Goal: Task Accomplishment & Management: Complete application form

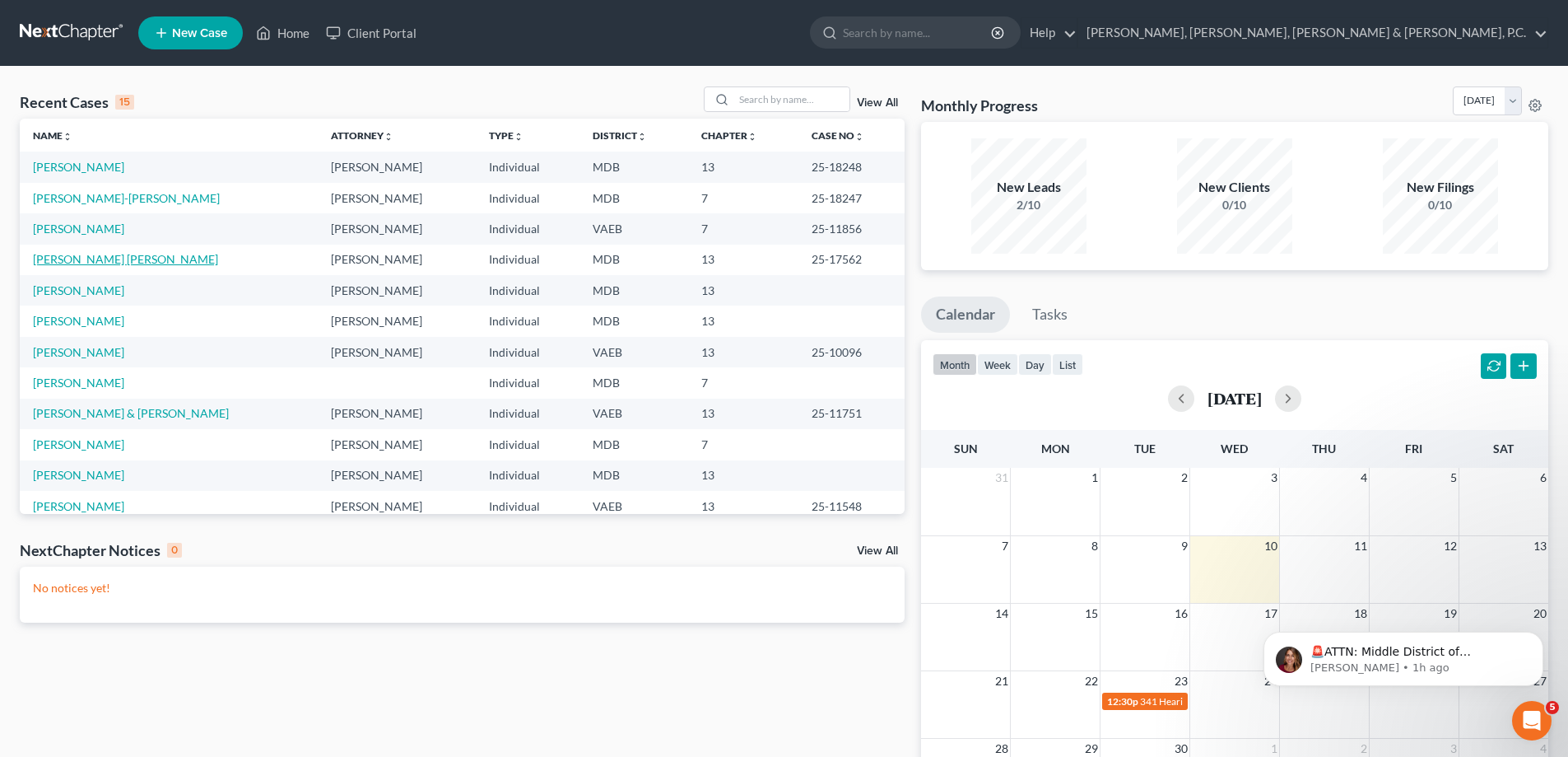
click at [126, 259] on link "[PERSON_NAME] [PERSON_NAME]" at bounding box center [125, 259] width 185 height 14
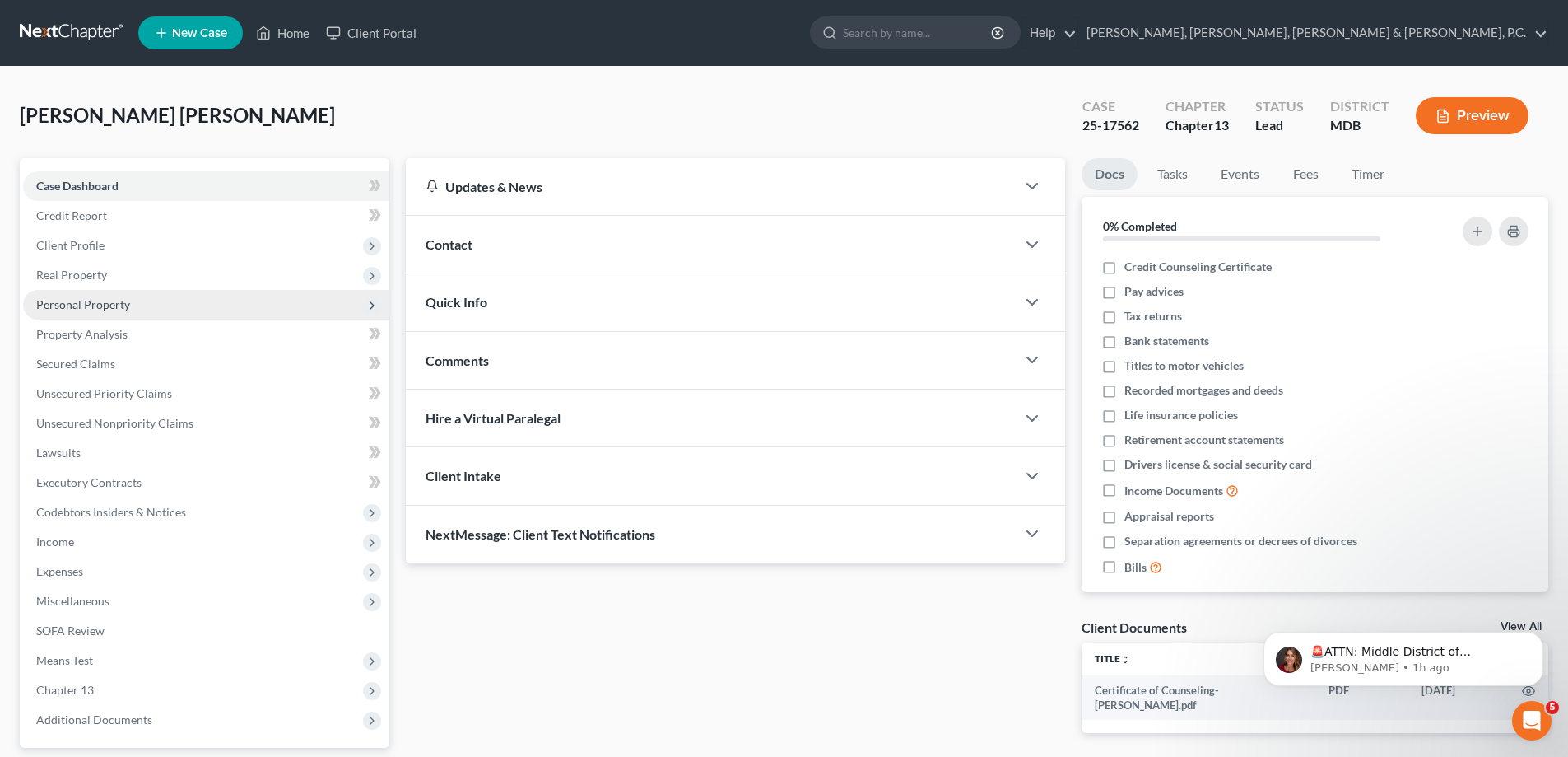
click at [80, 305] on span "Personal Property" at bounding box center [83, 304] width 94 height 14
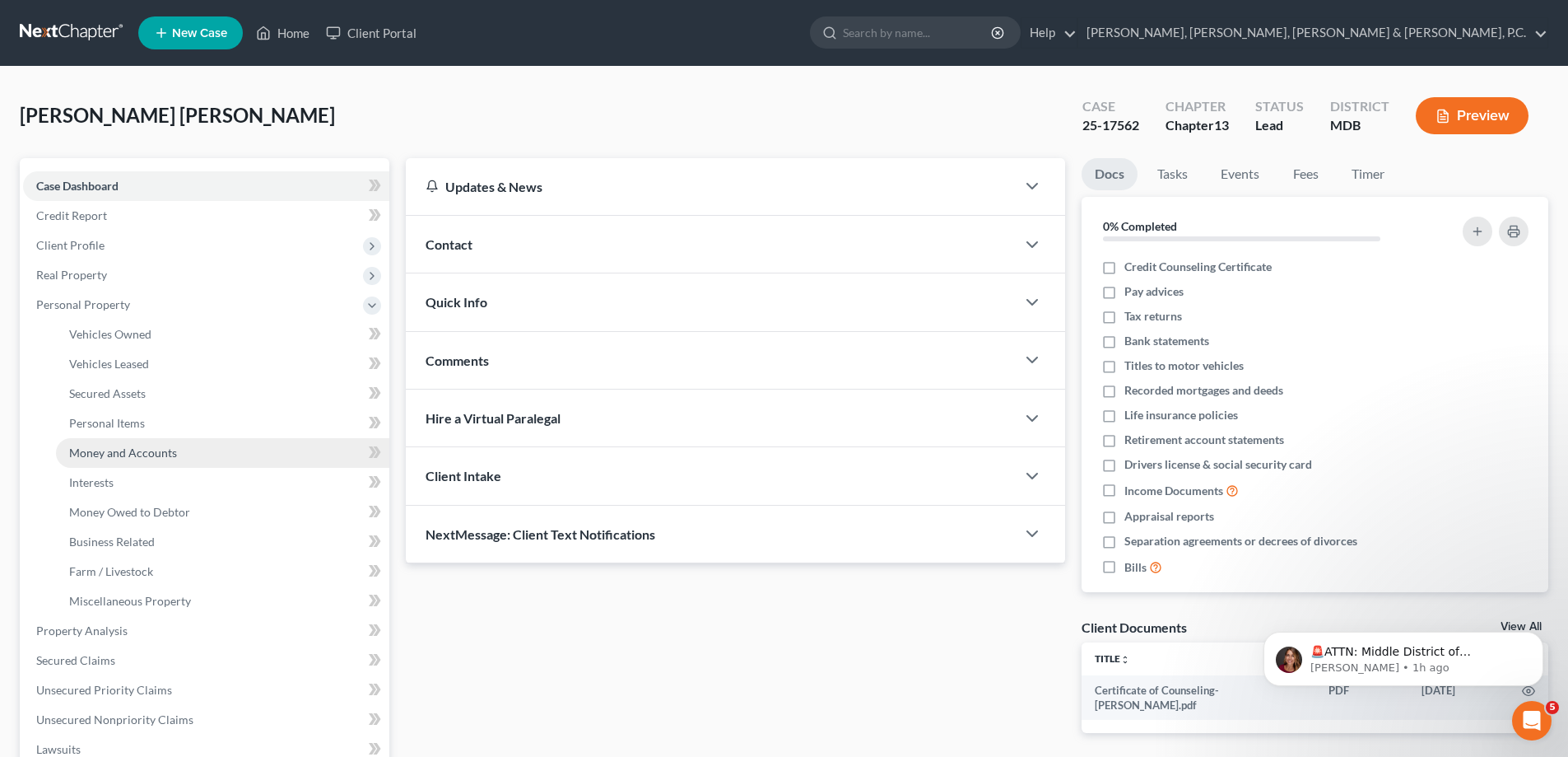
click at [116, 448] on span "Money and Accounts" at bounding box center [123, 452] width 108 height 14
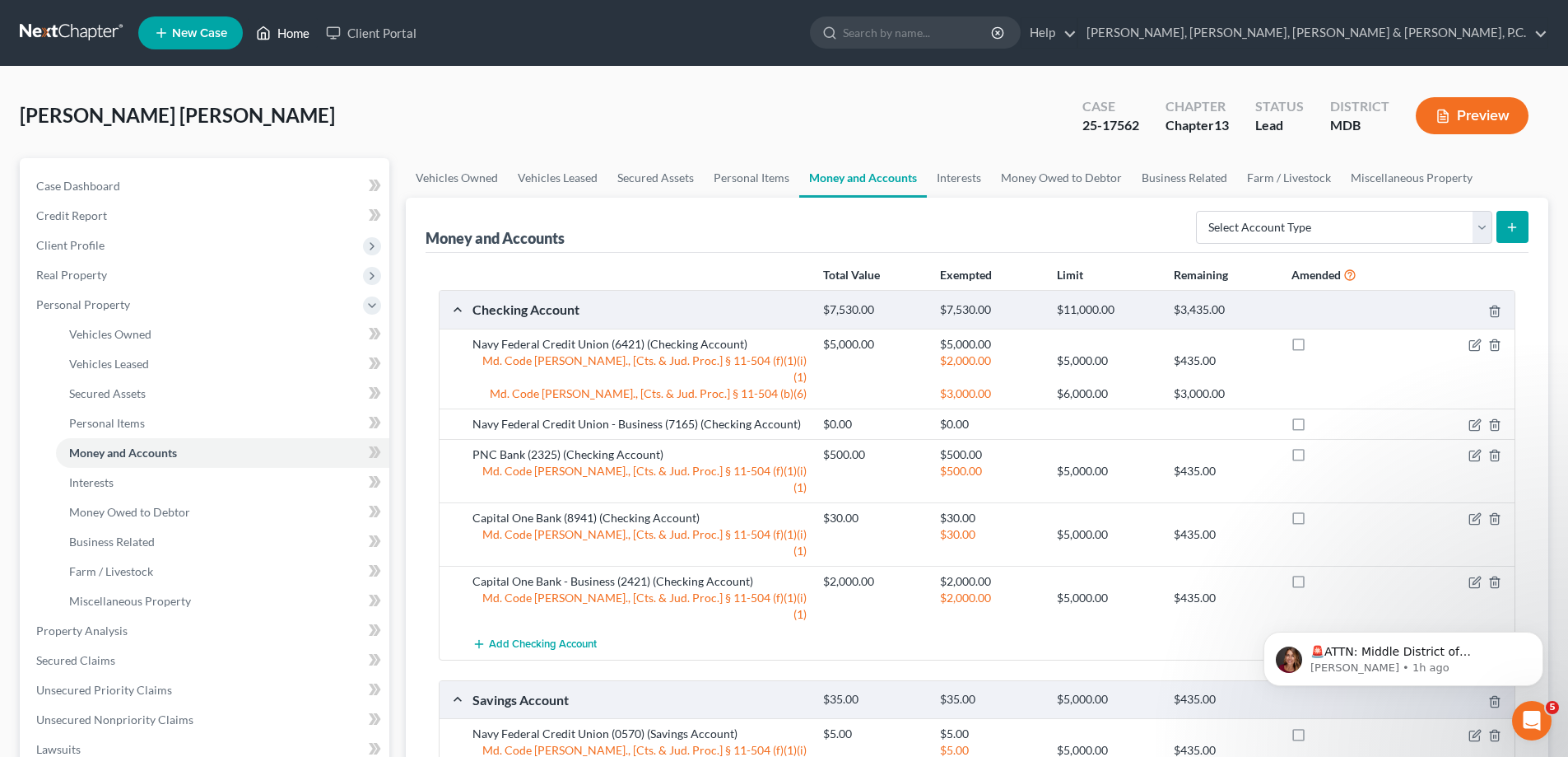
click at [297, 34] on link "Home" at bounding box center [282, 33] width 70 height 30
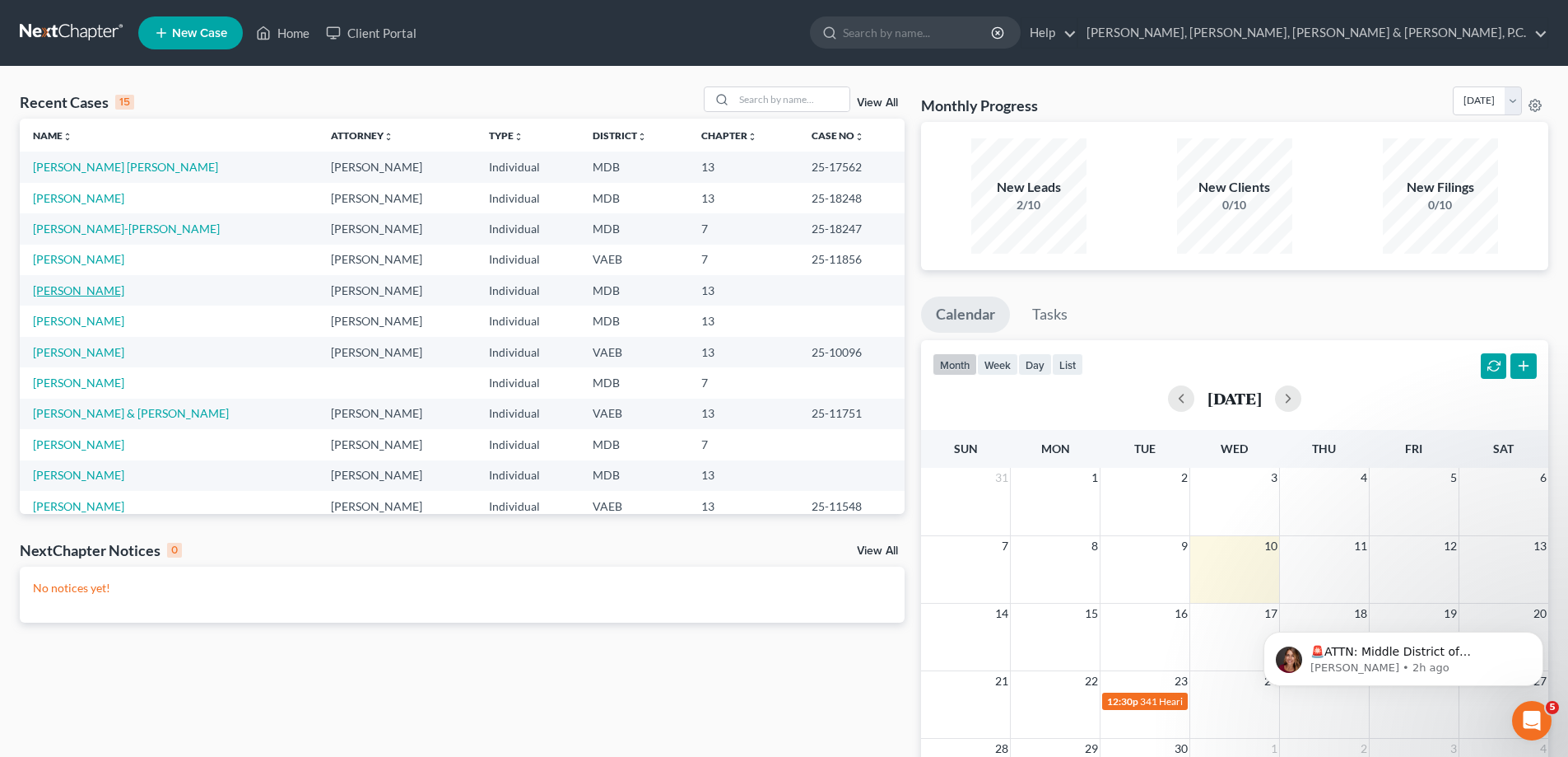
click at [103, 293] on link "Brockington, Cynthia" at bounding box center [78, 290] width 92 height 14
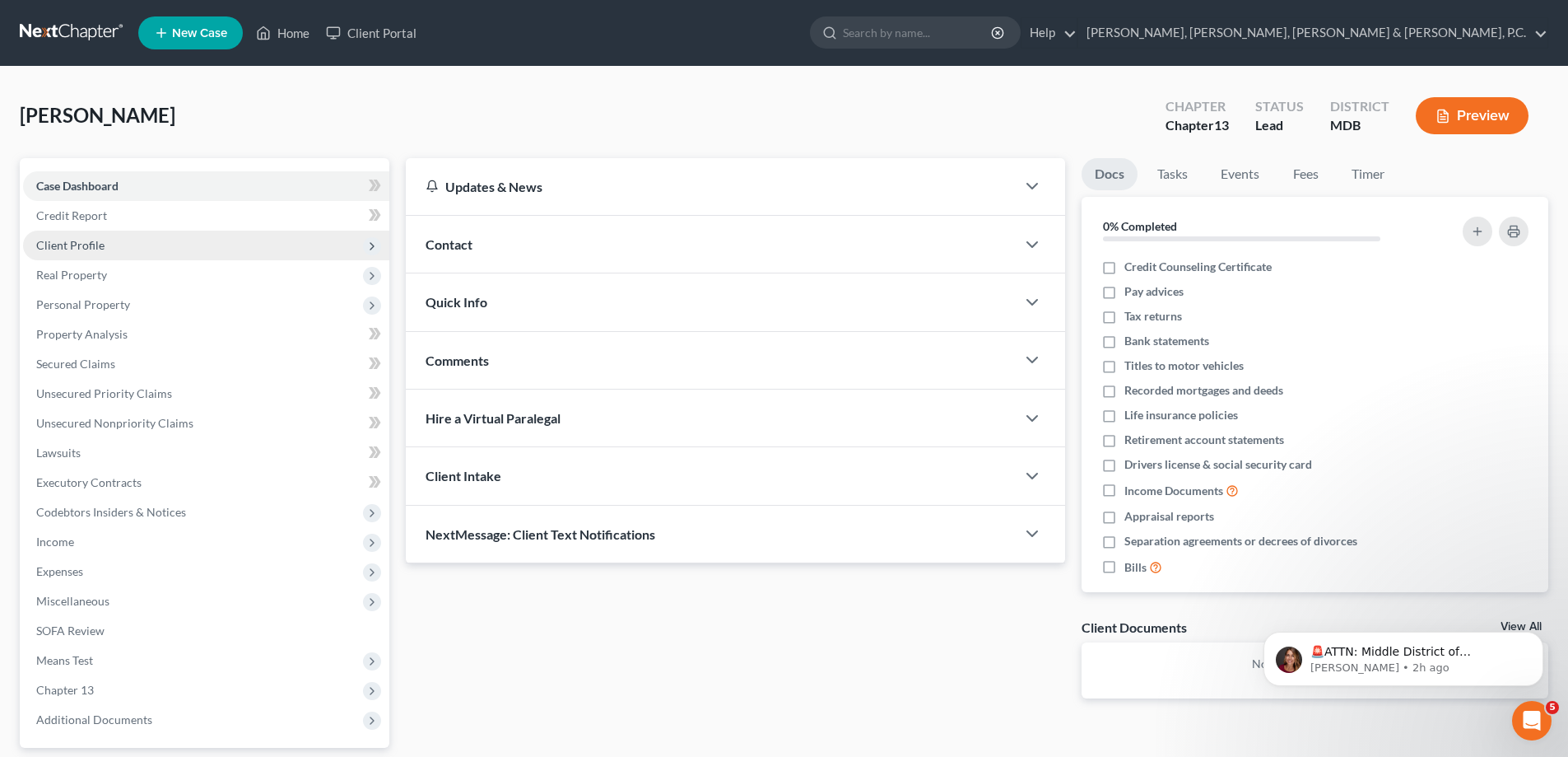
click at [93, 247] on span "Client Profile" at bounding box center [70, 245] width 68 height 14
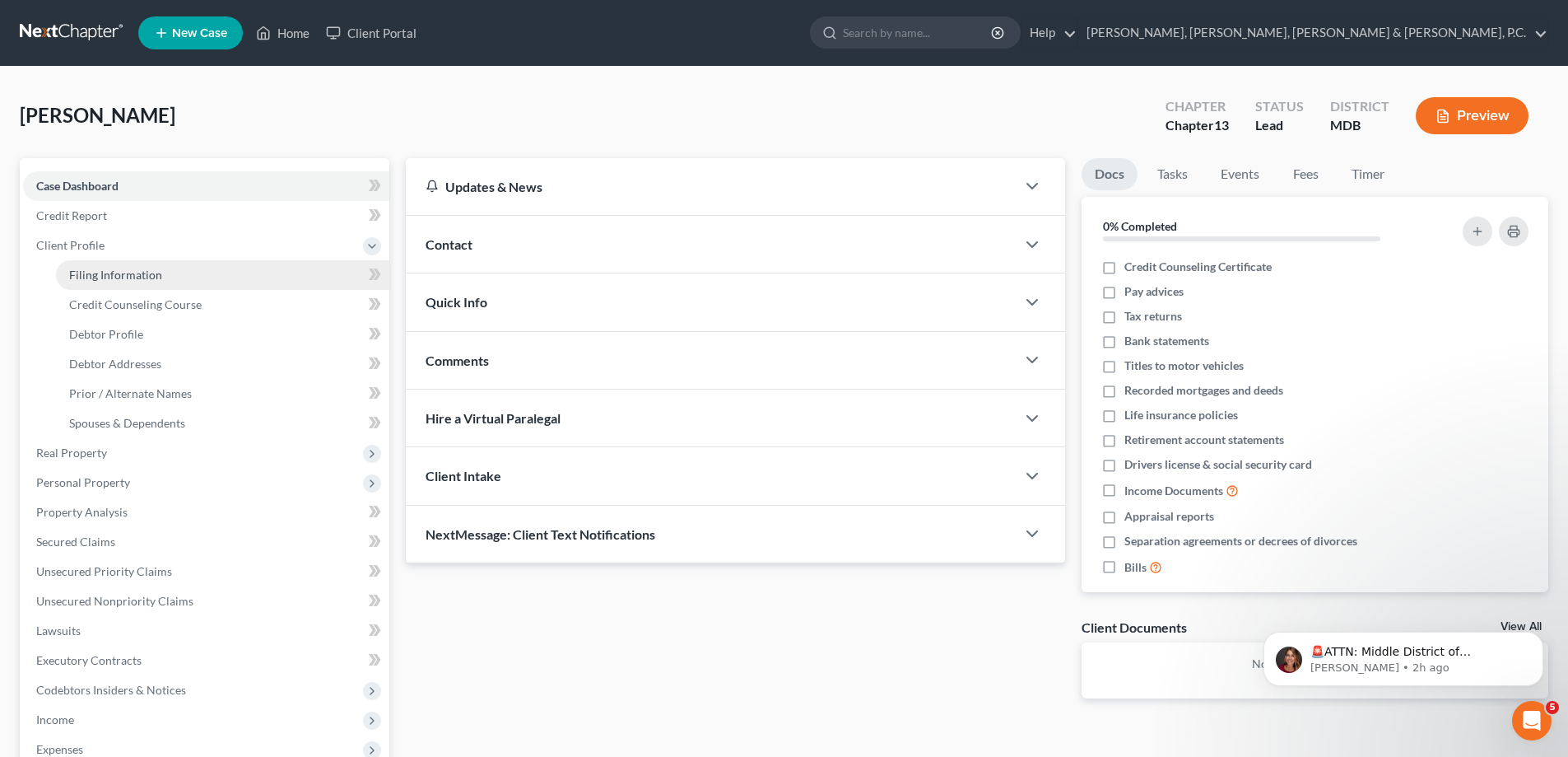
click at [101, 272] on span "Filing Information" at bounding box center [116, 275] width 93 height 14
select select "1"
select select "0"
select select "3"
select select "38"
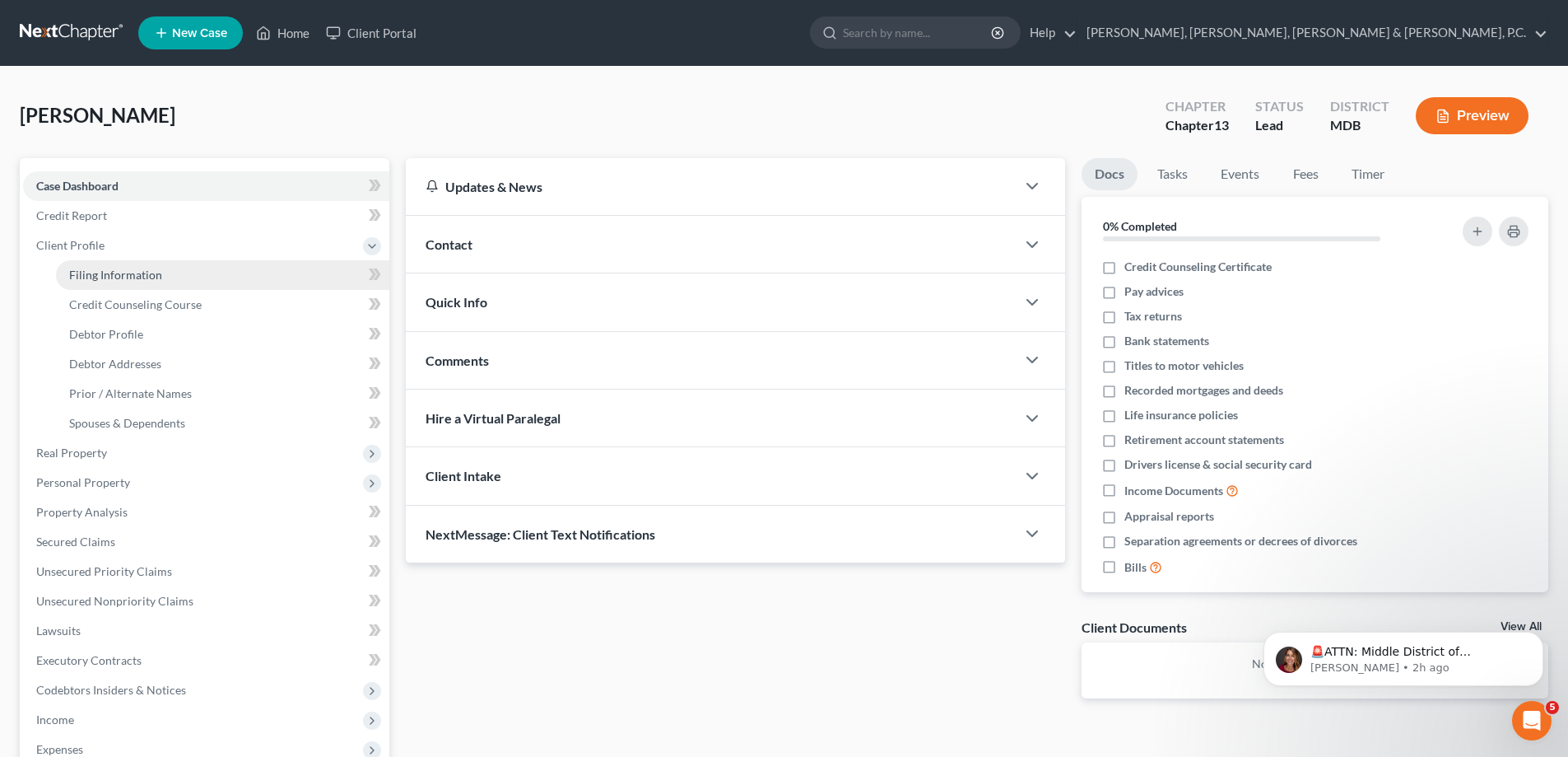
select select "0"
select select "21"
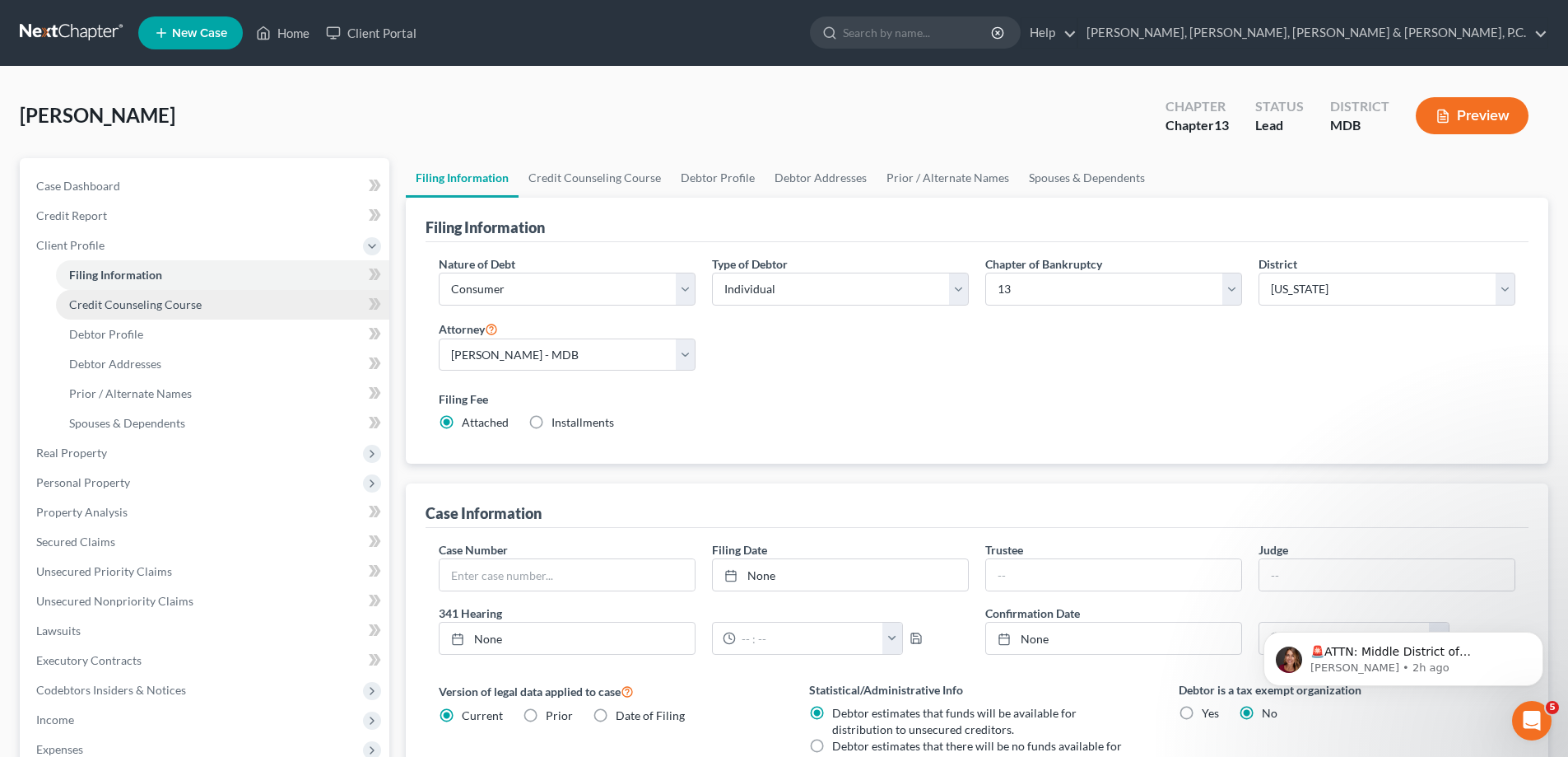
click at [122, 303] on span "Credit Counseling Course" at bounding box center [135, 304] width 133 height 14
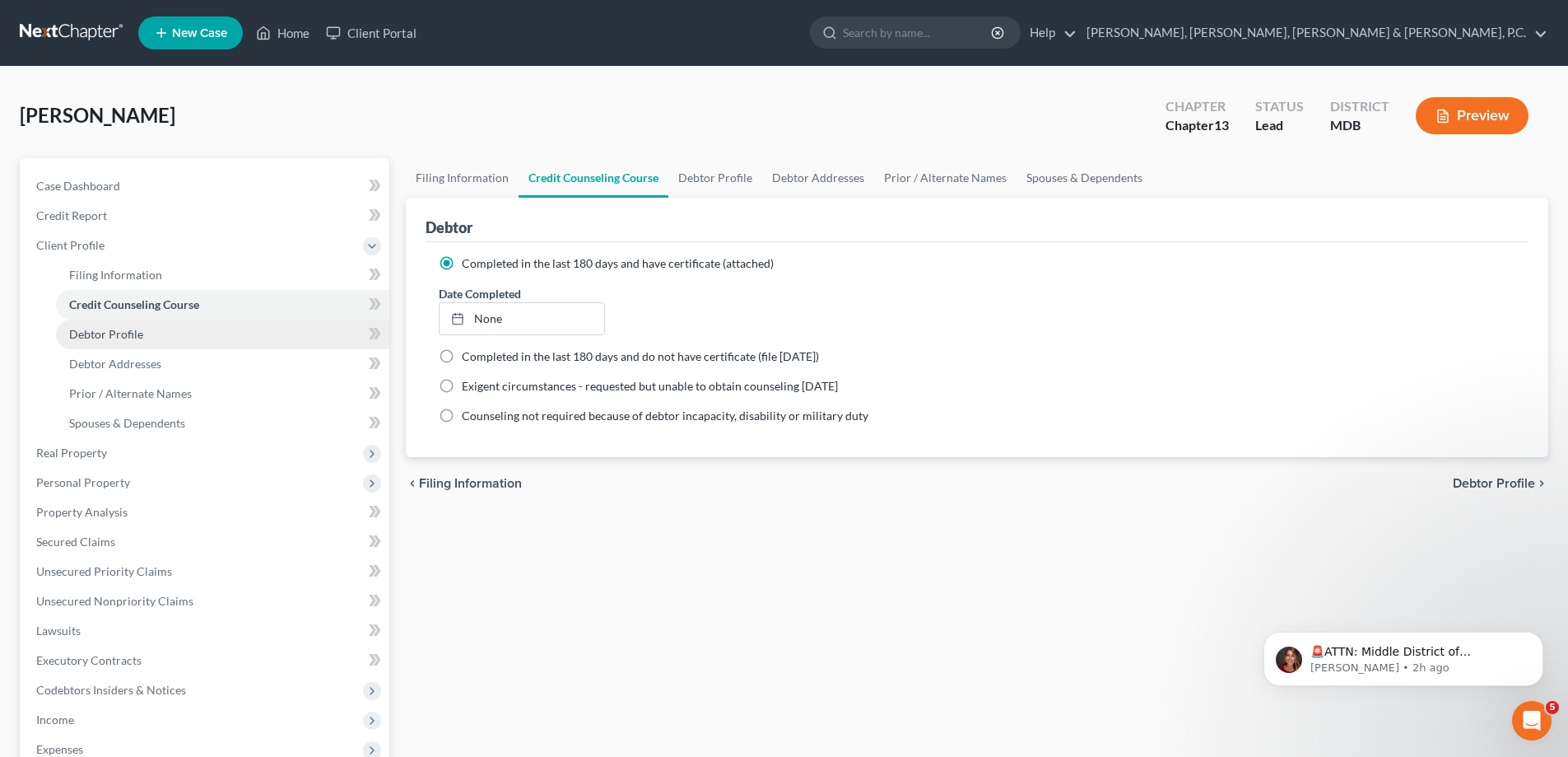
click at [122, 331] on span "Debtor Profile" at bounding box center [106, 334] width 74 height 14
select select "1"
select select "3"
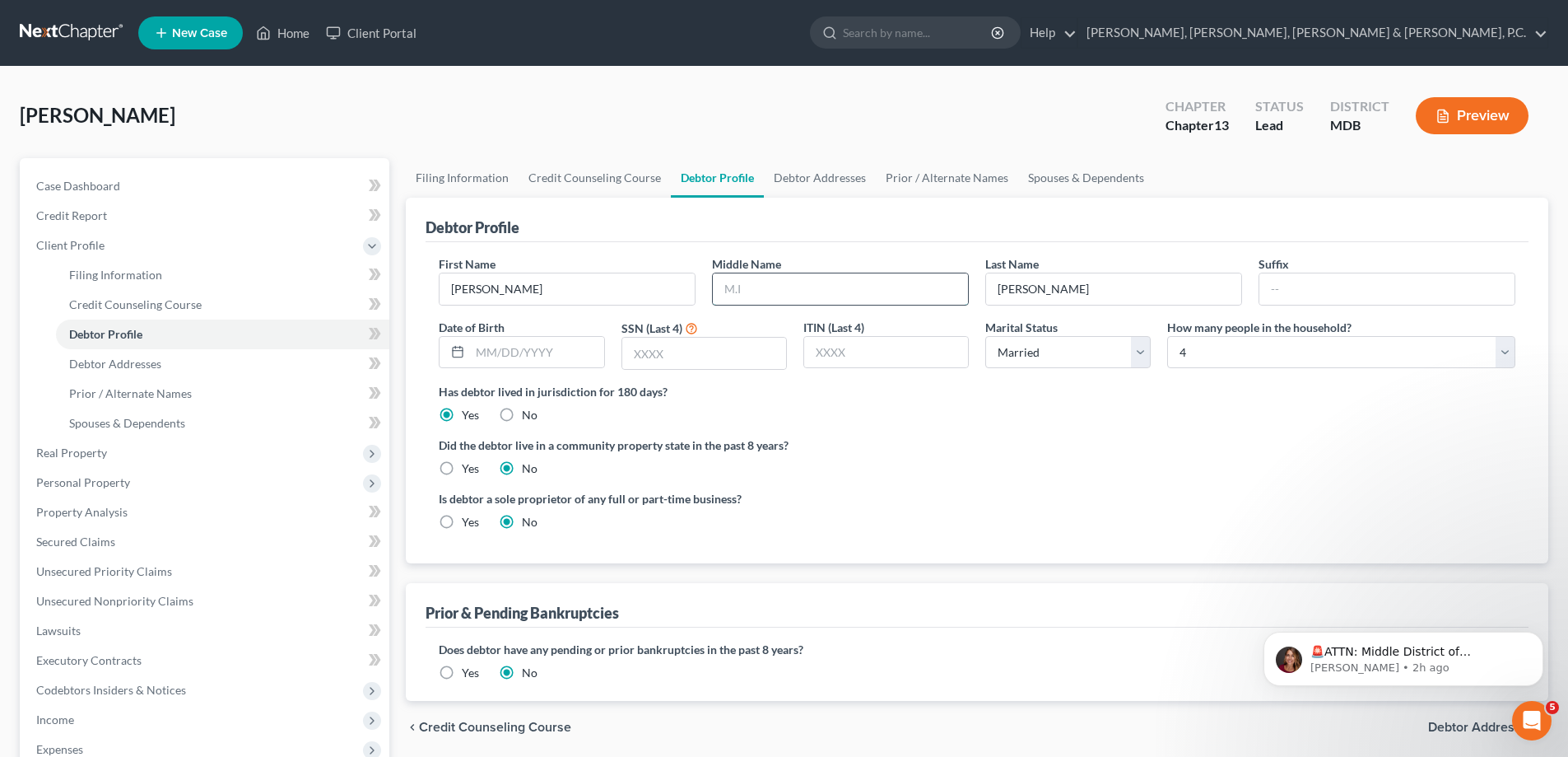
click at [825, 289] on input "text" at bounding box center [840, 289] width 255 height 32
type input "Louise"
click at [554, 340] on input "text" at bounding box center [537, 352] width 134 height 32
type input "09/19/1986"
click at [666, 354] on input "text" at bounding box center [704, 353] width 163 height 32
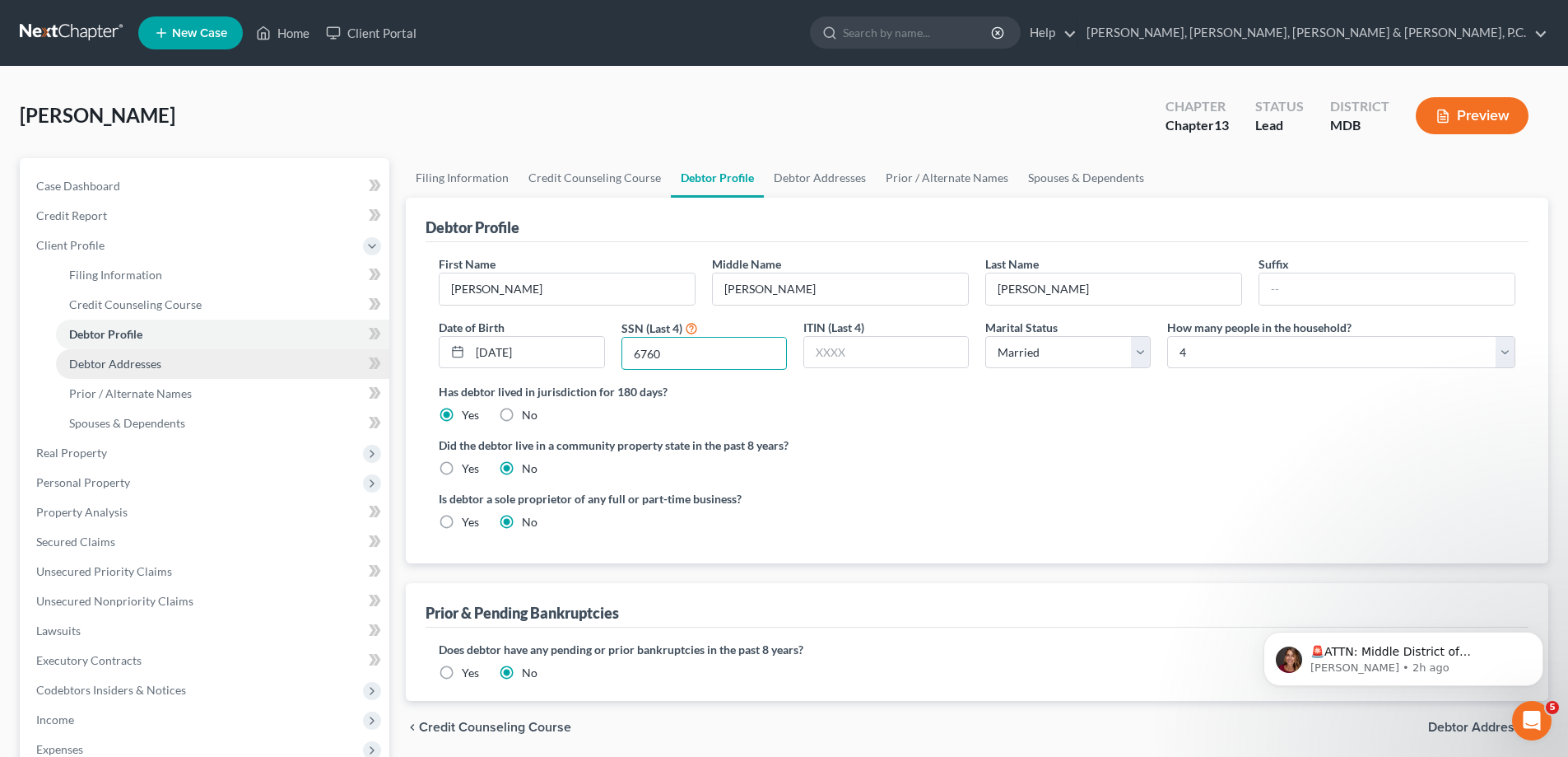
type input "6760"
click at [145, 364] on span "Debtor Addresses" at bounding box center [116, 363] width 92 height 14
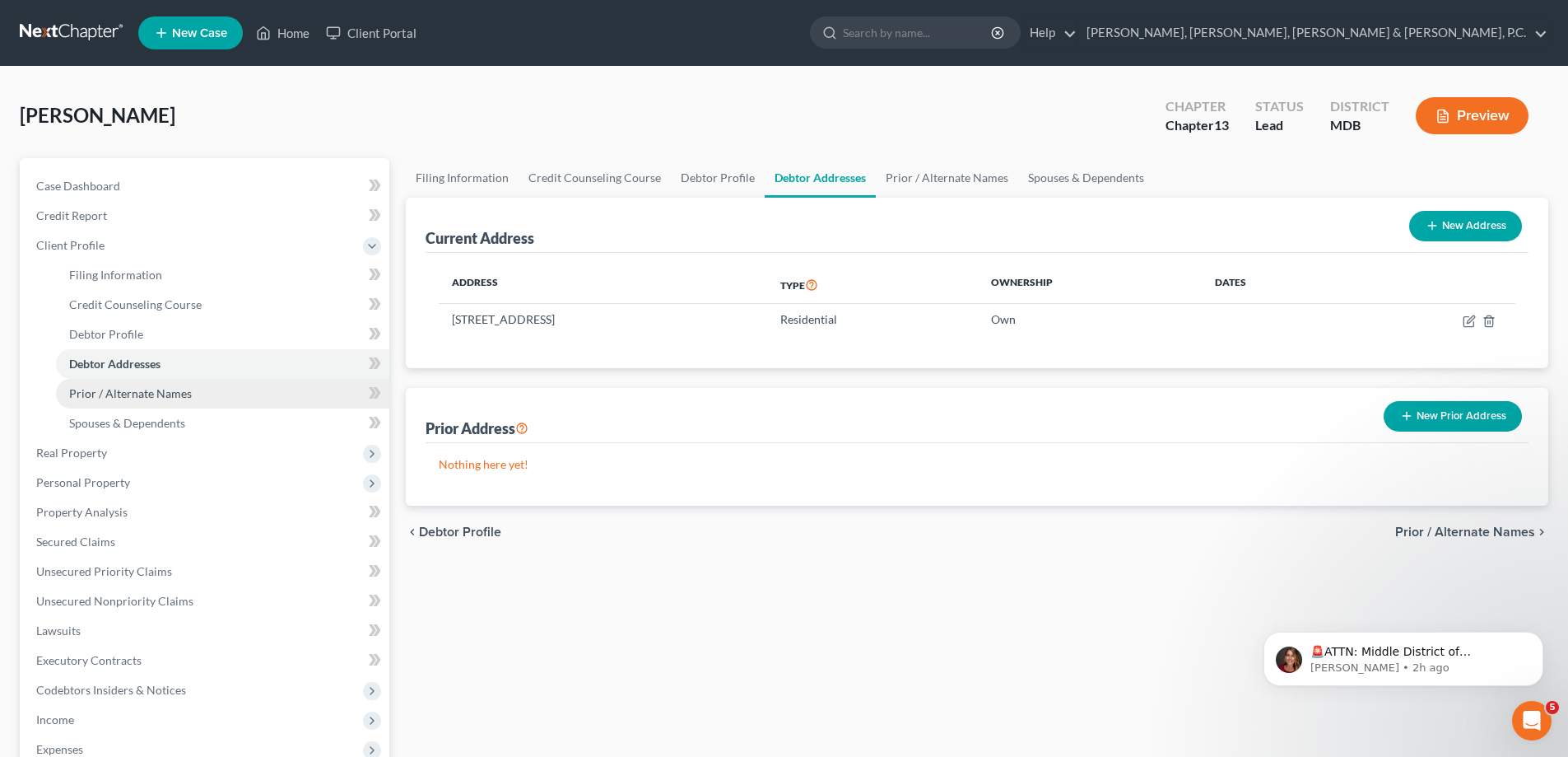
click at [140, 392] on span "Prior / Alternate Names" at bounding box center [130, 393] width 122 height 14
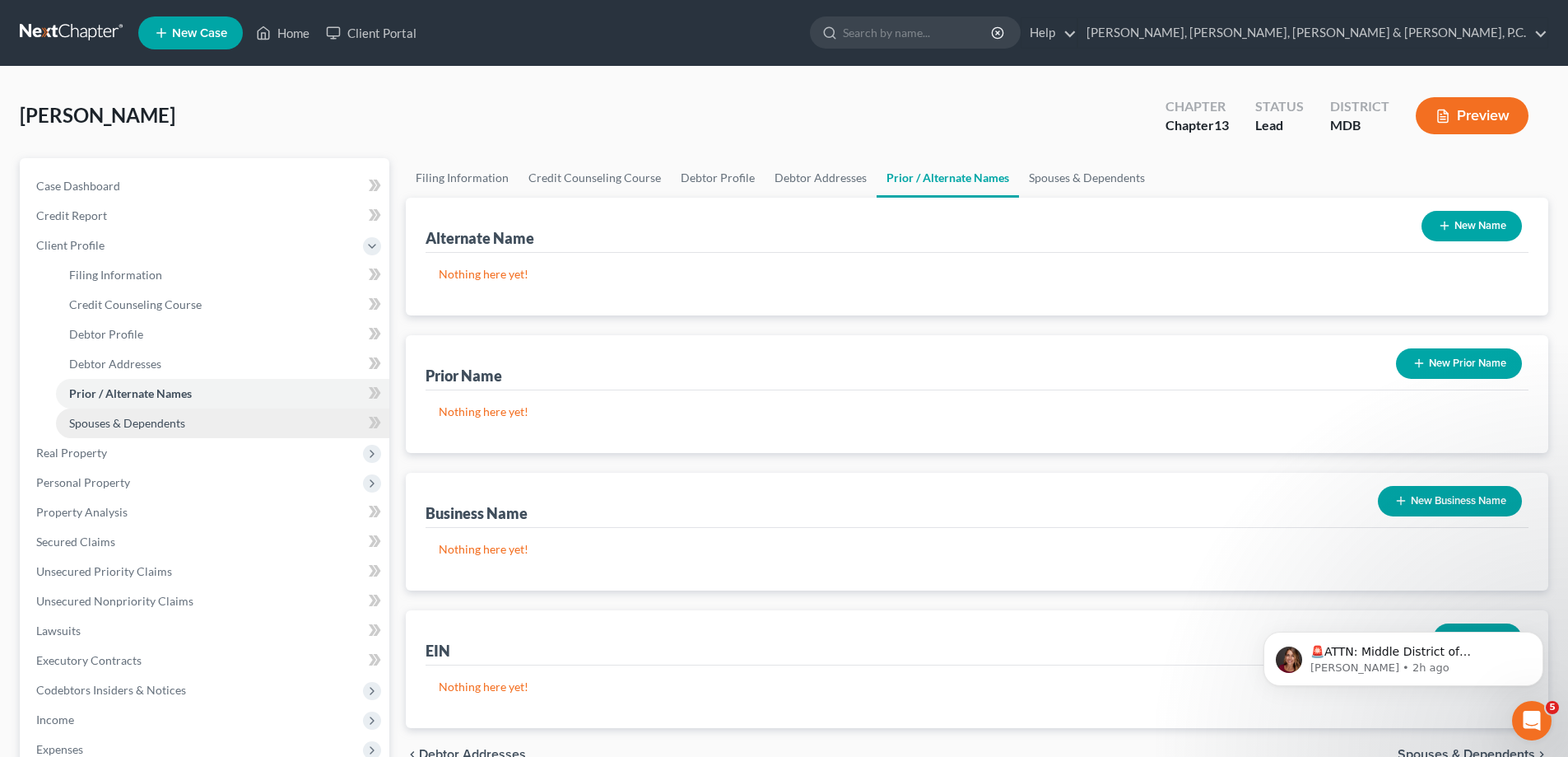
click at [139, 414] on link "Spouses & Dependents" at bounding box center [222, 423] width 333 height 30
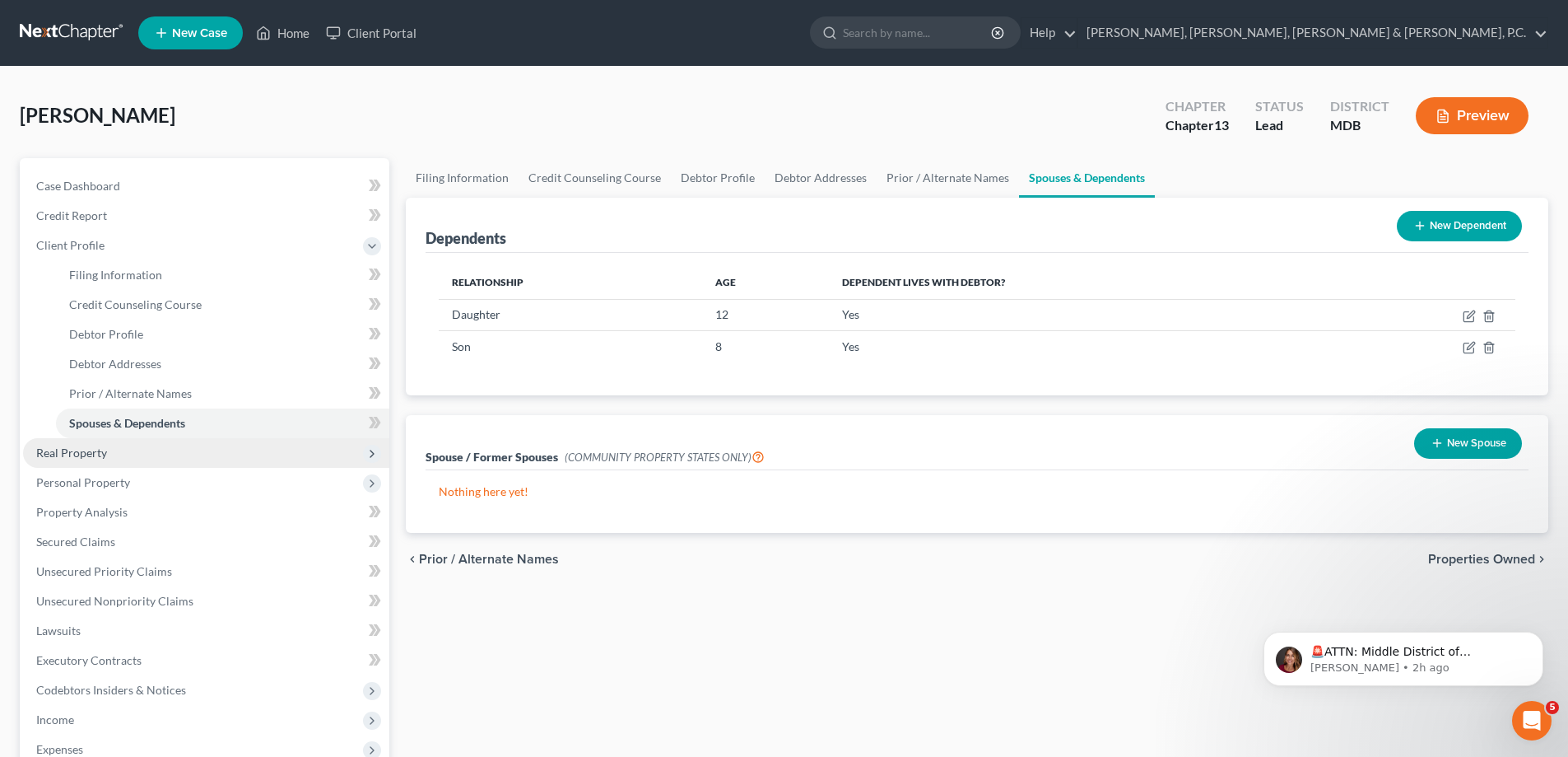
click at [101, 455] on span "Real Property" at bounding box center [71, 452] width 71 height 14
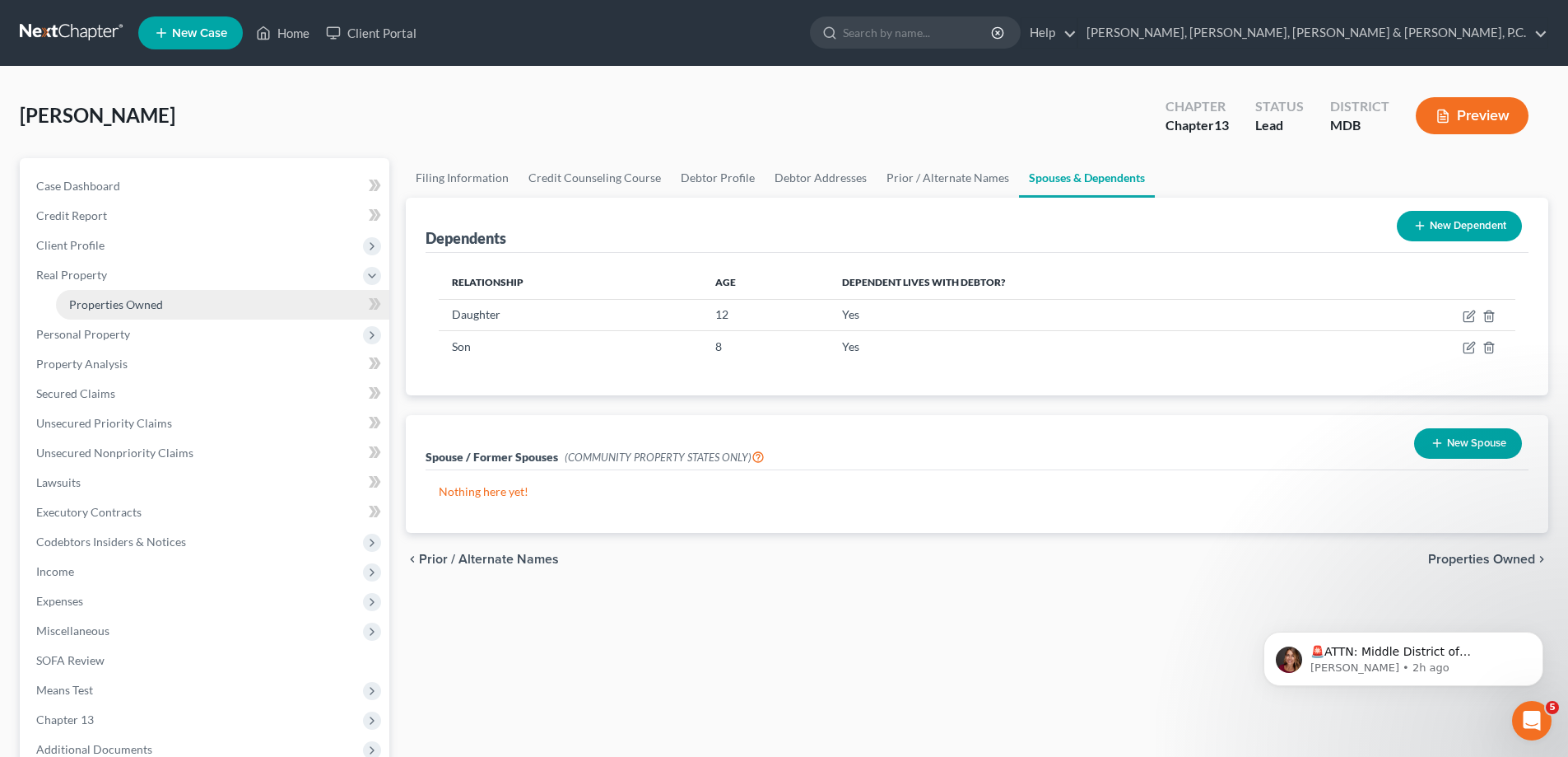
click at [145, 305] on span "Properties Owned" at bounding box center [116, 304] width 94 height 14
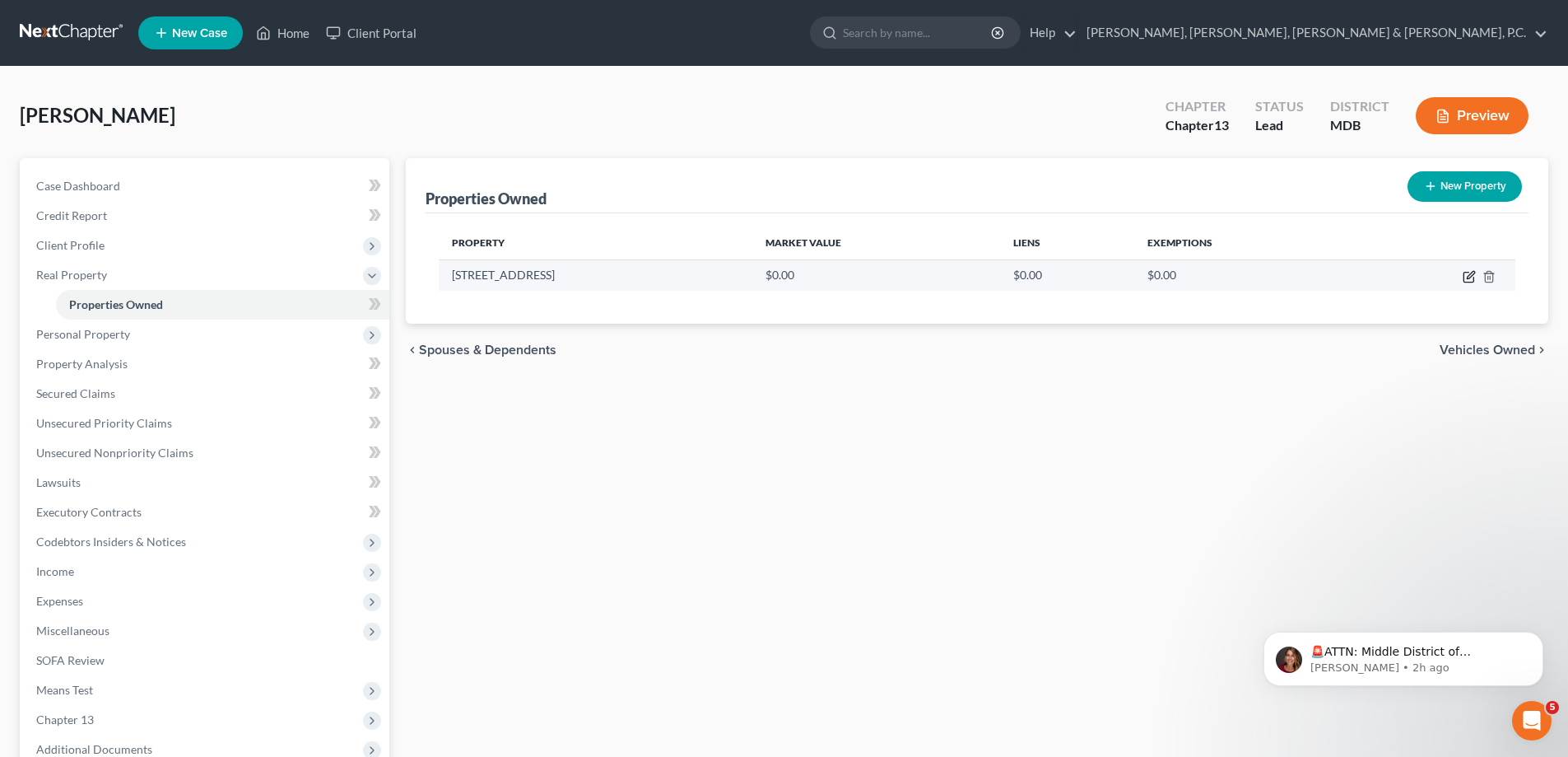
click at [1466, 274] on icon "button" at bounding box center [1469, 276] width 13 height 13
select select "21"
select select "16"
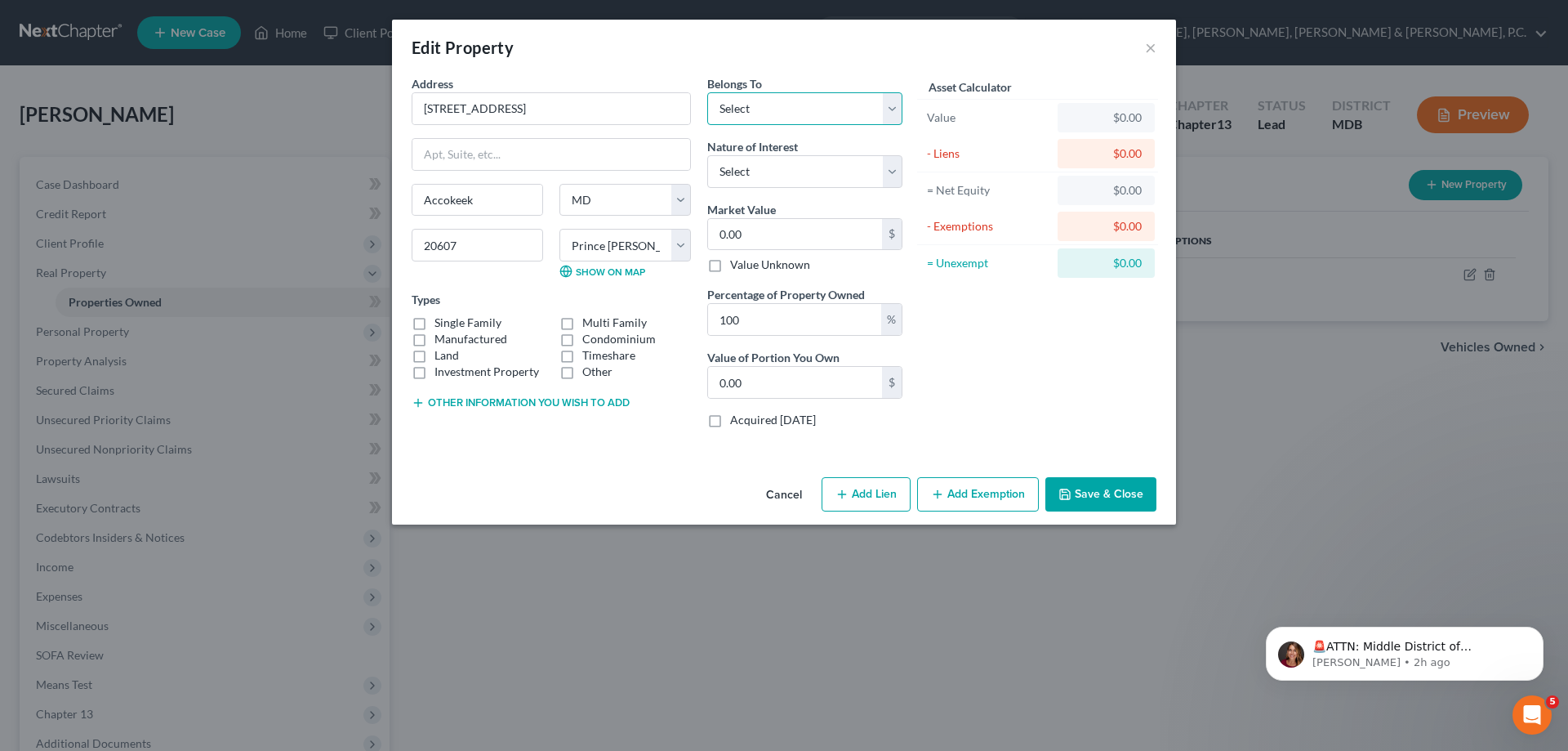
click at [805, 110] on select "Select Debtor 1 Only Debtor 2 Only Debtor 1 And Debtor 2 Only At Least One Of T…" at bounding box center [805, 109] width 195 height 32
select select "3"
click at [708, 93] on select "Select Debtor 1 Only Debtor 2 Only Debtor 1 And Debtor 2 Only At Least One Of T…" at bounding box center [805, 109] width 195 height 32
click at [776, 239] on input "0.00" at bounding box center [795, 234] width 174 height 31
type input "6"
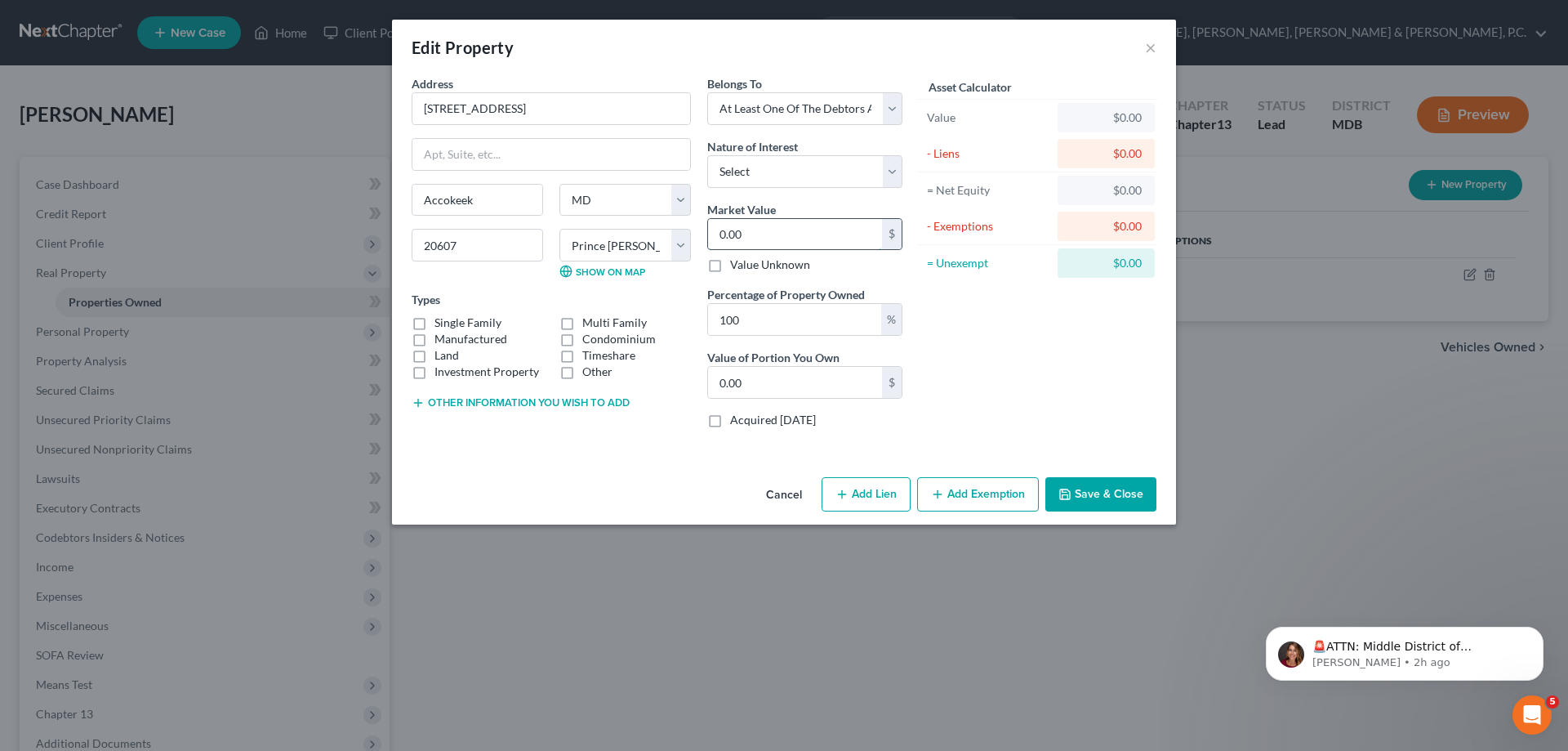
type input "6.00"
type input "61"
type input "61.00"
type input "618"
type input "618.00"
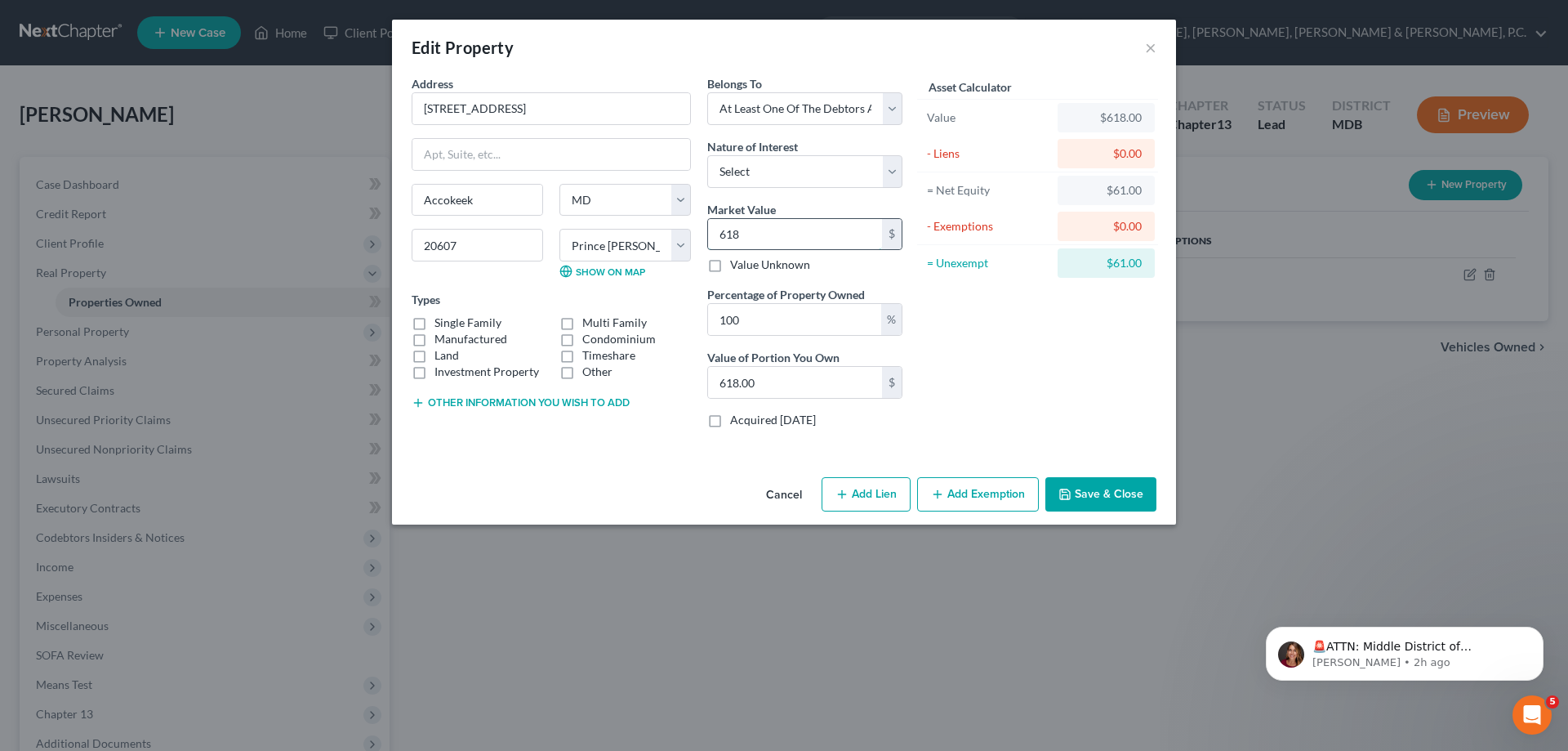
type input "6180"
type input "6,180.00"
type input "6,1800"
type input "61,800.00"
type input "61,8000"
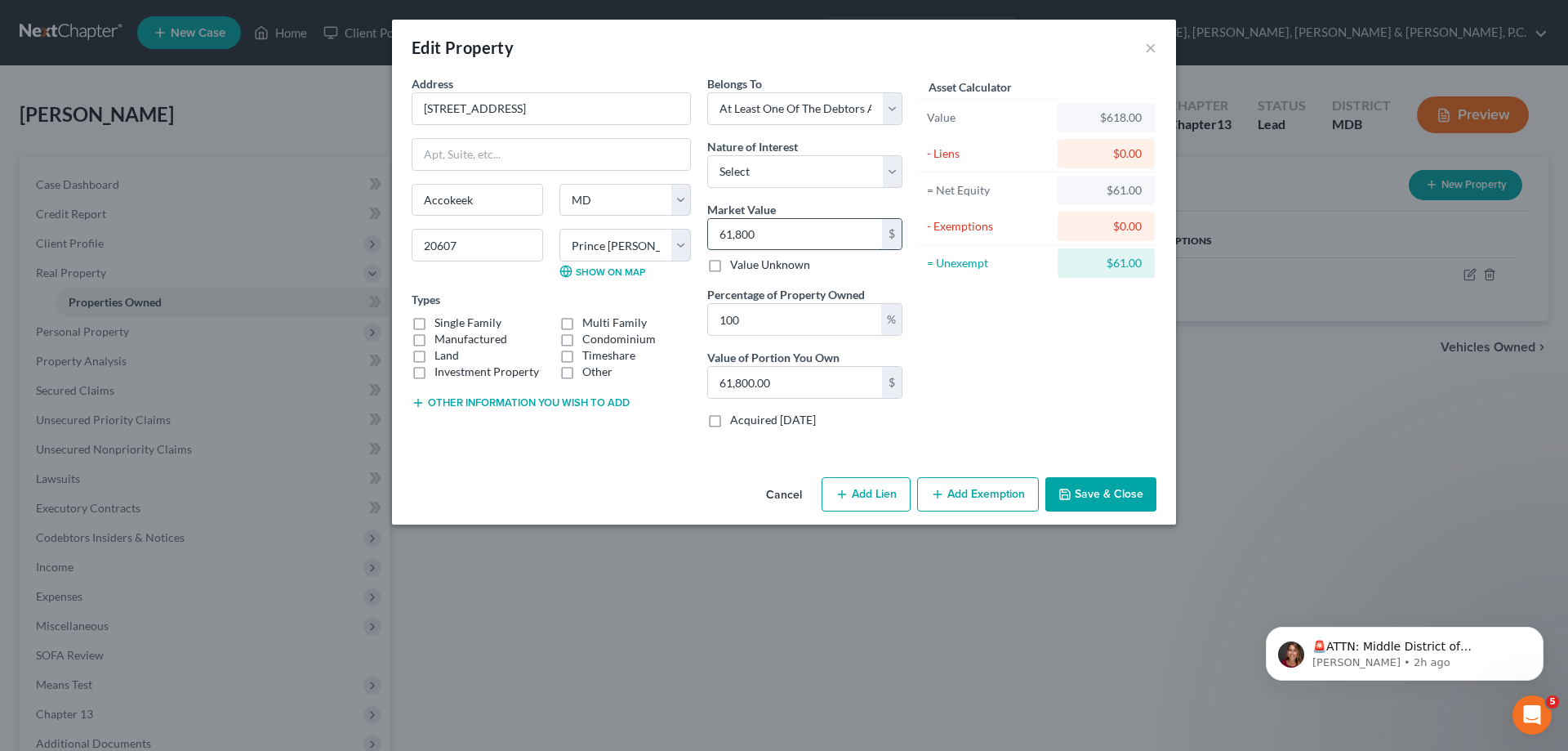
type input "618,000.00"
type input "618,000"
click at [435, 325] on label "Single Family" at bounding box center [468, 322] width 67 height 16
click at [441, 325] on input "Single Family" at bounding box center [446, 319] width 11 height 11
checkbox input "true"
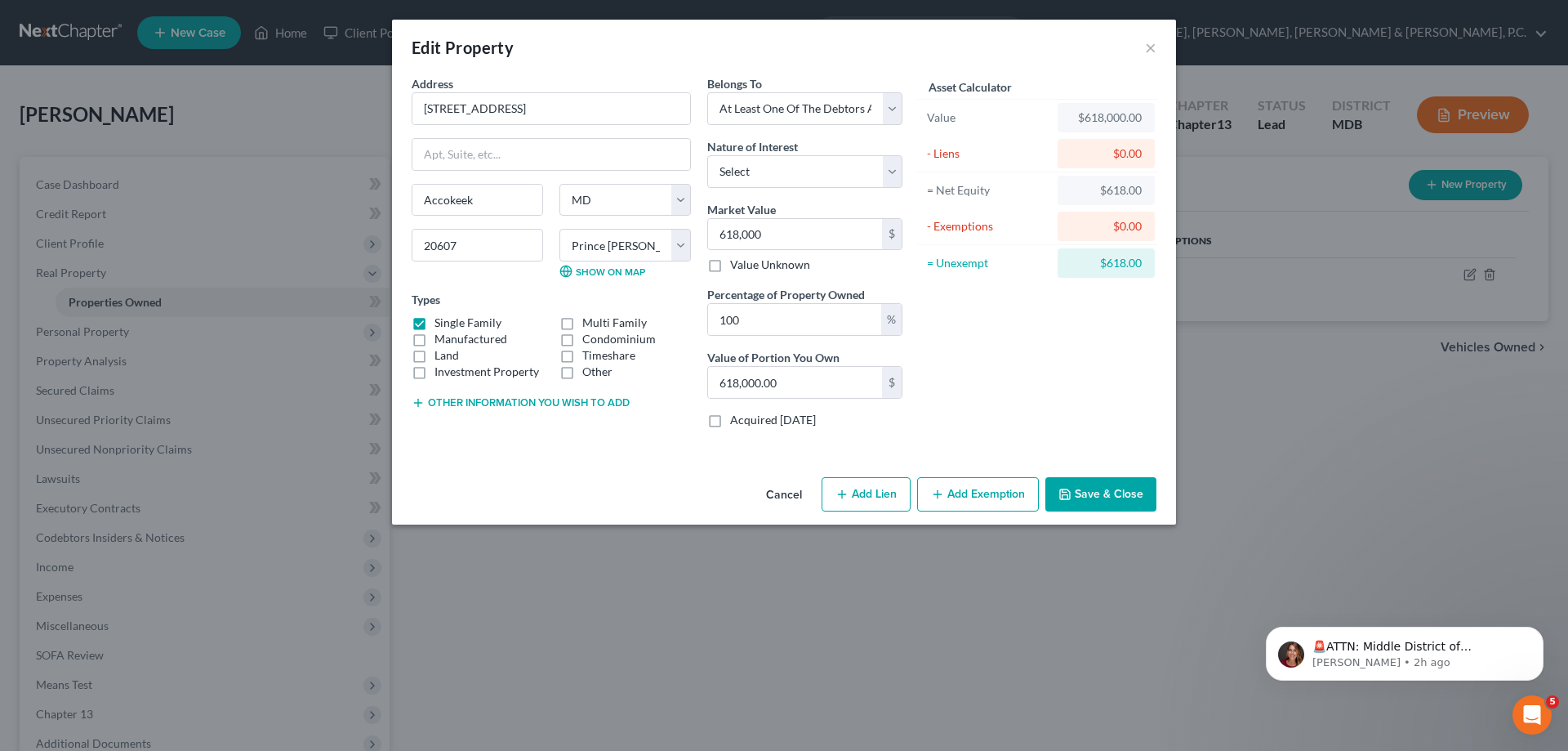
click at [856, 488] on button "Add Lien" at bounding box center [866, 494] width 89 height 34
select select "3"
select select "0"
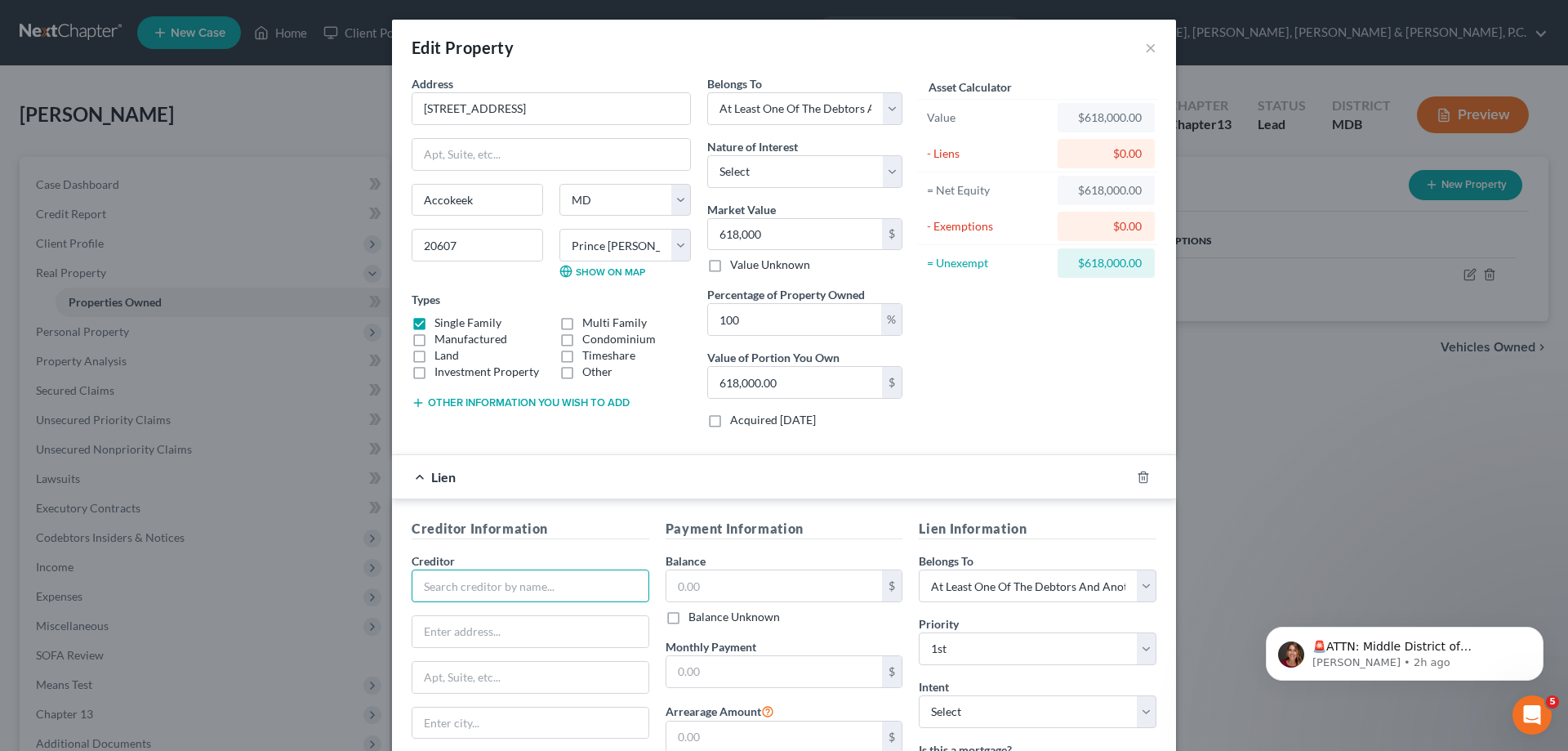
click at [546, 589] on input "text" at bounding box center [531, 585] width 238 height 32
type input "?"
type input "United Bank Mortgage"
paste input "PO Box 8428"
type input "PO Box 8428"
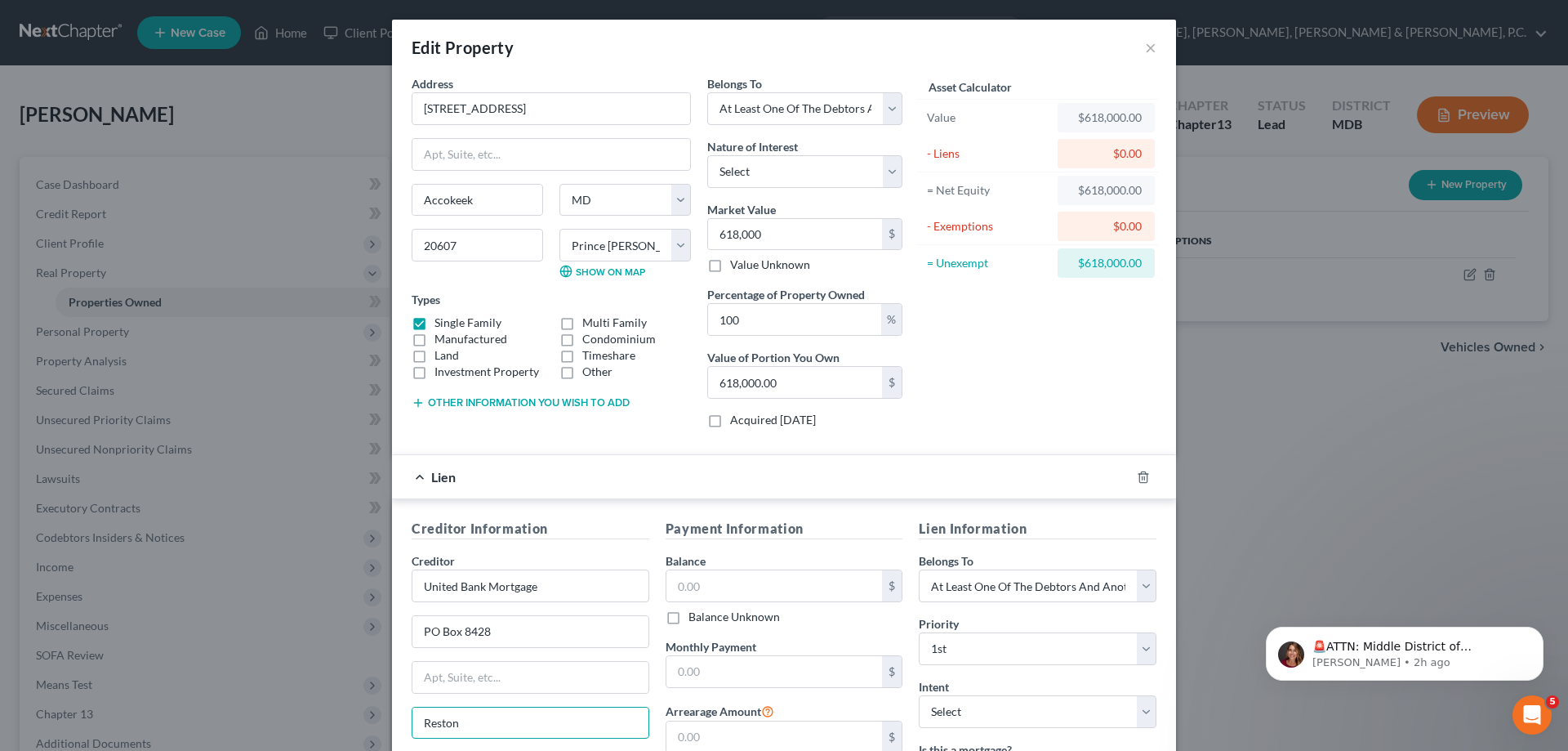
type input "Reston"
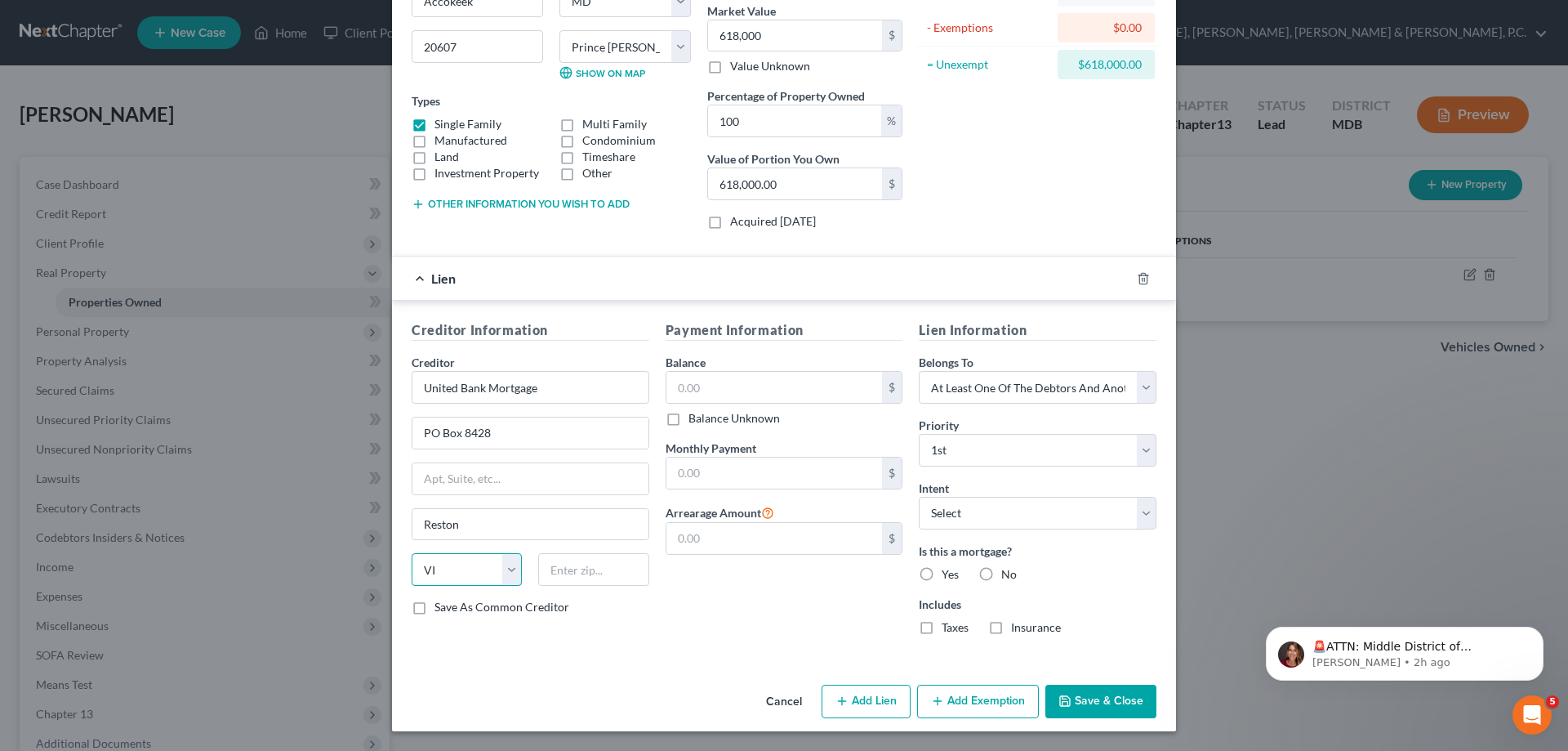
select select "48"
type input "20195"
click at [435, 604] on label "Save As Common Creditor" at bounding box center [502, 607] width 135 height 16
click at [441, 604] on input "Save As Common Creditor" at bounding box center [446, 604] width 11 height 11
checkbox input "true"
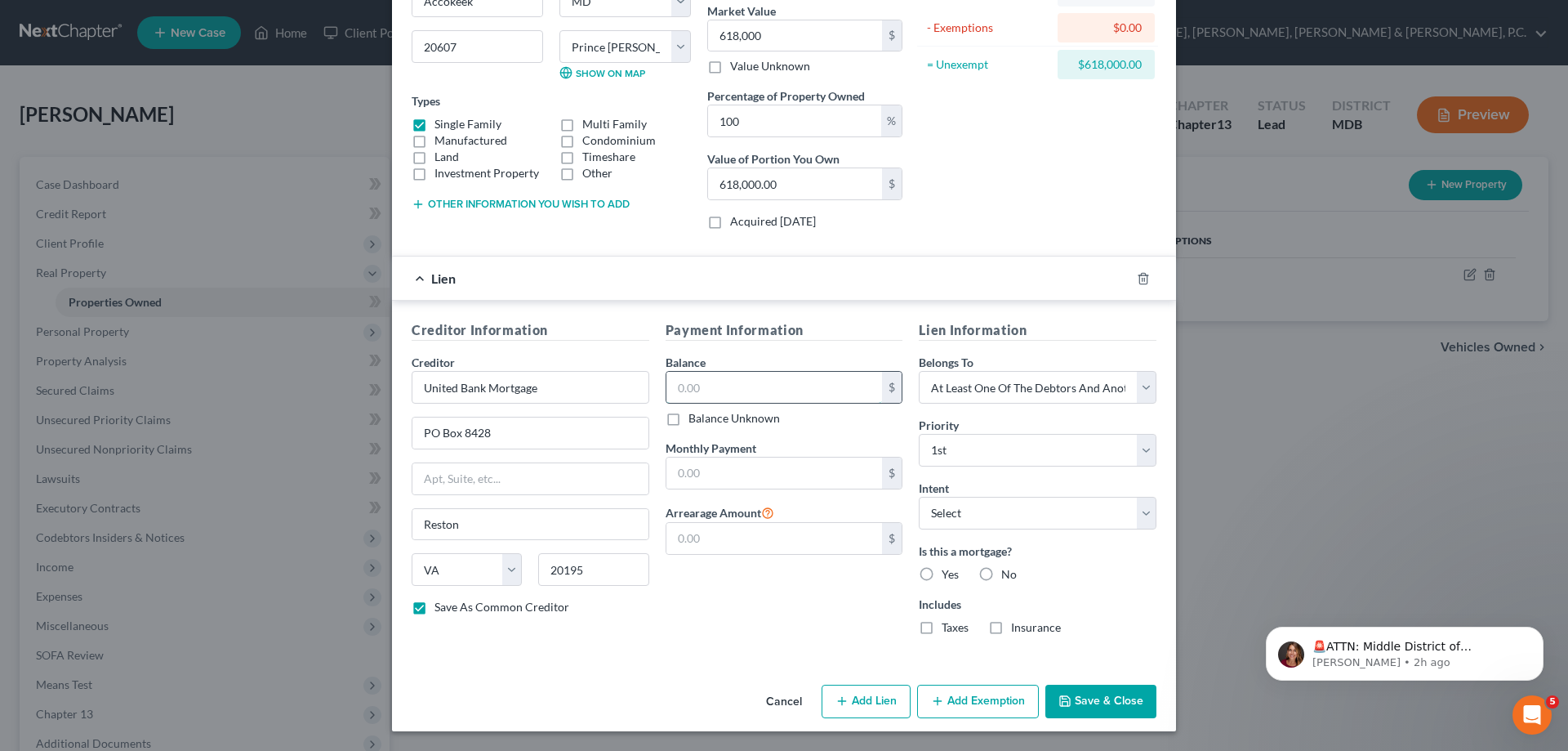
click at [680, 380] on input "text" at bounding box center [775, 387] width 217 height 31
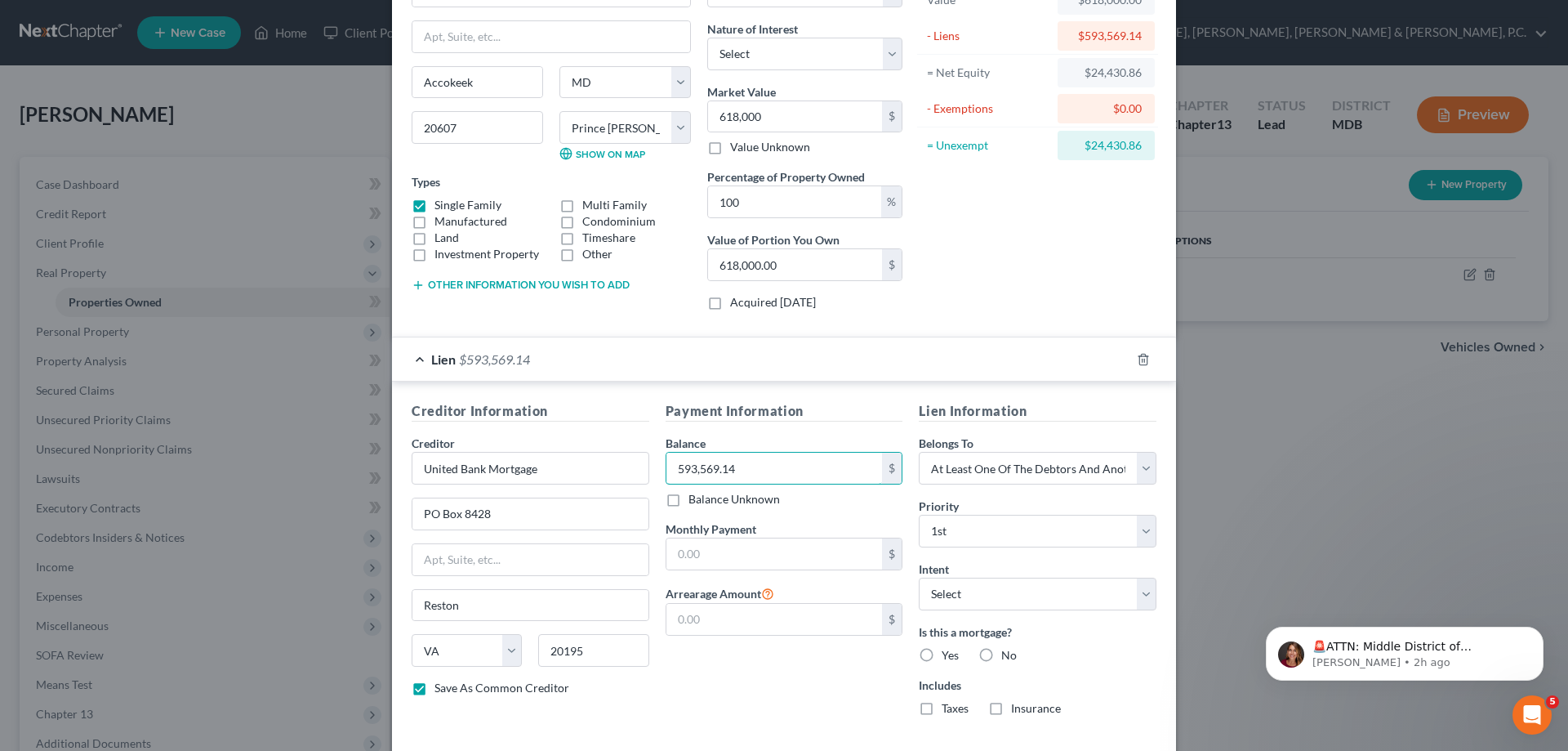
scroll to position [117, 0]
type input "593,569.14"
click at [732, 264] on input "618,000.00" at bounding box center [795, 265] width 174 height 31
type input "9.87"
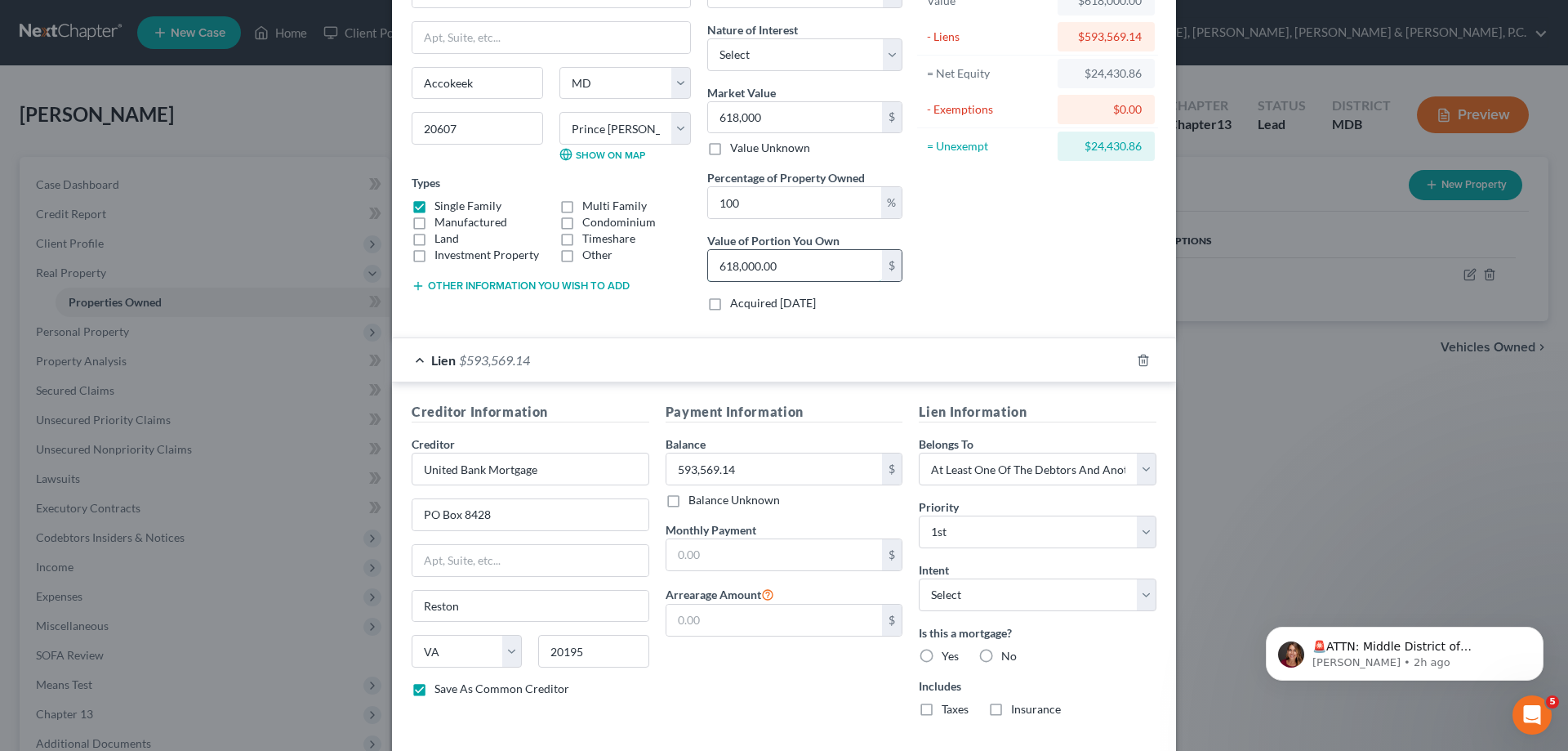
type input "61,000.00"
type input "99.68"
click at [800, 264] on input "616,000.00" at bounding box center [795, 265] width 174 height 31
type input "616,000.00"
click at [794, 116] on input "618,000" at bounding box center [795, 117] width 174 height 31
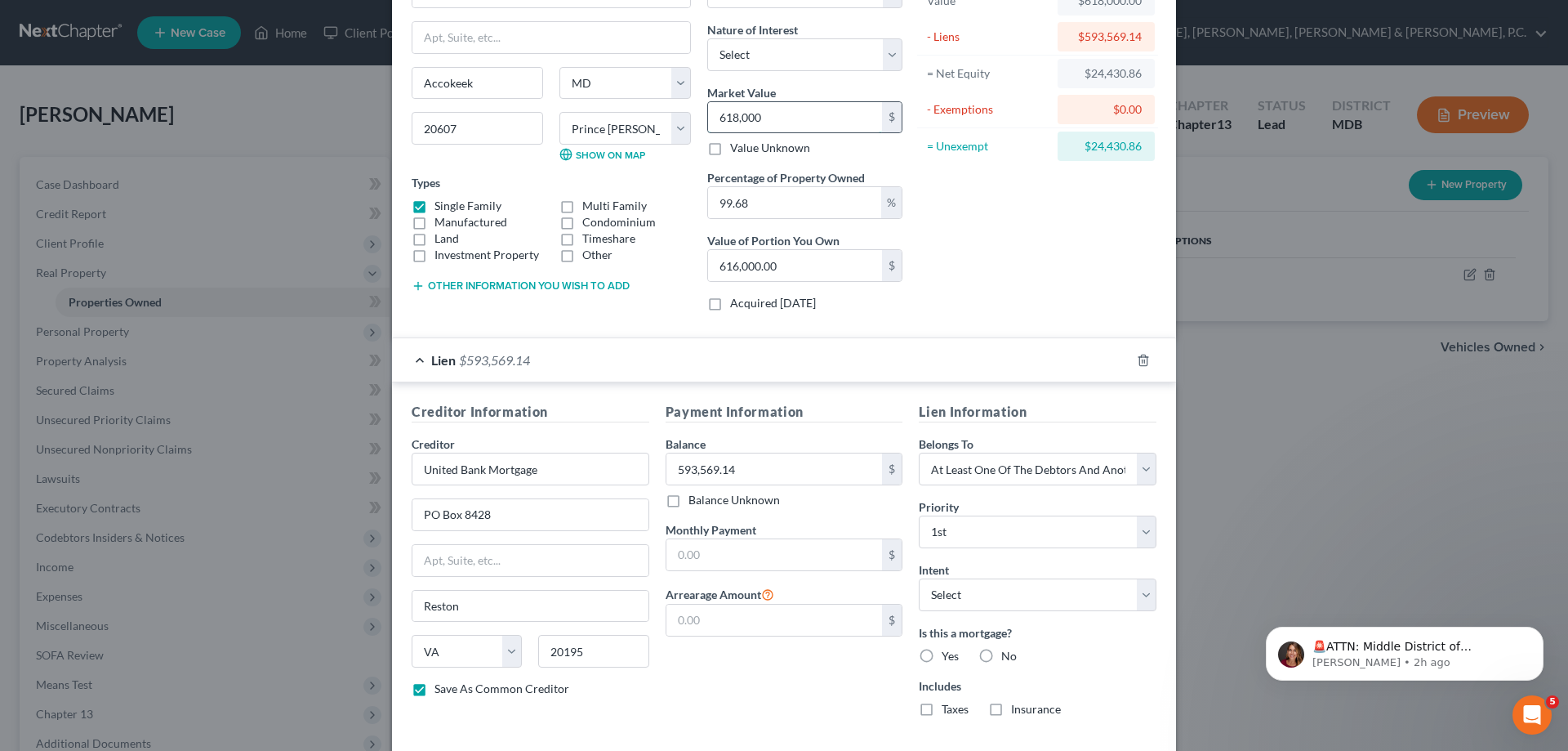
click at [734, 116] on input "618,000" at bounding box center [795, 117] width 174 height 31
type input "61,000"
type input "60,804.80"
type input "616,000"
type input "614,028.80"
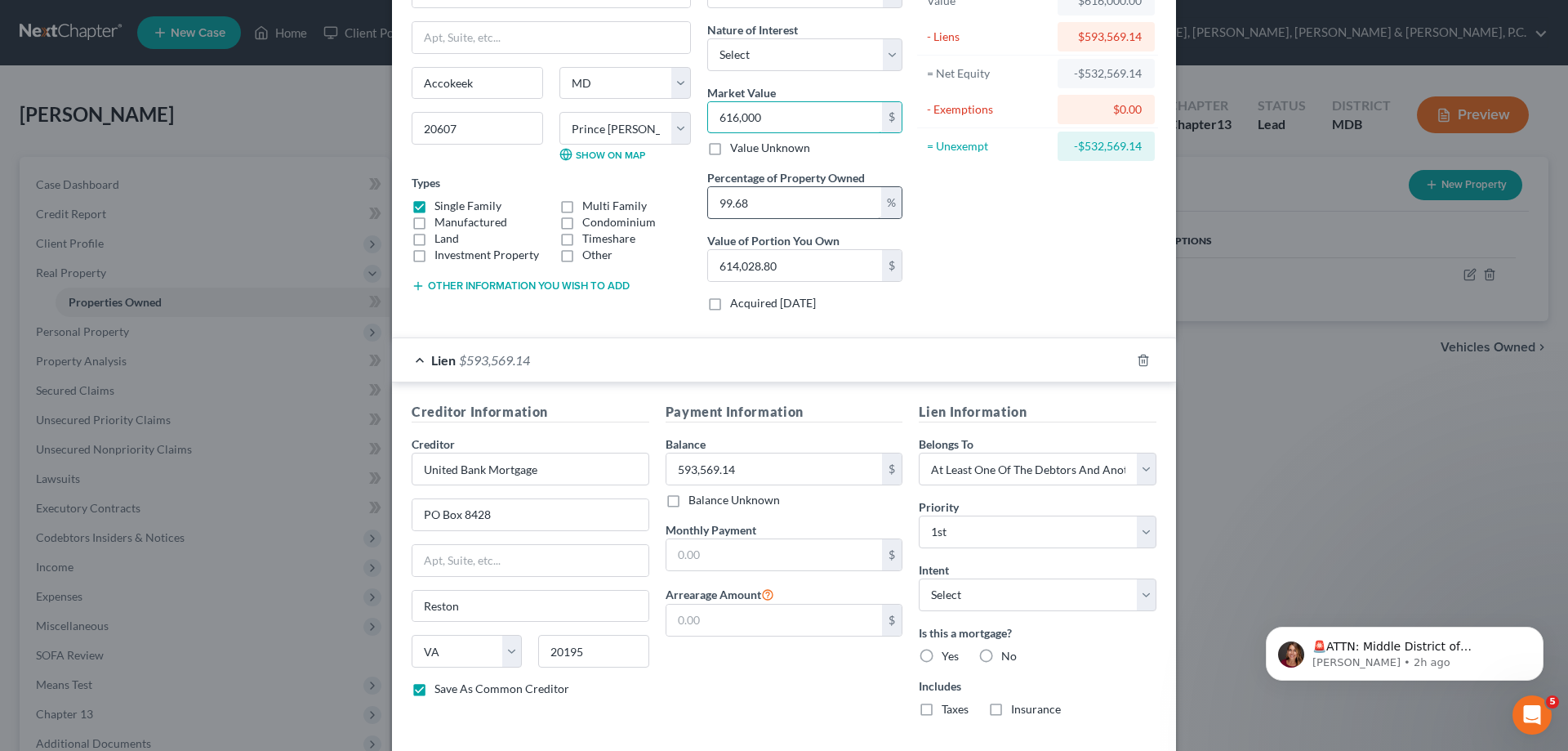
type input "616,000"
click at [804, 206] on input "99.68" at bounding box center [795, 202] width 173 height 31
click at [833, 259] on input "614,028.80" at bounding box center [795, 265] width 174 height 31
type input "0.00"
type input "6"
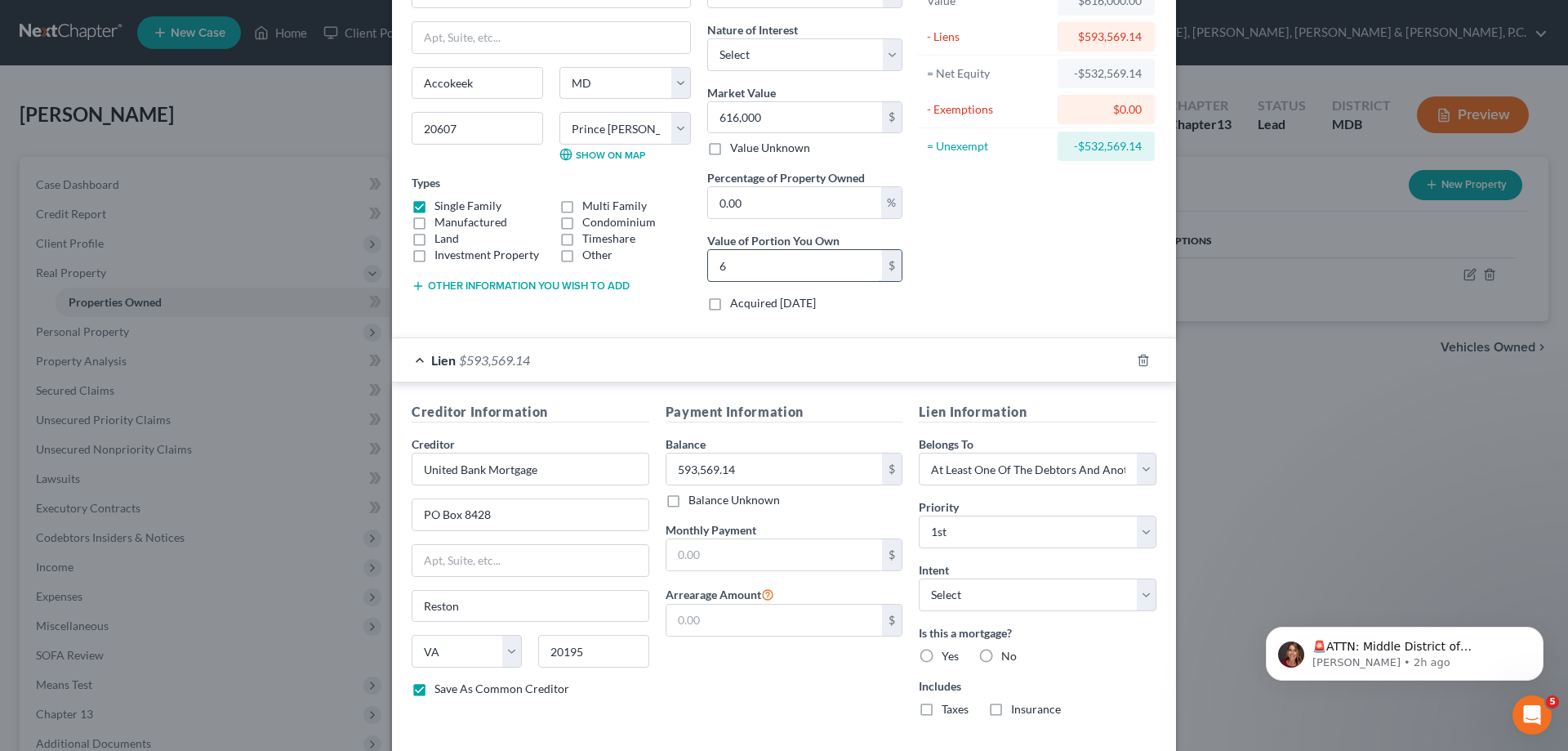
type input "0.01"
type input "61"
type input "0.10"
type input "616"
type input "1"
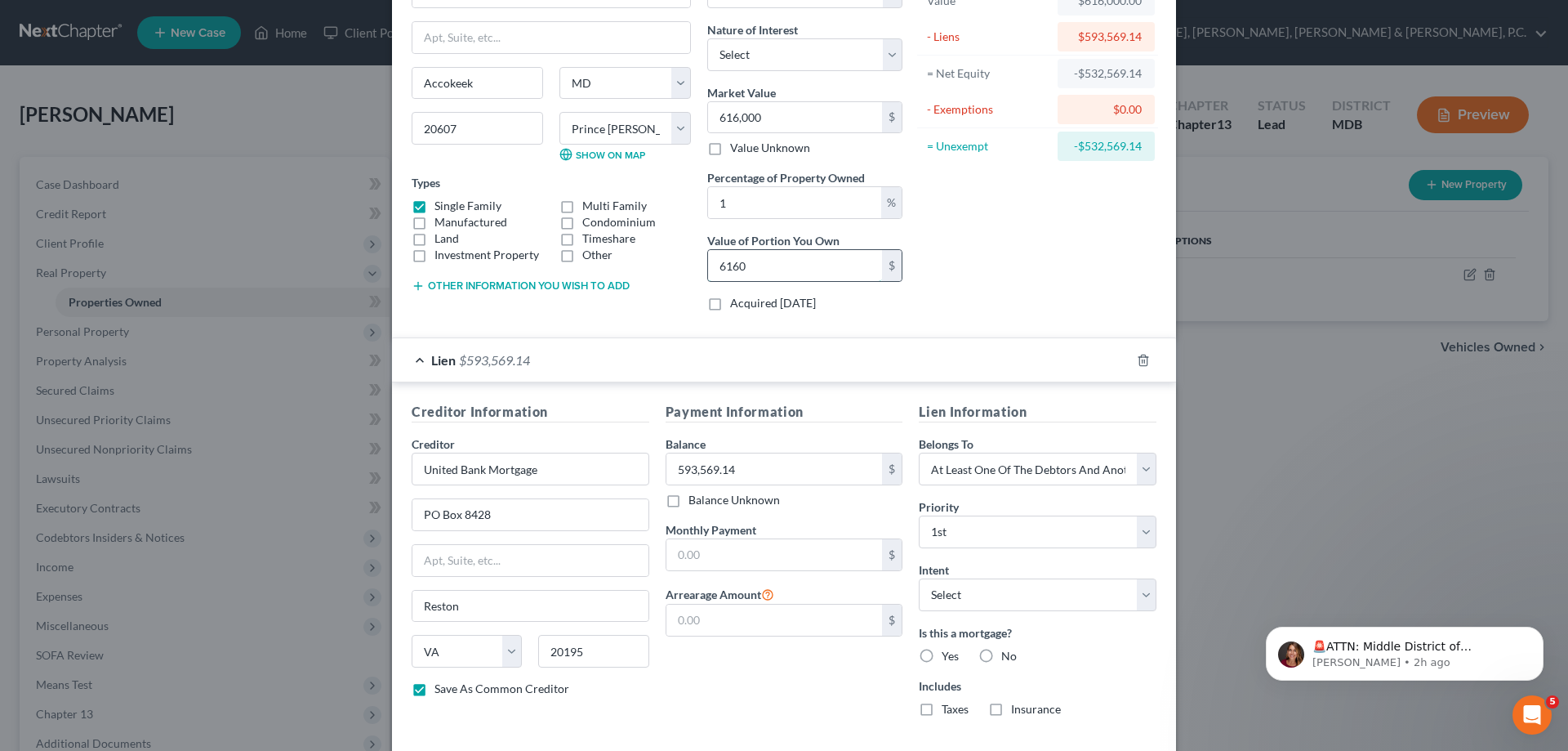
type input "6,160"
type input "10"
type input "61,600"
type input "100"
type input "616,000"
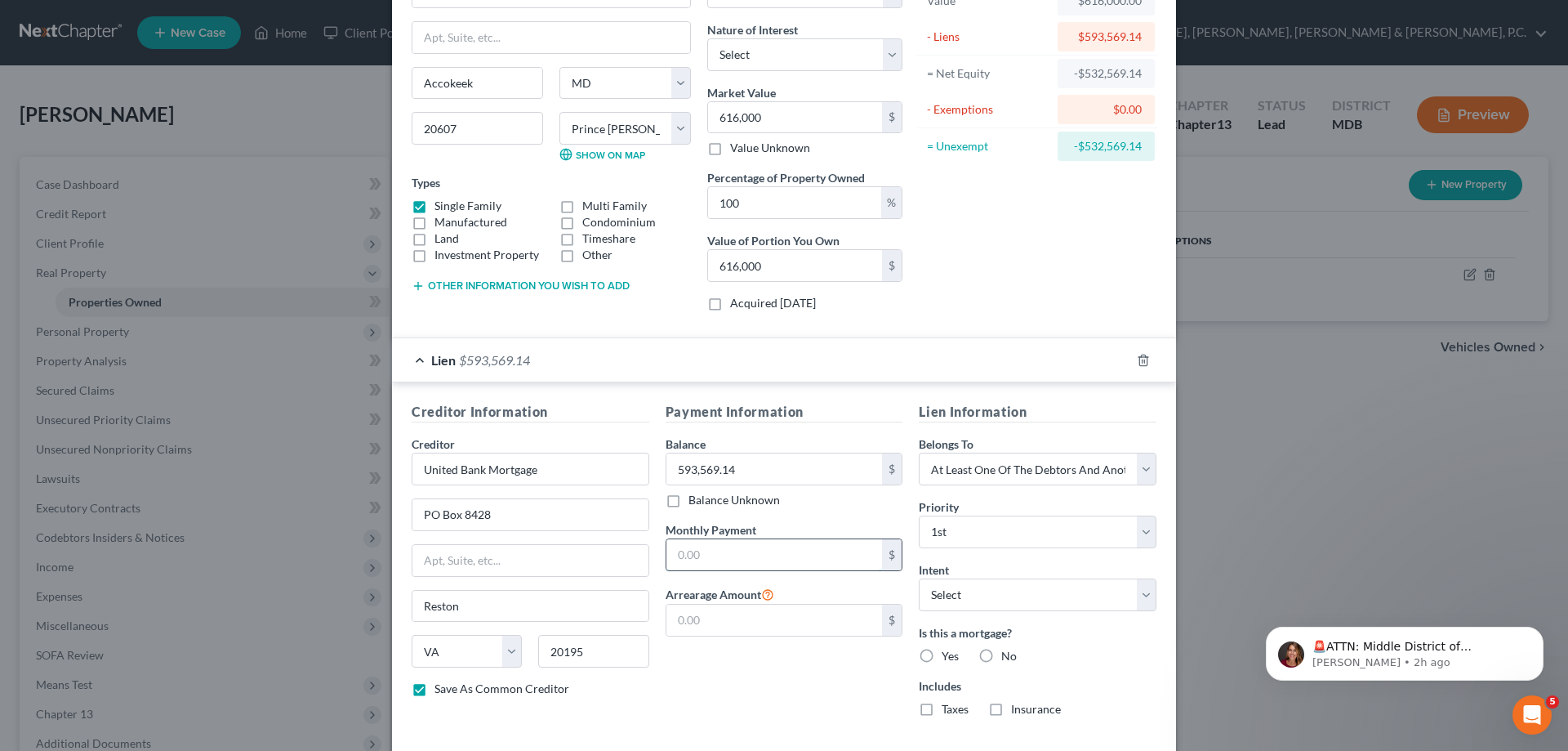
click at [820, 545] on input "text" at bounding box center [775, 555] width 217 height 31
click at [797, 669] on div "Payment Information Balance 593,569.14 $ Balance Unknown Balance Undetermined 5…" at bounding box center [784, 566] width 254 height 328
click at [756, 558] on input "text" at bounding box center [775, 555] width 217 height 31
type input "4,577"
click at [714, 617] on input "text" at bounding box center [775, 620] width 217 height 31
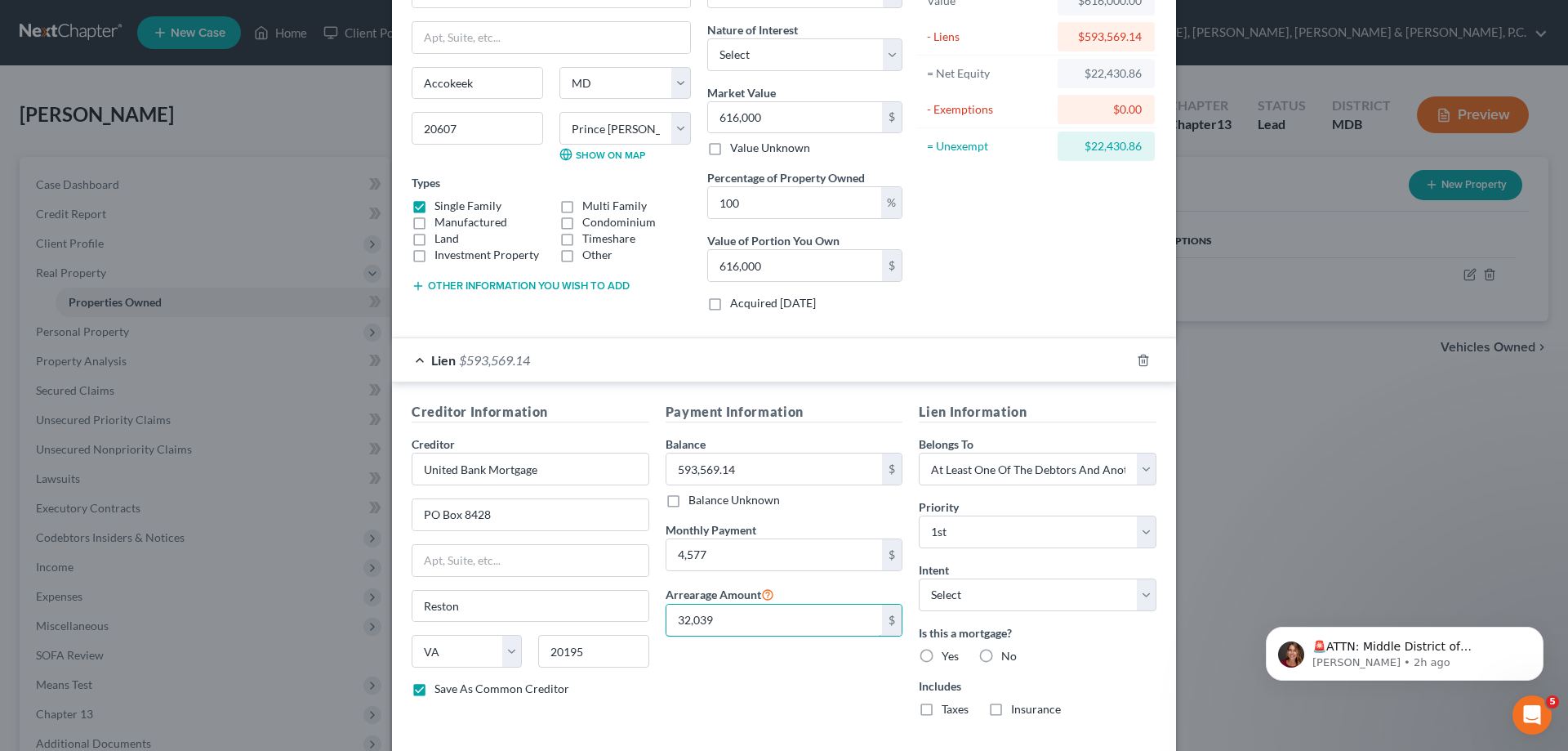
type input "32,039"
click at [942, 652] on label "Yes" at bounding box center [950, 656] width 17 height 16
click at [948, 652] on input "Yes" at bounding box center [953, 653] width 11 height 11
radio input "true"
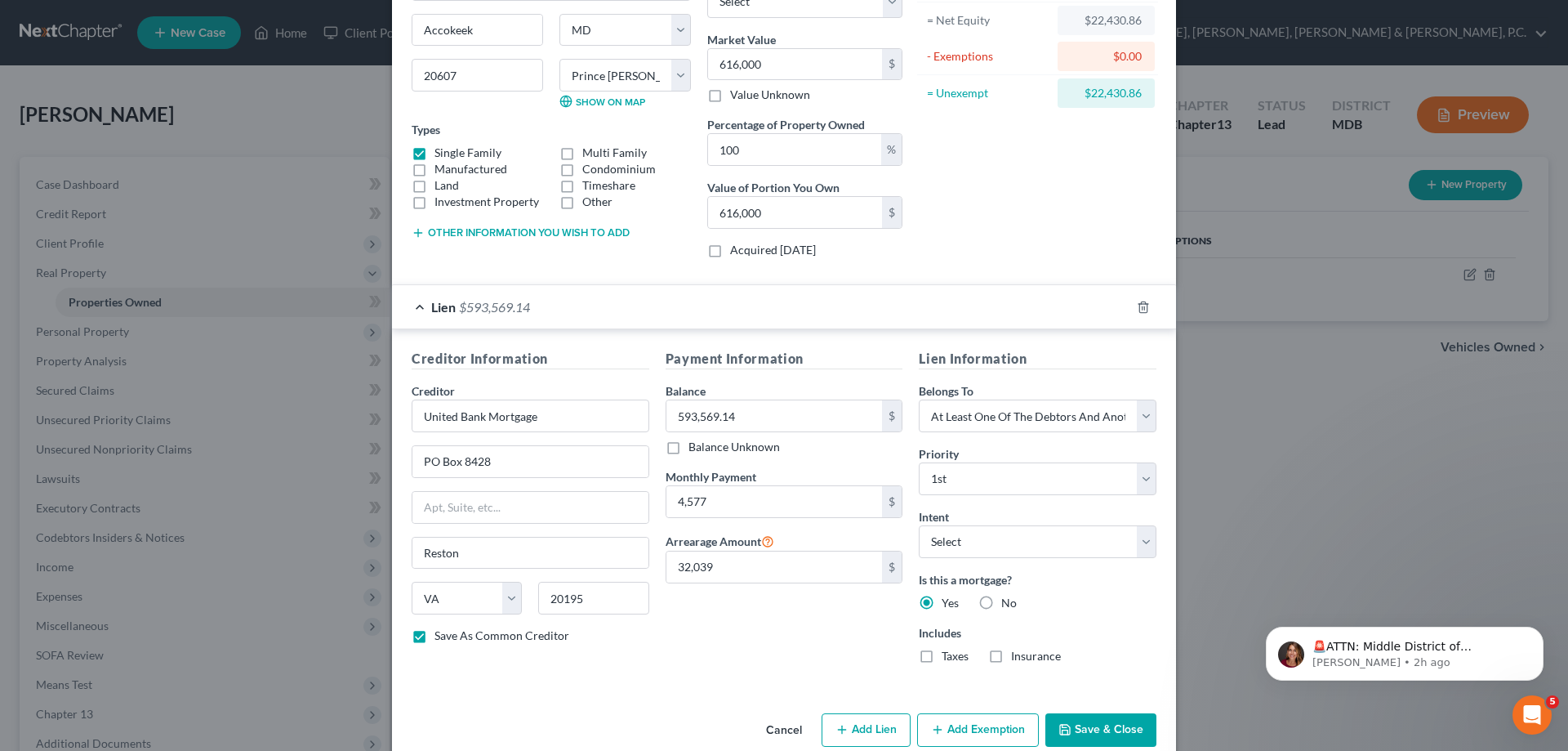
scroll to position [199, 0]
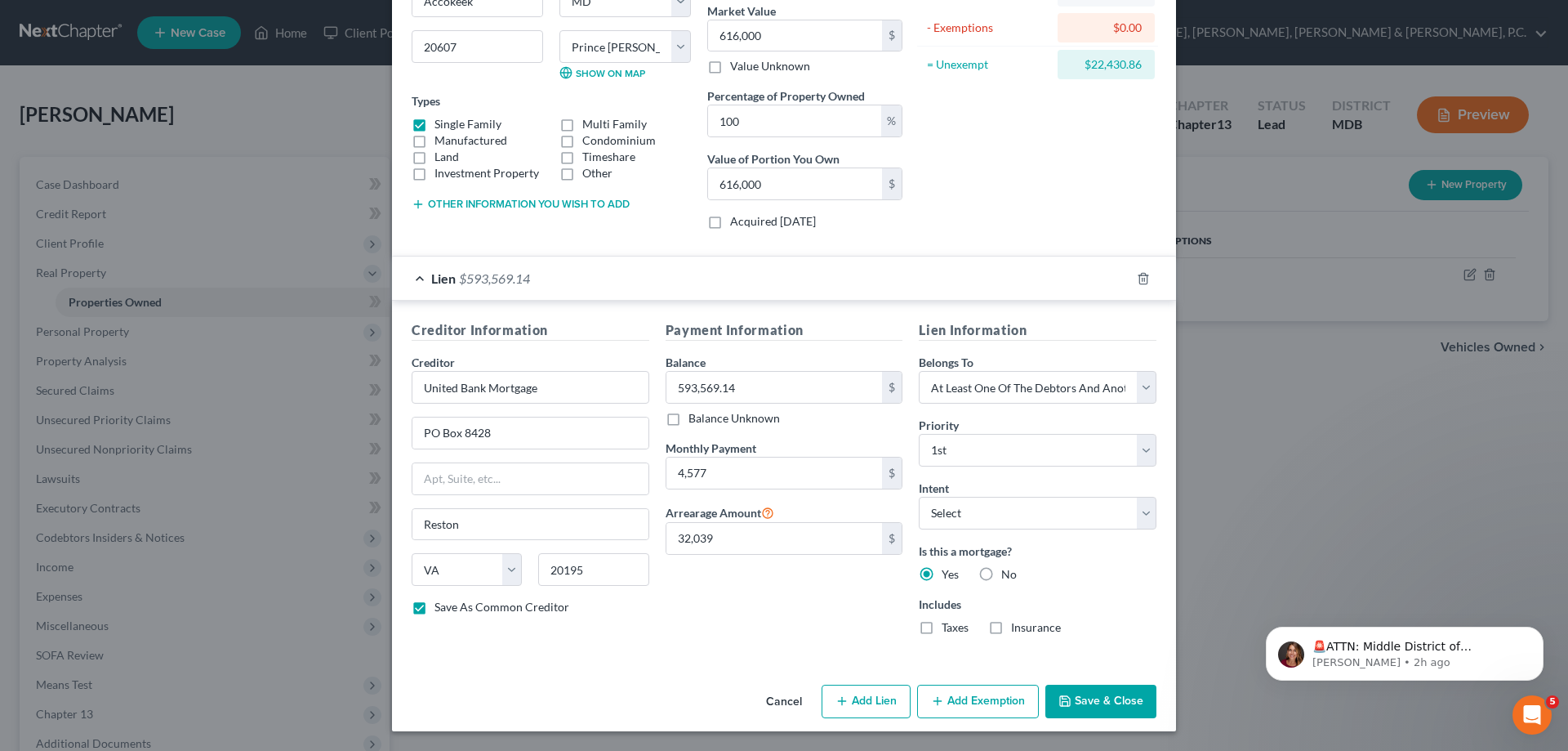
click at [1069, 704] on button "Save & Close" at bounding box center [1101, 702] width 111 height 34
checkbox input "false"
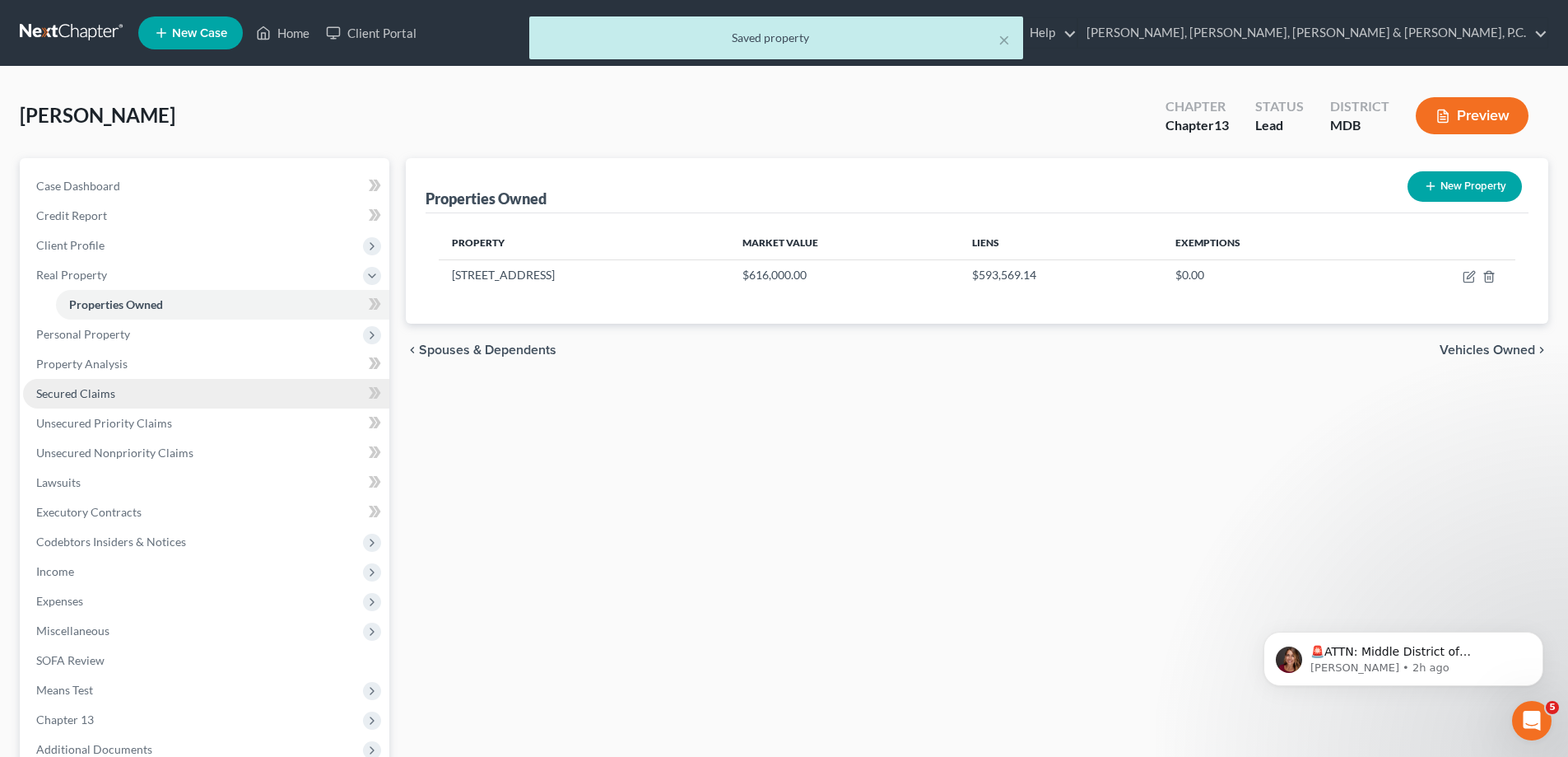
click at [85, 390] on span "Secured Claims" at bounding box center [75, 393] width 79 height 14
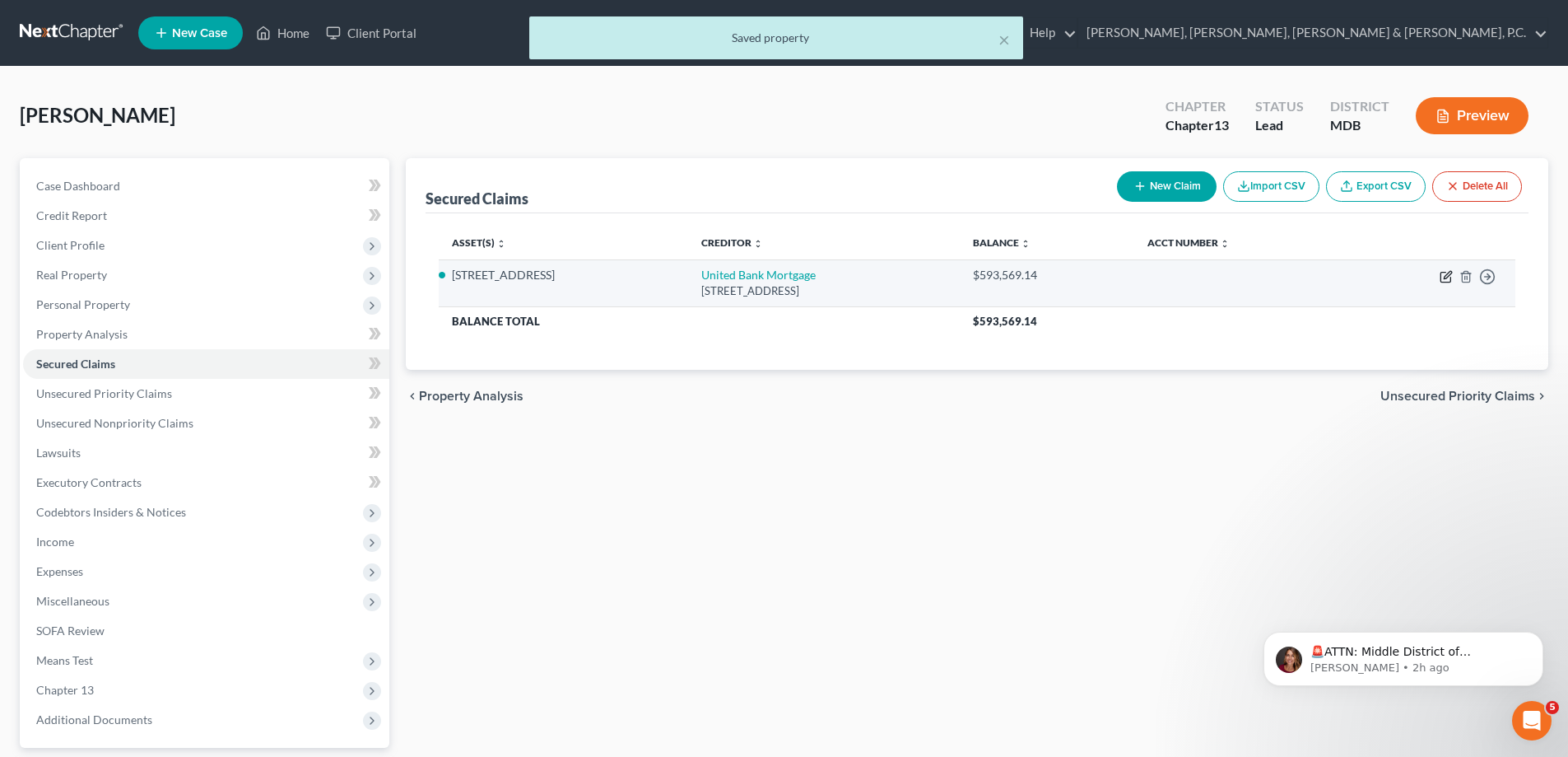
click at [1449, 272] on icon "button" at bounding box center [1446, 276] width 13 height 13
select select "48"
select select "2"
select select "3"
select select "0"
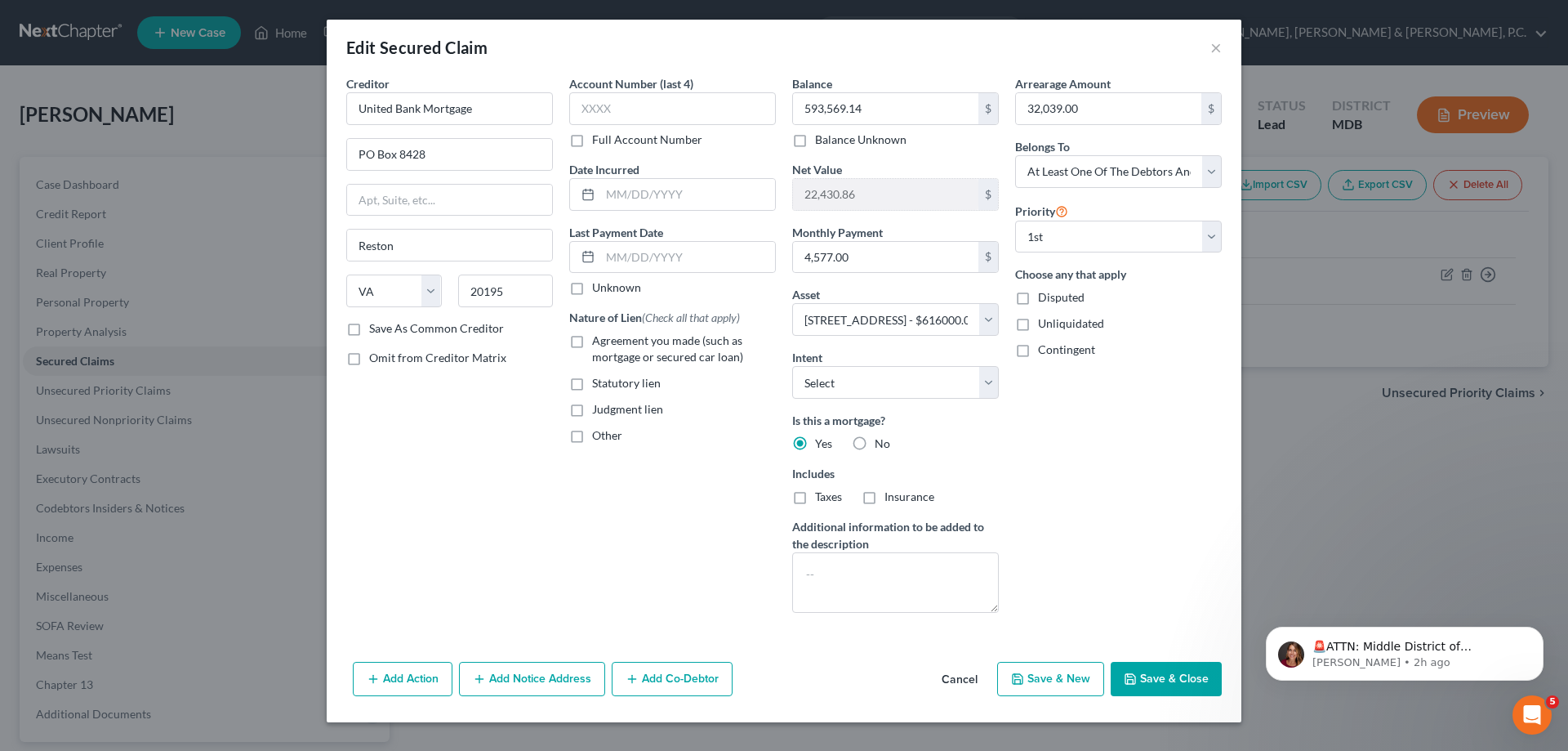
click at [667, 669] on button "Add Co-Debtor" at bounding box center [672, 679] width 121 height 34
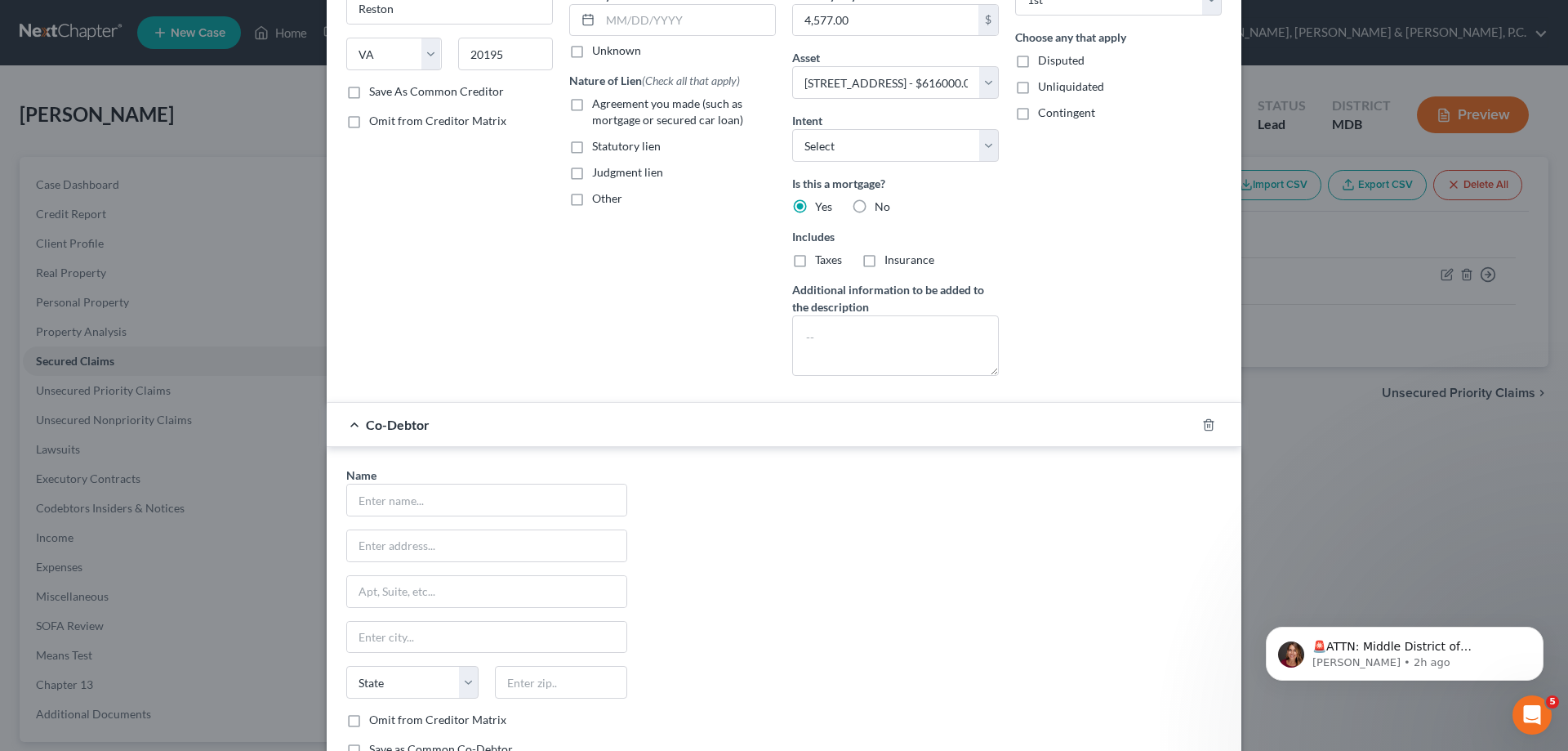
scroll to position [245, 0]
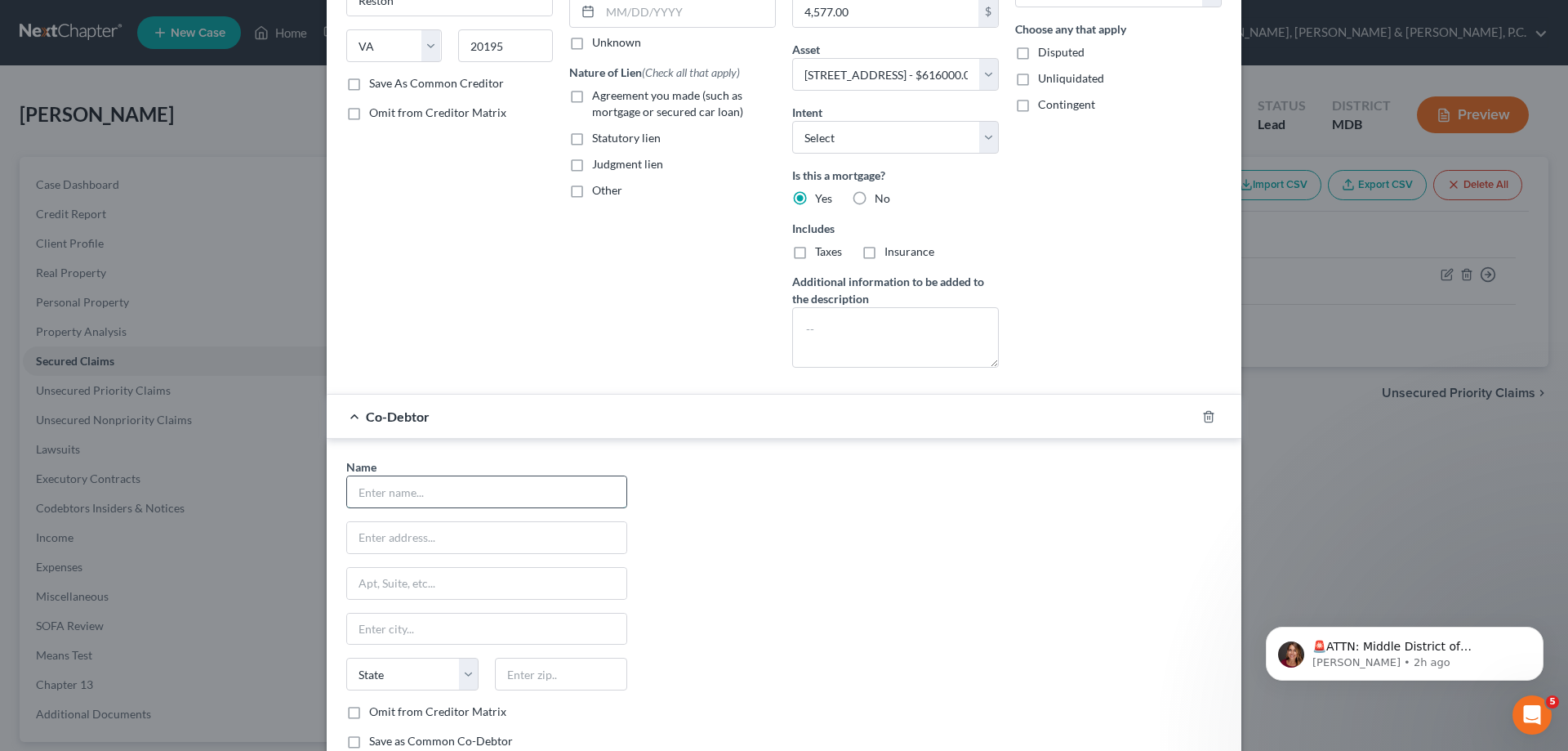
click at [497, 490] on input "text" at bounding box center [487, 492] width 279 height 31
type input "Allen Brockington"
click at [466, 542] on input "text" at bounding box center [487, 537] width 279 height 31
type input "2"
type input "16303 Tobago Way"
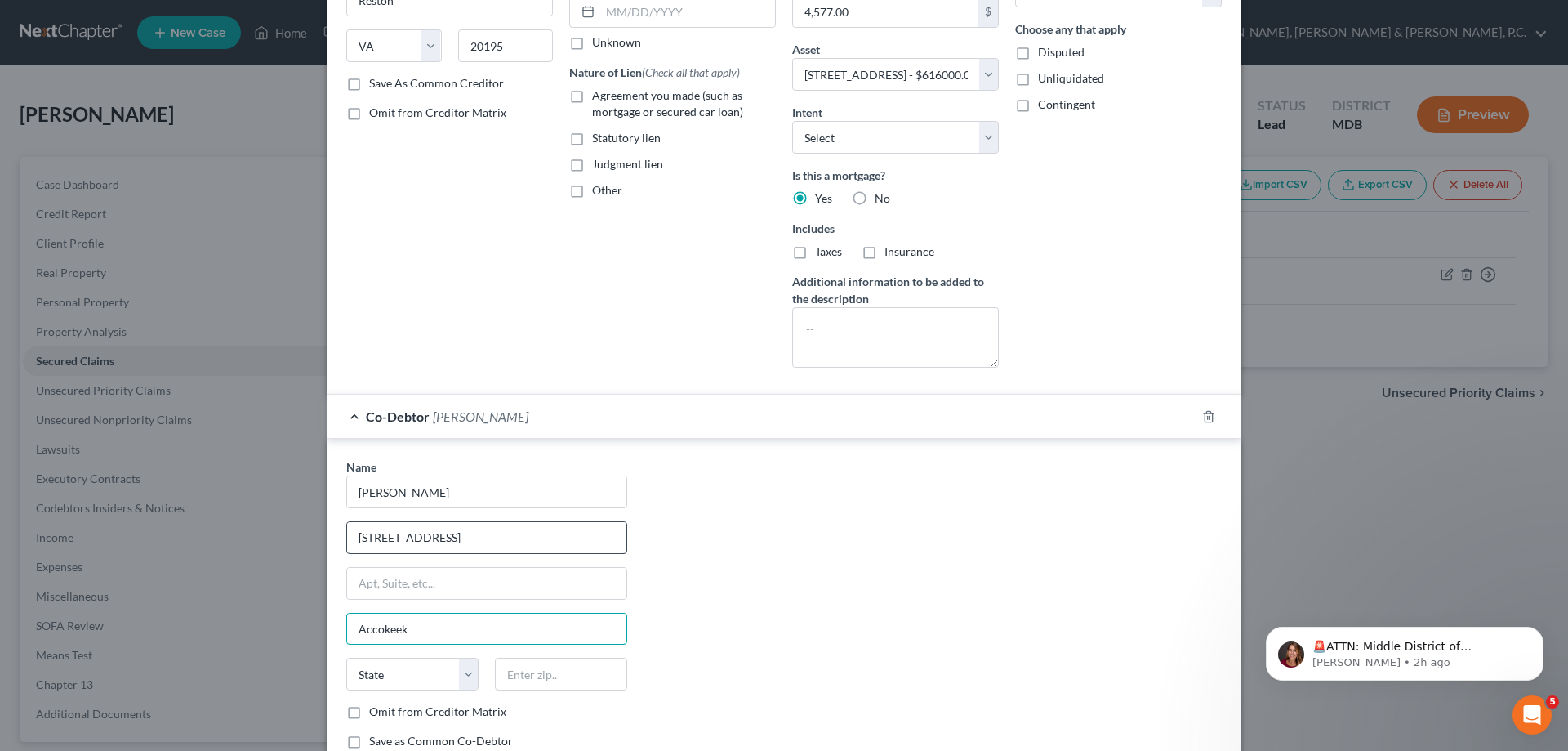
type input "Accokeek"
select select "21"
type input "20607"
click at [369, 742] on label "Save as Common Co-Debtor" at bounding box center [441, 741] width 144 height 16
click at [375, 742] on input "Save as Common Co-Debtor" at bounding box center [381, 738] width 11 height 11
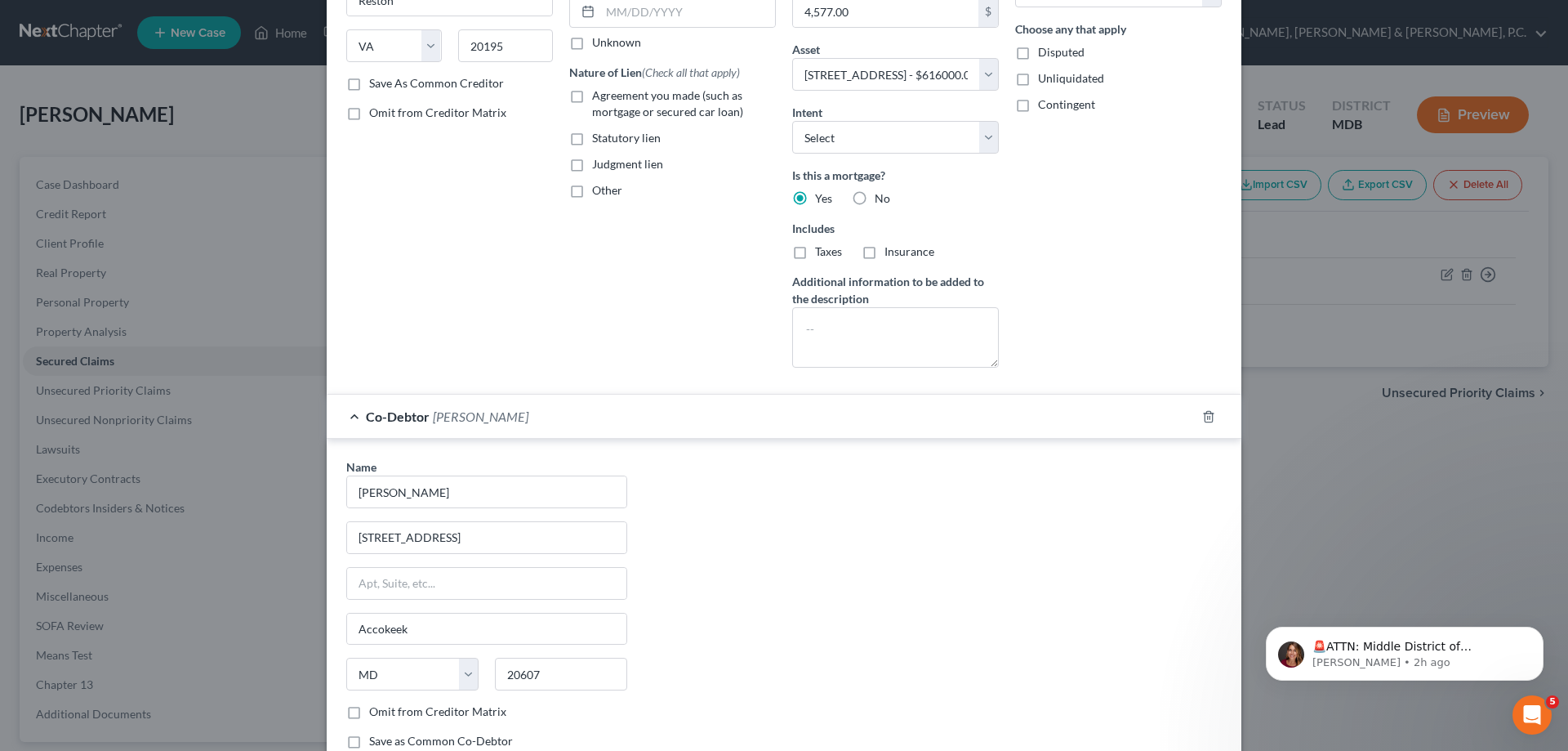
checkbox input "true"
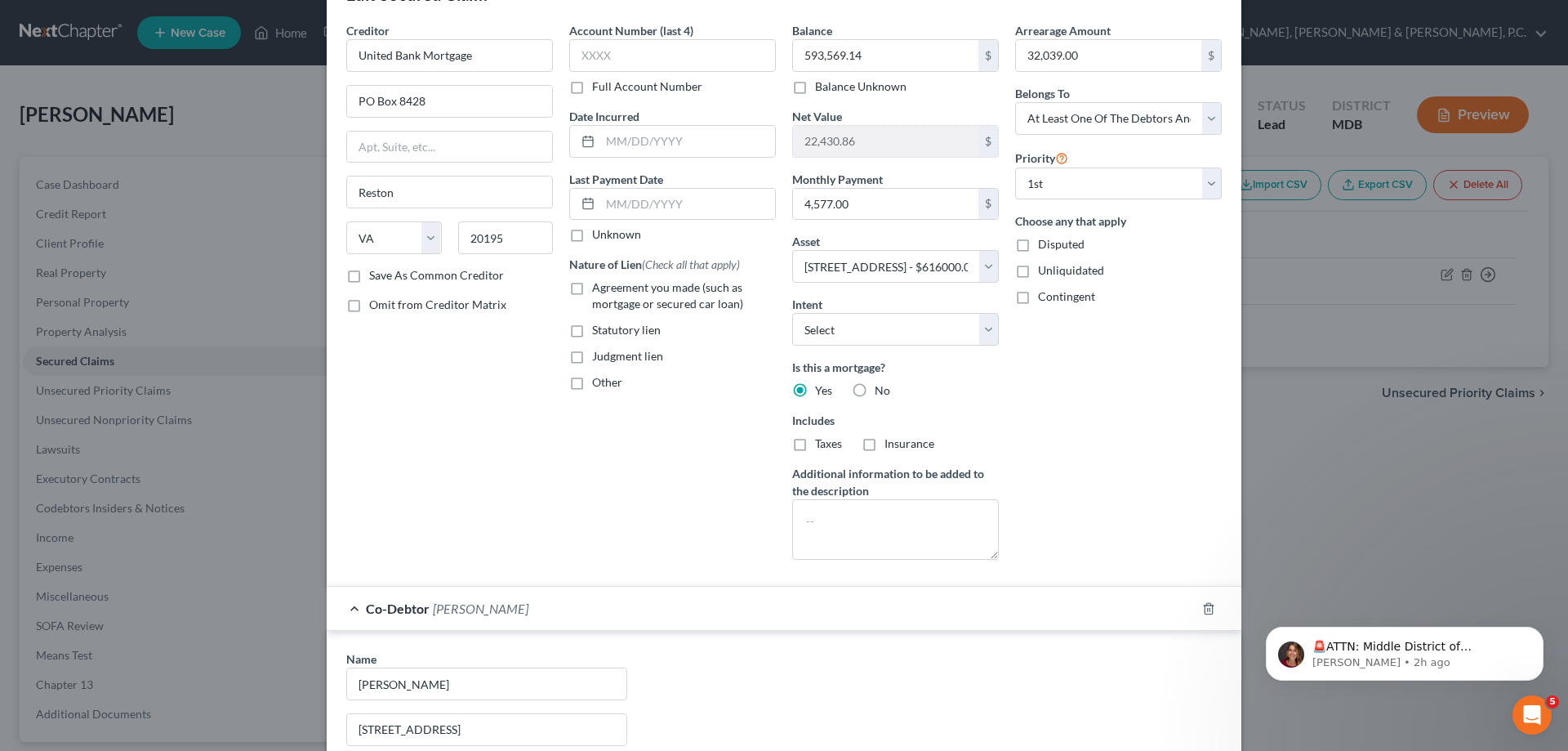
scroll to position [372, 0]
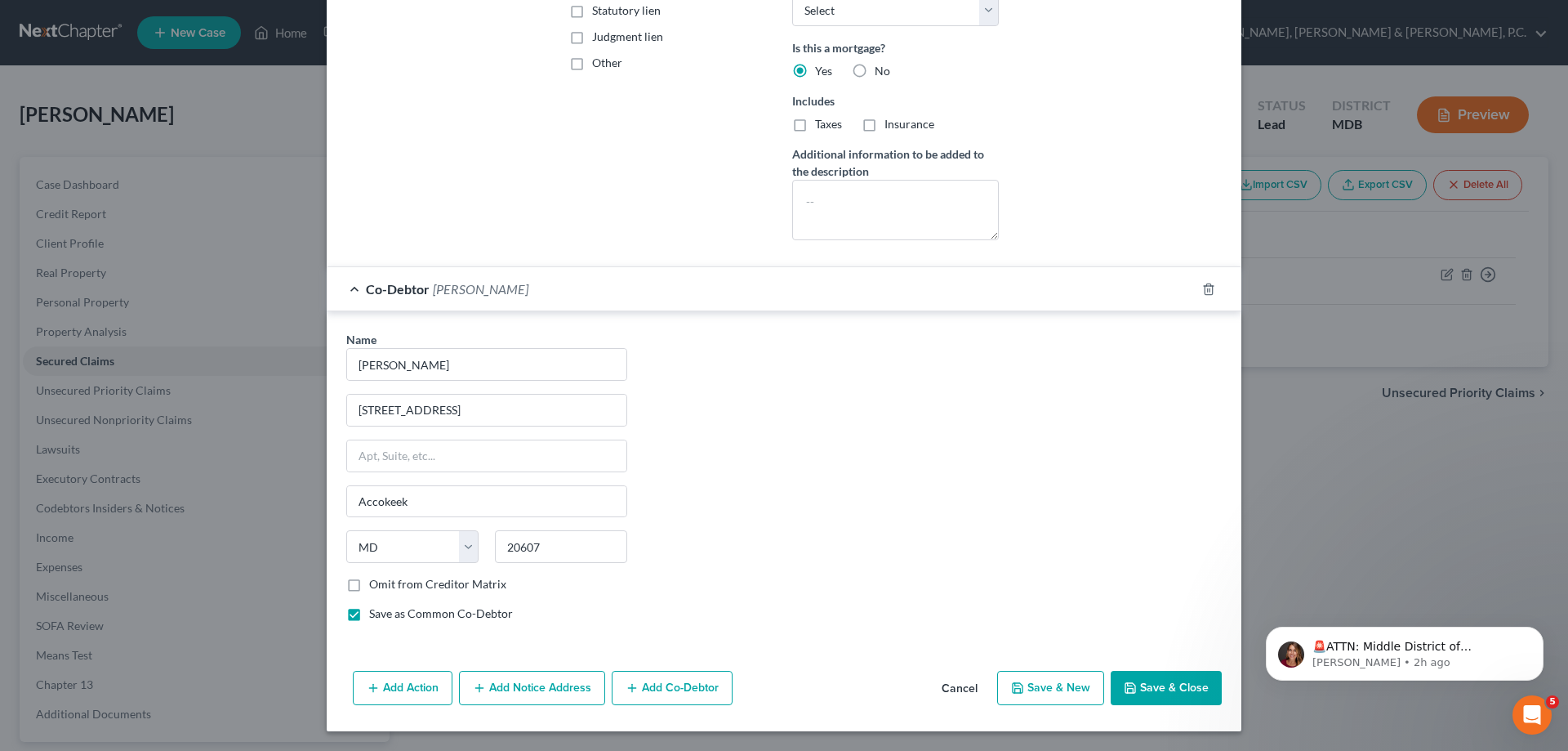
click at [1164, 680] on button "Save & Close" at bounding box center [1166, 687] width 111 height 34
select select
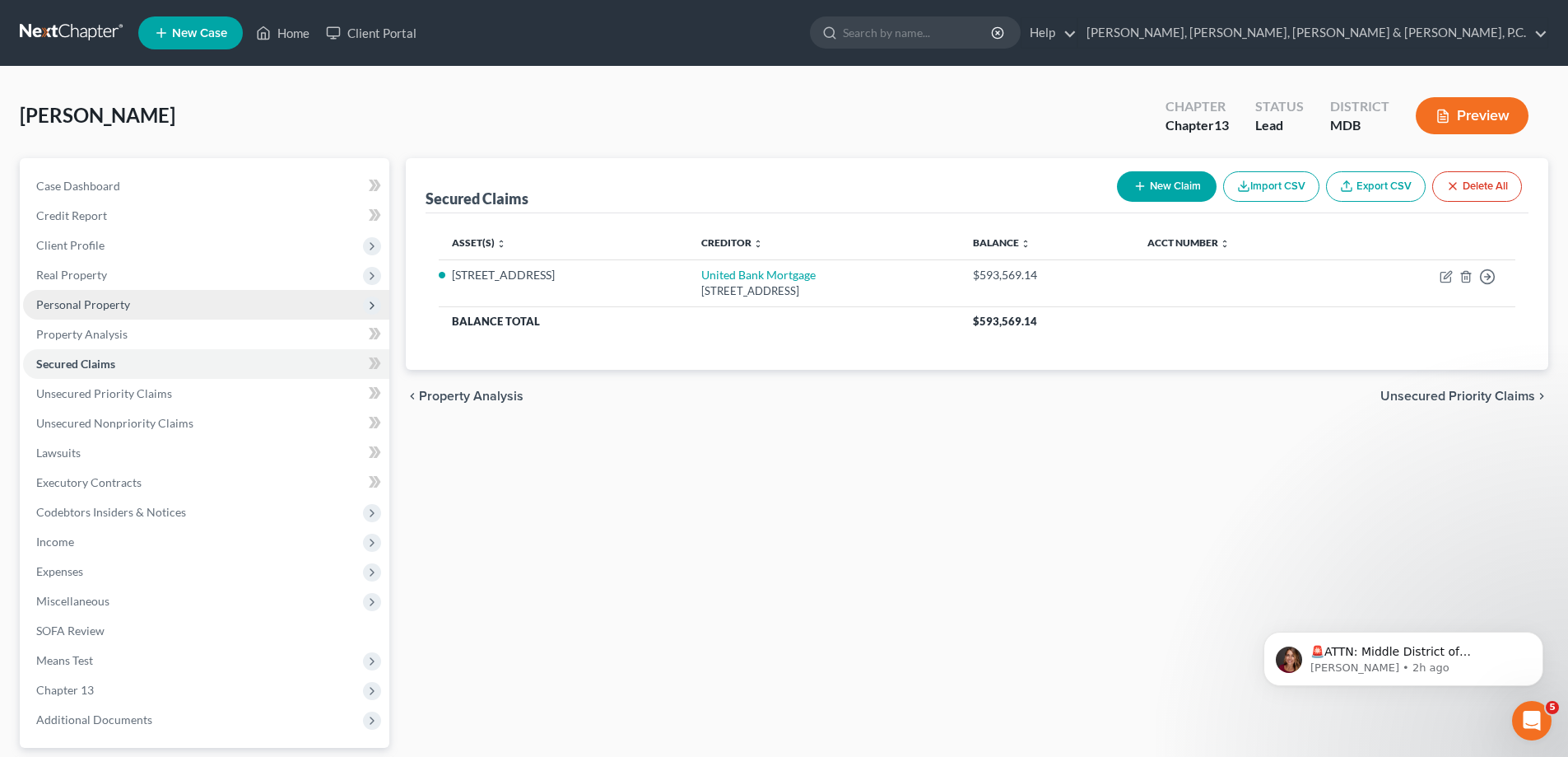
click at [96, 302] on span "Personal Property" at bounding box center [83, 304] width 94 height 14
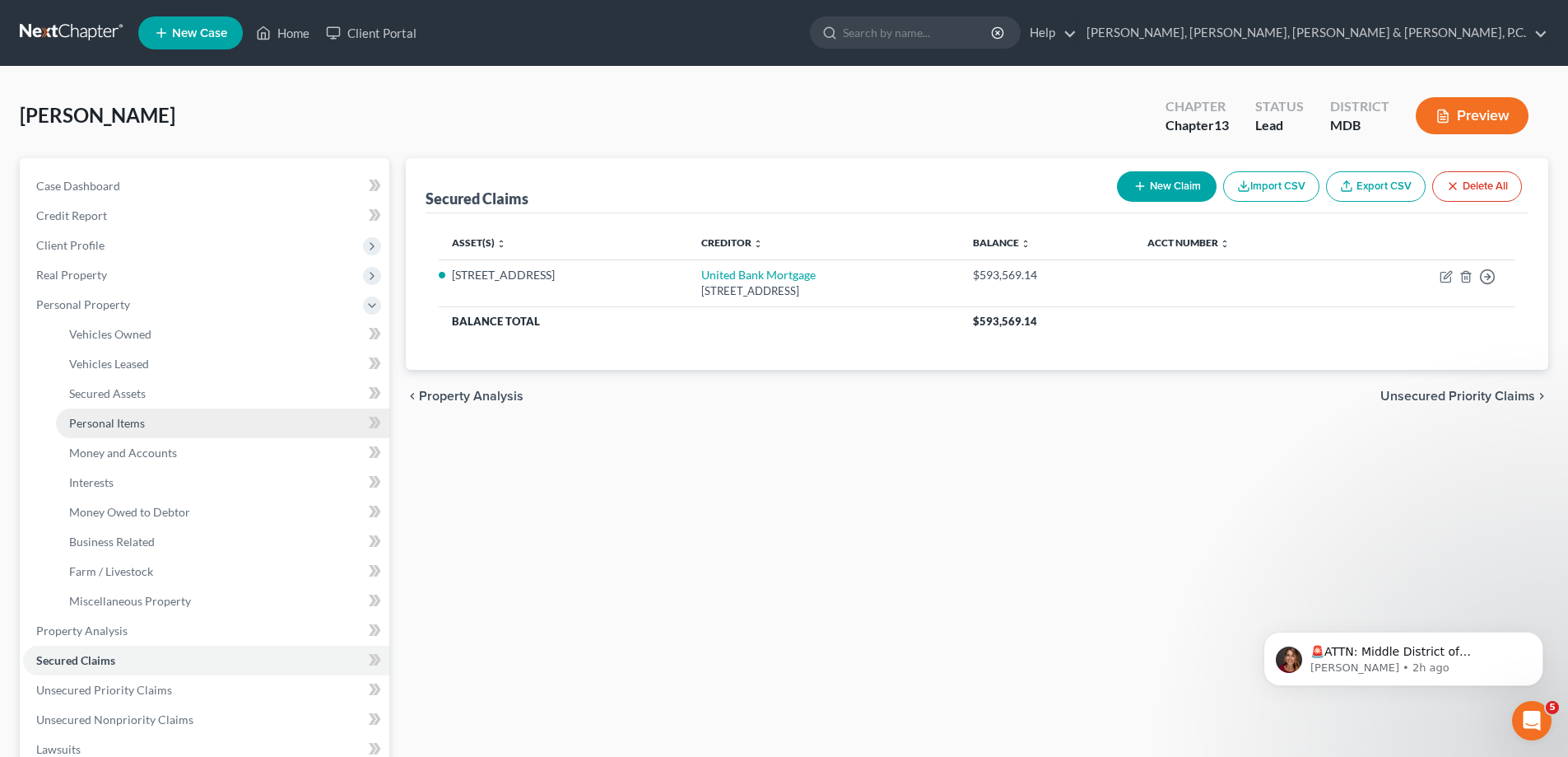
click at [122, 419] on span "Personal Items" at bounding box center [107, 423] width 75 height 14
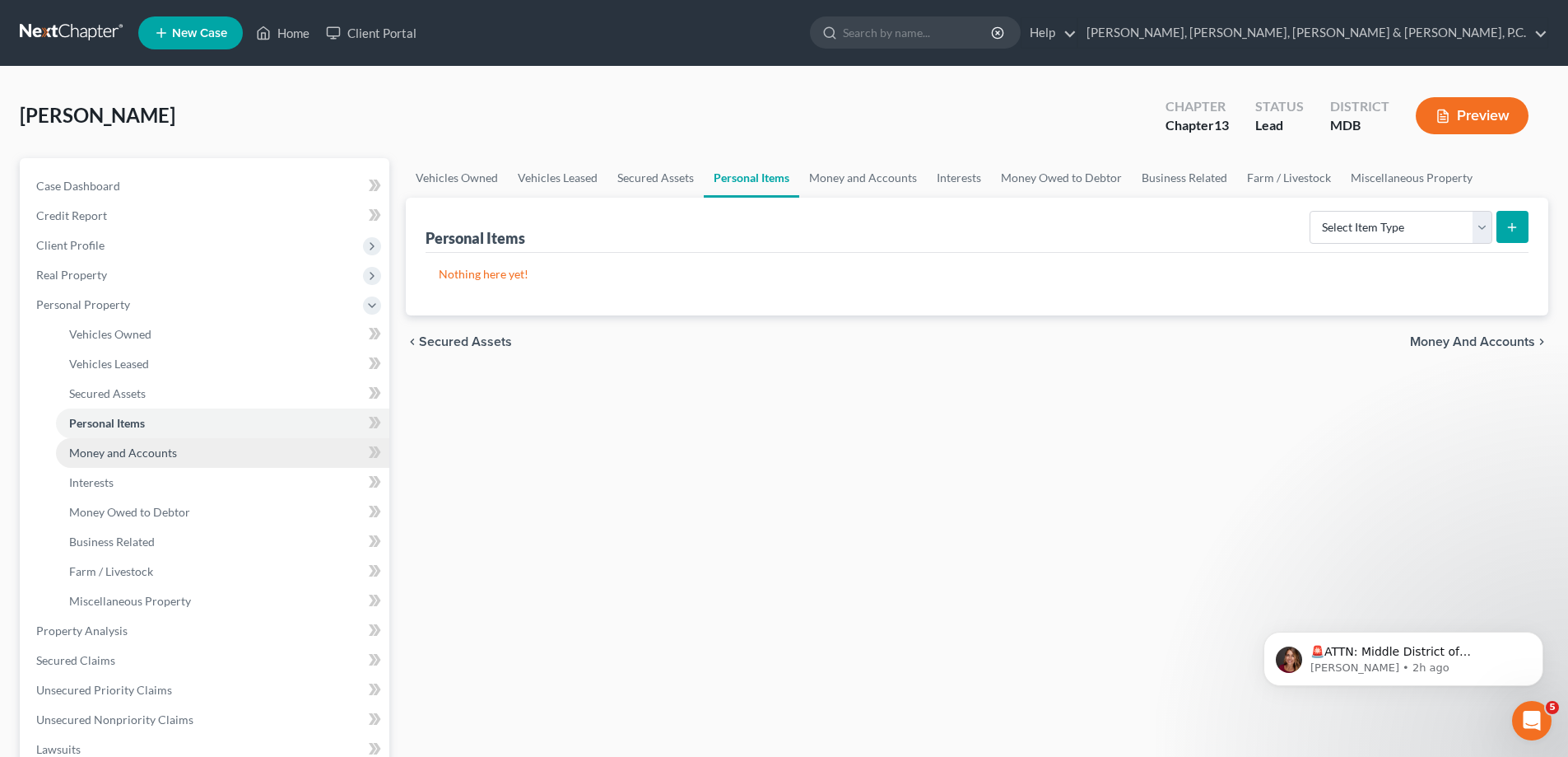
click at [120, 452] on span "Money and Accounts" at bounding box center [123, 452] width 108 height 14
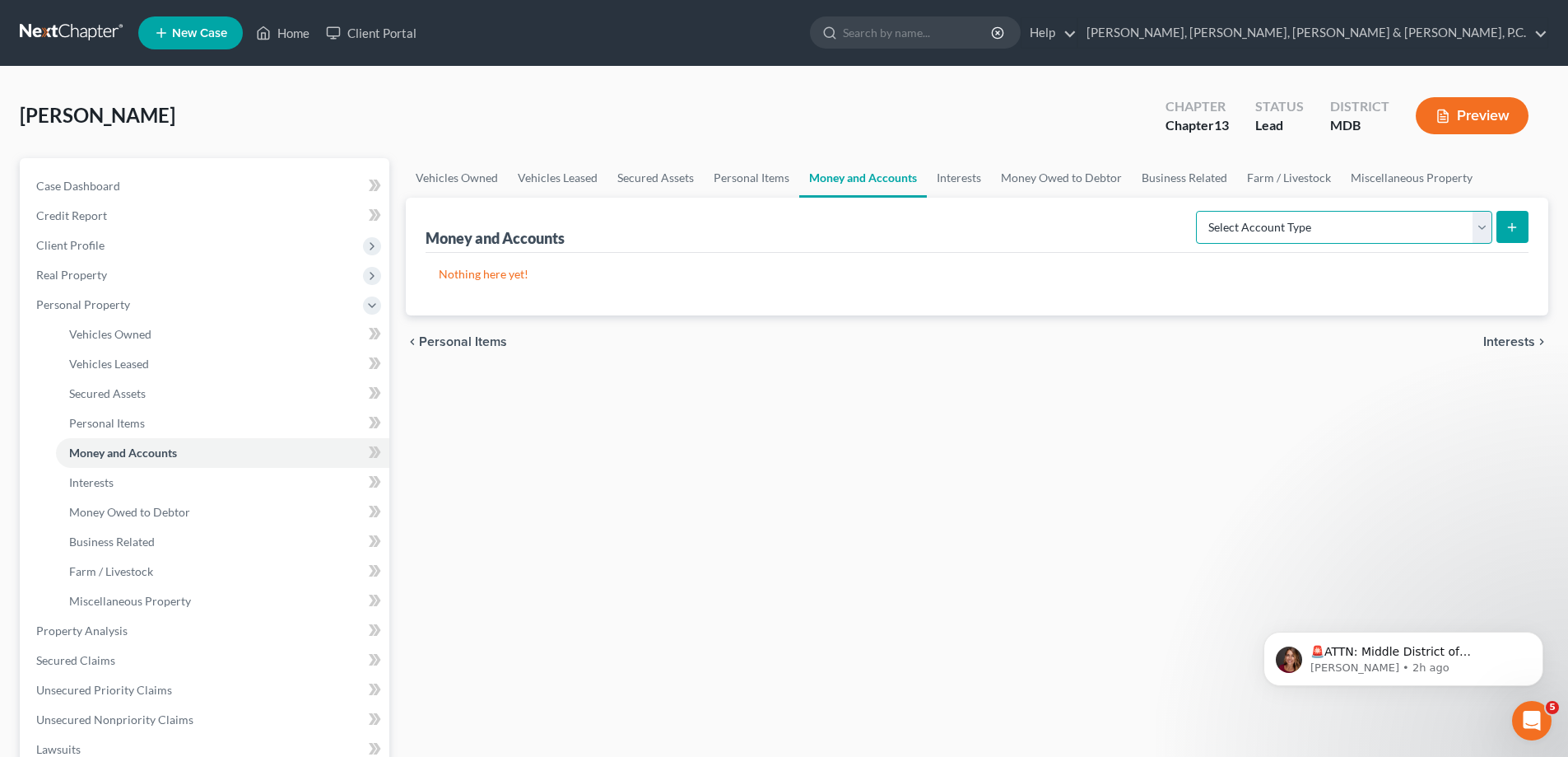
click at [1292, 218] on select "Select Account Type Brokerage Cash on Hand Certificates of Deposit Checking Acc…" at bounding box center [1344, 227] width 296 height 33
select select "checking"
click at [1199, 211] on select "Select Account Type Brokerage Cash on Hand Certificates of Deposit Checking Acc…" at bounding box center [1344, 227] width 296 height 33
click at [1521, 226] on button "submit" at bounding box center [1512, 227] width 33 height 33
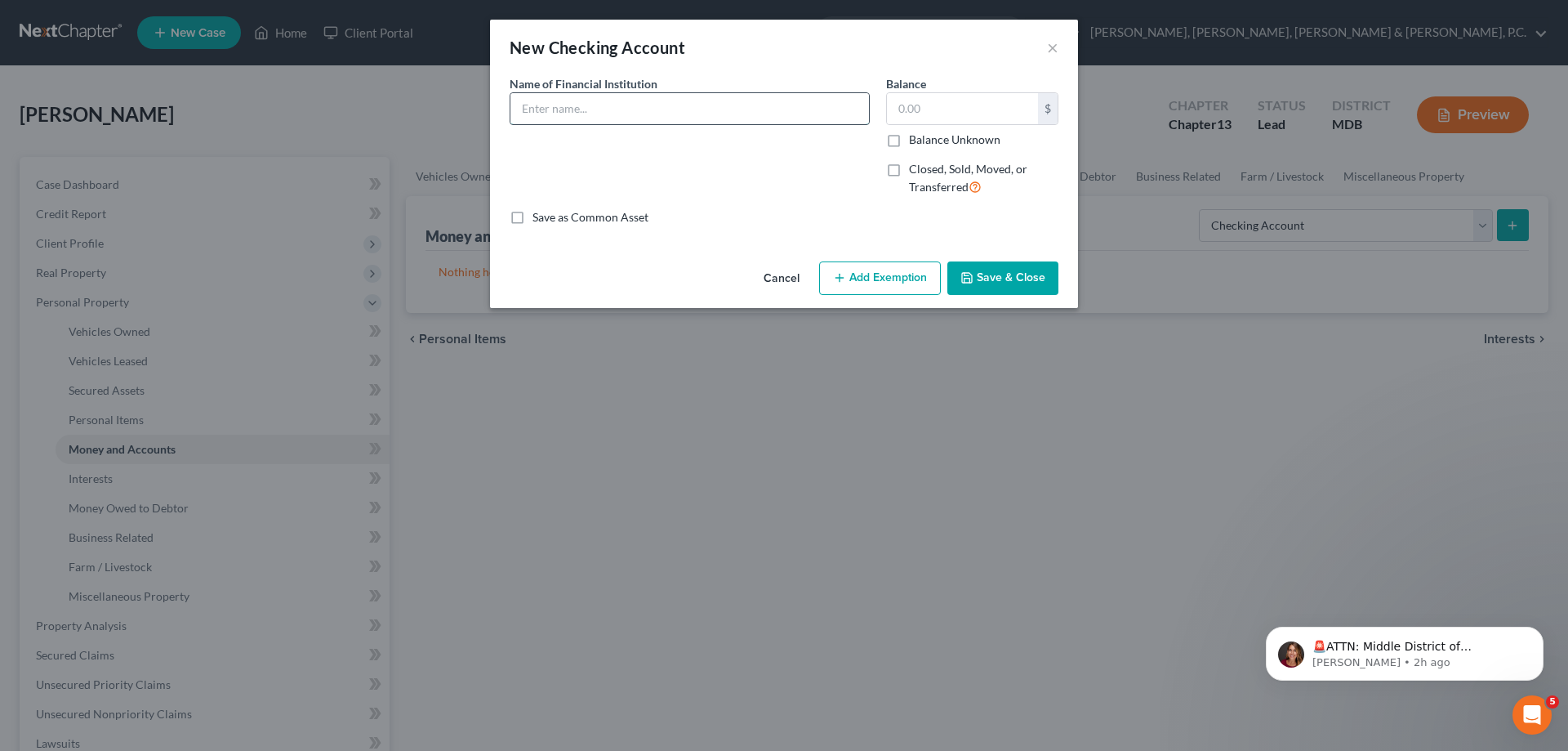
click at [725, 109] on input "text" at bounding box center [690, 109] width 358 height 31
click at [716, 111] on input "Navy Federal Credit Union" at bounding box center [690, 109] width 358 height 31
type input "Navy Federal Credit Union (1571)"
click at [1023, 110] on input "text" at bounding box center [962, 109] width 151 height 31
type input "0"
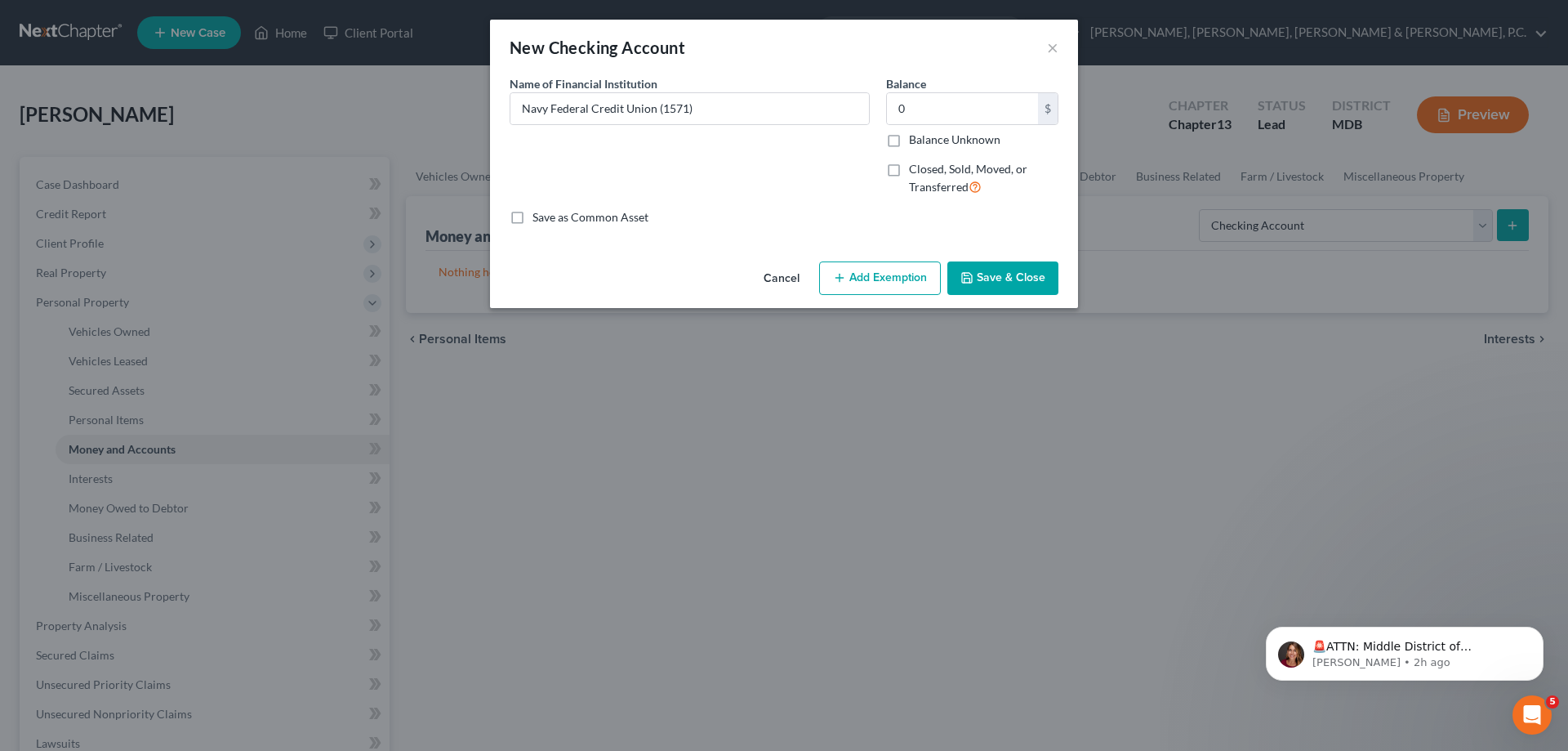
click at [1026, 280] on button "Save & Close" at bounding box center [1002, 279] width 111 height 34
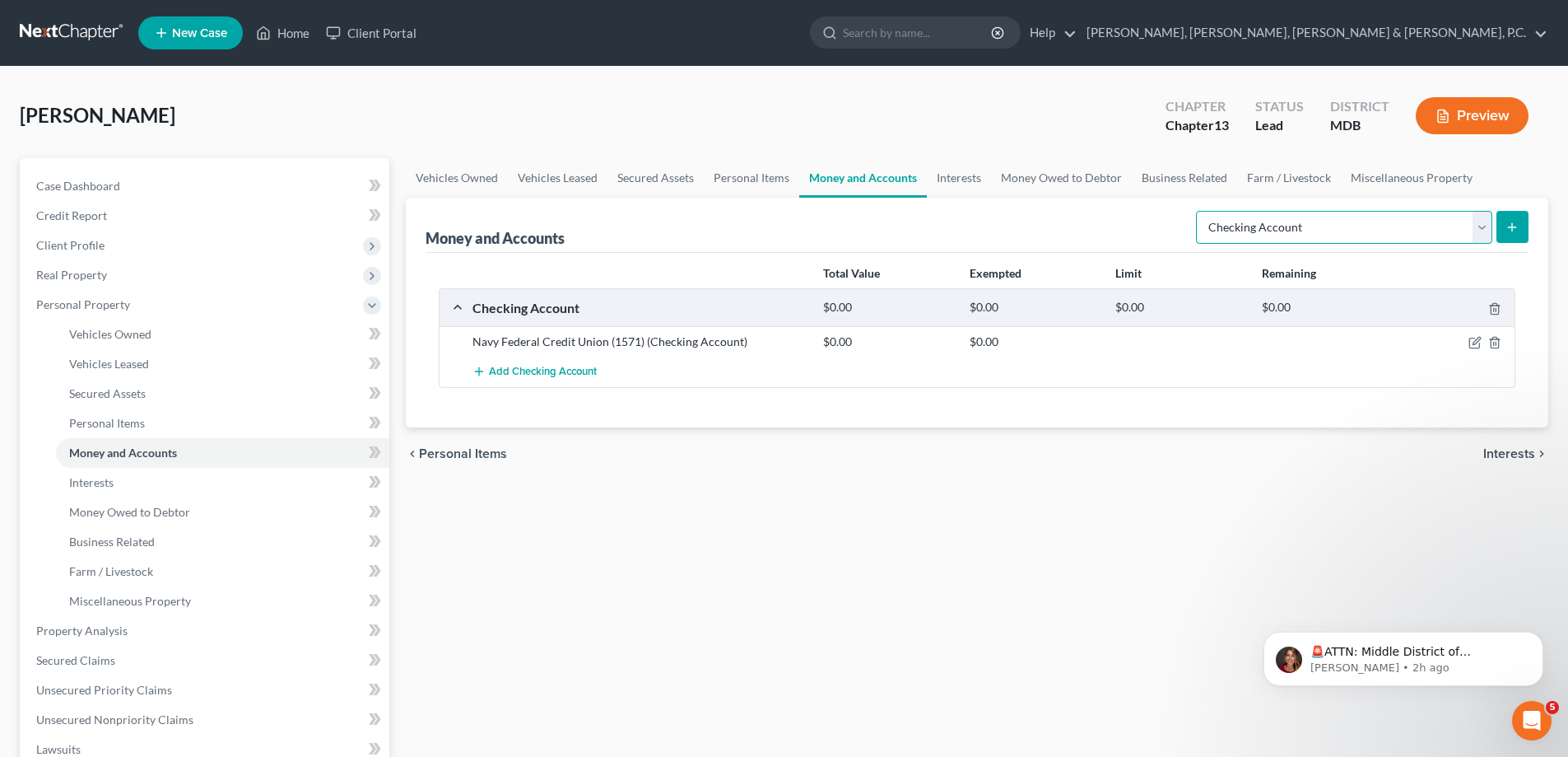
click at [1252, 224] on select "Select Account Type Brokerage Cash on Hand Certificates of Deposit Checking Acc…" at bounding box center [1344, 227] width 296 height 33
select select "savings"
click at [1199, 211] on select "Select Account Type Brokerage Cash on Hand Certificates of Deposit Checking Acc…" at bounding box center [1344, 227] width 296 height 33
click at [1504, 226] on button "submit" at bounding box center [1512, 227] width 33 height 33
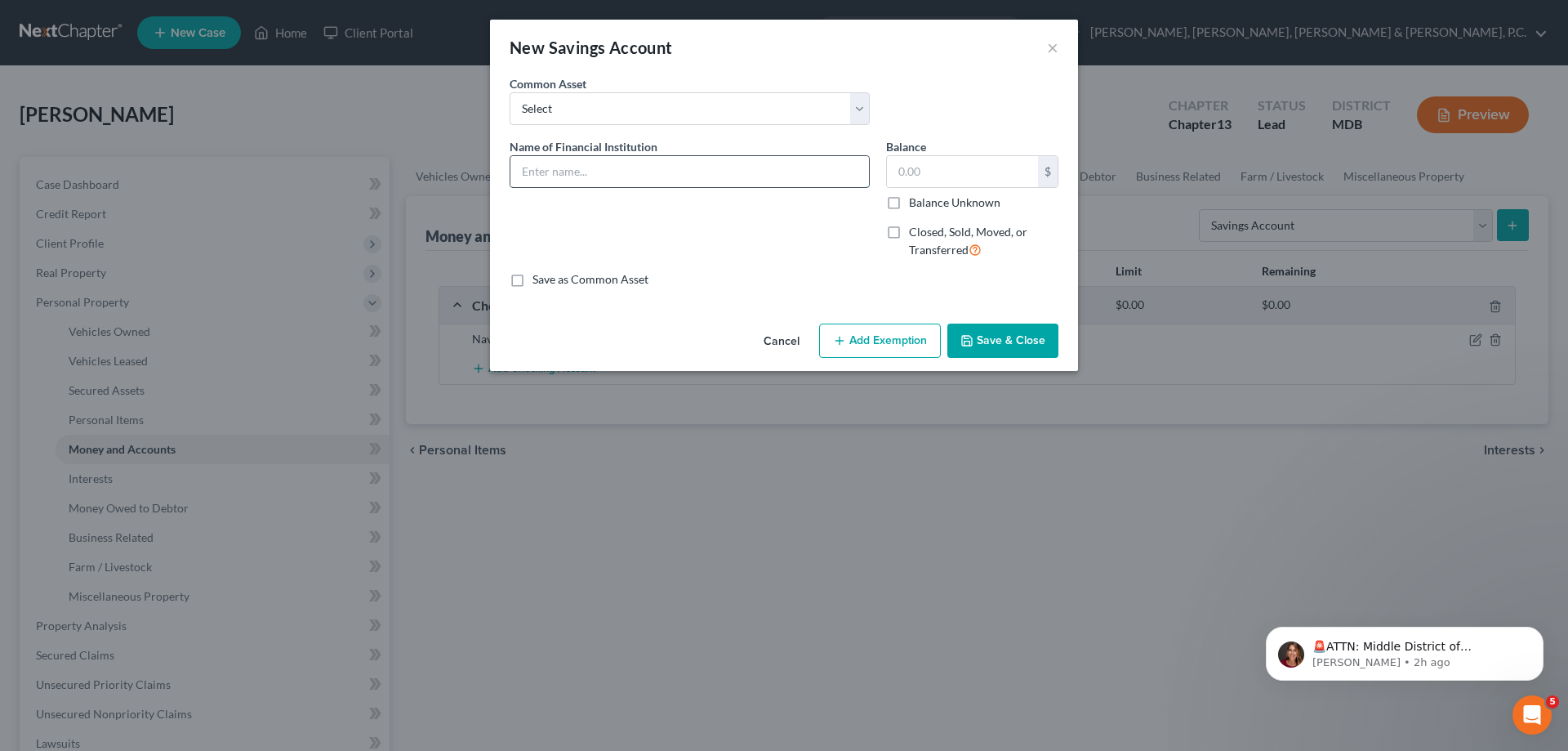
click at [684, 162] on input "text" at bounding box center [690, 172] width 358 height 31
click at [691, 172] on input "Navy Federal Credit Union" at bounding box center [690, 172] width 358 height 31
type input "Navy Federal Credit Union (3949)"
click at [961, 167] on input "text" at bounding box center [962, 172] width 151 height 31
type input "5"
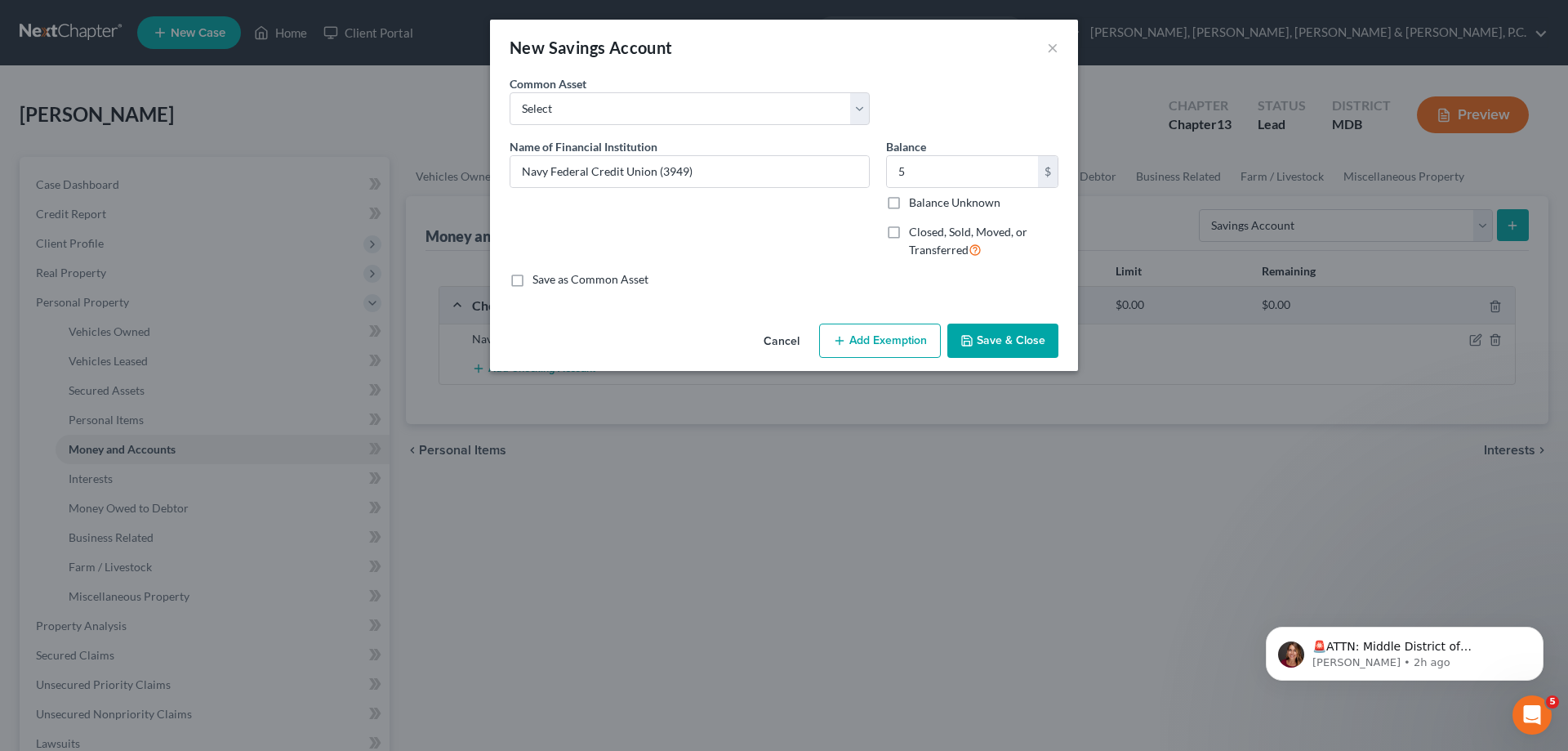
click at [909, 336] on button "Add Exemption" at bounding box center [879, 341] width 121 height 34
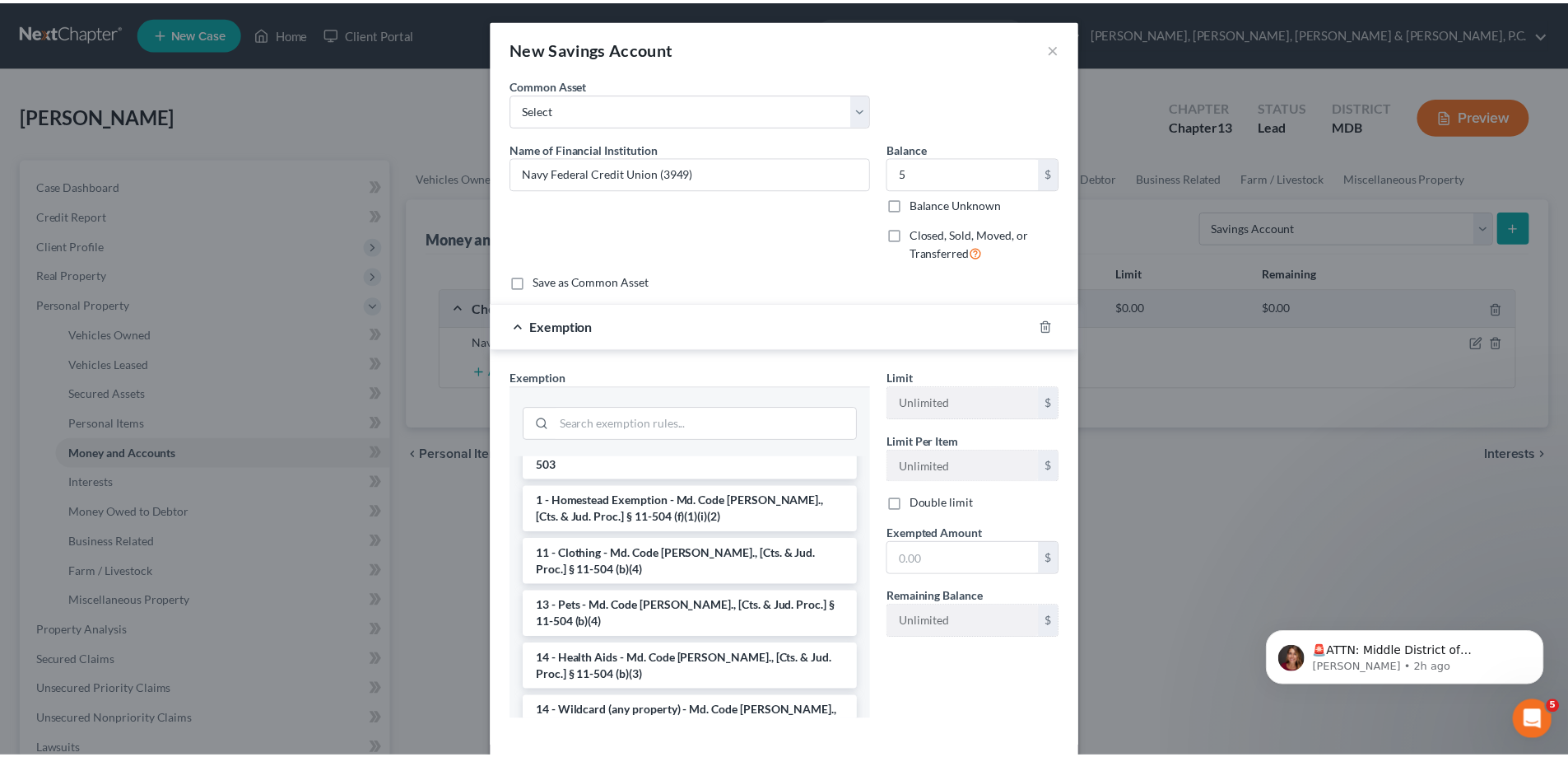
scroll to position [247, 0]
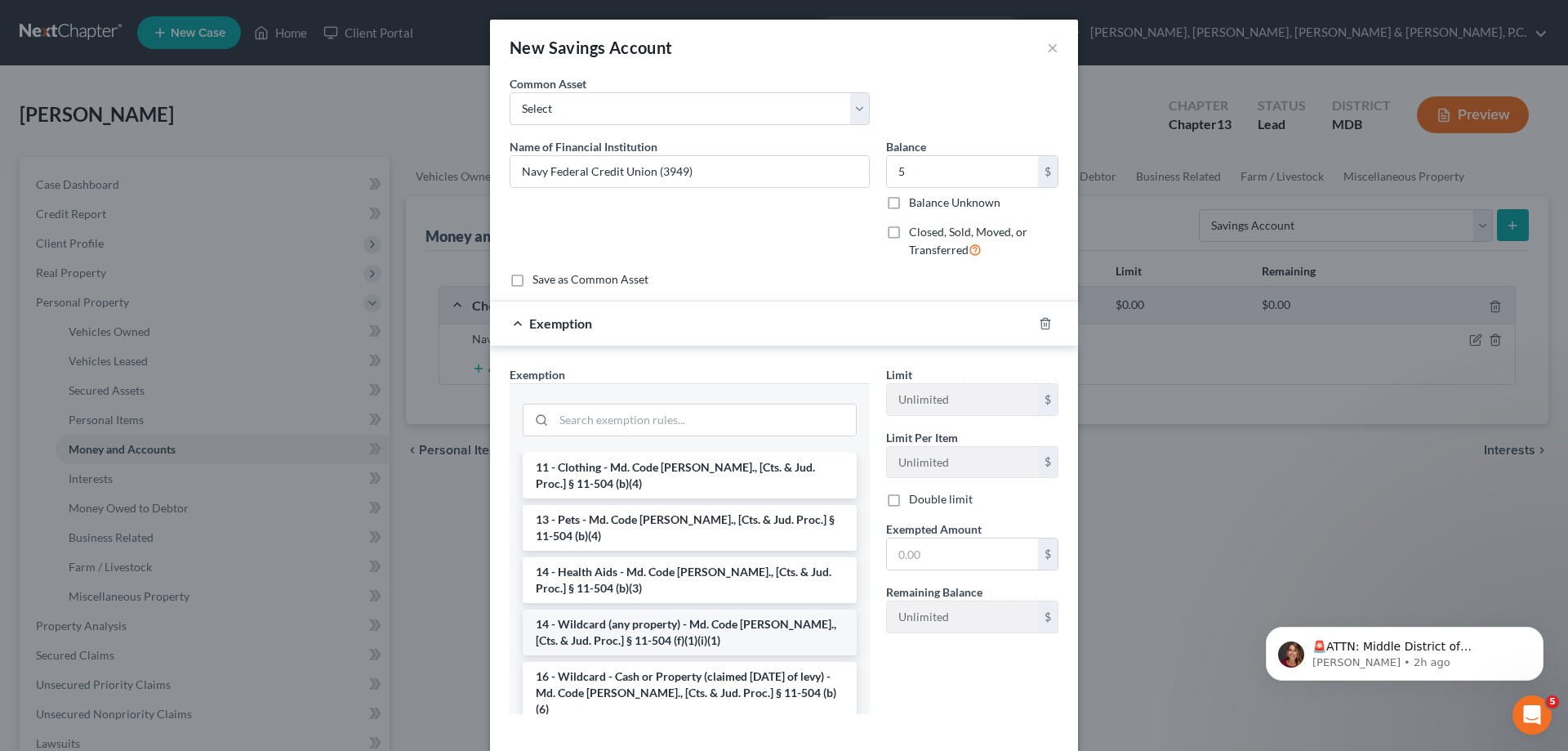
click at [693, 624] on li "14 - Wildcard (any property) - Md. Code Ann., [Cts. & Jud. Proc.] § 11-504 (f)(…" at bounding box center [689, 632] width 334 height 46
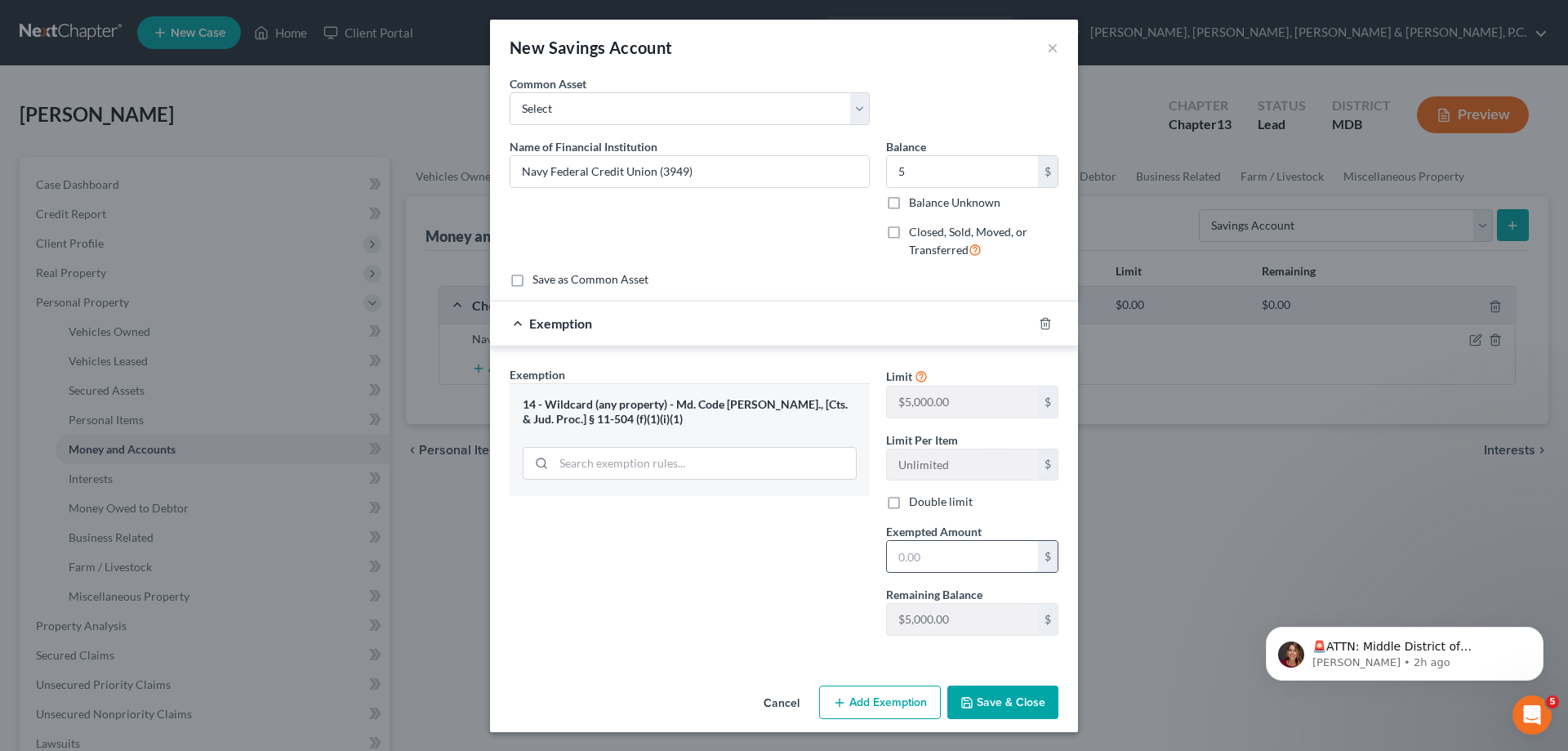
click at [900, 557] on input "text" at bounding box center [962, 556] width 151 height 31
type input "5"
click at [776, 572] on div "Exemption Set must be selected for CA. Exemption * 14 - Wildcard (any property)…" at bounding box center [689, 507] width 376 height 283
click at [999, 691] on button "Save & Close" at bounding box center [1002, 703] width 111 height 34
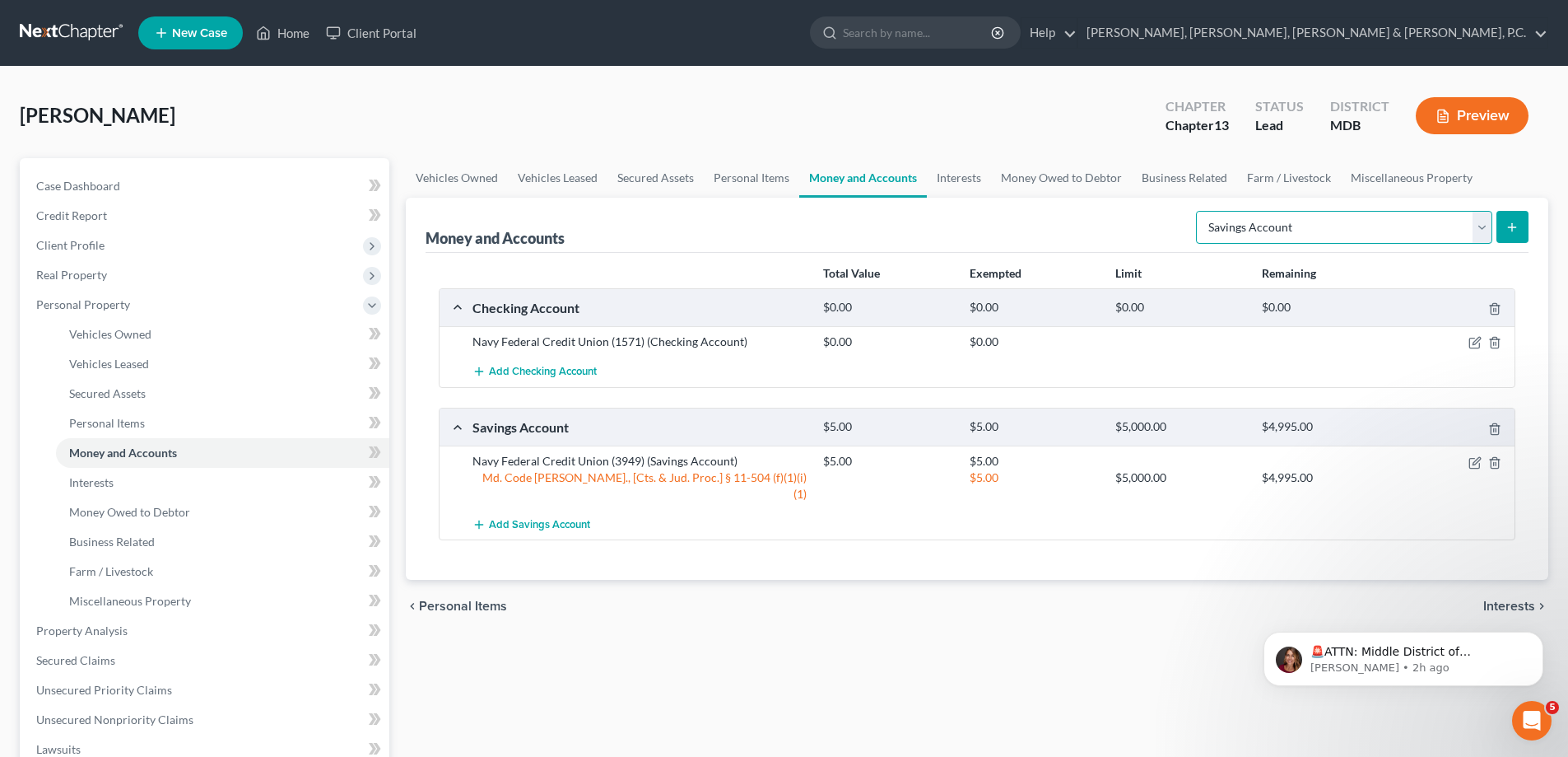
click at [1275, 225] on select "Select Account Type Brokerage Cash on Hand Certificates of Deposit Checking Acc…" at bounding box center [1344, 227] width 296 height 33
select select "checking"
click at [1199, 211] on select "Select Account Type Brokerage Cash on Hand Certificates of Deposit Checking Acc…" at bounding box center [1344, 227] width 296 height 33
click at [1511, 234] on button "submit" at bounding box center [1512, 227] width 33 height 33
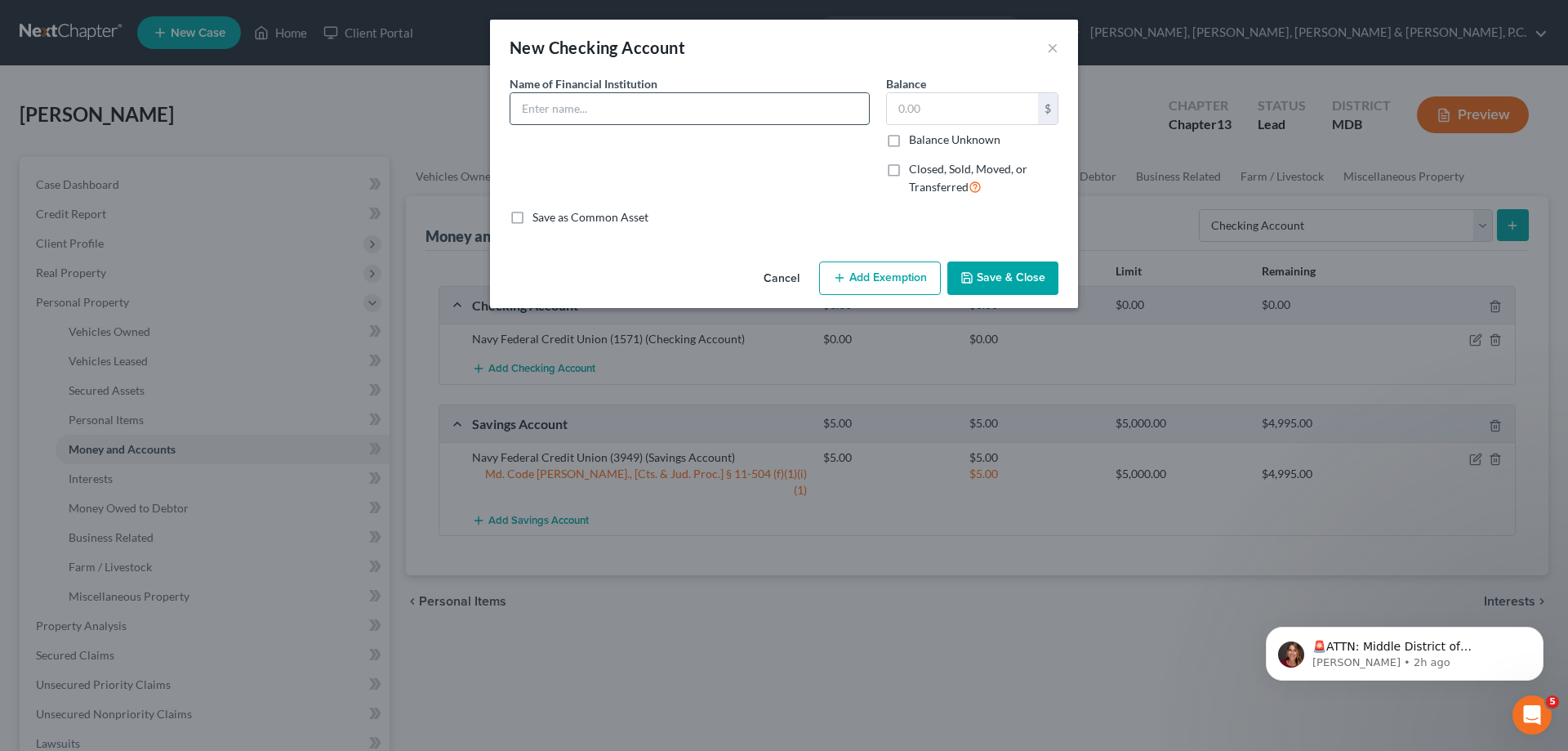
click at [578, 109] on input "text" at bounding box center [690, 109] width 358 height 31
type input "Commonwealth One Federal Credit Union"
click at [921, 102] on input "text" at bounding box center [962, 109] width 151 height 31
type input "0"
click at [1015, 271] on button "Save & Close" at bounding box center [1002, 279] width 111 height 34
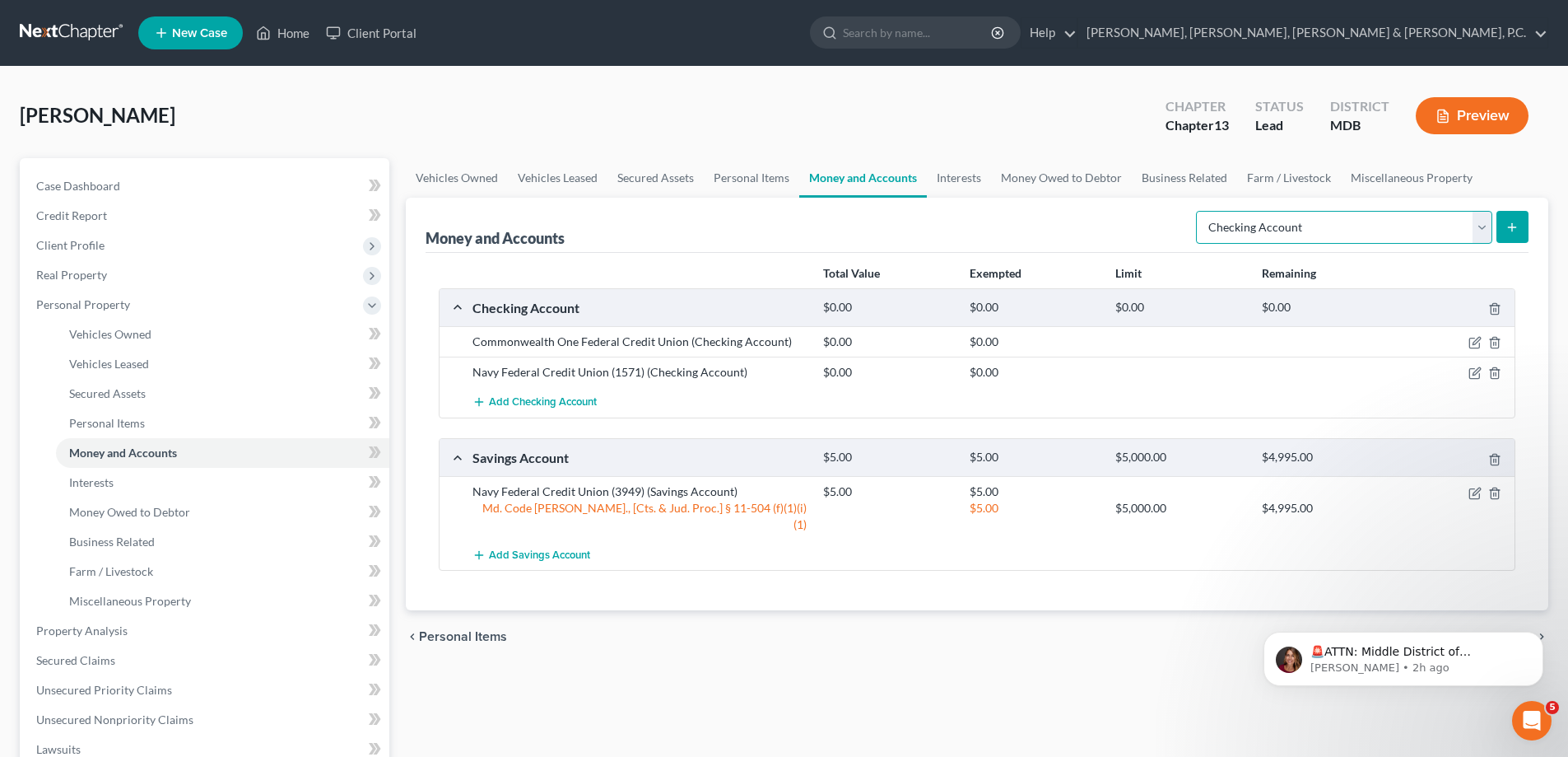
click at [1292, 218] on select "Select Account Type Brokerage Cash on Hand Certificates of Deposit Checking Acc…" at bounding box center [1344, 227] width 296 height 33
select select "savings"
click at [1199, 211] on select "Select Account Type Brokerage Cash on Hand Certificates of Deposit Checking Acc…" at bounding box center [1344, 227] width 296 height 33
click at [1510, 232] on icon "submit" at bounding box center [1512, 227] width 13 height 13
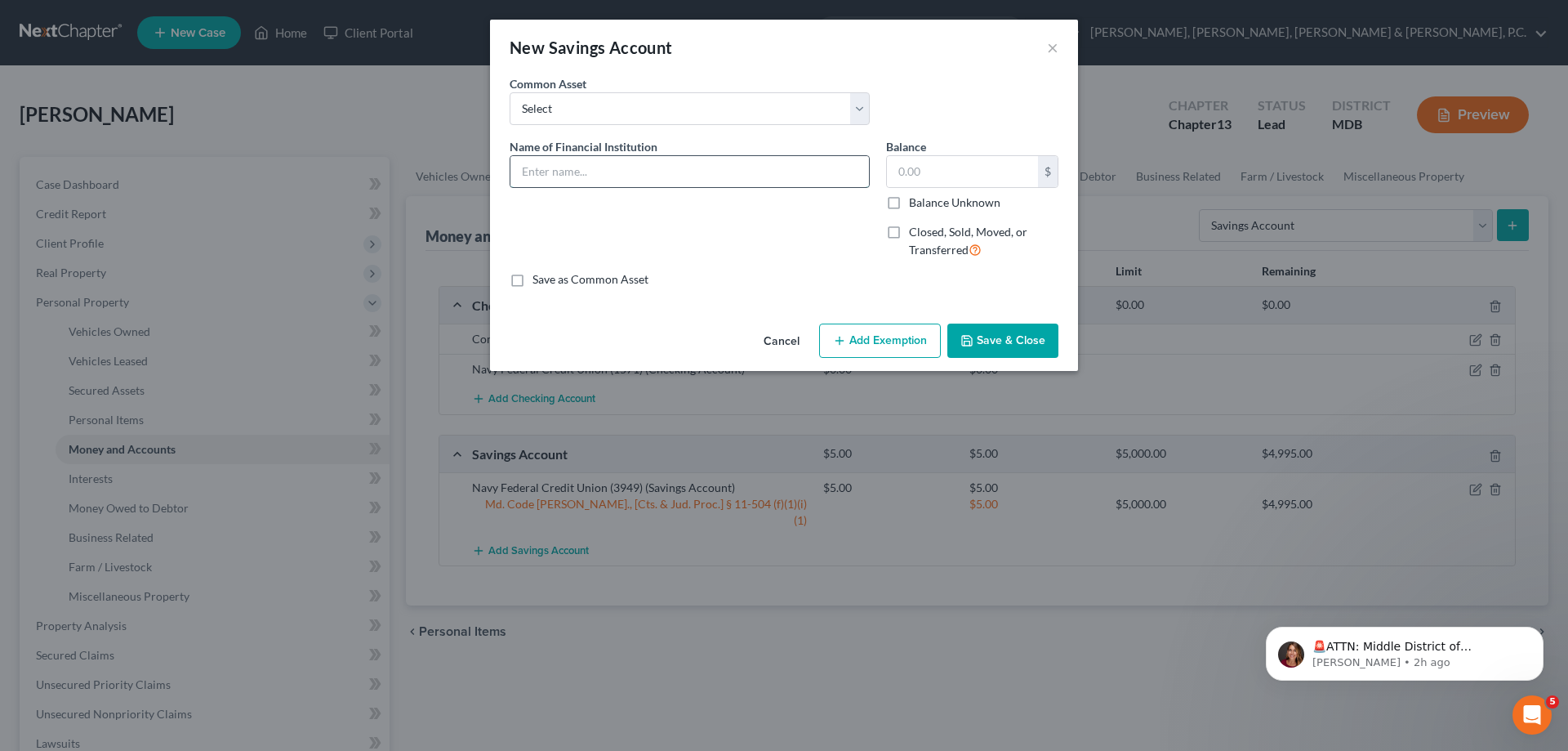
click at [736, 173] on input "text" at bounding box center [690, 172] width 358 height 31
type input "c"
type input "Commonwealth One Federal Credit Union"
click at [899, 174] on input "text" at bounding box center [962, 172] width 151 height 31
type input "0"
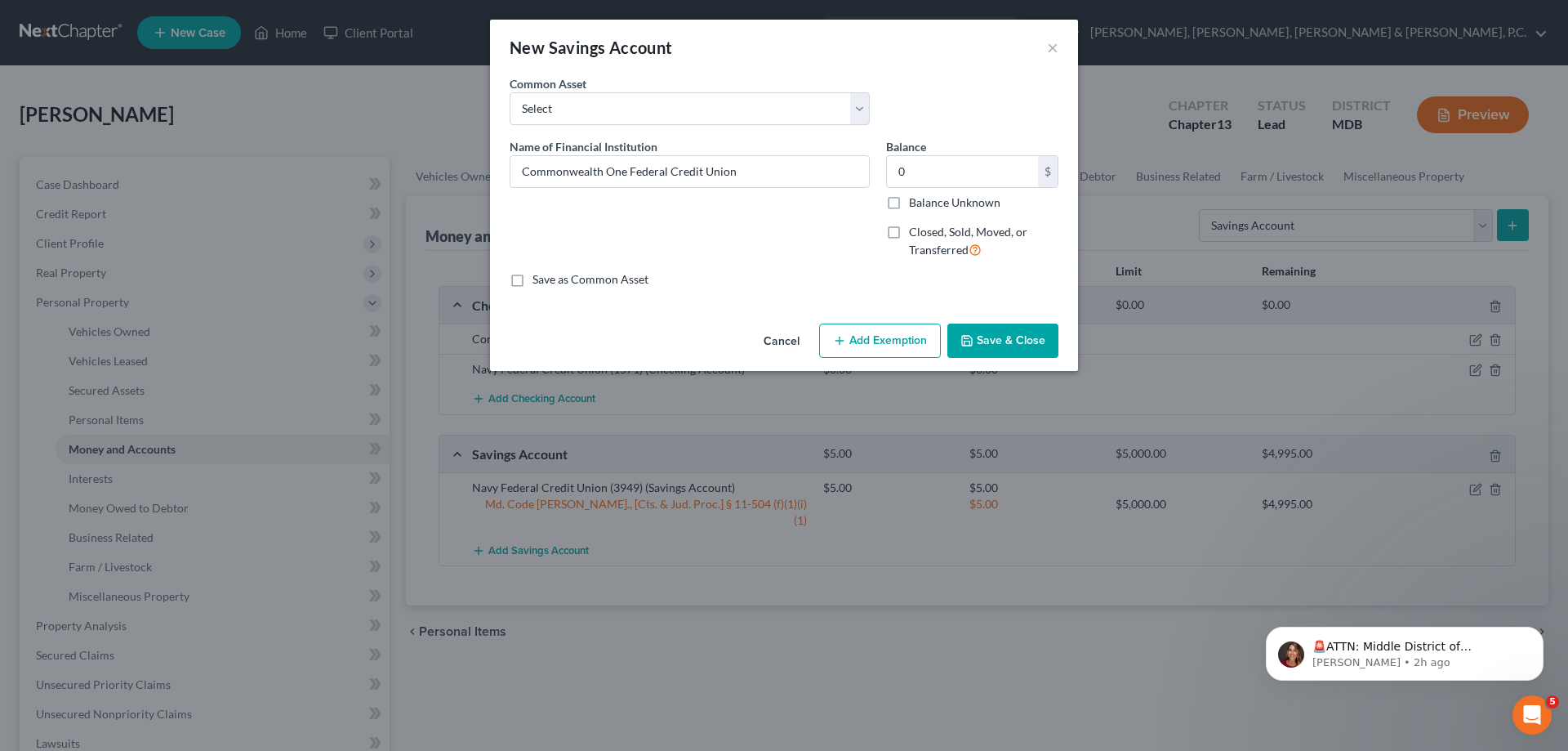
click at [987, 330] on button "Save & Close" at bounding box center [1002, 341] width 111 height 34
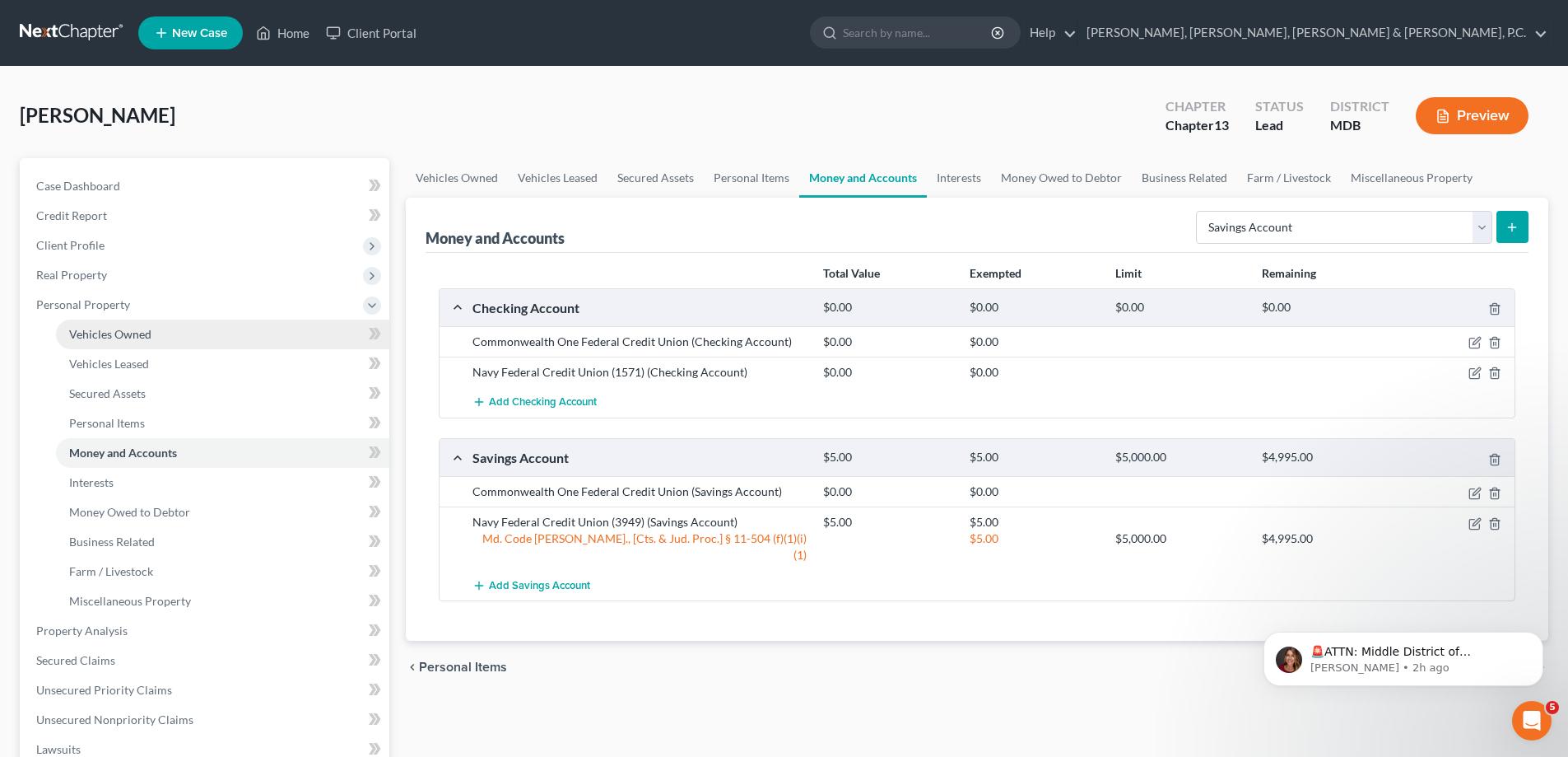
click at [119, 342] on link "Vehicles Owned" at bounding box center [222, 334] width 333 height 30
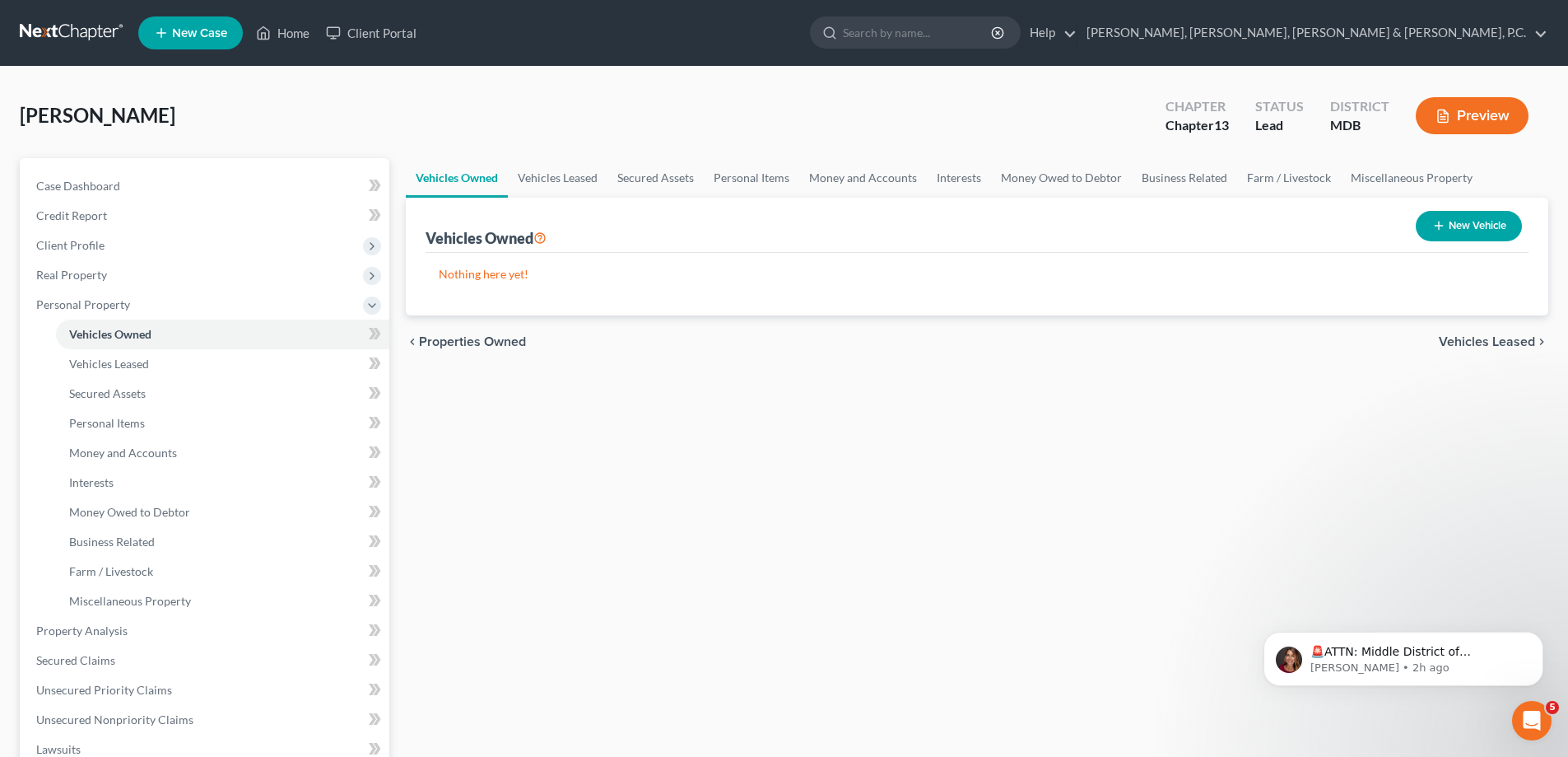
click at [1466, 229] on button "New Vehicle" at bounding box center [1469, 226] width 106 height 31
select select "0"
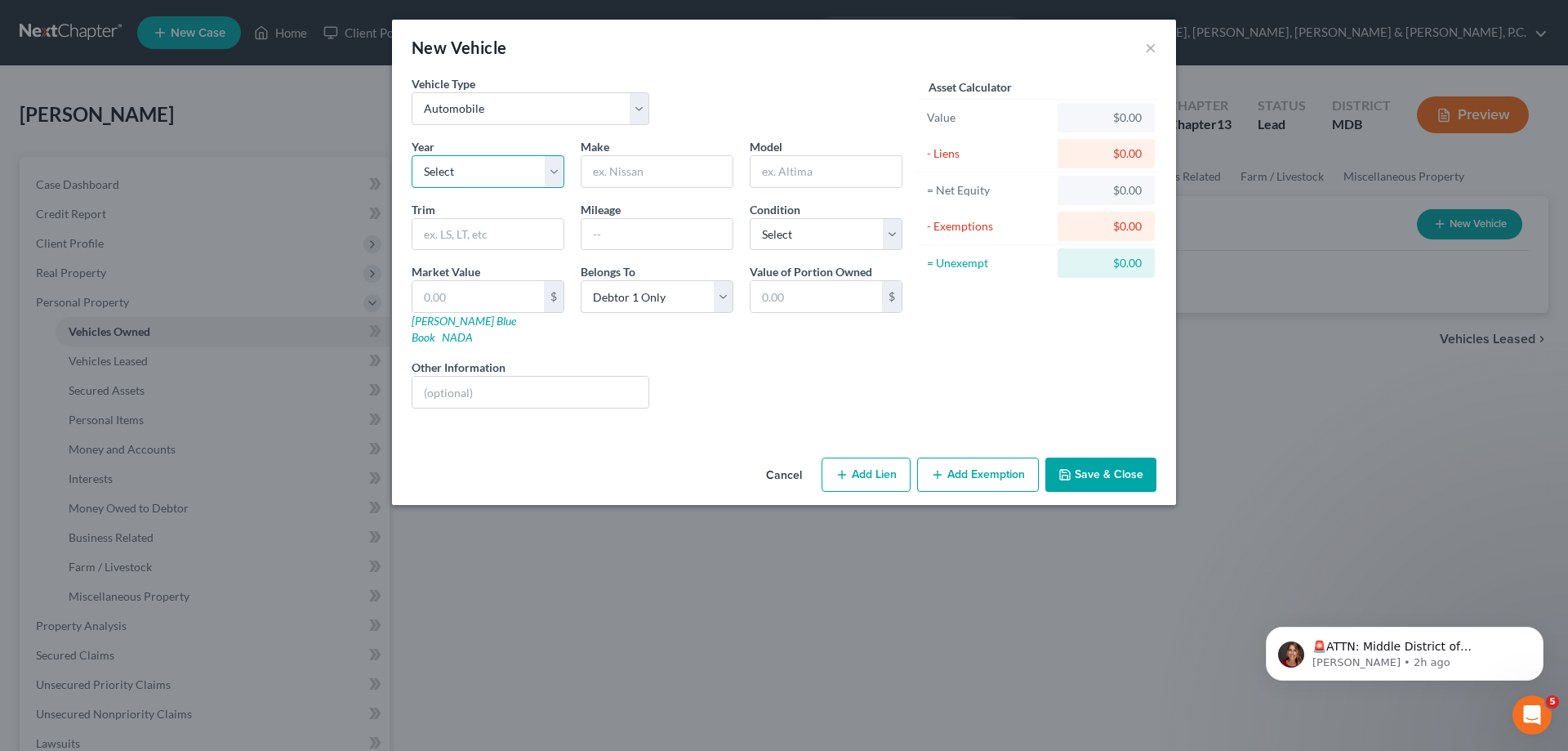
click at [481, 167] on select "Select 2026 2025 2024 2023 2022 2021 2020 2019 2018 2017 2016 2015 2014 2013 20…" at bounding box center [488, 172] width 153 height 32
select select "11"
click at [412, 155] on select "Select 2026 2025 2024 2023 2022 2021 2020 2019 2018 2017 2016 2015 2014 2013 20…" at bounding box center [488, 172] width 153 height 32
click at [600, 167] on input "text" at bounding box center [657, 172] width 151 height 31
type input "Jeep"
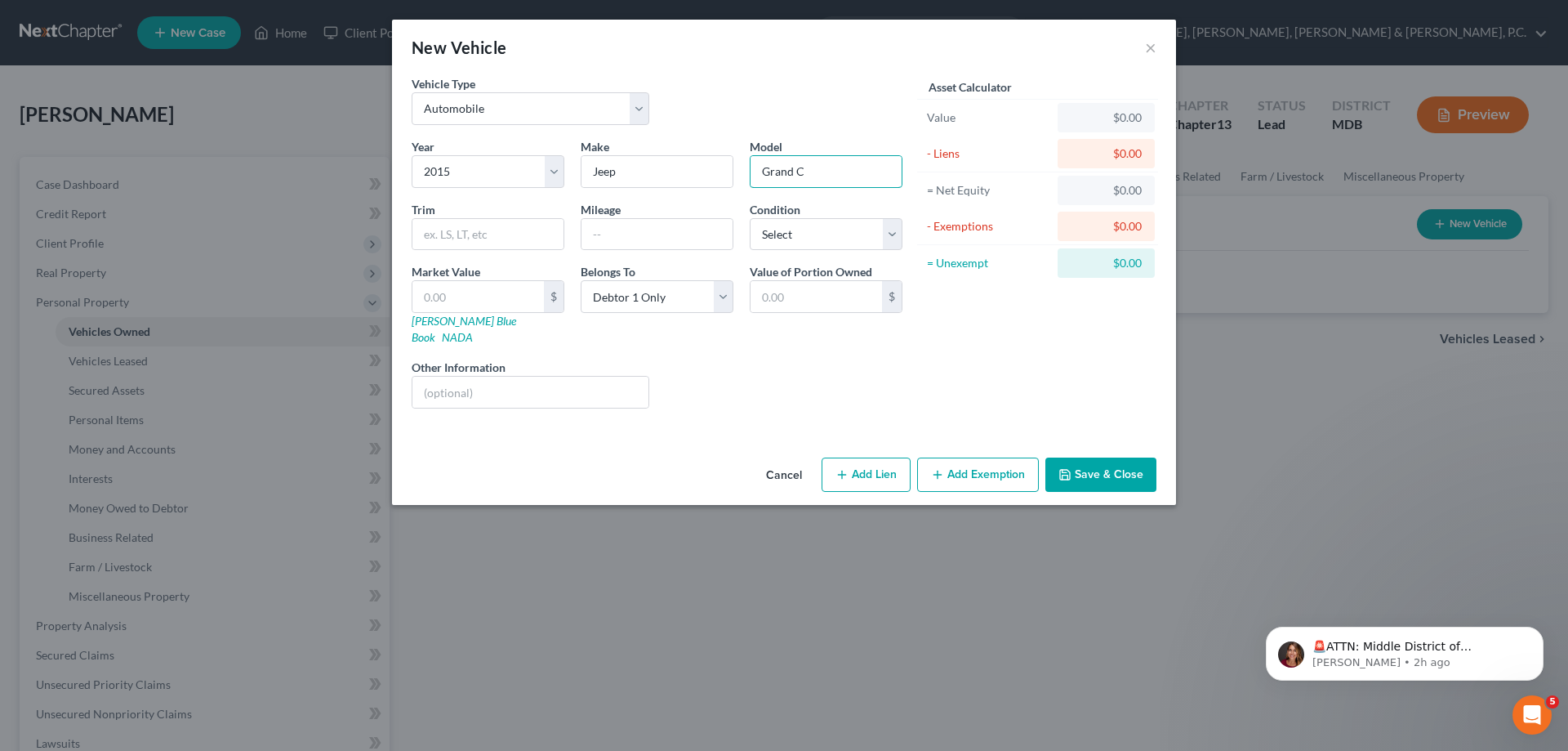
type input "Grand Cherokee"
click at [1067, 468] on icon "button" at bounding box center [1064, 474] width 13 height 13
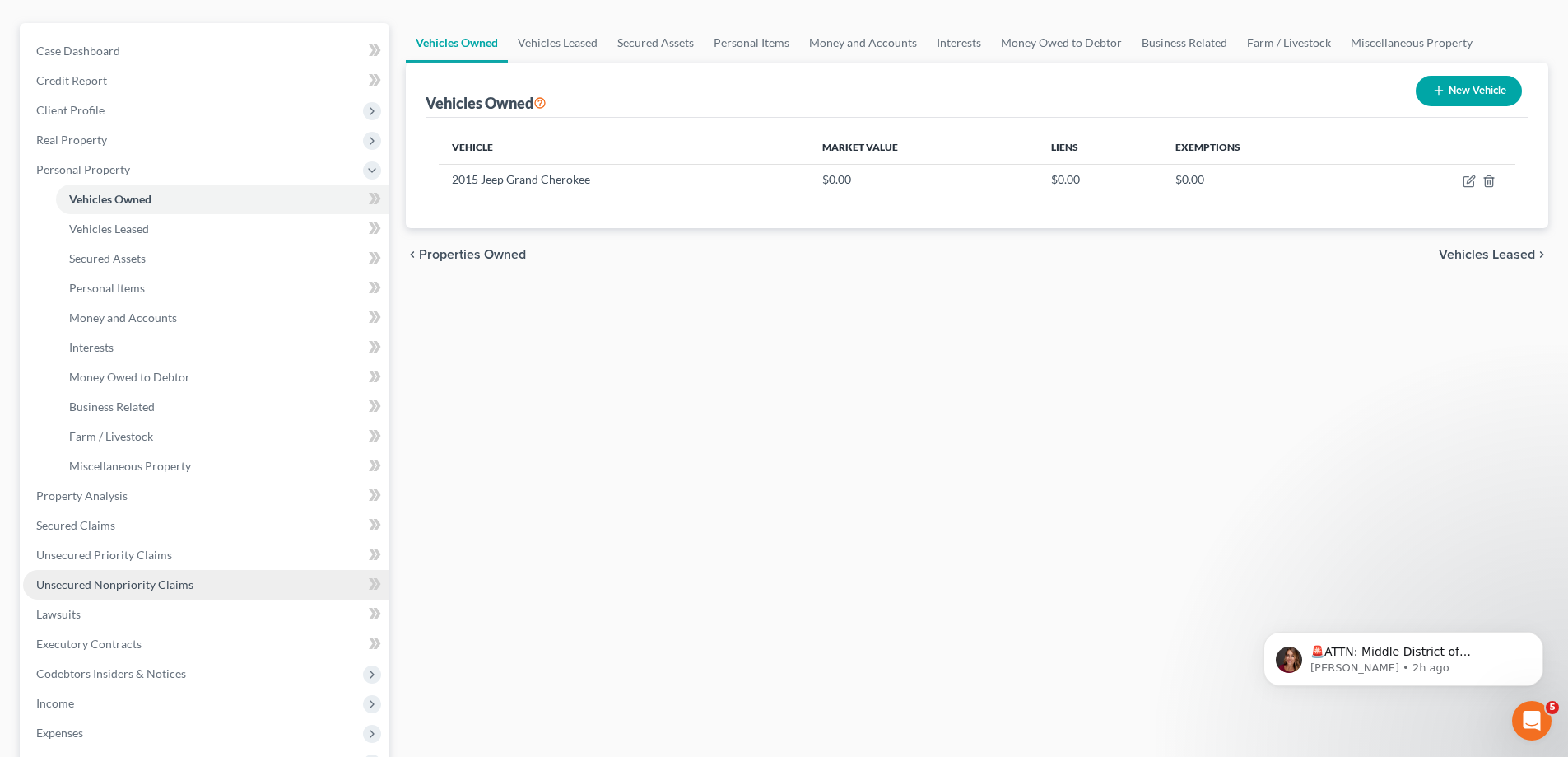
scroll to position [164, 0]
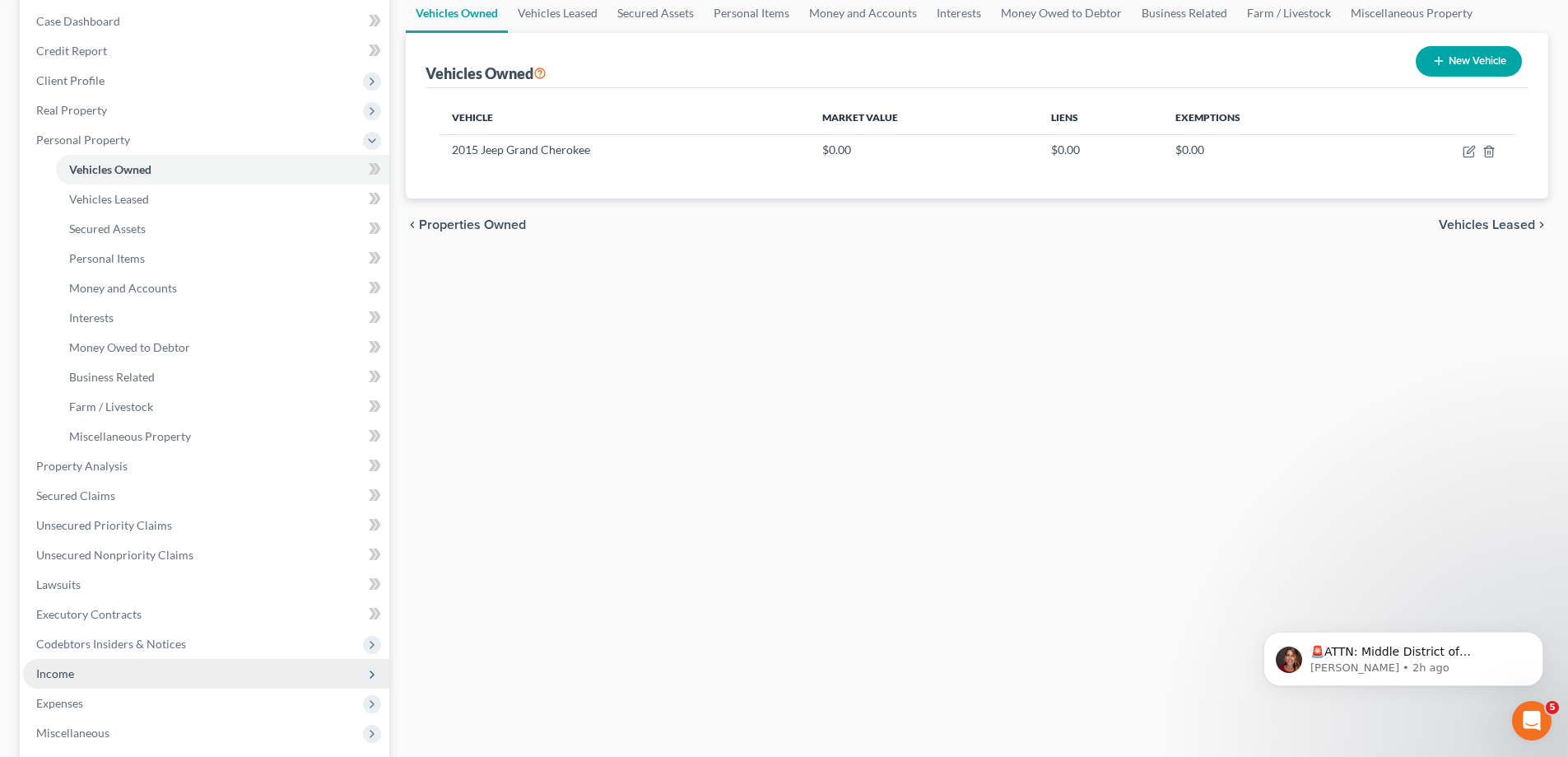
click at [76, 674] on span "Income" at bounding box center [206, 673] width 366 height 30
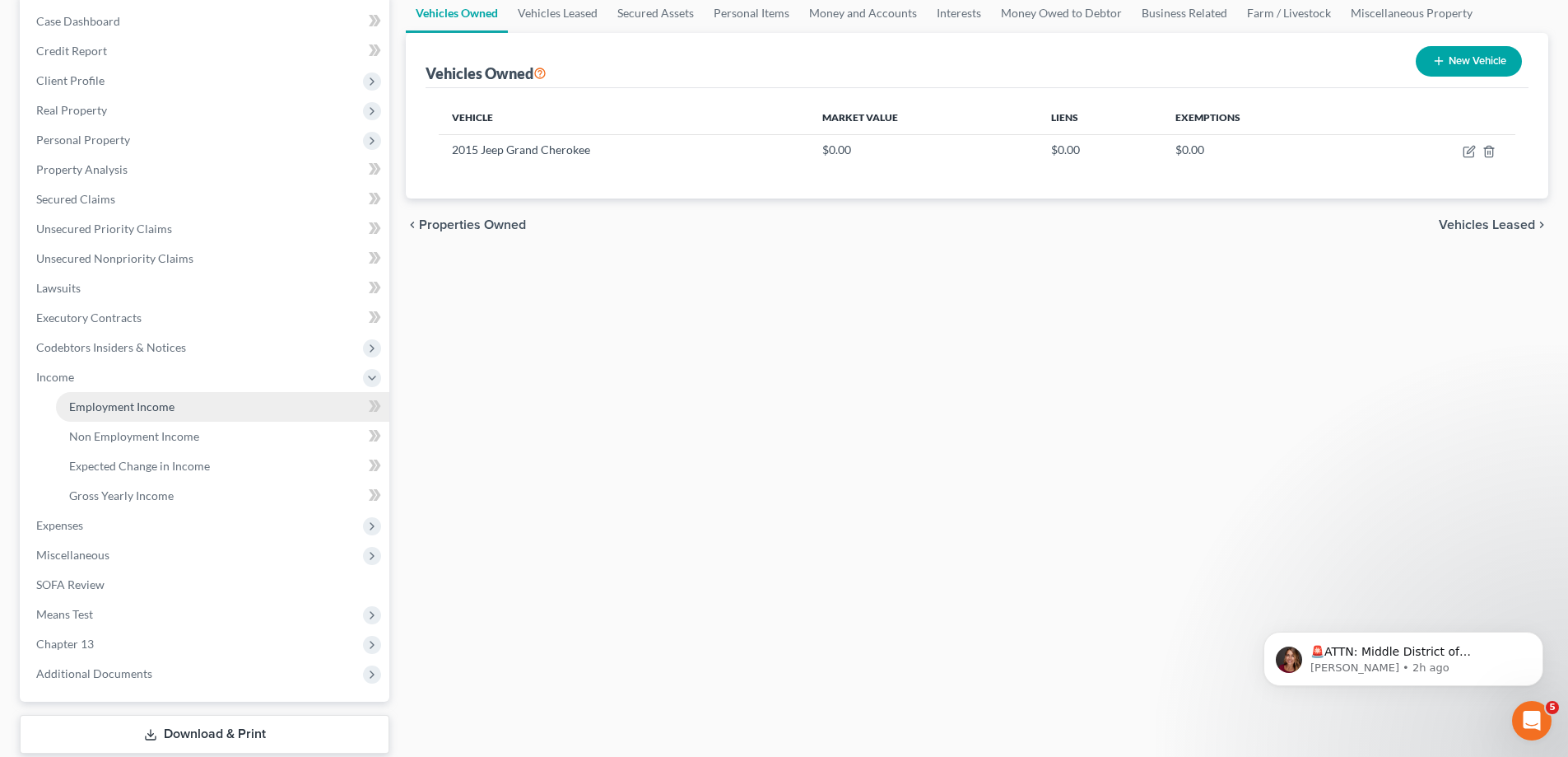
click at [106, 402] on span "Employment Income" at bounding box center [122, 406] width 105 height 14
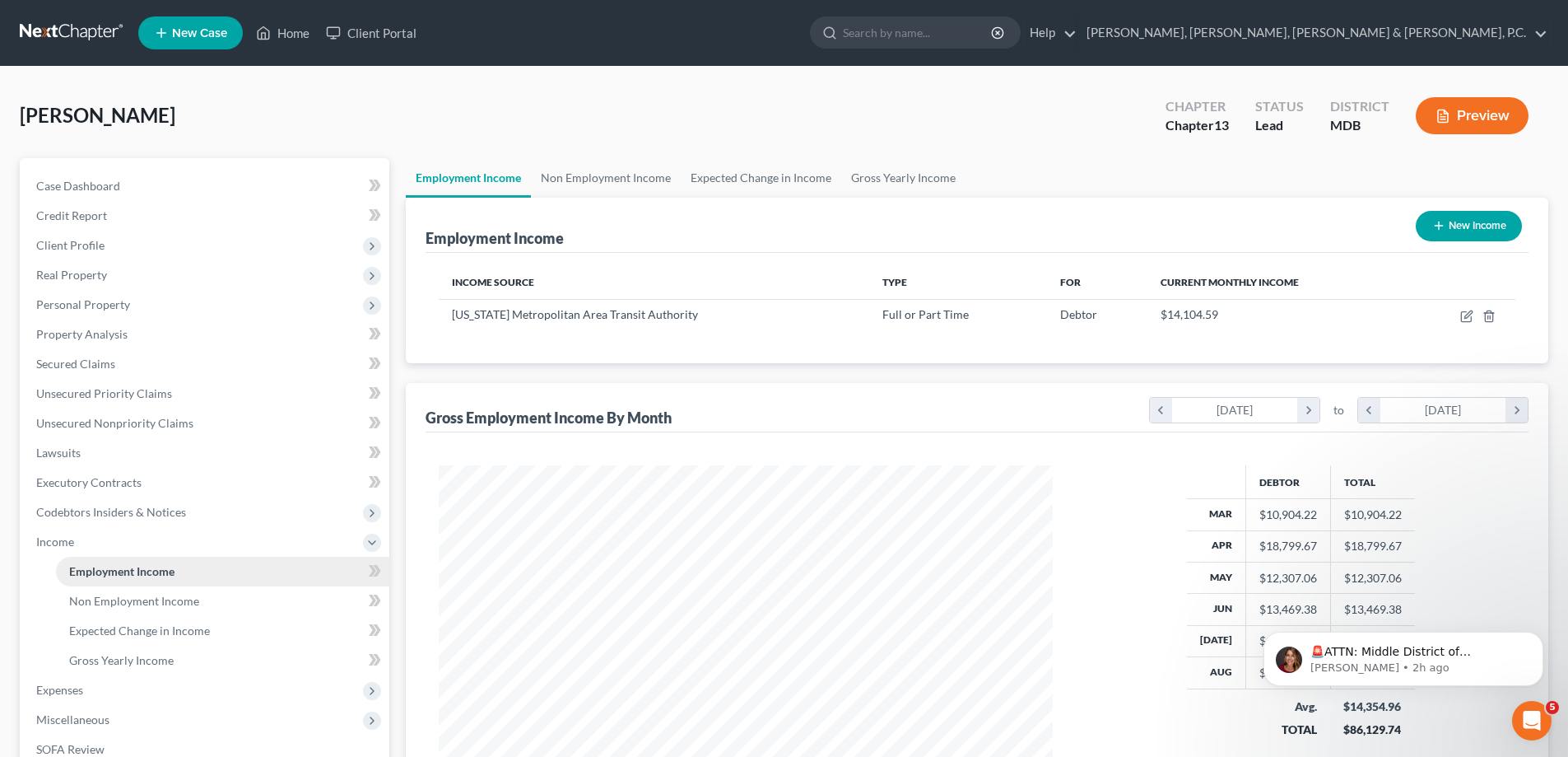
scroll to position [307, 647]
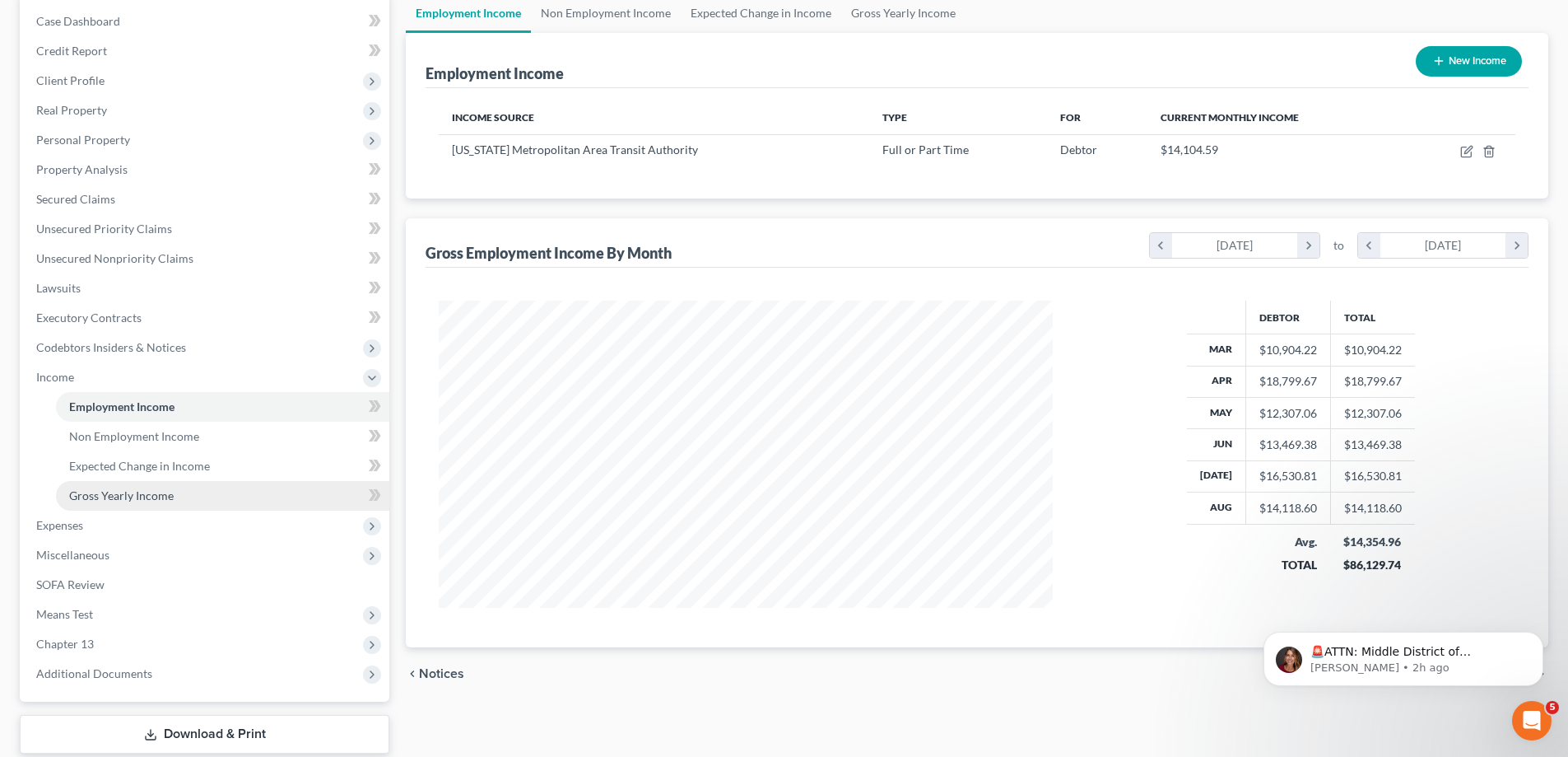
click at [153, 492] on span "Gross Yearly Income" at bounding box center [122, 495] width 104 height 14
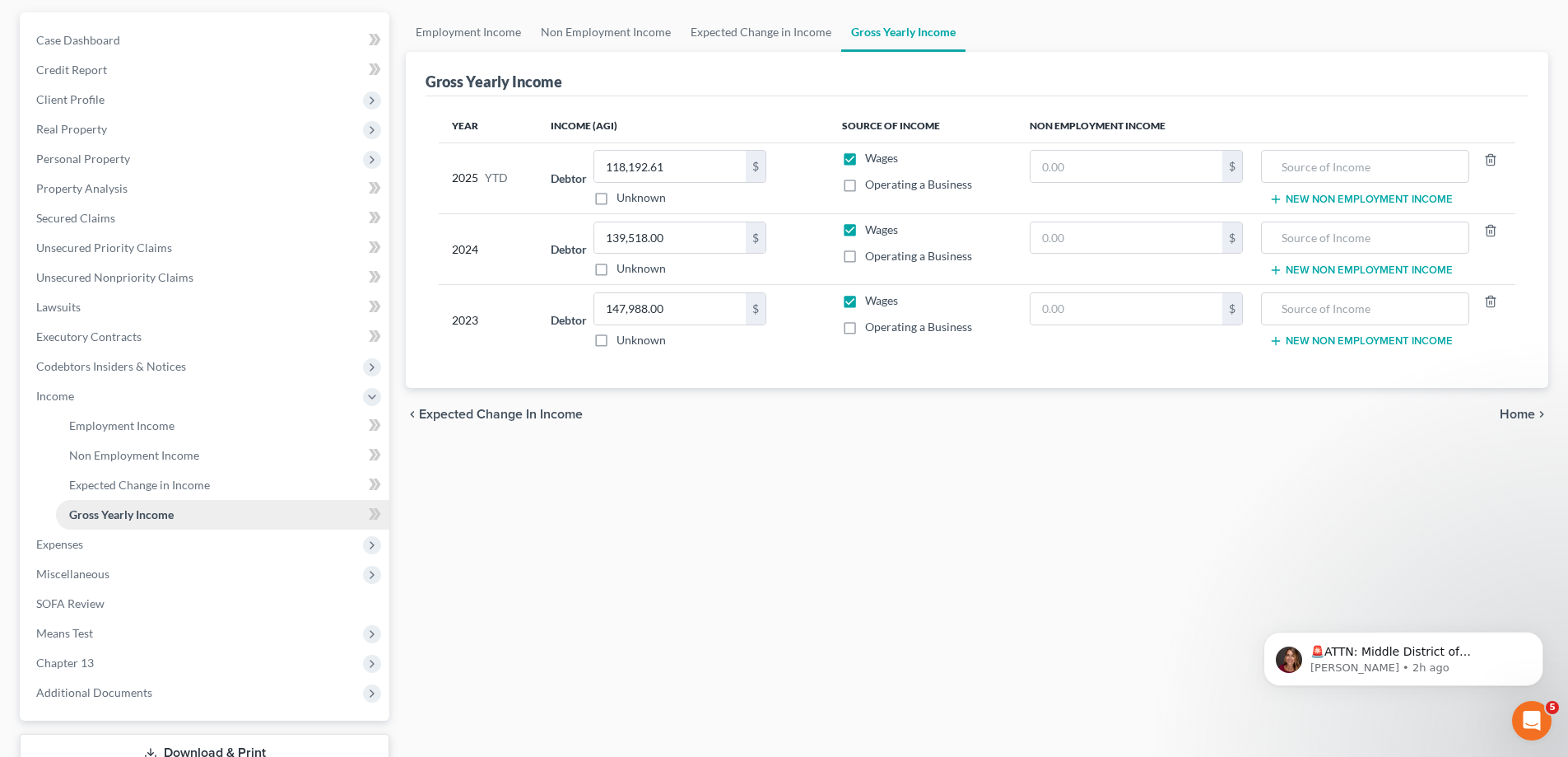
scroll to position [164, 0]
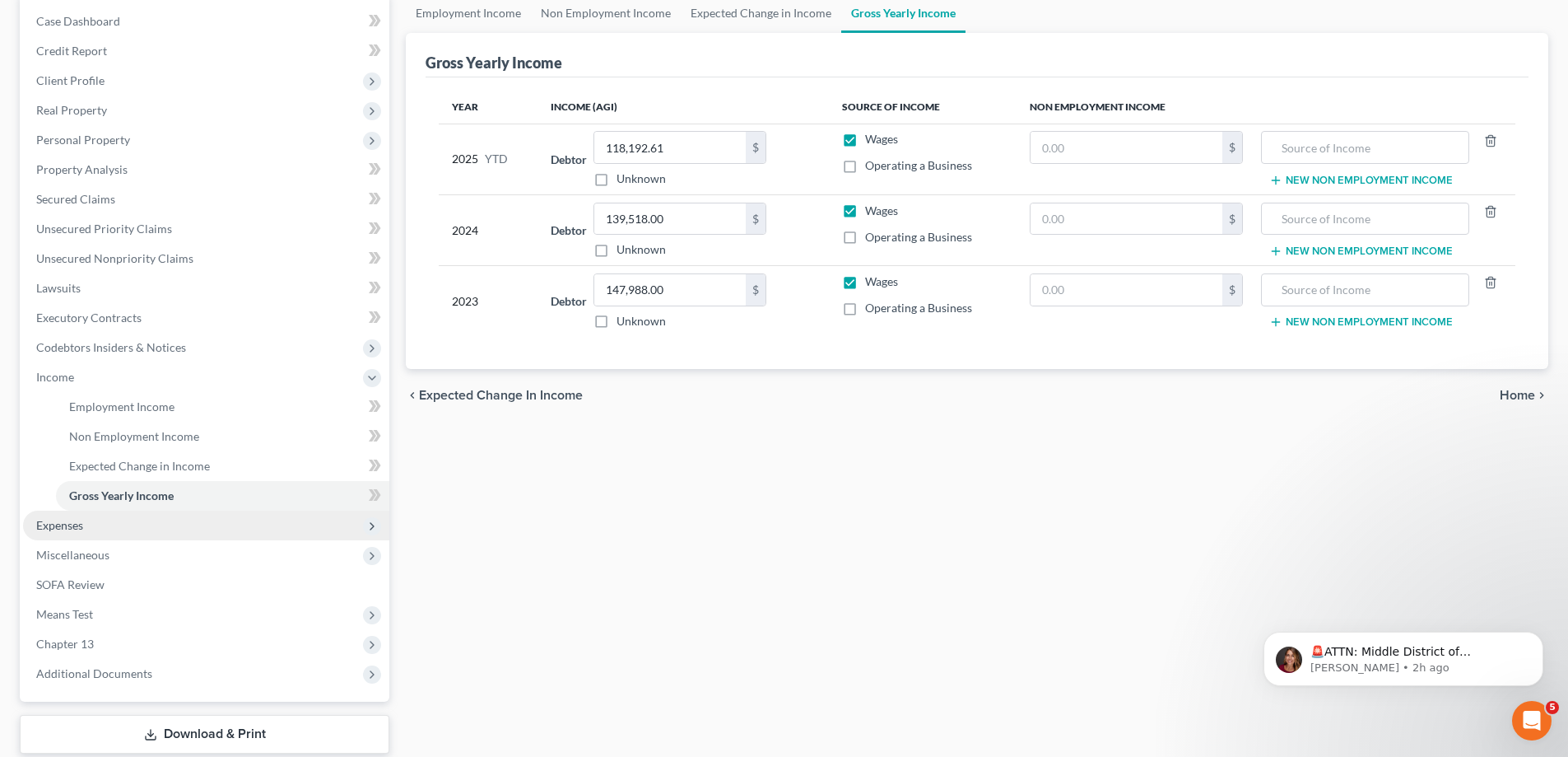
click at [87, 521] on span "Expenses" at bounding box center [206, 525] width 366 height 30
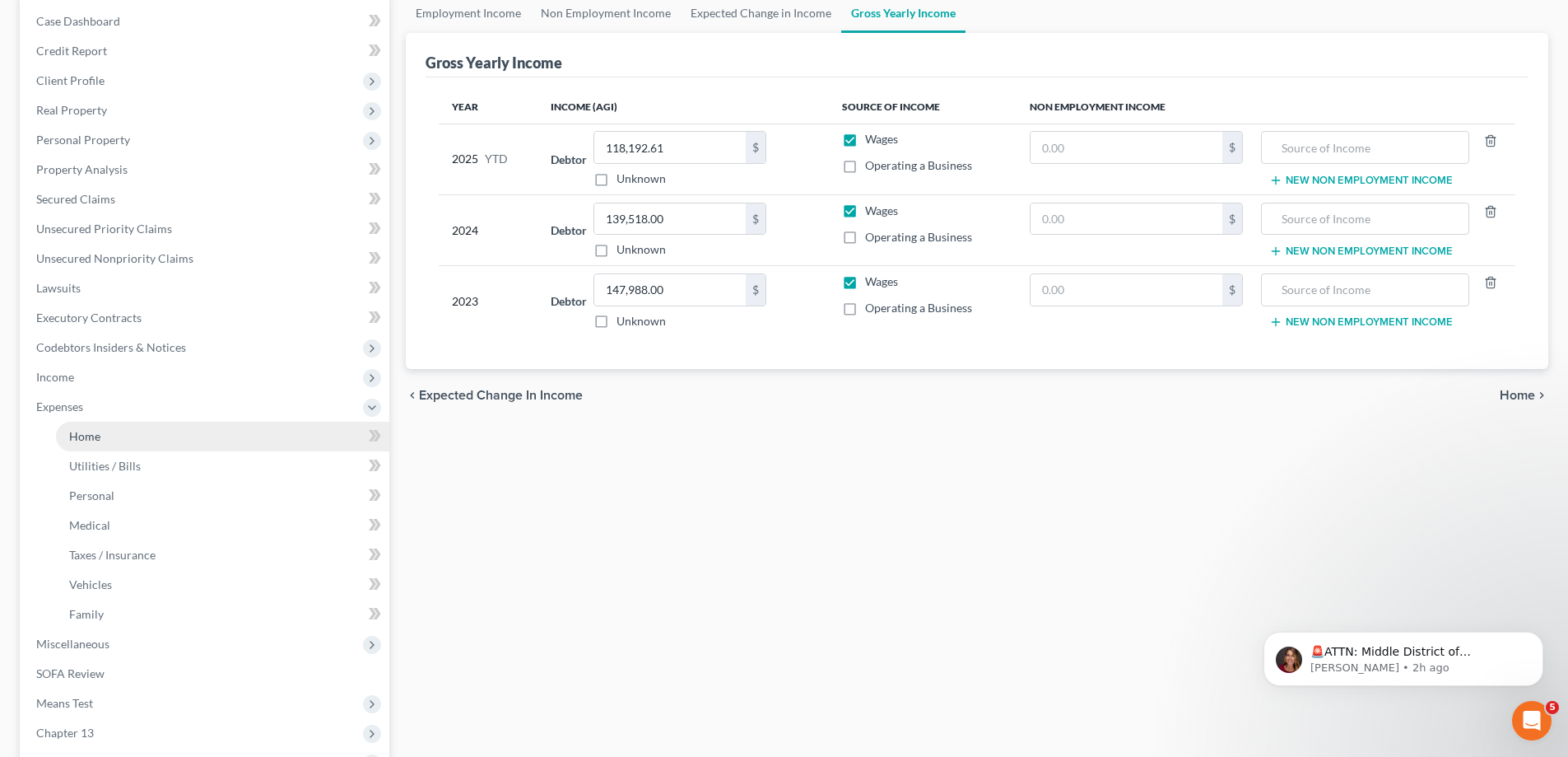
click at [95, 434] on span "Home" at bounding box center [85, 436] width 32 height 14
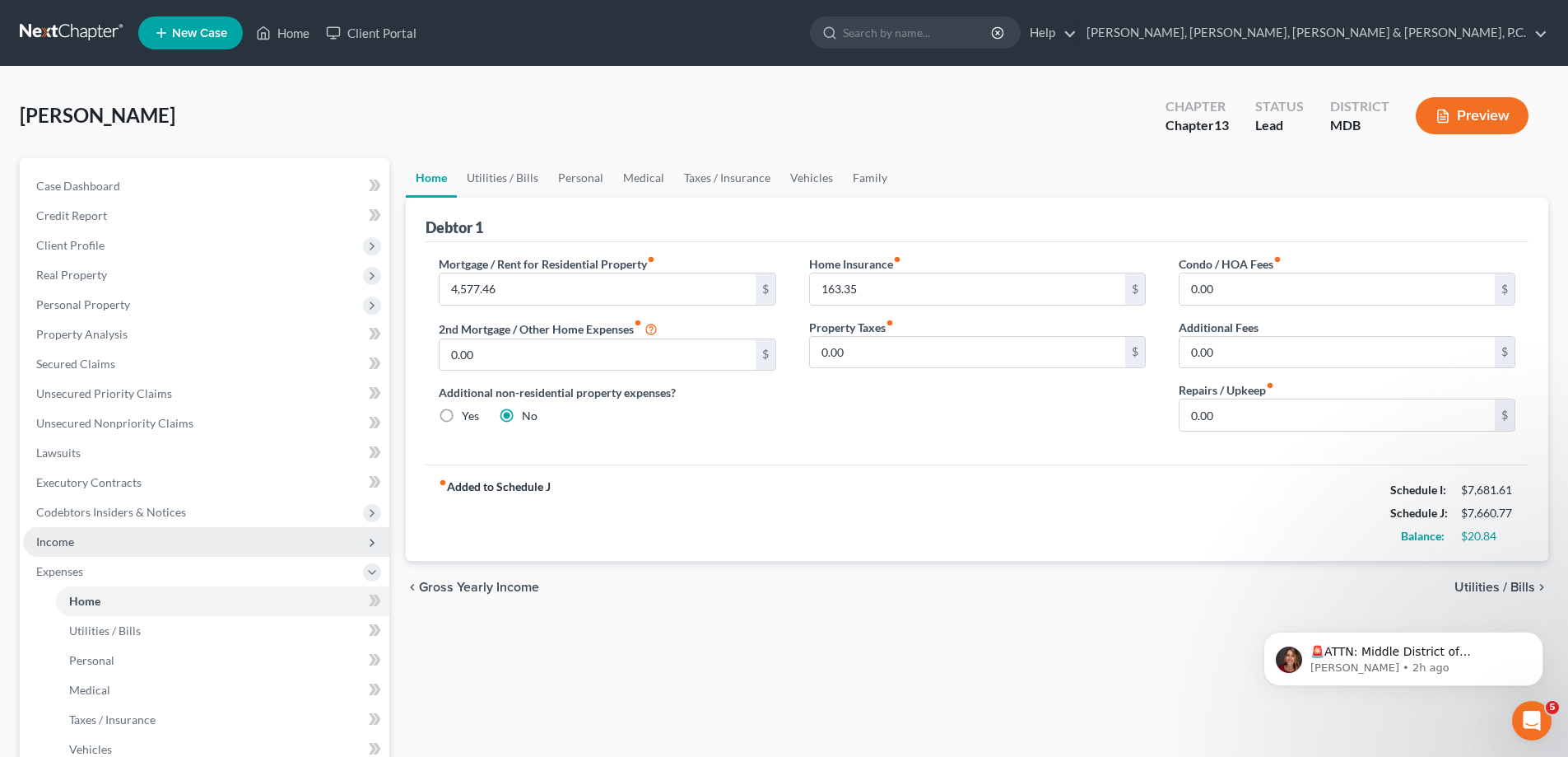
click at [65, 536] on span "Income" at bounding box center [55, 541] width 38 height 14
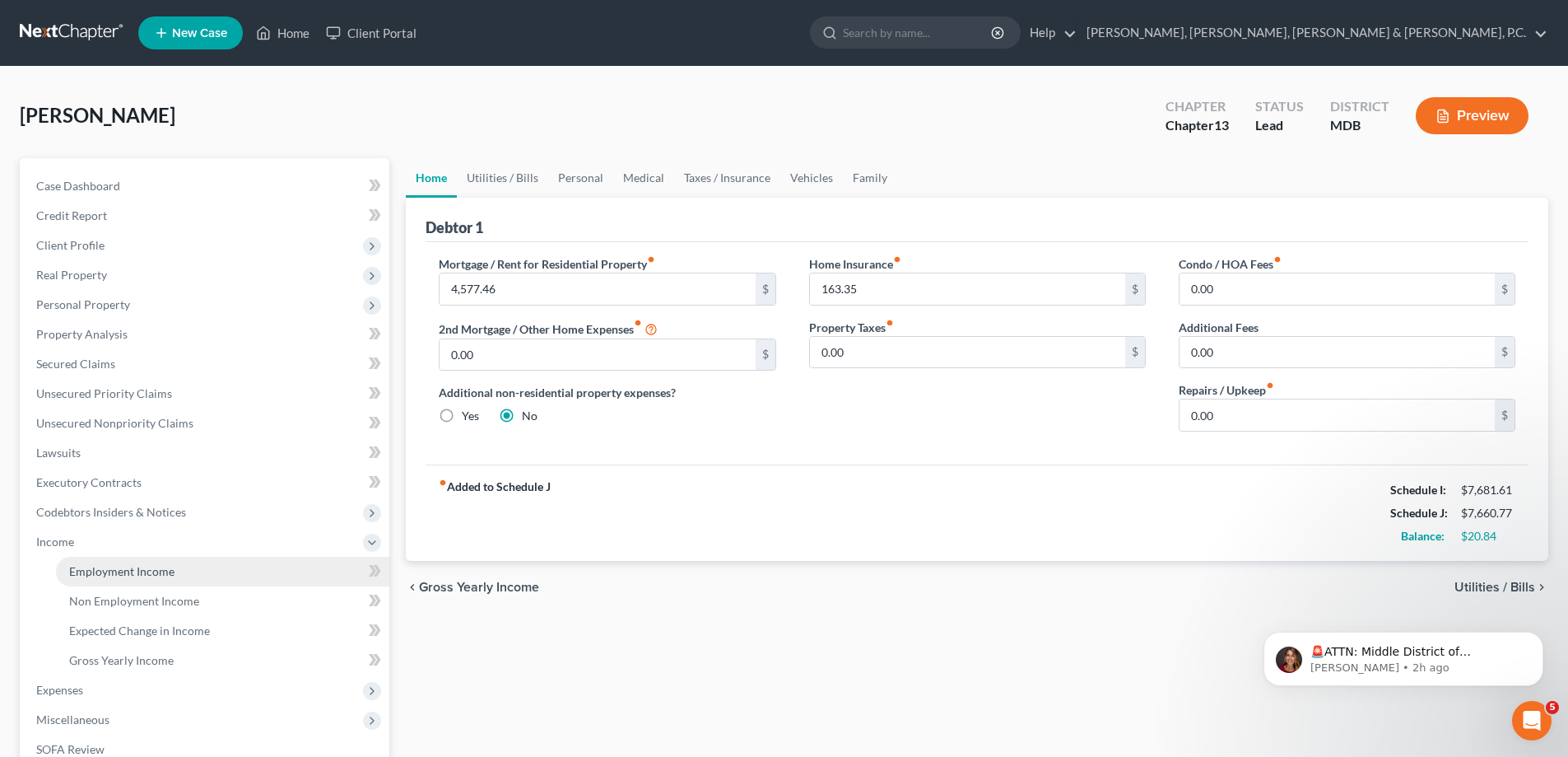
click at [141, 566] on span "Employment Income" at bounding box center [122, 571] width 105 height 14
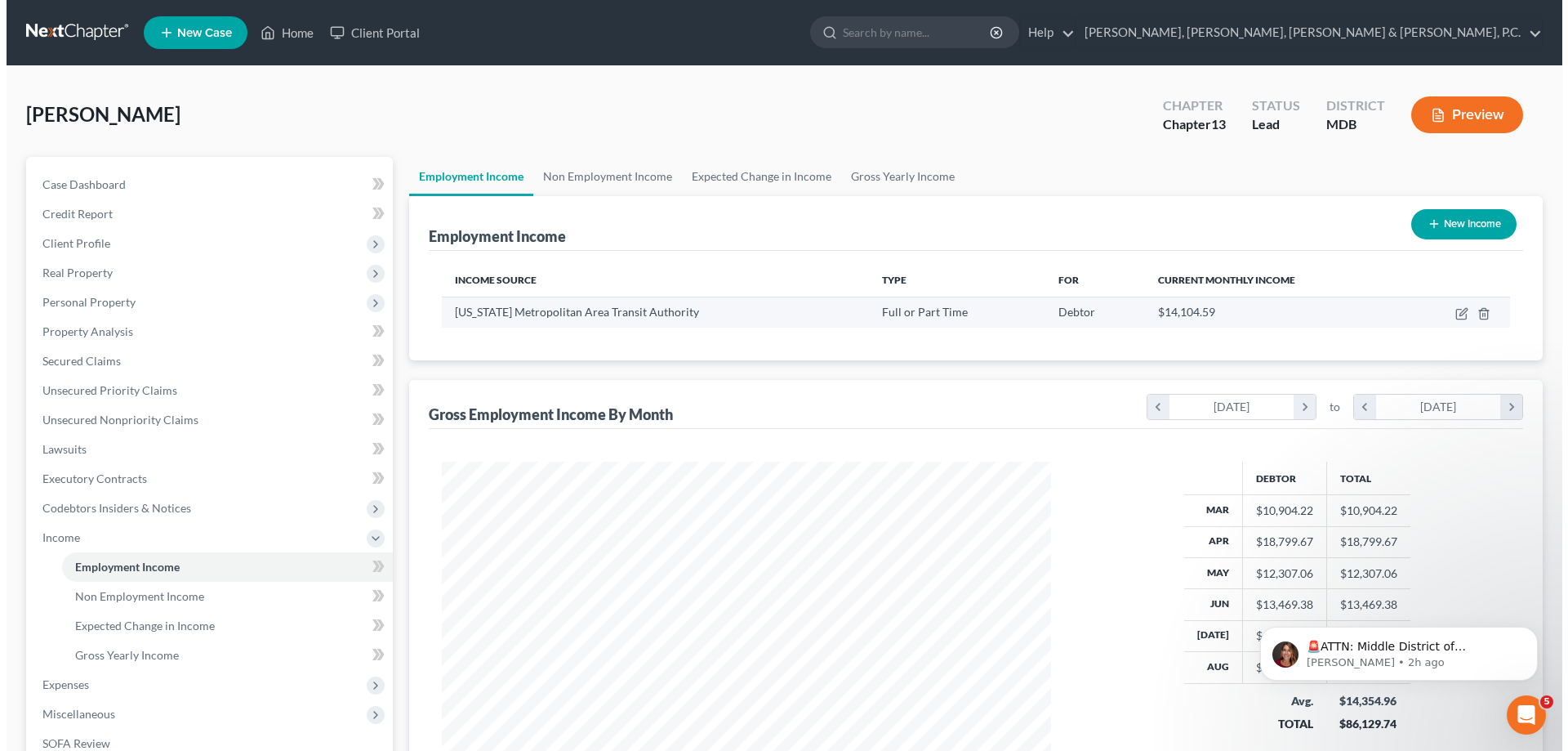
scroll to position [305, 642]
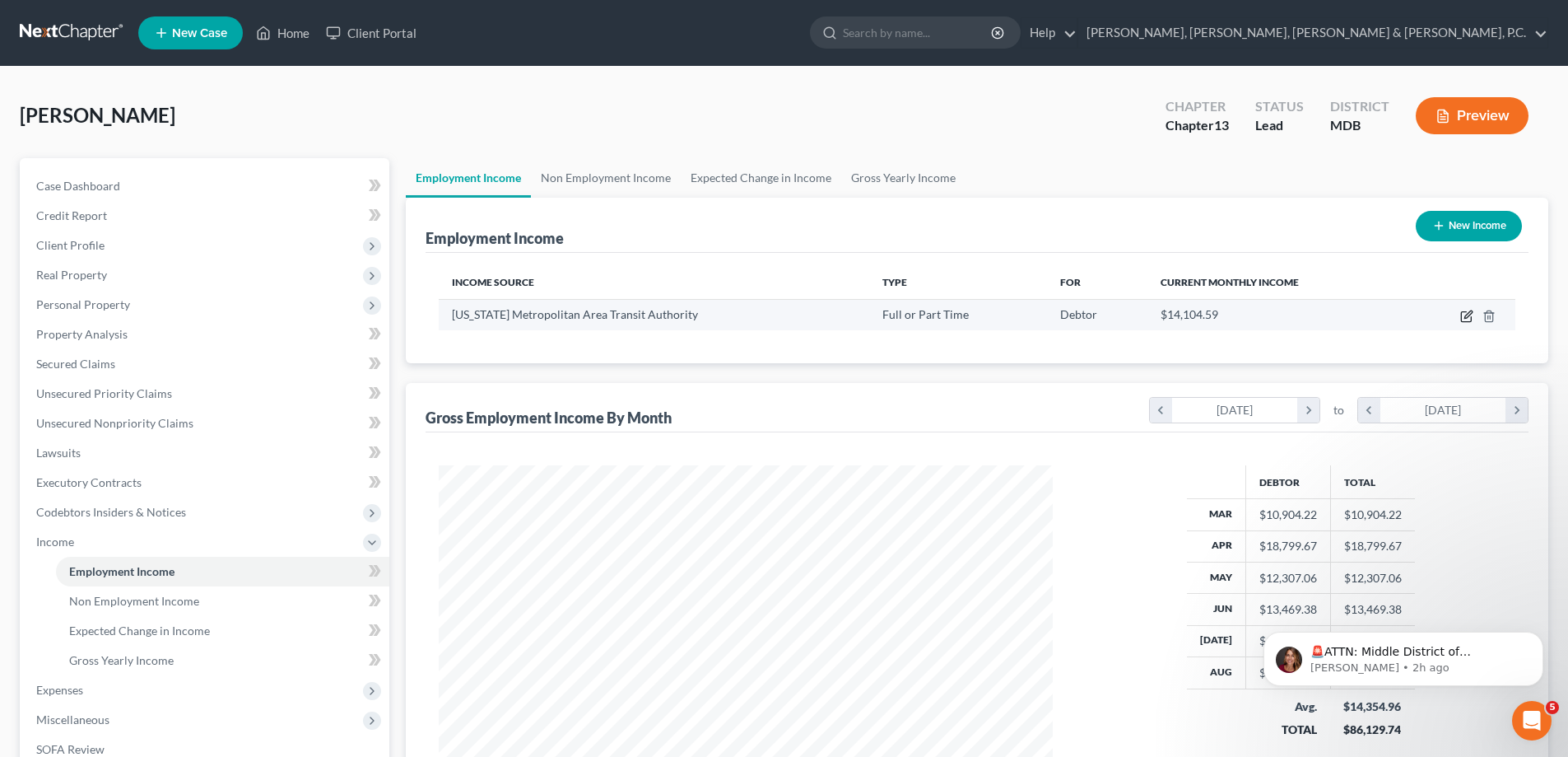
click at [1466, 312] on icon "button" at bounding box center [1466, 317] width 10 height 10
select select "0"
select select "8"
select select "2"
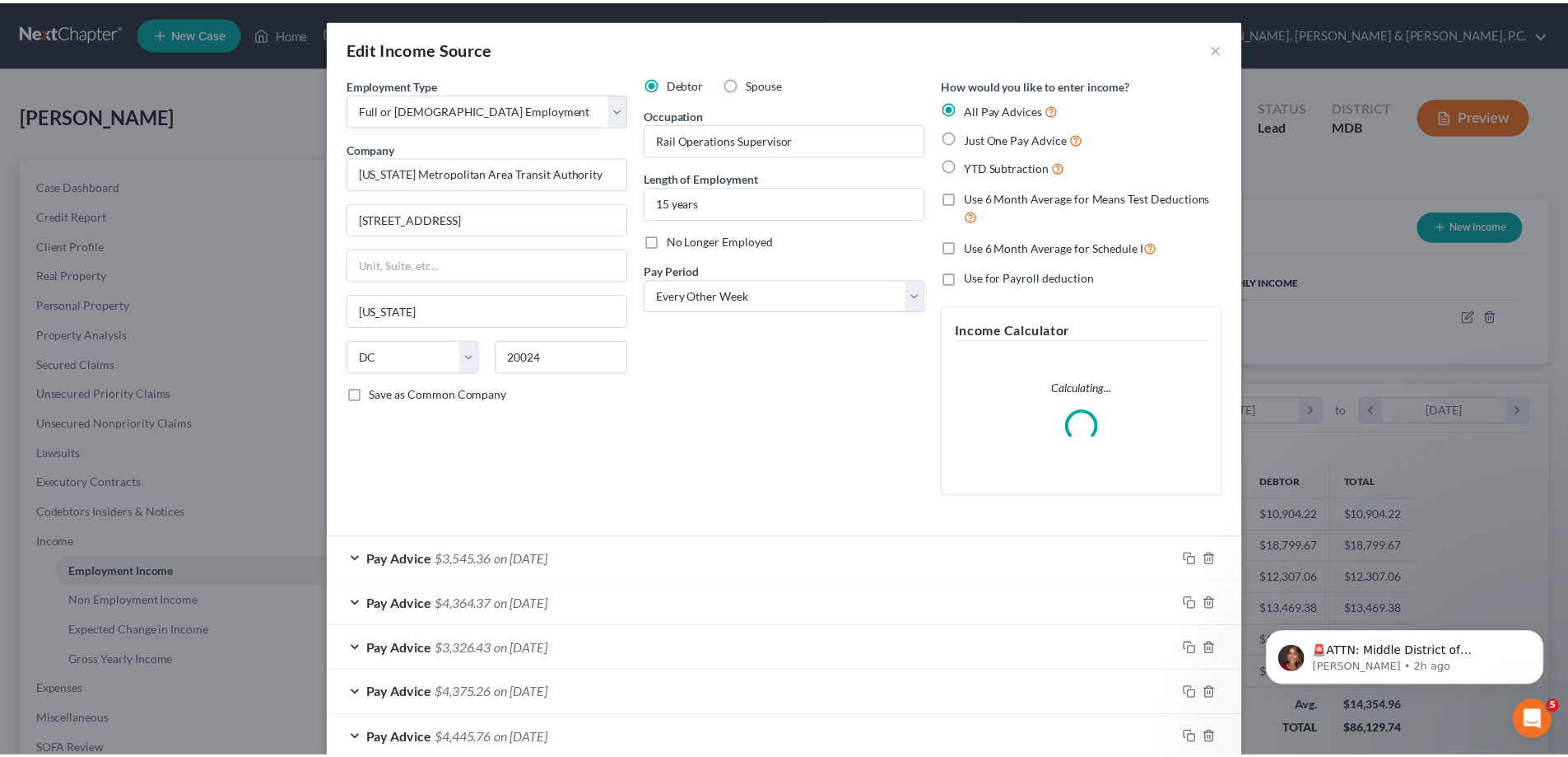
scroll to position [310, 653]
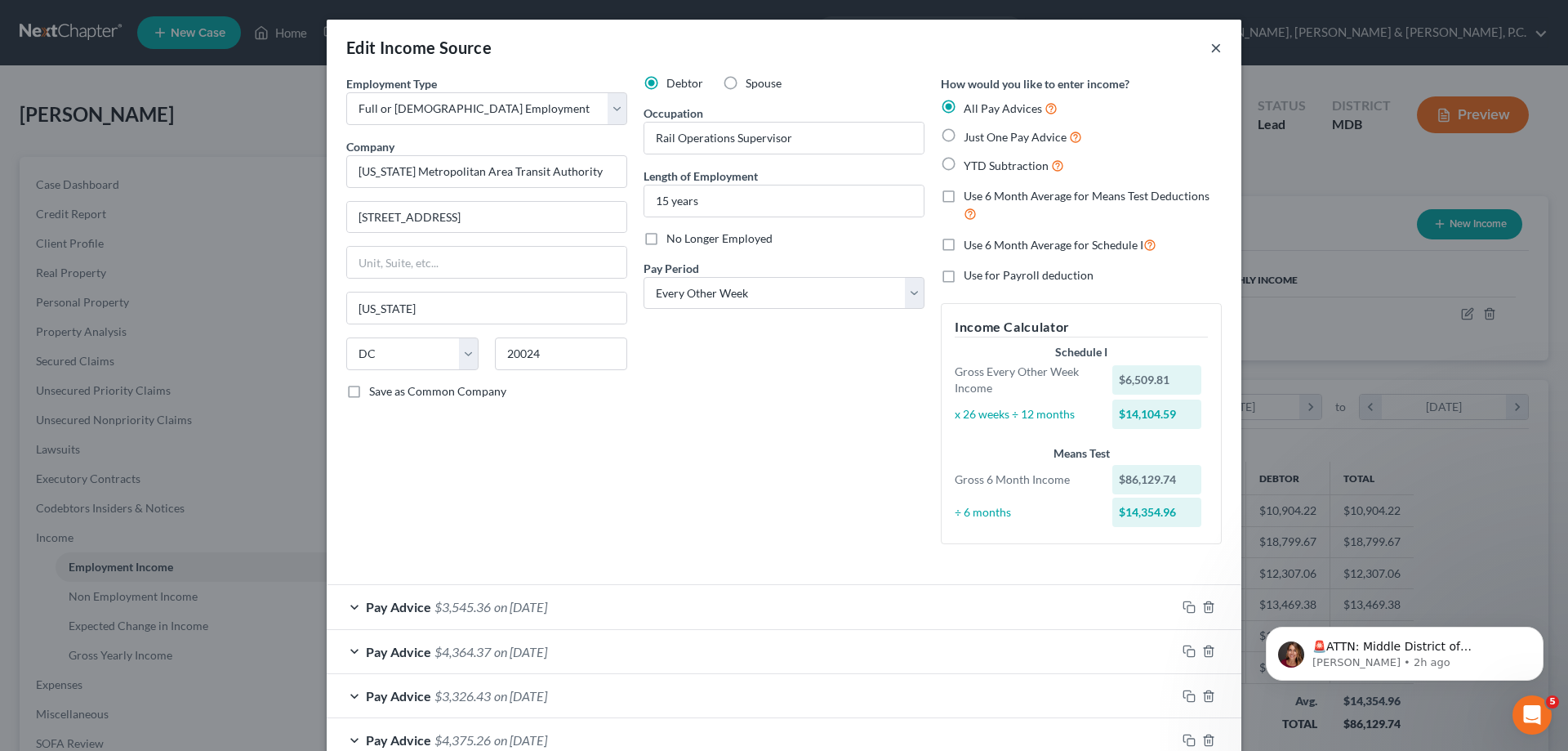
click at [1212, 49] on button "×" at bounding box center [1215, 47] width 11 height 20
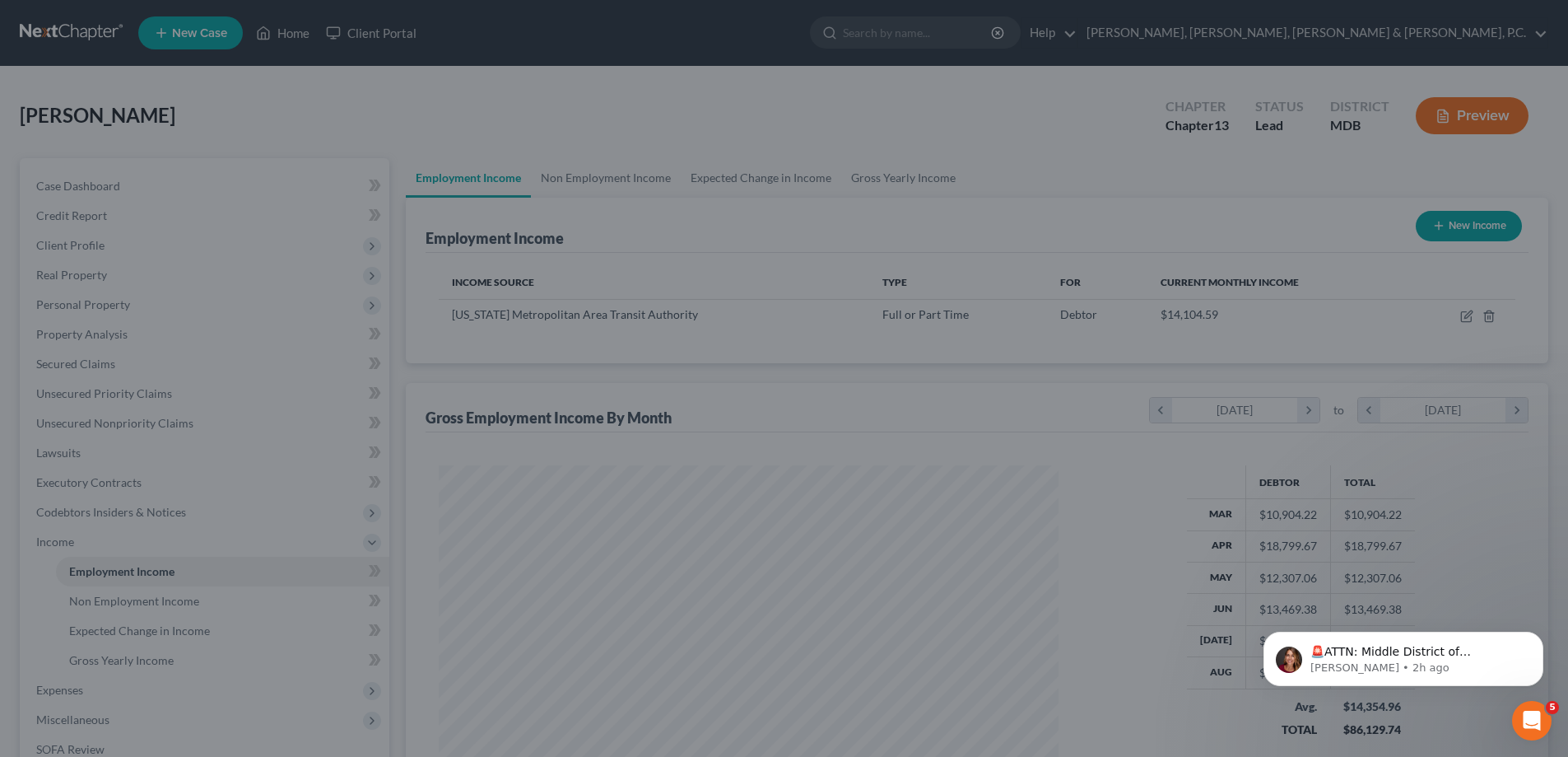
scroll to position [823094, 822331]
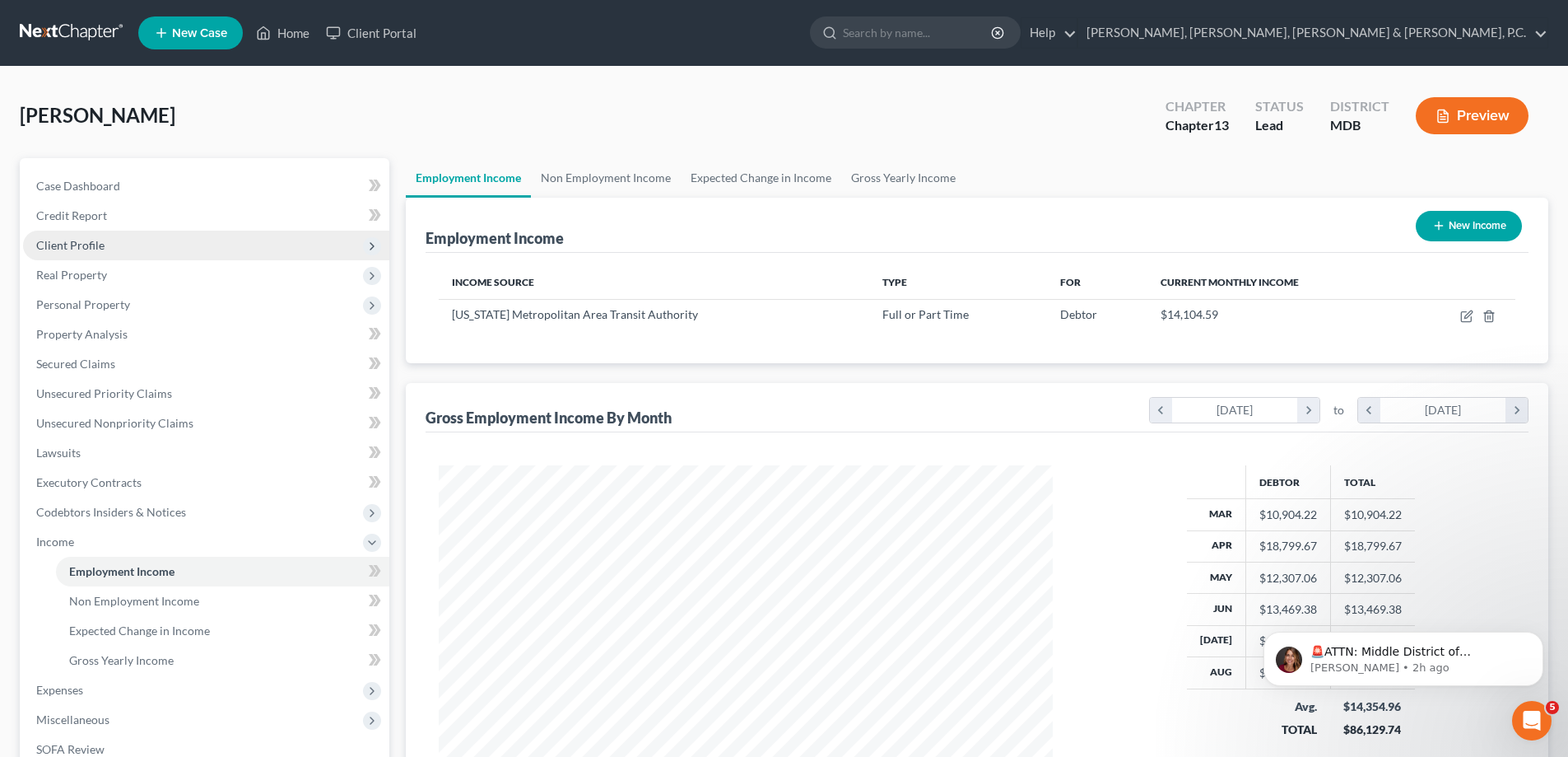
click at [92, 247] on span "Client Profile" at bounding box center [70, 245] width 68 height 14
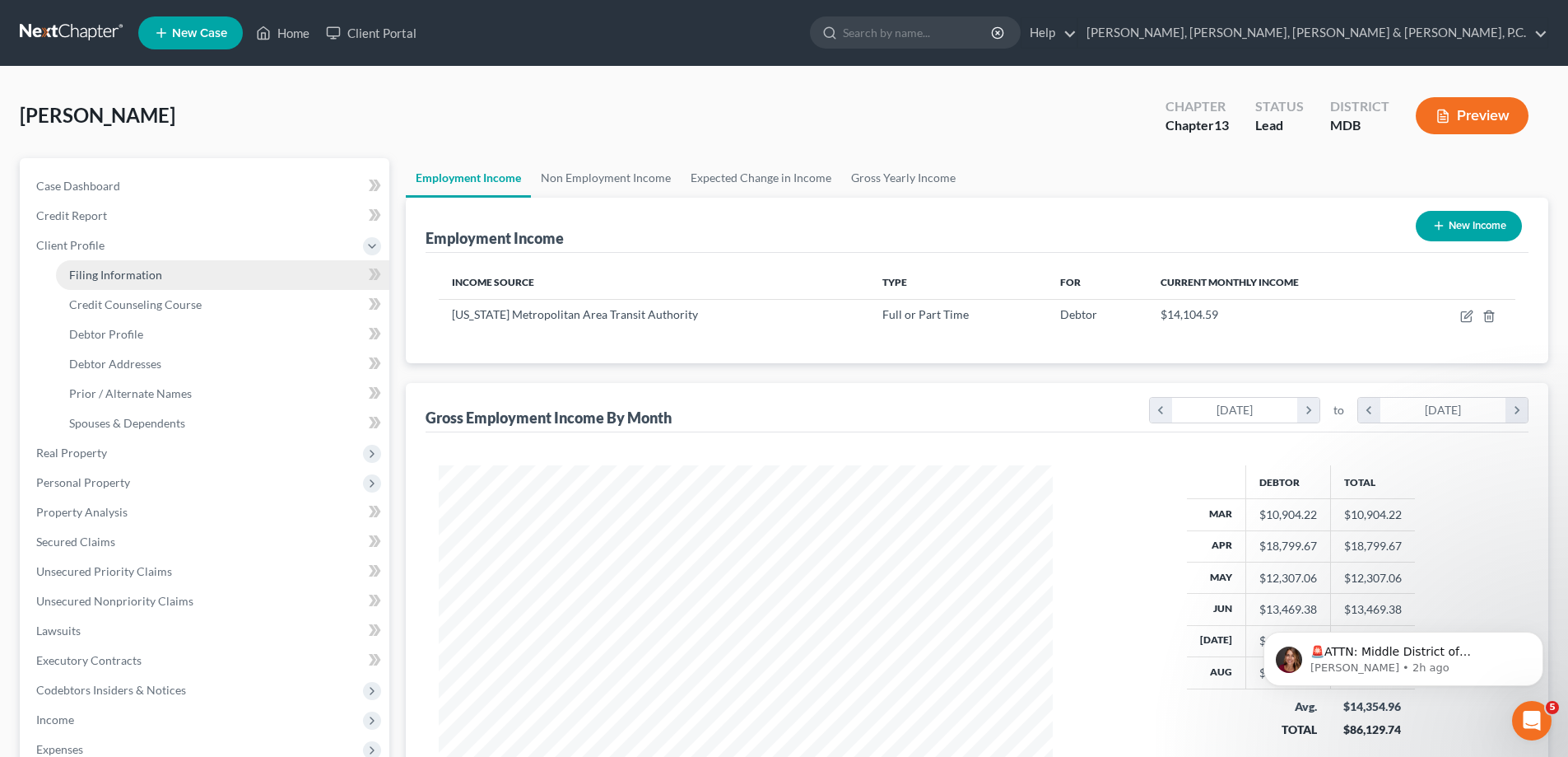
click at [112, 277] on span "Filing Information" at bounding box center [116, 275] width 93 height 14
select select "1"
select select "0"
select select "3"
select select "38"
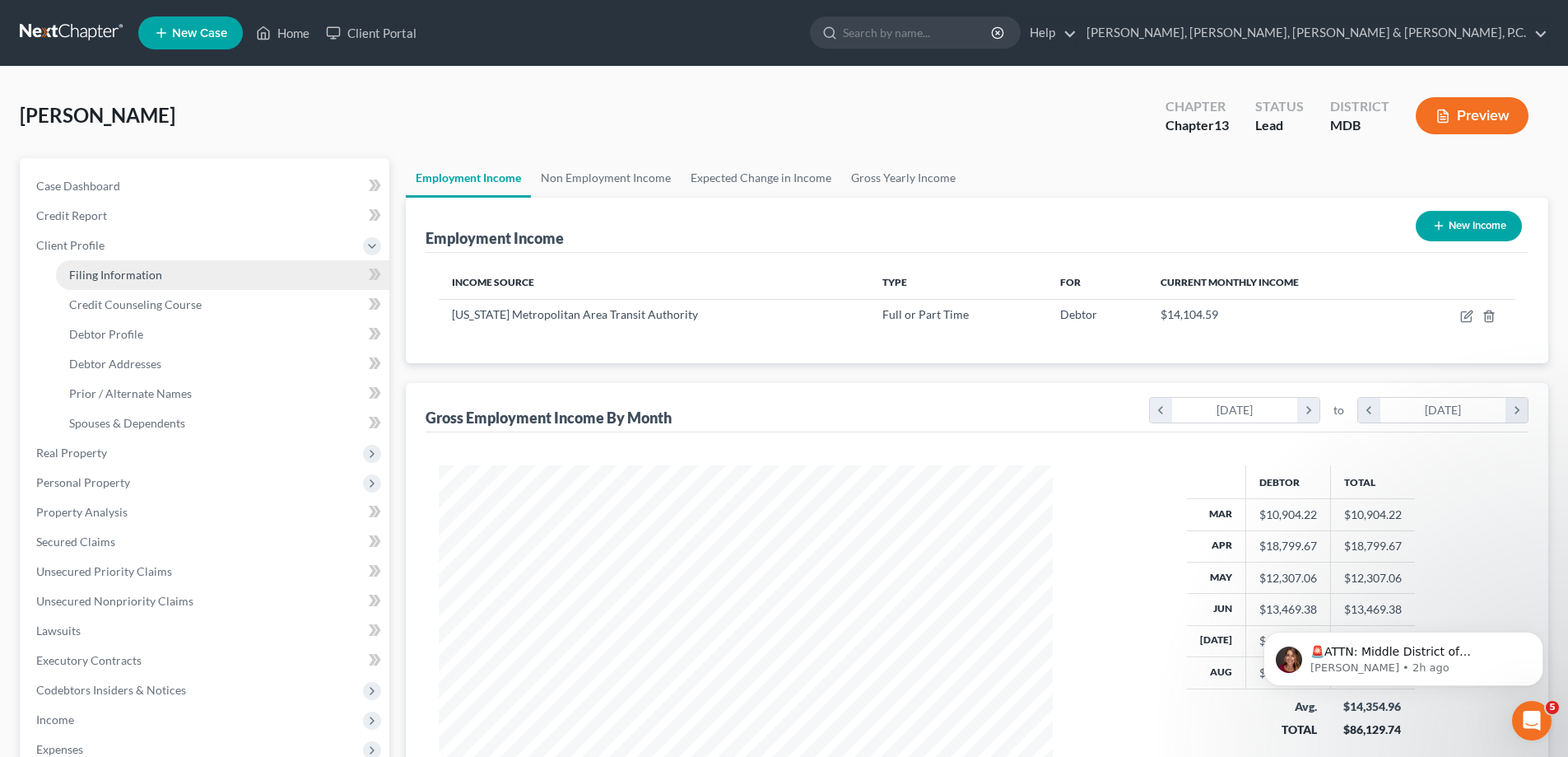
select select "0"
select select "21"
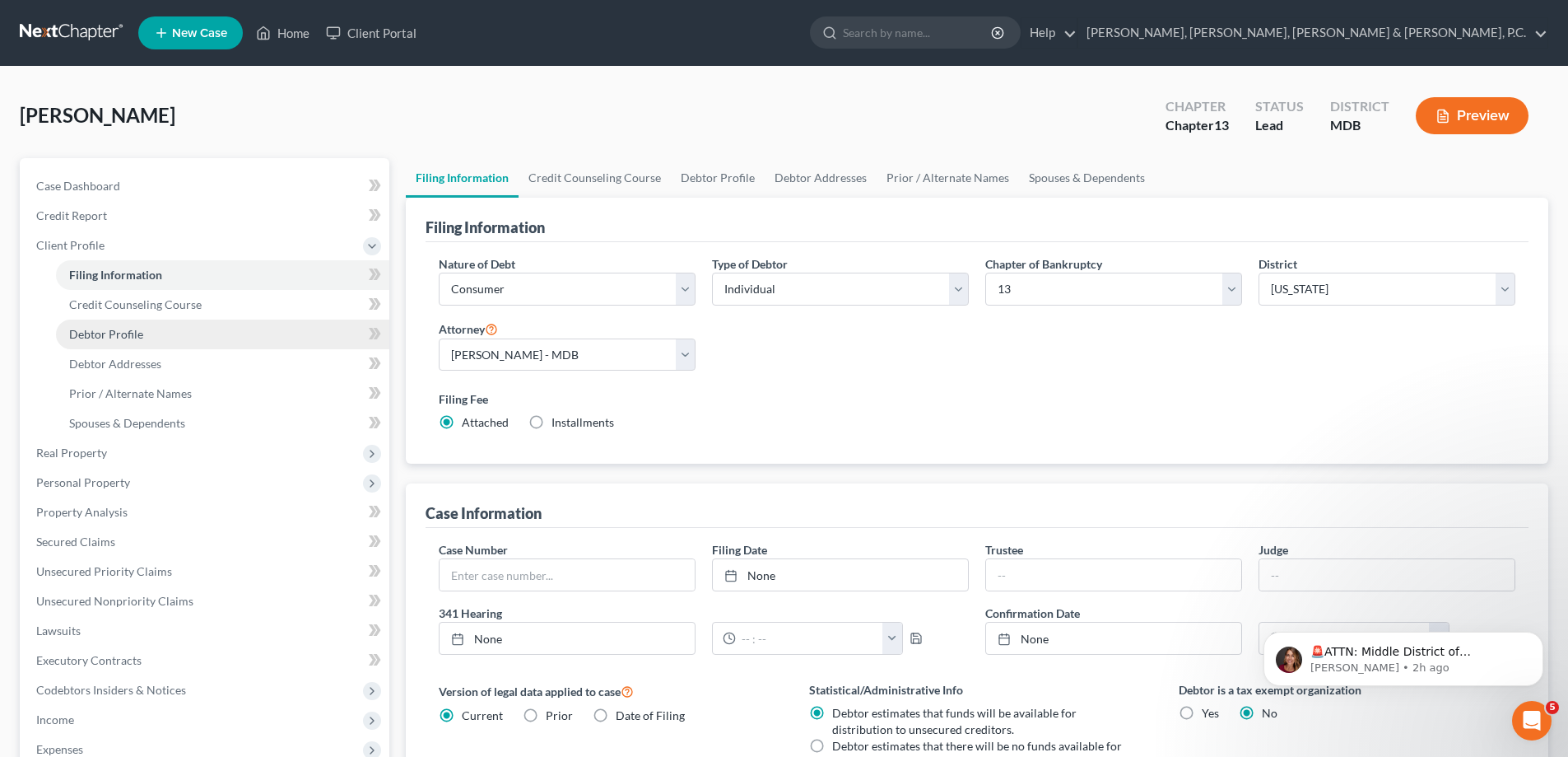
click at [128, 330] on span "Debtor Profile" at bounding box center [106, 334] width 74 height 14
select select "1"
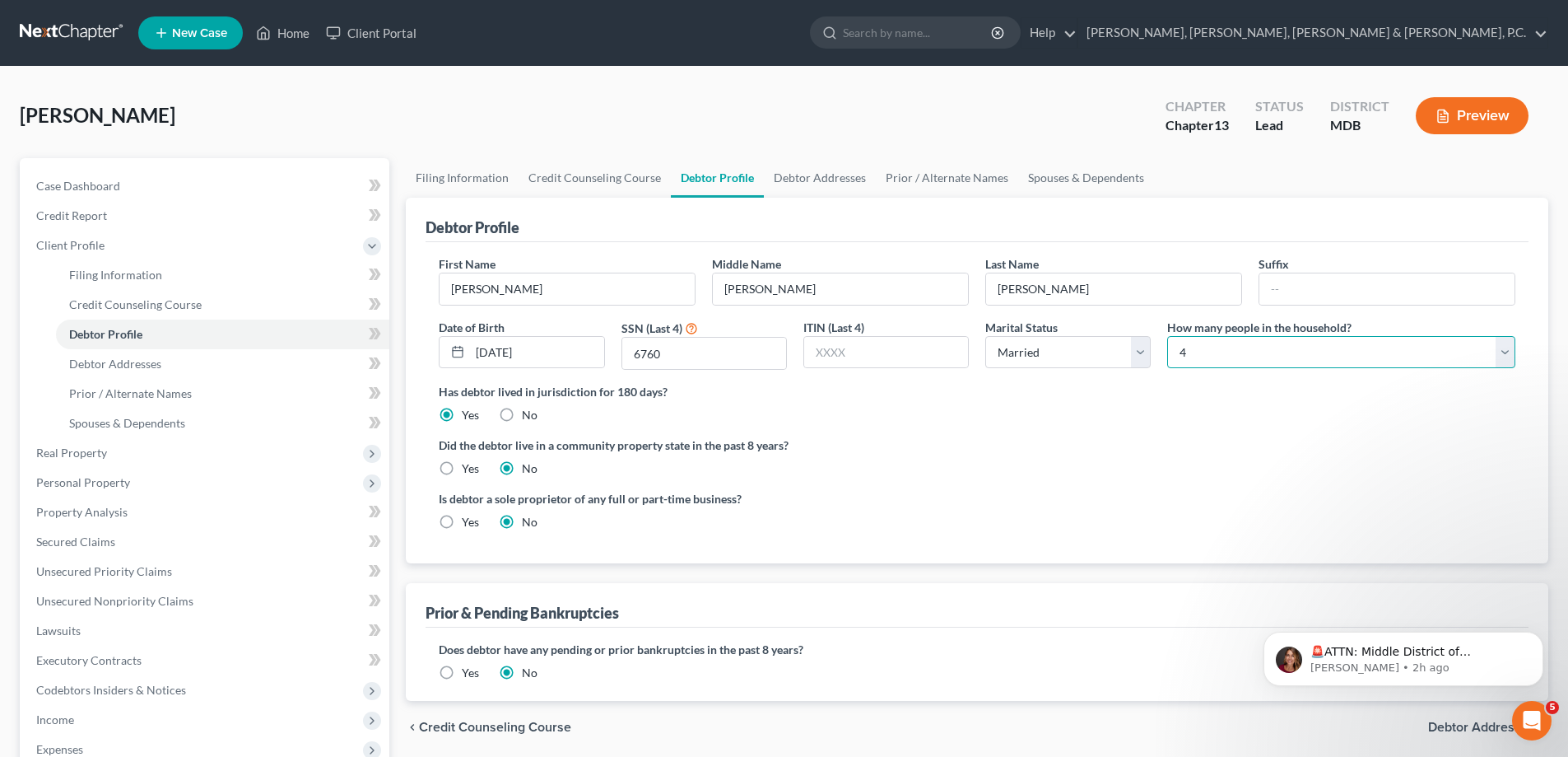
click at [1224, 361] on select "Select 1 2 3 4 5 6 7 8 9 10 11 12 13 14 15 16 17 18 19 20" at bounding box center [1340, 352] width 348 height 33
select select "4"
click at [1167, 336] on select "Select 1 2 3 4 5 6 7 8 9 10 11 12 13 14 15 16 17 18 19 20" at bounding box center [1340, 352] width 348 height 33
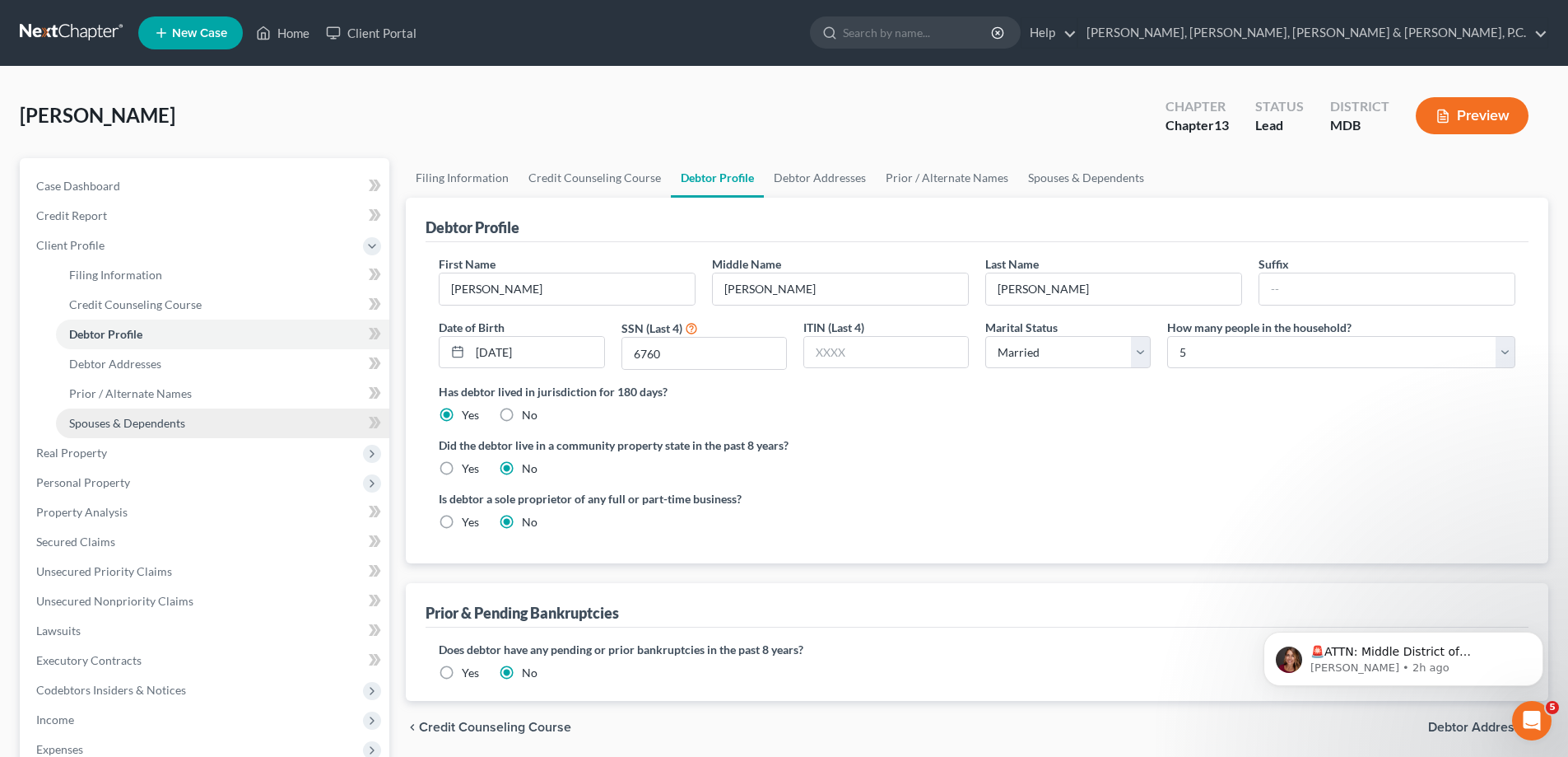
click at [178, 426] on span "Spouses & Dependents" at bounding box center [128, 423] width 116 height 14
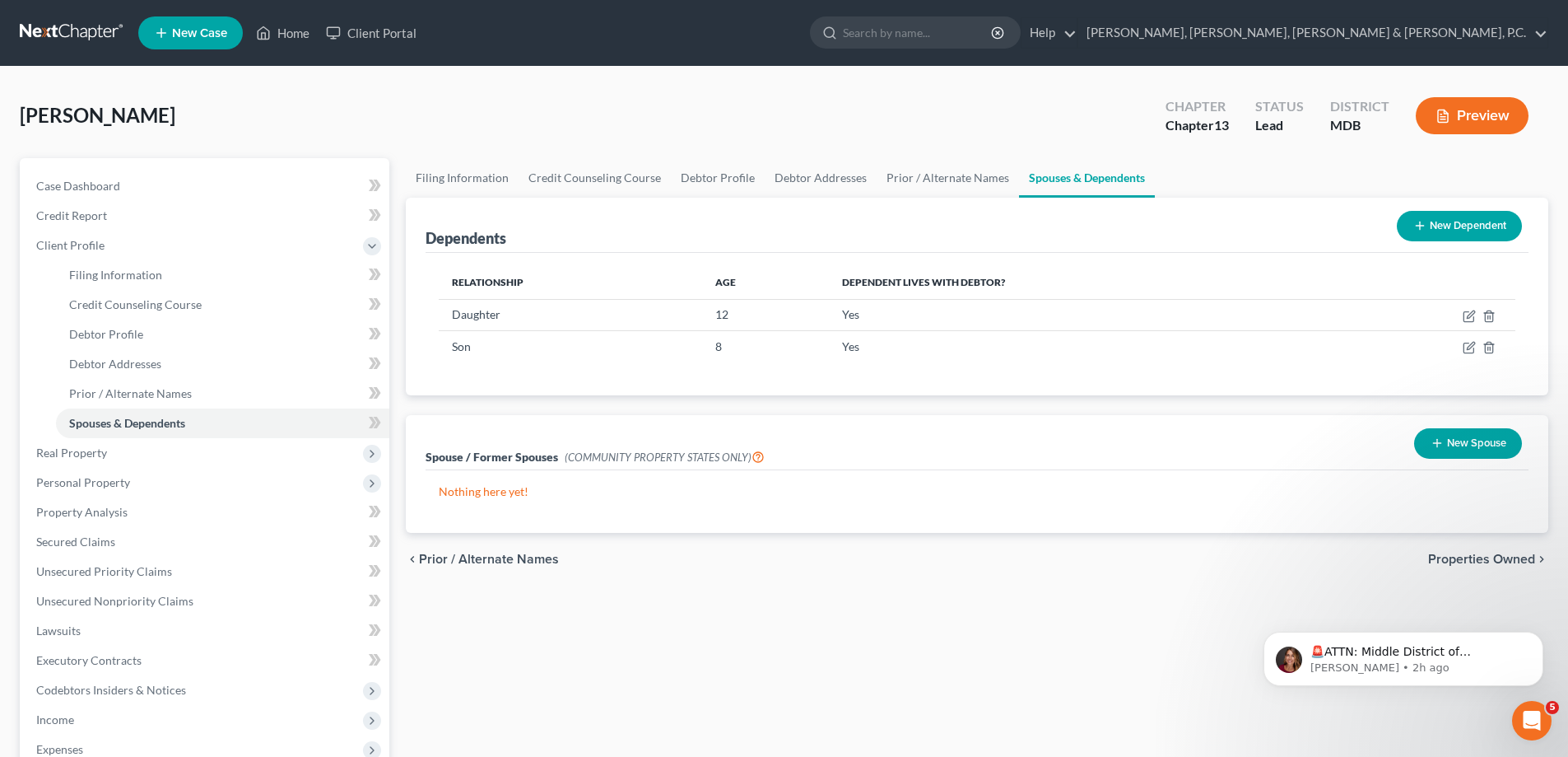
click at [1447, 228] on button "New Dependent" at bounding box center [1459, 226] width 125 height 31
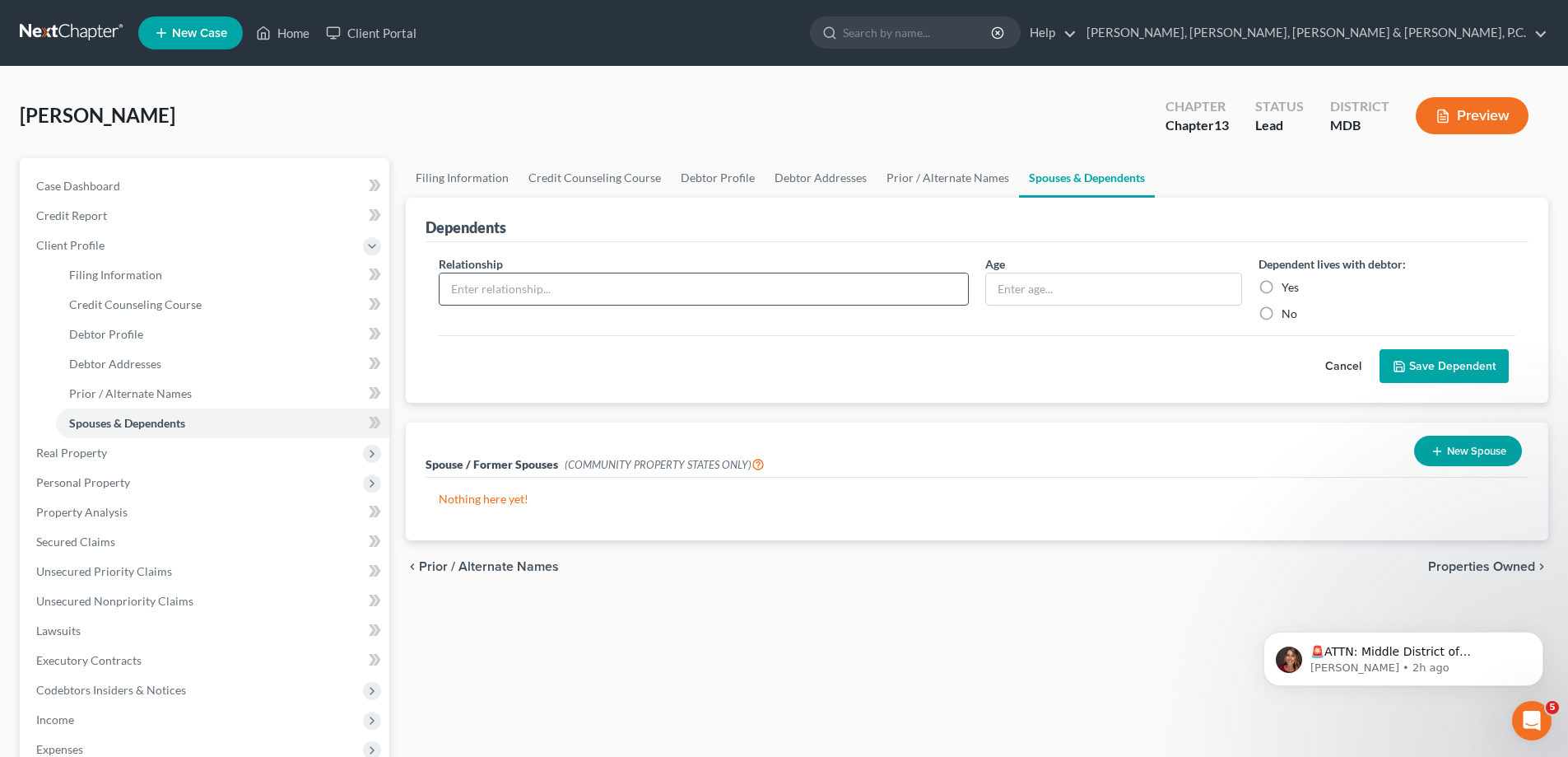
click at [598, 289] on input "text" at bounding box center [703, 289] width 528 height 32
type input "Son"
click at [1034, 277] on input "text" at bounding box center [1114, 289] width 255 height 32
type input "19"
click at [1281, 281] on label "Yes" at bounding box center [1290, 287] width 17 height 16
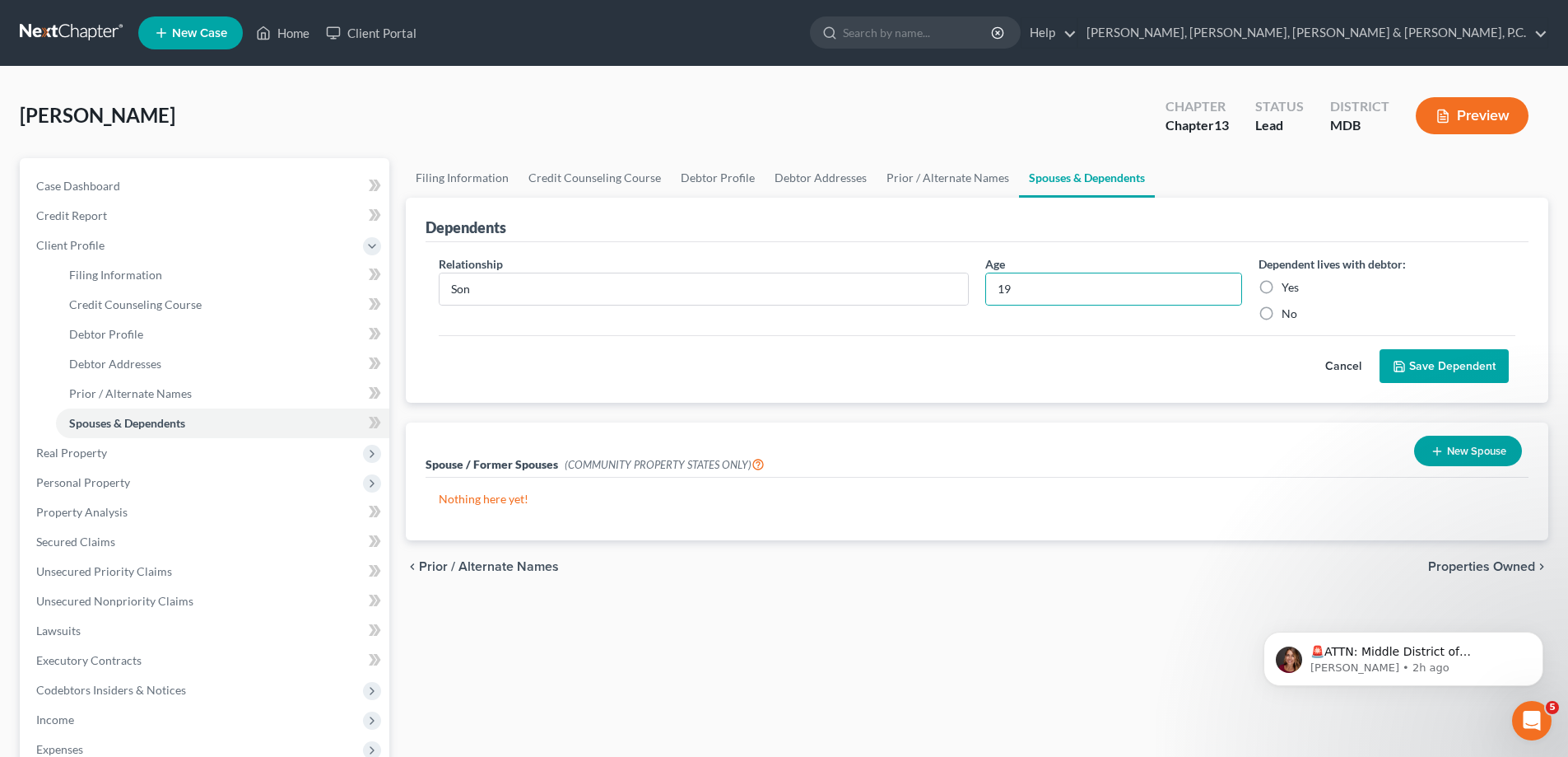
click at [1288, 281] on input "Yes" at bounding box center [1293, 284] width 11 height 11
radio input "true"
click at [1445, 362] on button "Save Dependent" at bounding box center [1444, 367] width 129 height 34
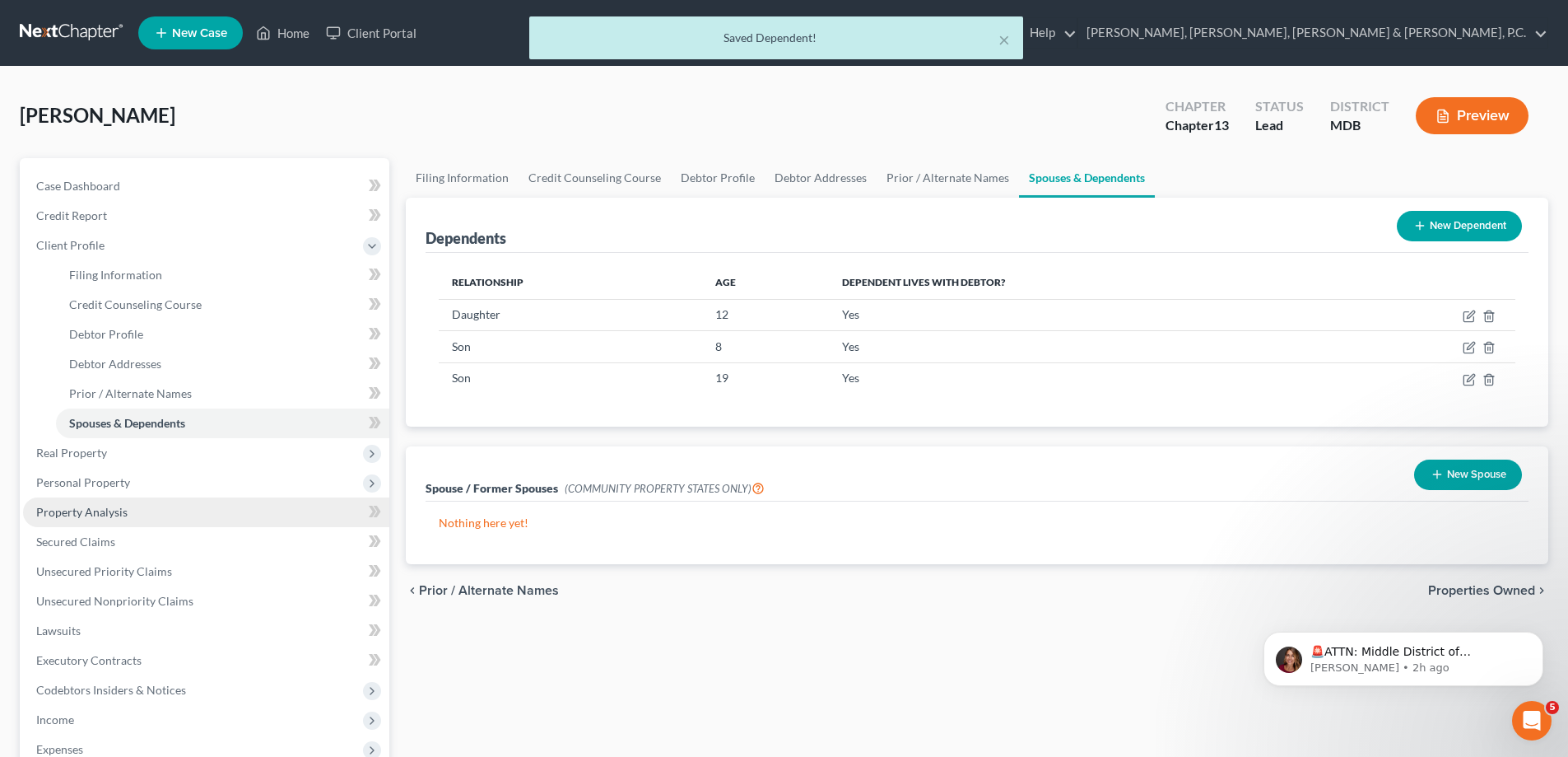
scroll to position [82, 0]
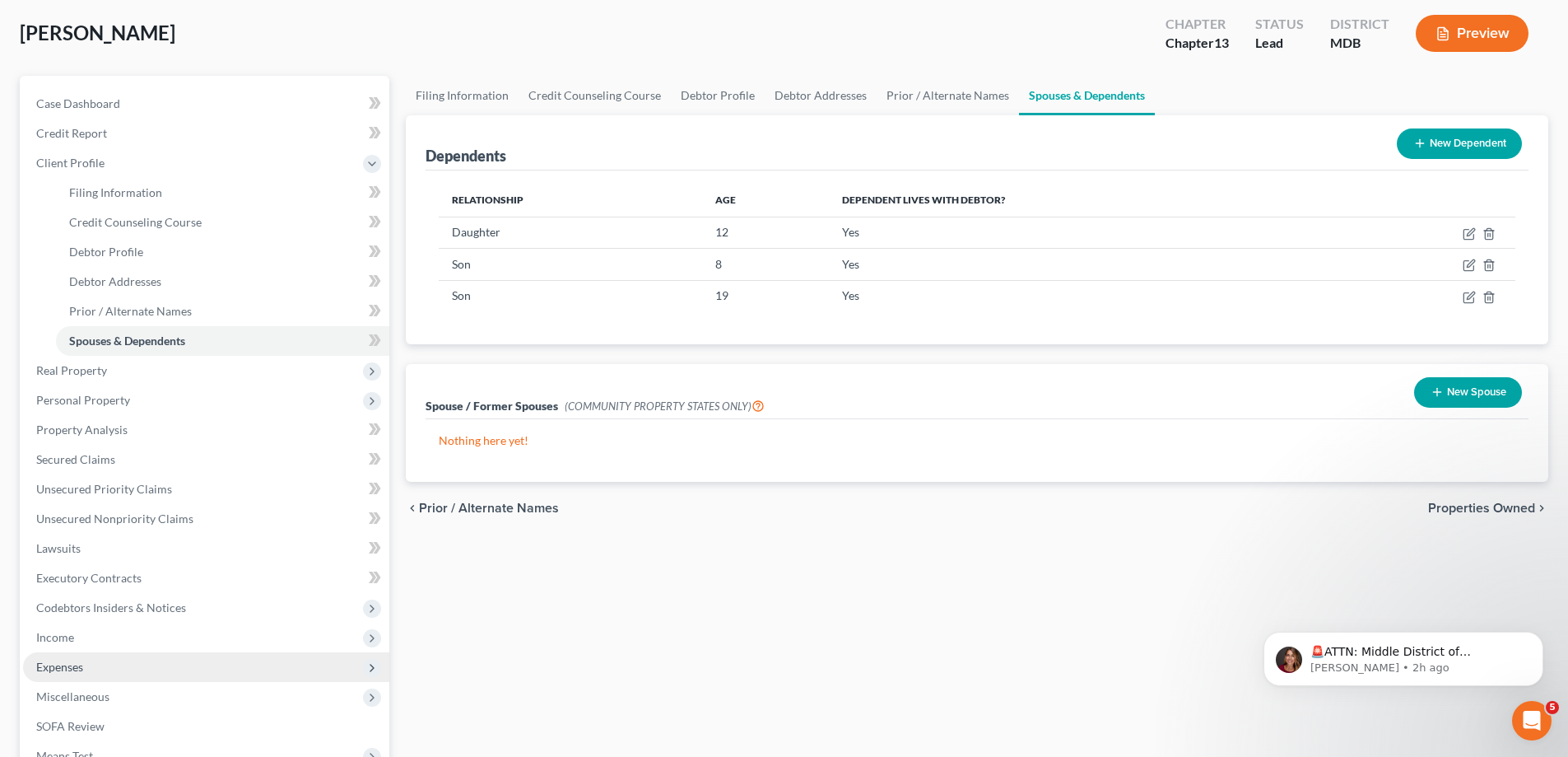
click at [75, 659] on span "Expenses" at bounding box center [59, 666] width 47 height 14
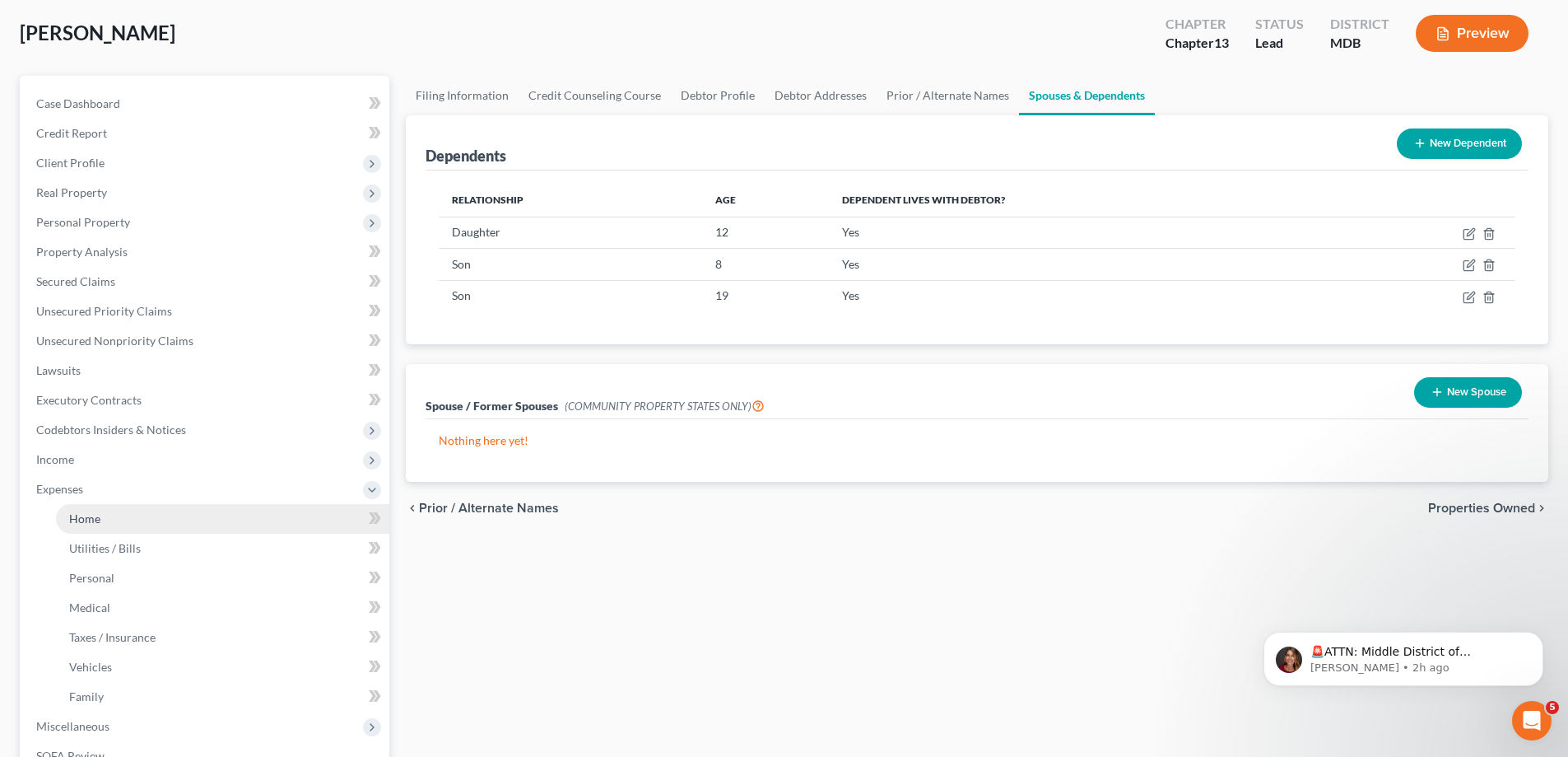
click at [91, 522] on span "Home" at bounding box center [85, 518] width 32 height 14
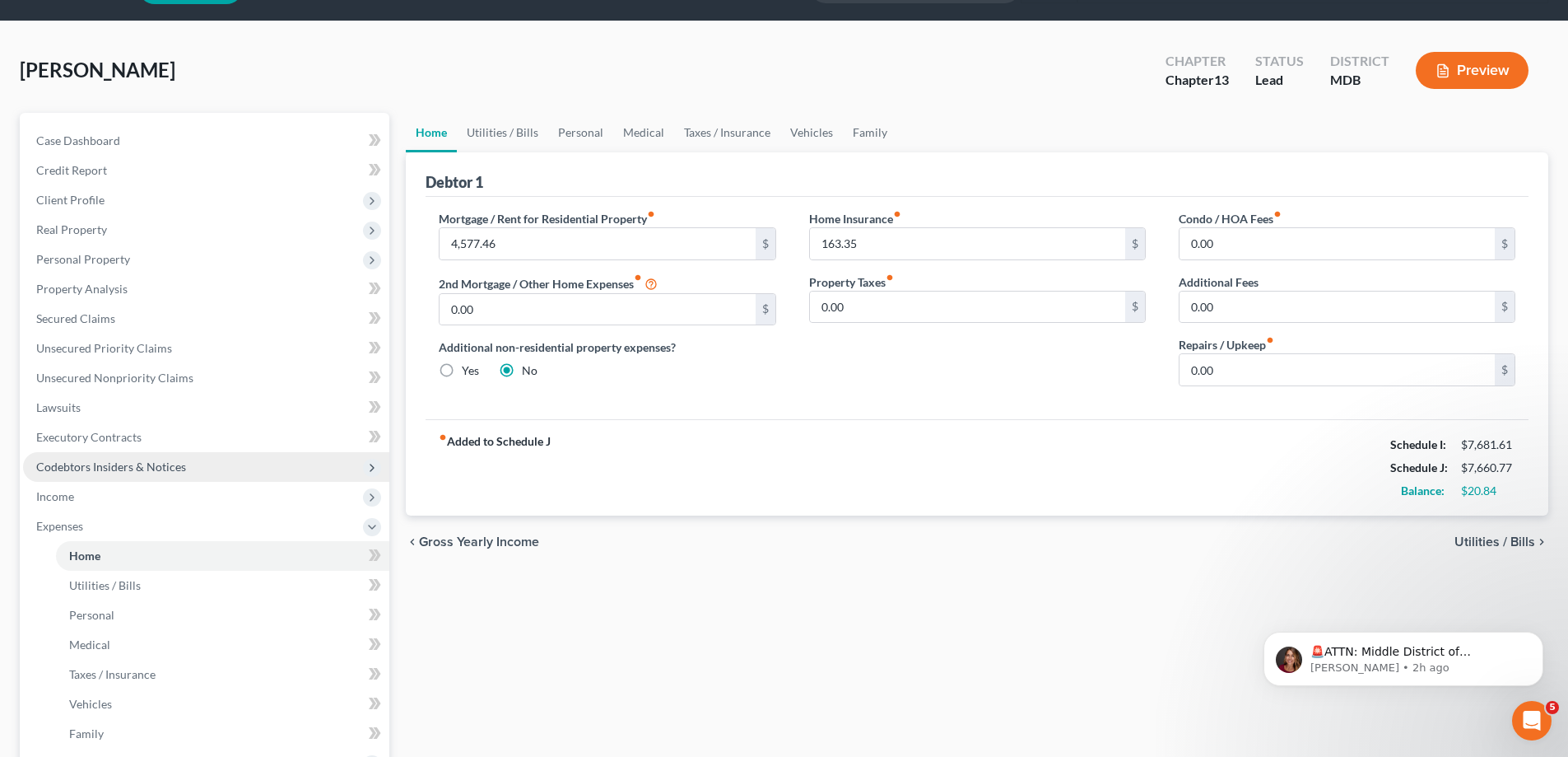
scroll to position [82, 0]
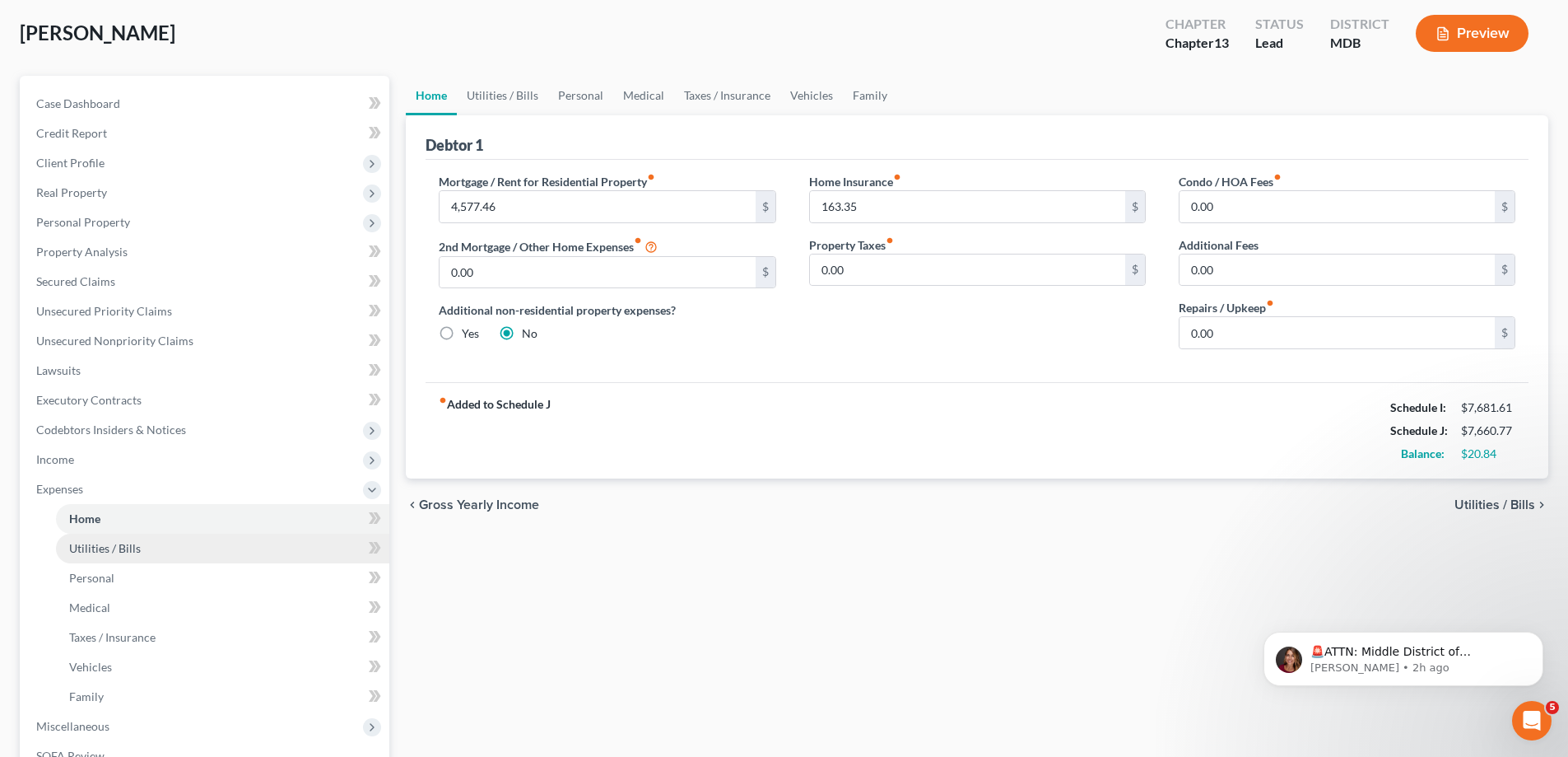
click at [122, 546] on span "Utilities / Bills" at bounding box center [105, 548] width 72 height 14
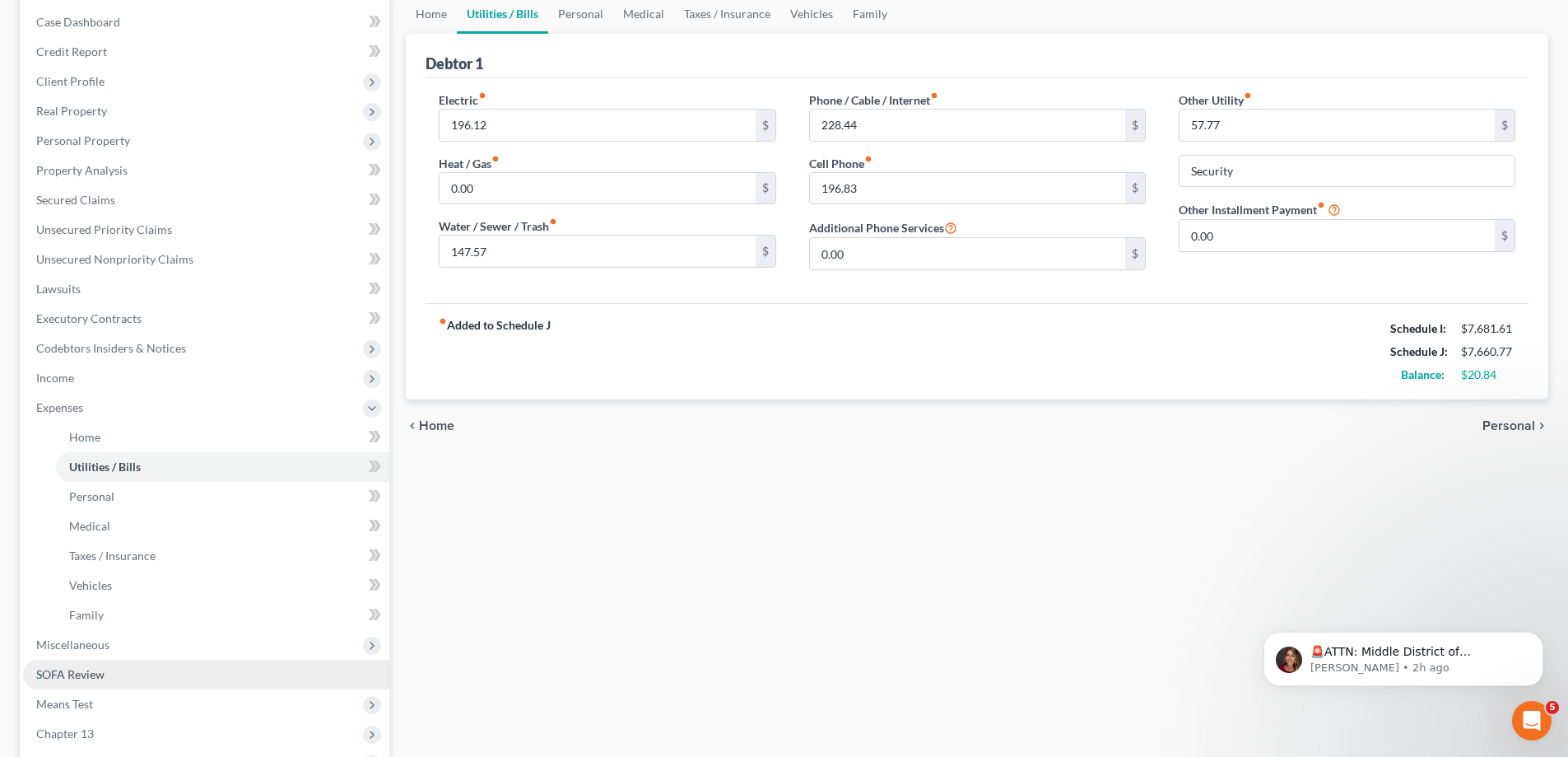
scroll to position [164, 0]
click at [97, 587] on span "Vehicles" at bounding box center [91, 584] width 43 height 14
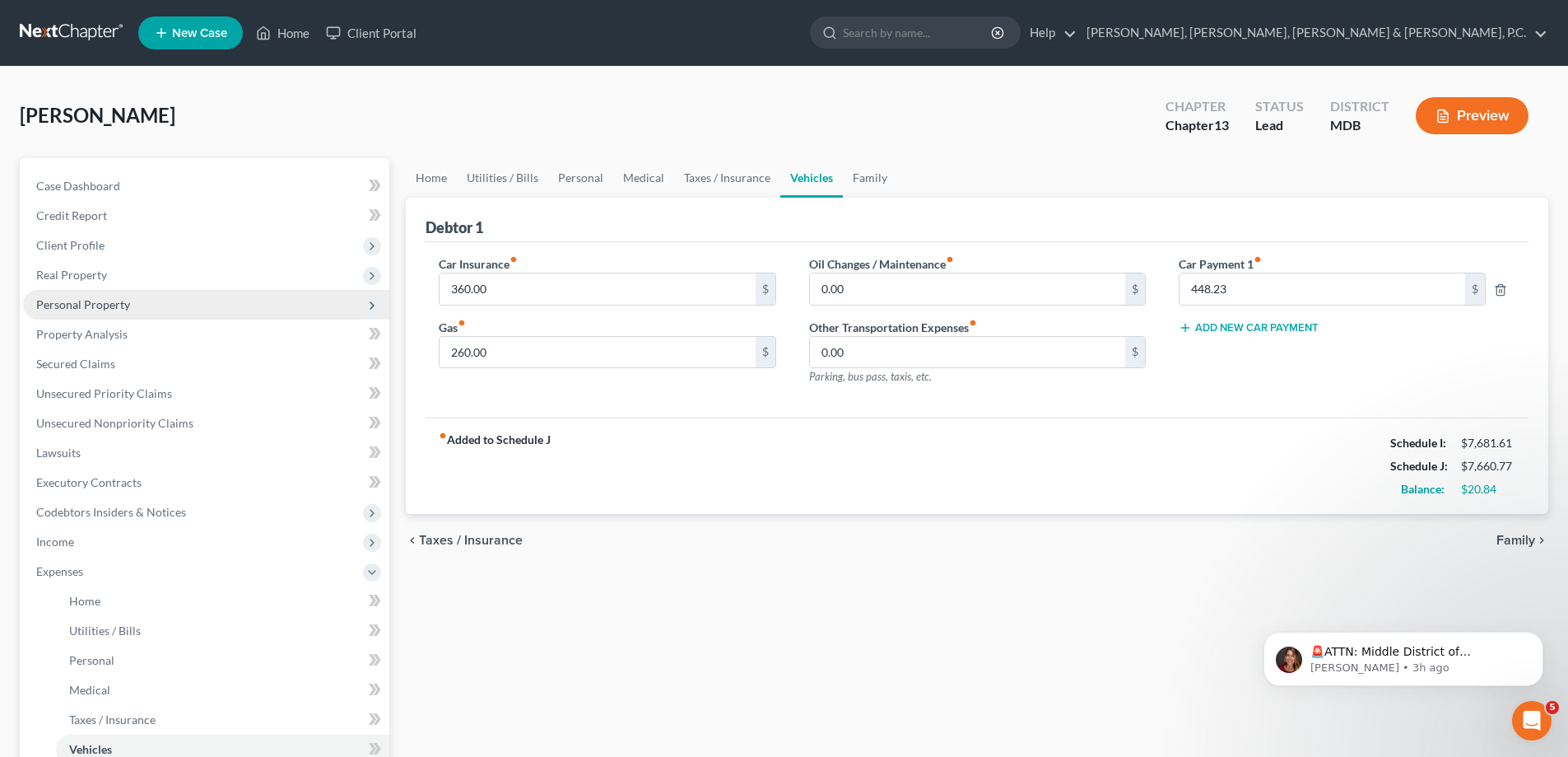
click at [106, 302] on span "Personal Property" at bounding box center [83, 304] width 94 height 14
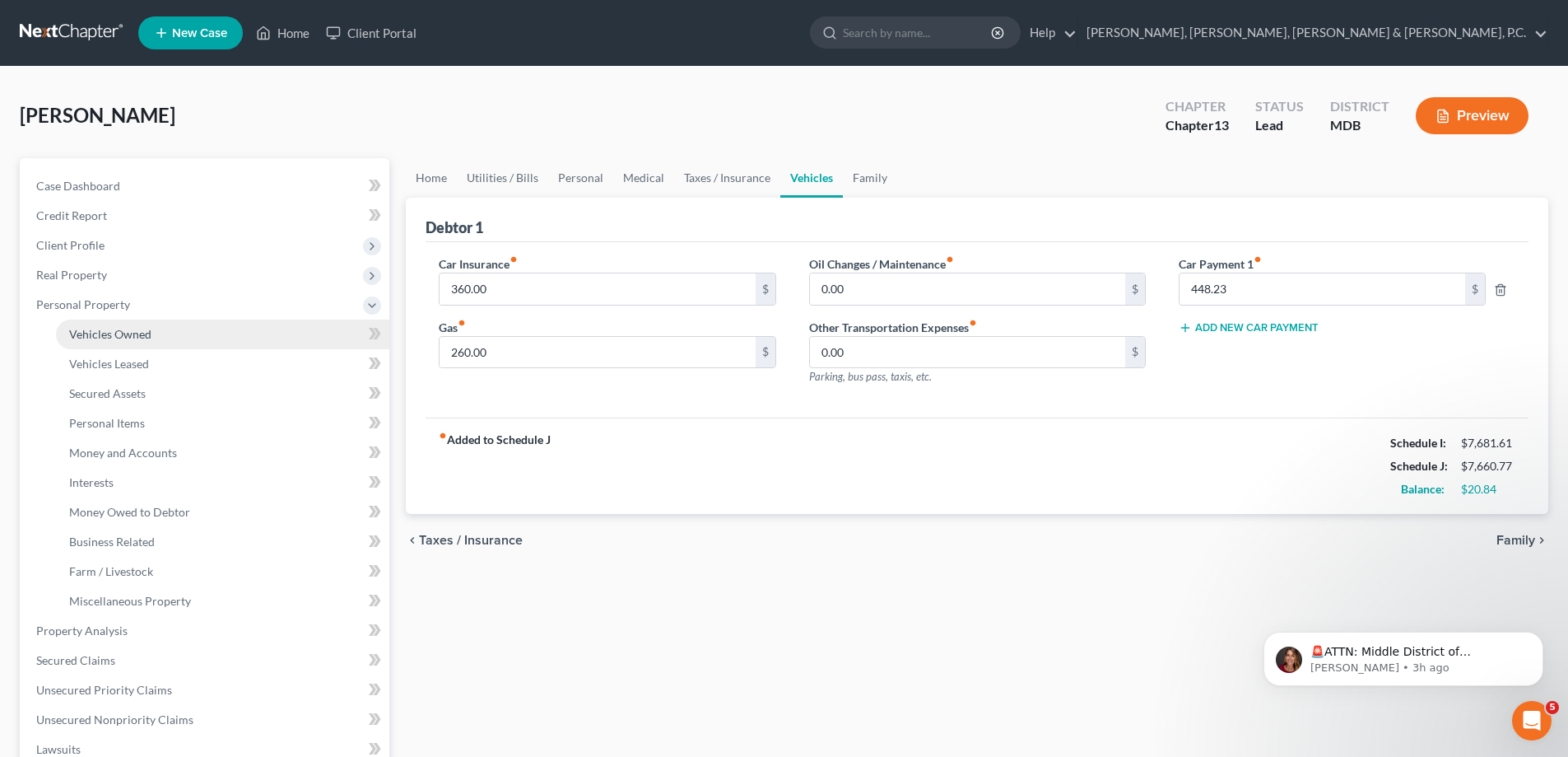
click at [113, 329] on span "Vehicles Owned" at bounding box center [110, 334] width 82 height 14
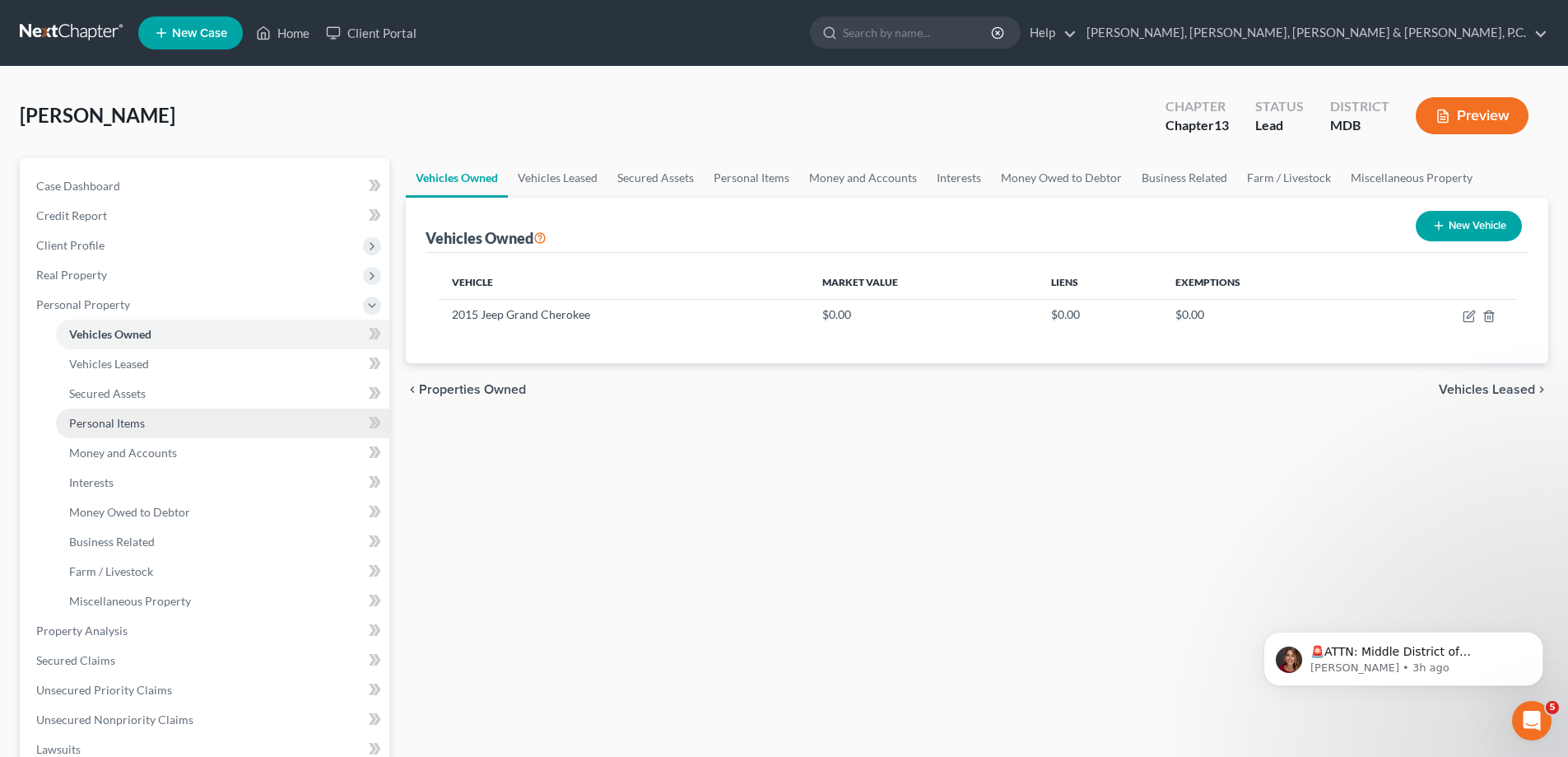
click at [116, 416] on span "Personal Items" at bounding box center [107, 423] width 75 height 14
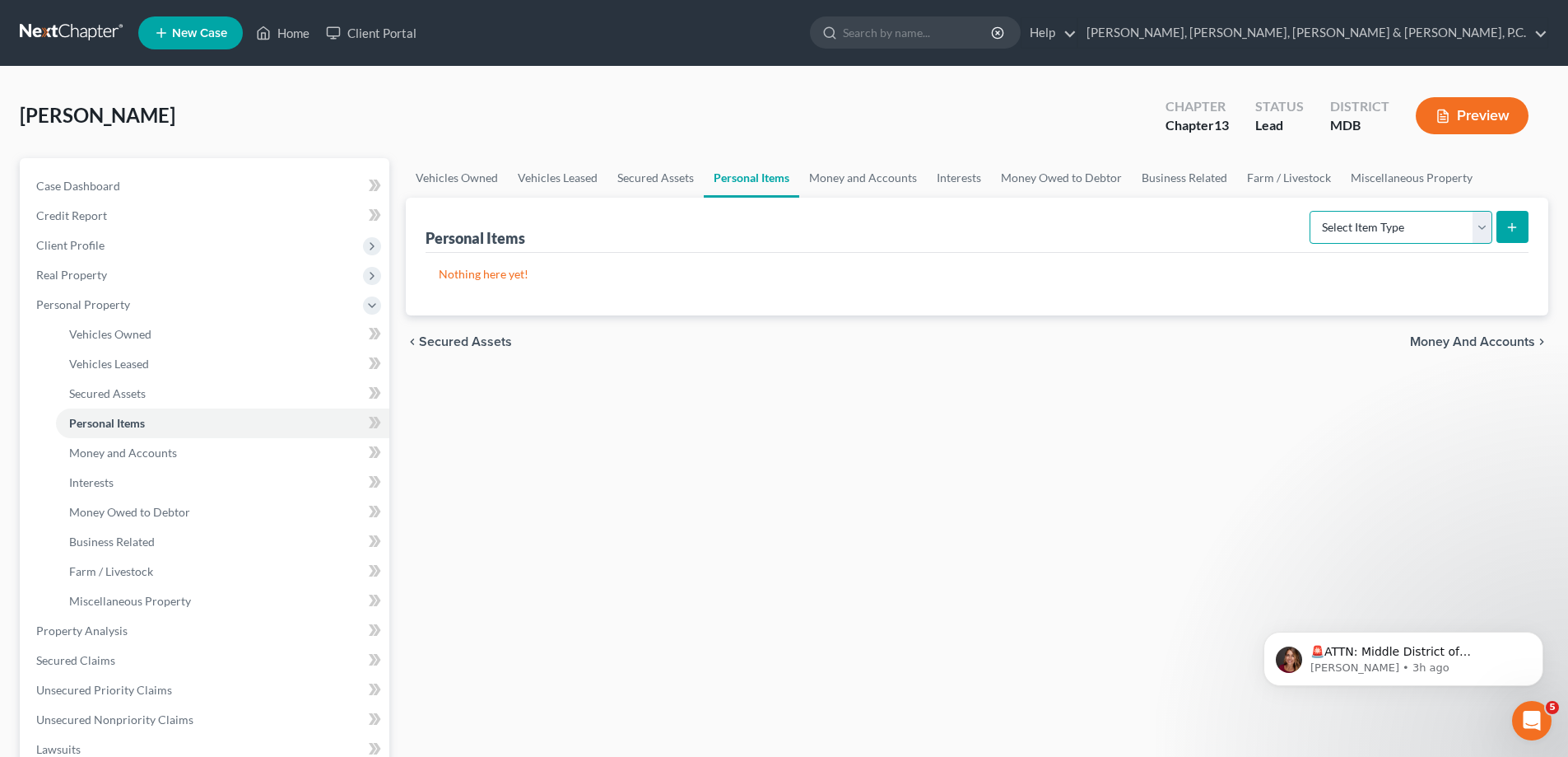
click at [1402, 229] on select "Select Item Type Clothing Collectibles Of Value Electronics Firearms Household …" at bounding box center [1400, 227] width 182 height 33
select select "clothing"
click at [1311, 211] on select "Select Item Type Clothing Collectibles Of Value Electronics Firearms Household …" at bounding box center [1400, 227] width 182 height 33
click at [1511, 226] on icon "submit" at bounding box center [1512, 227] width 13 height 13
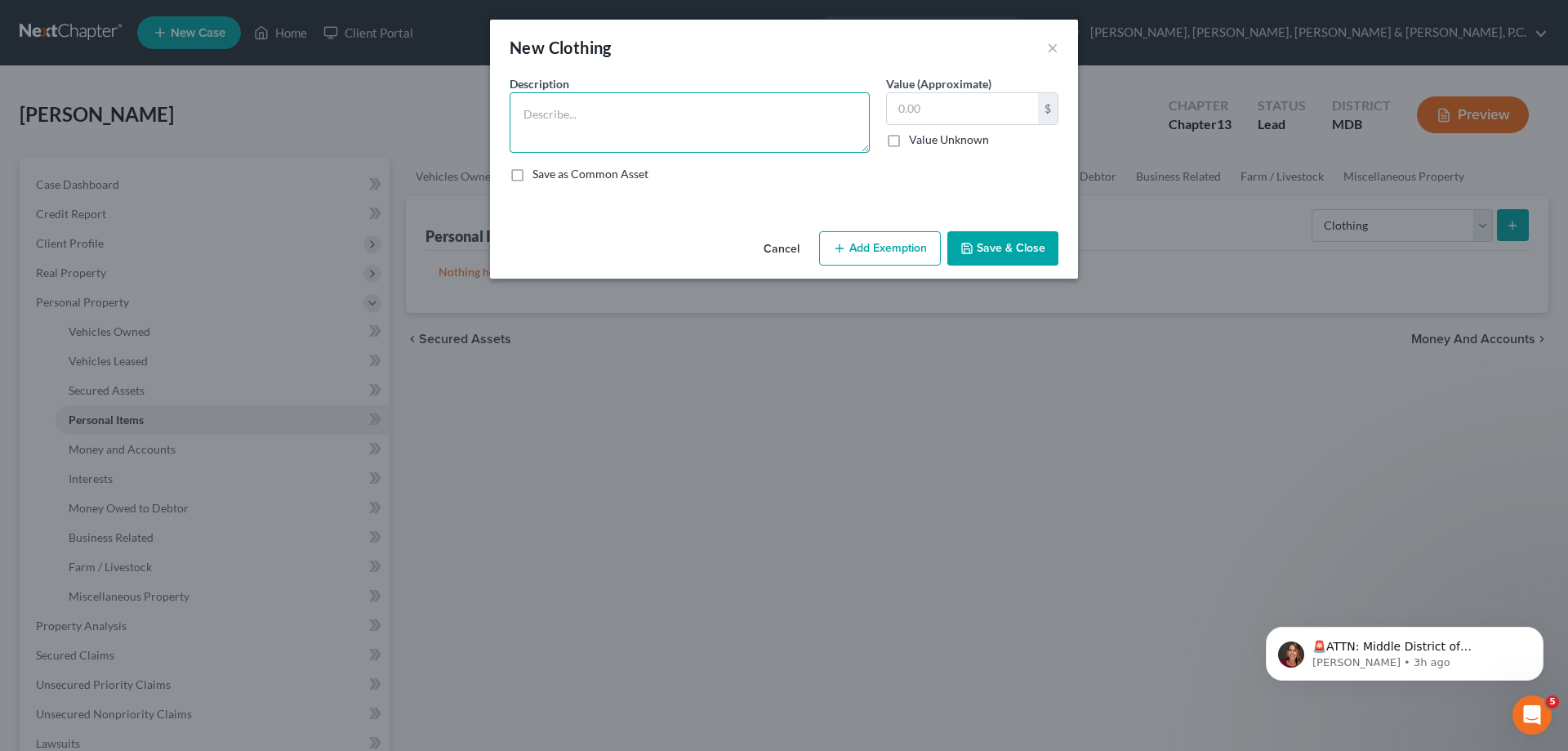
click at [647, 123] on textarea at bounding box center [690, 122] width 360 height 60
type textarea "Women's Clothing"
click at [1011, 100] on input "text" at bounding box center [962, 109] width 151 height 31
type input "300"
click at [910, 240] on button "Add Exemption" at bounding box center [879, 248] width 121 height 34
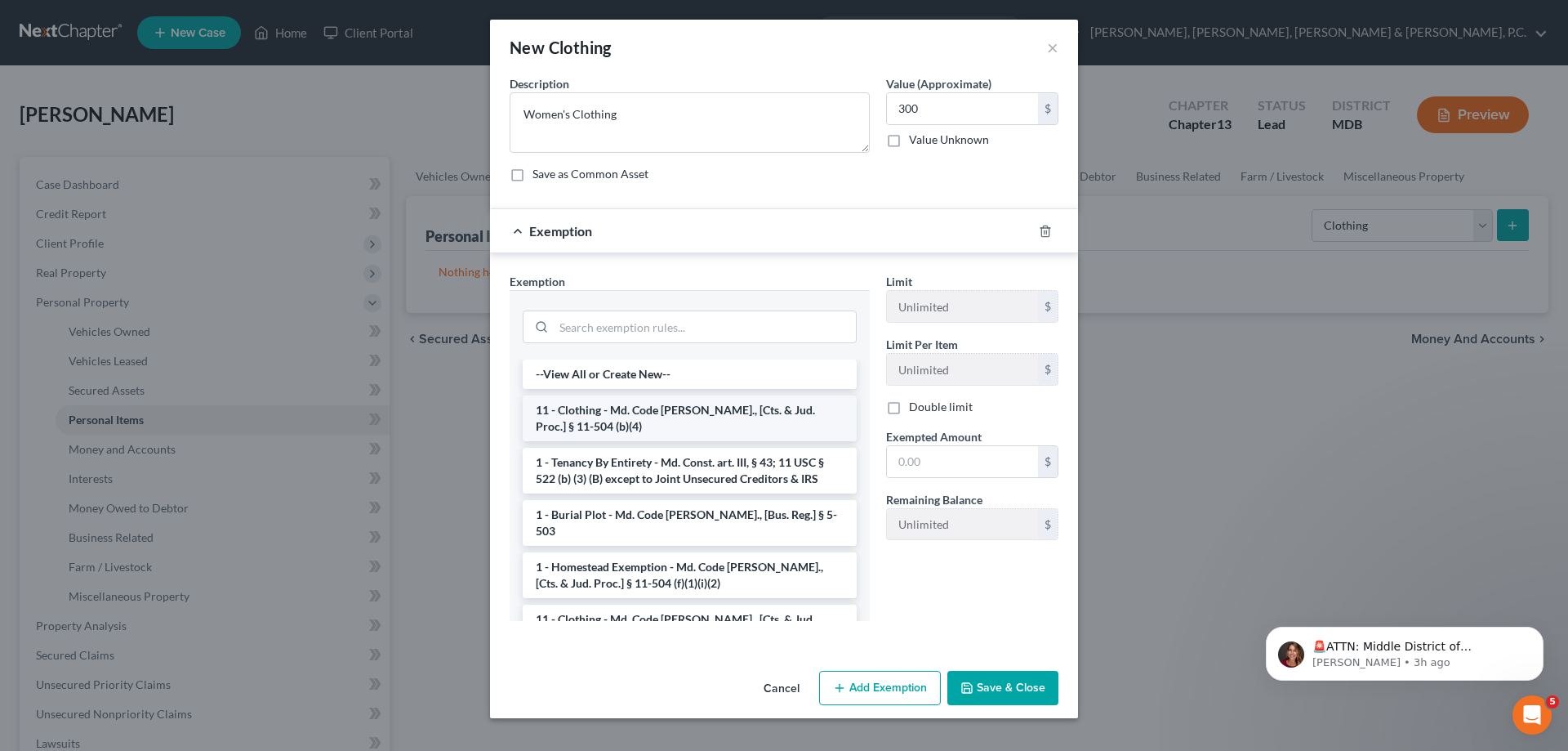
click at [623, 420] on li "11 - Clothing - Md. Code Ann., [Cts. & Jud. Proc.] § 11-504 (b)(4)" at bounding box center [689, 418] width 334 height 46
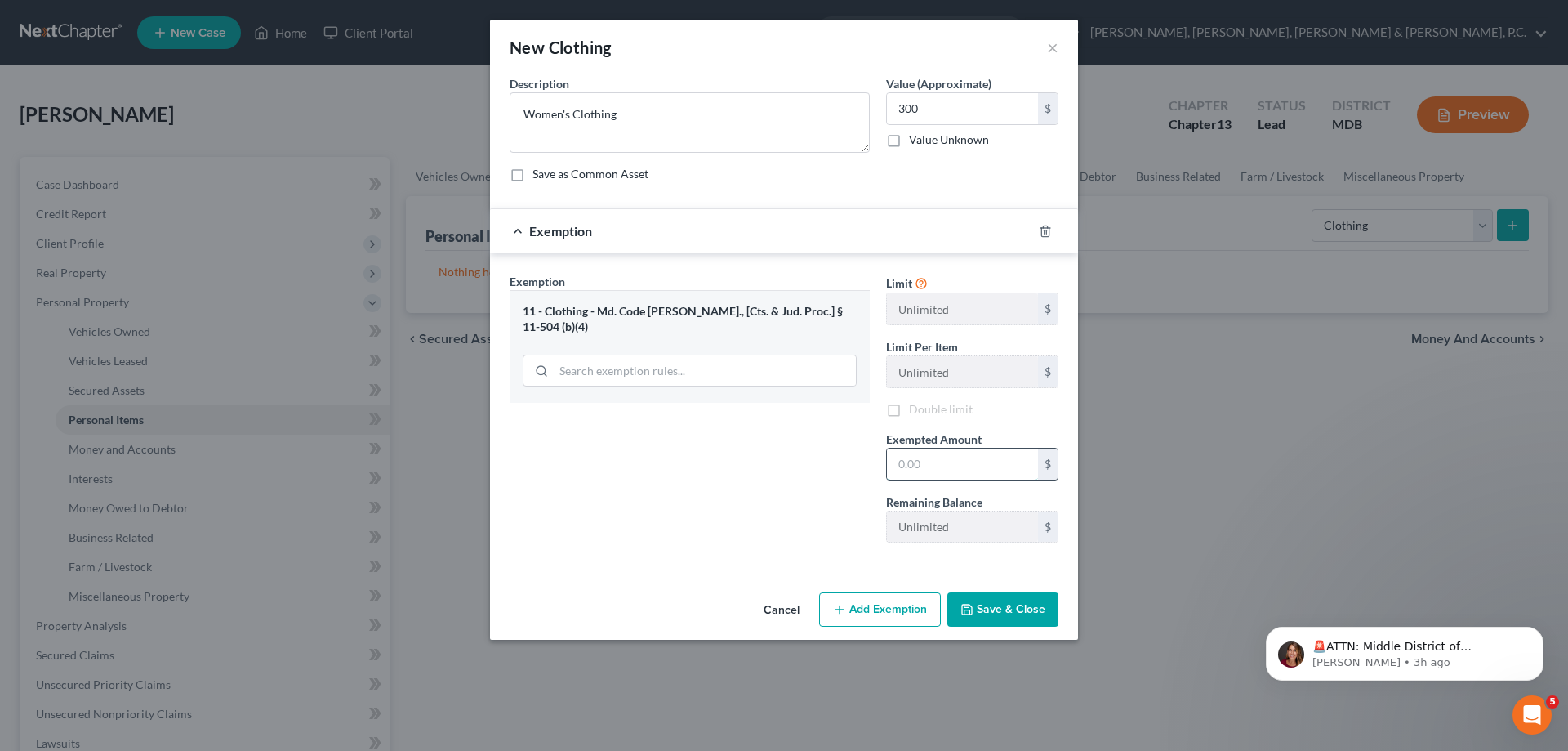
click at [958, 455] on input "text" at bounding box center [962, 464] width 151 height 31
click at [743, 463] on div "Exemption Set must be selected for CA. Exemption * 11 - Clothing - Md. Code Ann…" at bounding box center [689, 414] width 376 height 283
click at [919, 469] on input "text" at bounding box center [962, 464] width 151 height 31
type input "300"
click at [1018, 613] on button "Save & Close" at bounding box center [1002, 609] width 111 height 34
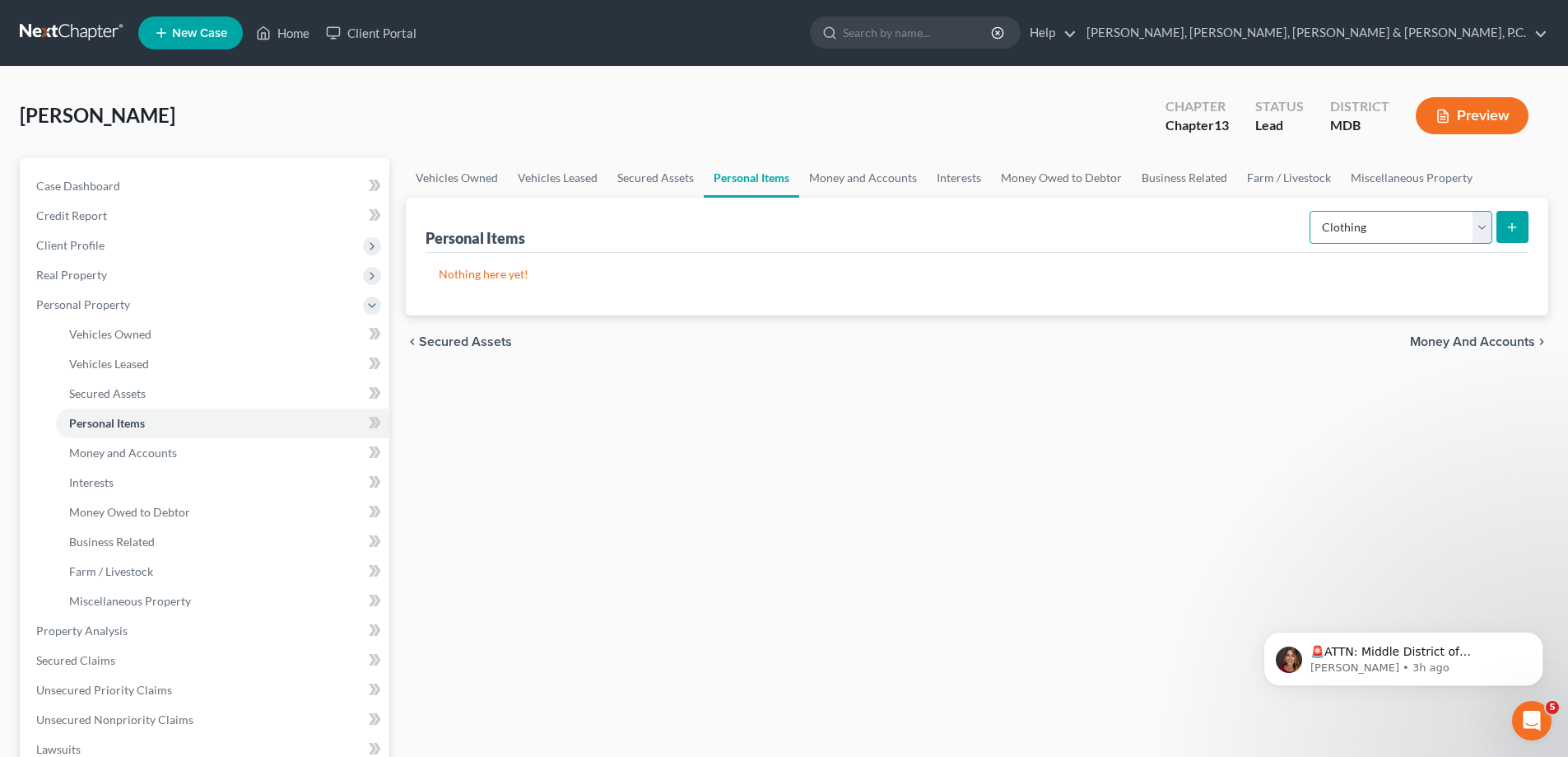
click at [1394, 227] on select "Select Item Type Clothing Collectibles Of Value Electronics Firearms Household …" at bounding box center [1400, 227] width 182 height 33
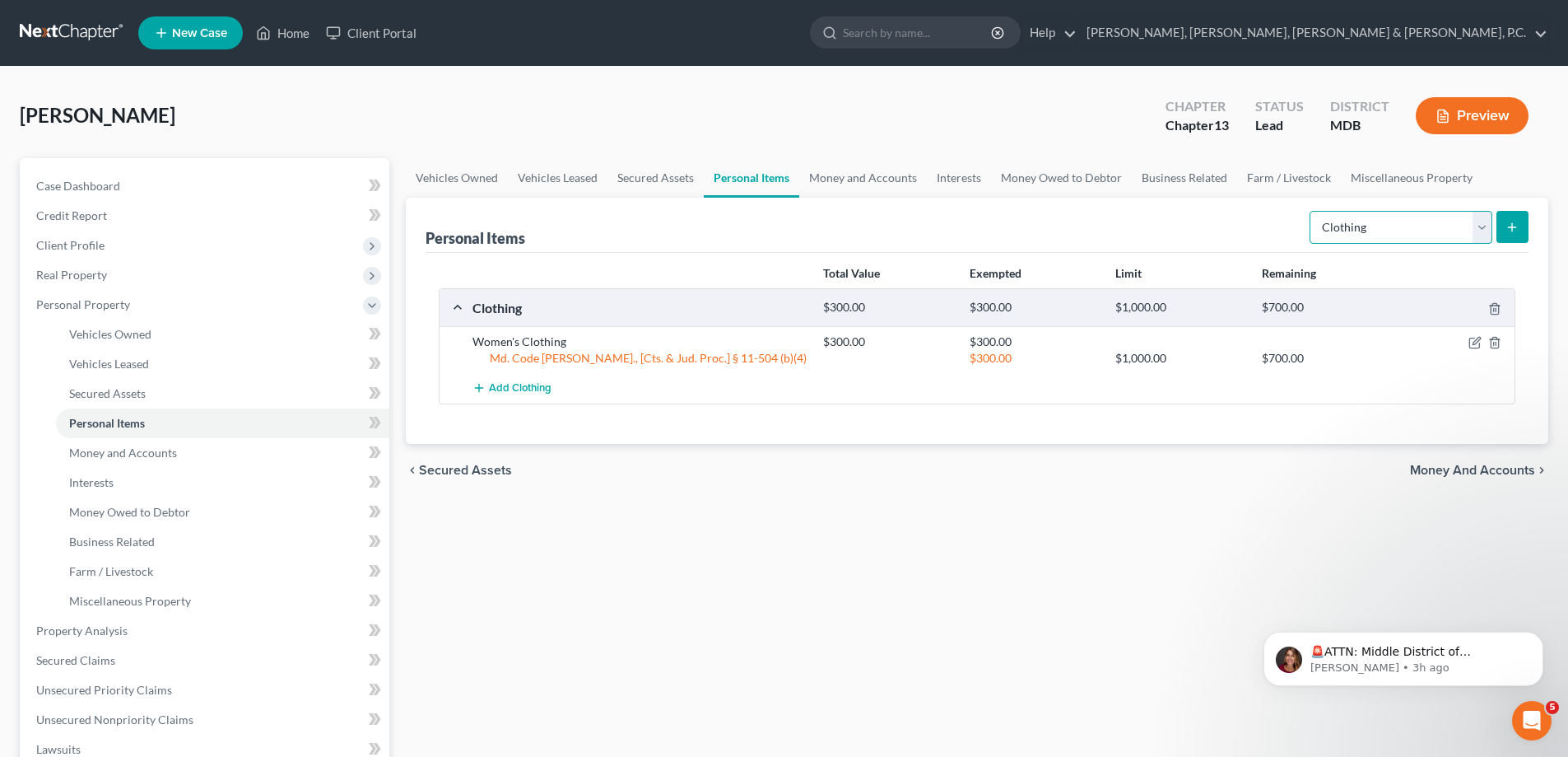
select select "household_goods"
click at [1311, 211] on select "Select Item Type Clothing Collectibles Of Value Electronics Firearms Household …" at bounding box center [1400, 227] width 182 height 33
click at [1512, 229] on line "submit" at bounding box center [1512, 227] width 0 height 8
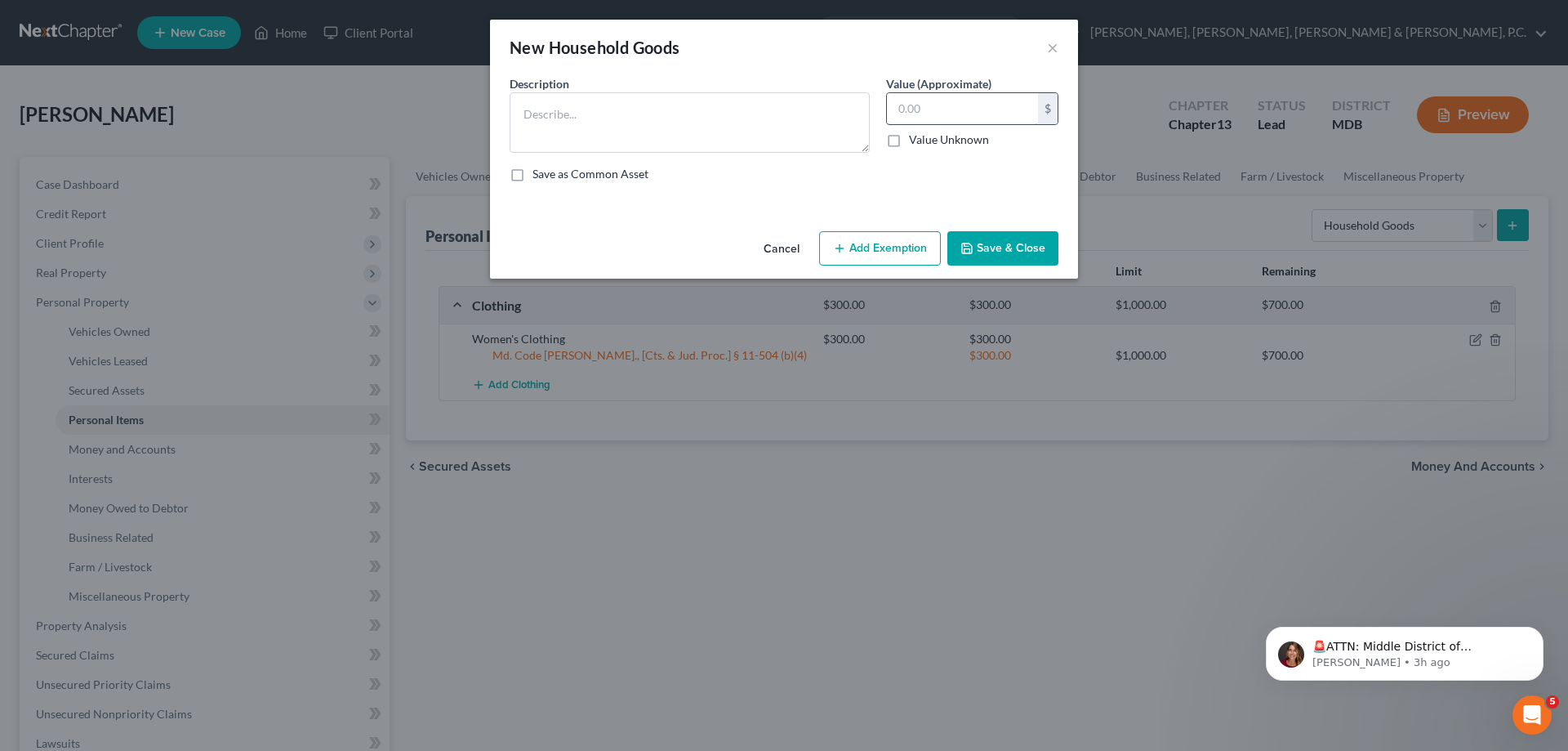
click at [950, 94] on input "text" at bounding box center [962, 109] width 151 height 31
type input "700"
click at [913, 236] on button "Add Exemption" at bounding box center [879, 248] width 121 height 34
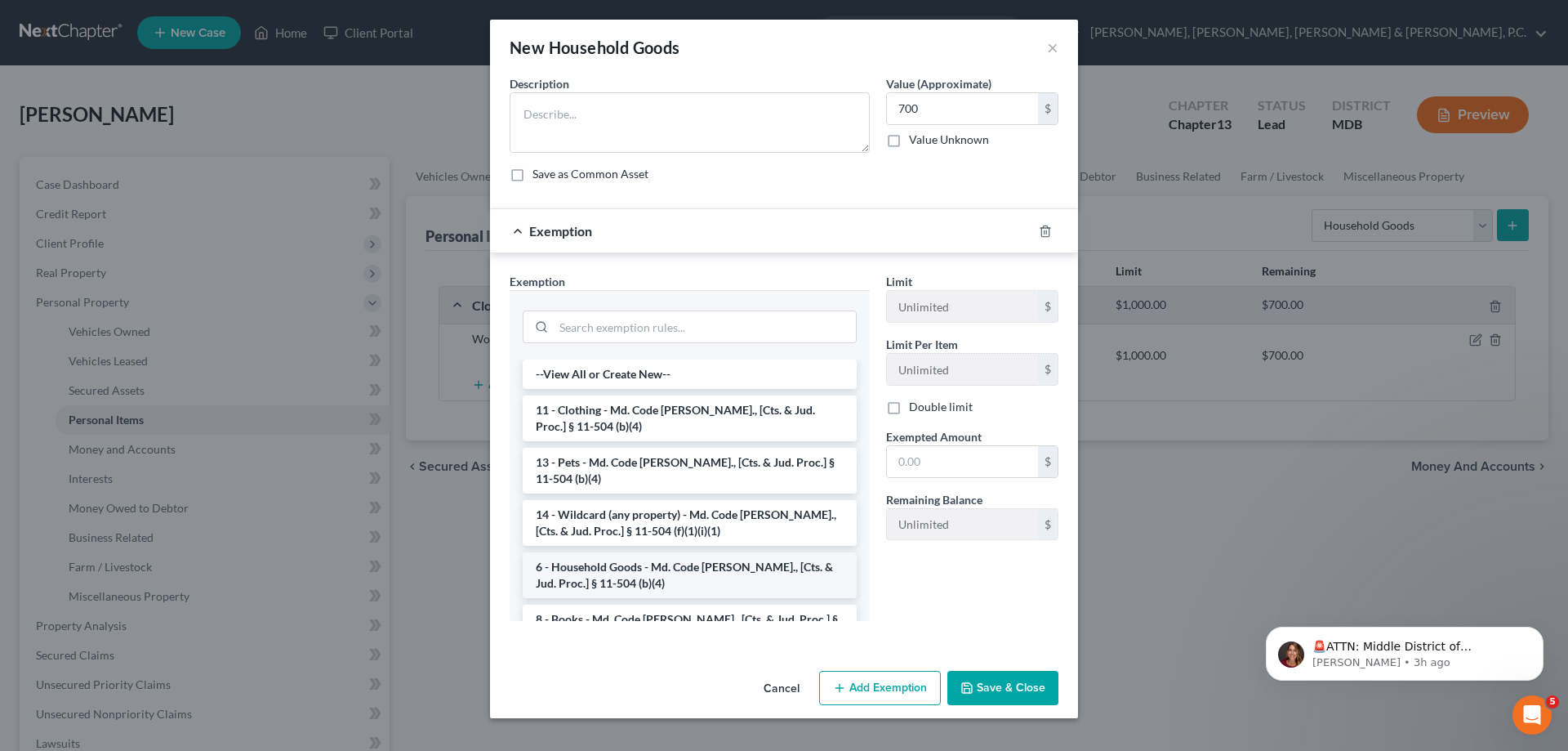
click at [643, 573] on li "6 - Household Goods - Md. Code Ann., [Cts. & Jud. Proc.] § 11-504 (b)(4)" at bounding box center [689, 575] width 334 height 46
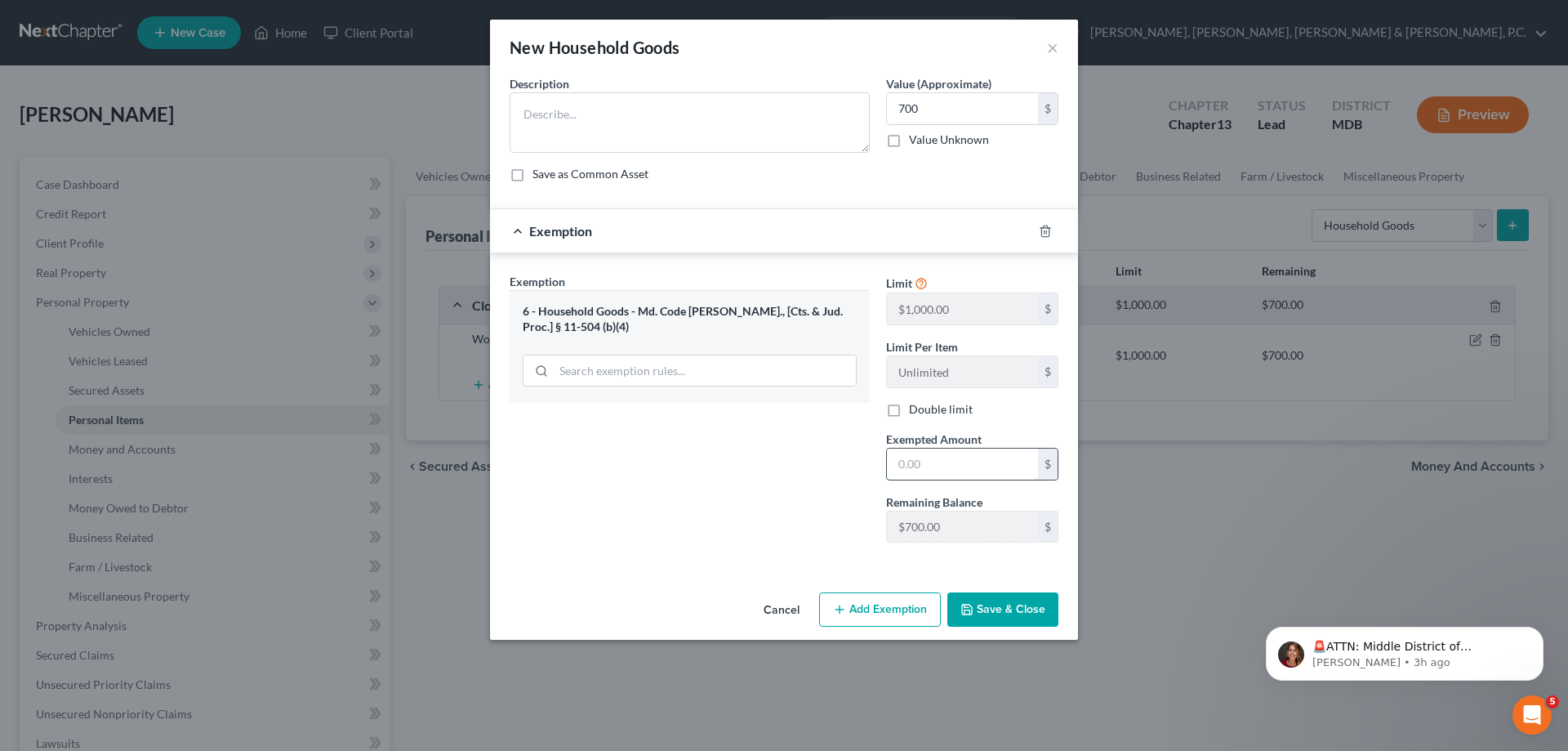
click at [944, 465] on input "text" at bounding box center [962, 464] width 151 height 31
type input "700"
click at [701, 104] on textarea at bounding box center [690, 122] width 360 height 60
paste textarea "Kitchen Table and chairs, couches, dining room set, bedroom set, TVs, misc. hou…"
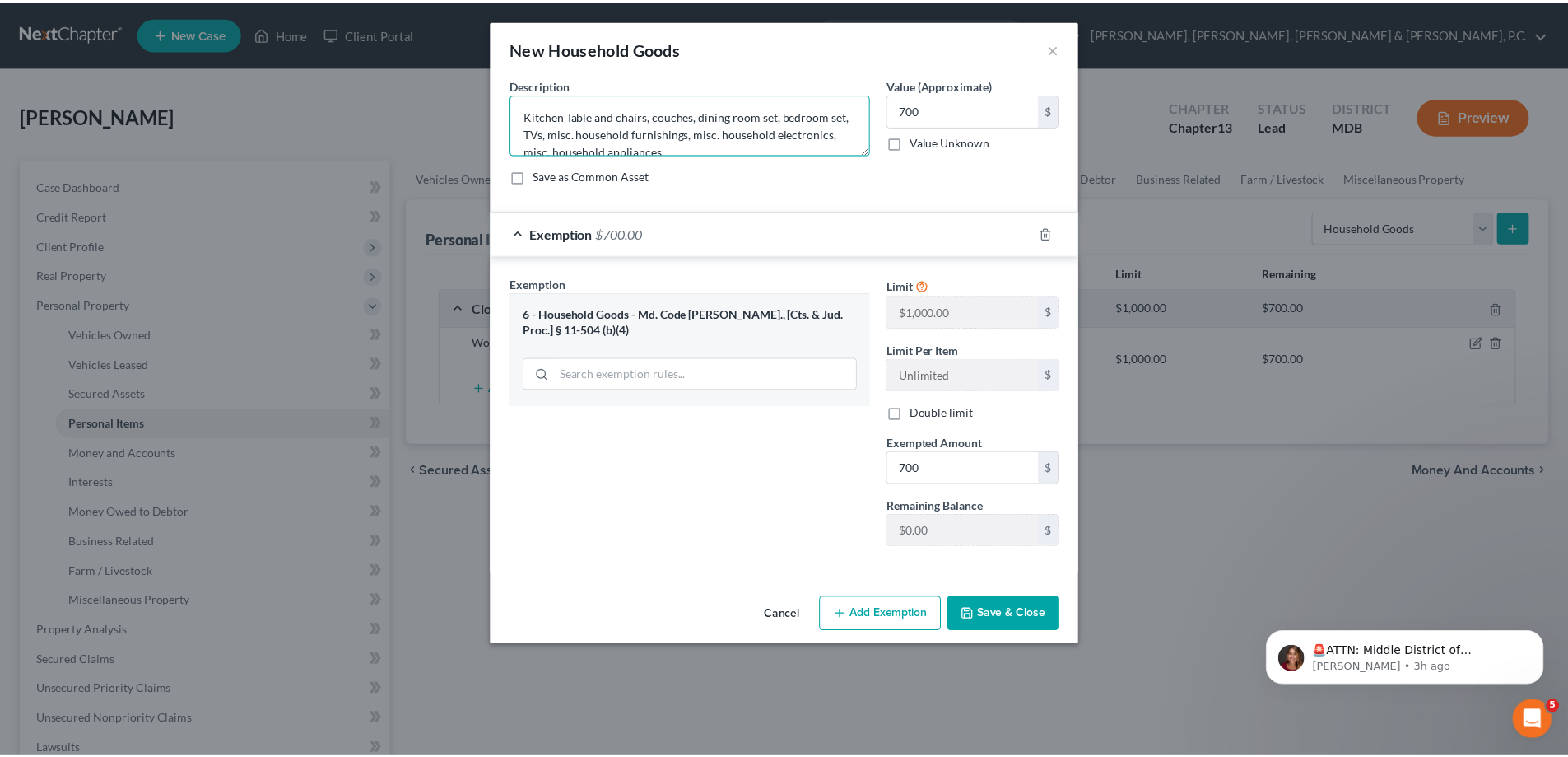
scroll to position [3, 0]
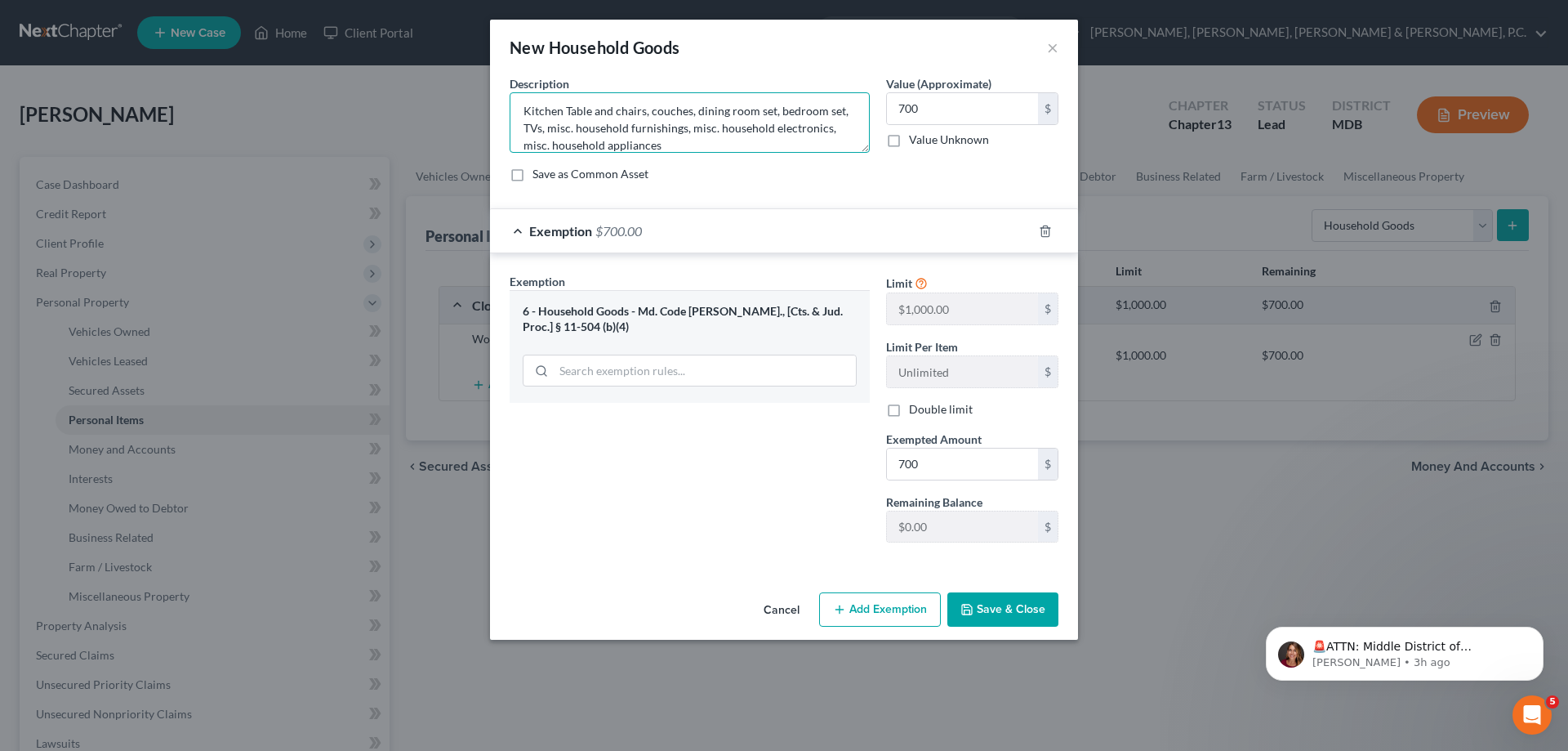
type textarea "Kitchen Table and chairs, couches, dining room set, bedroom set, TVs, misc. hou…"
click at [1027, 606] on button "Save & Close" at bounding box center [1002, 609] width 111 height 34
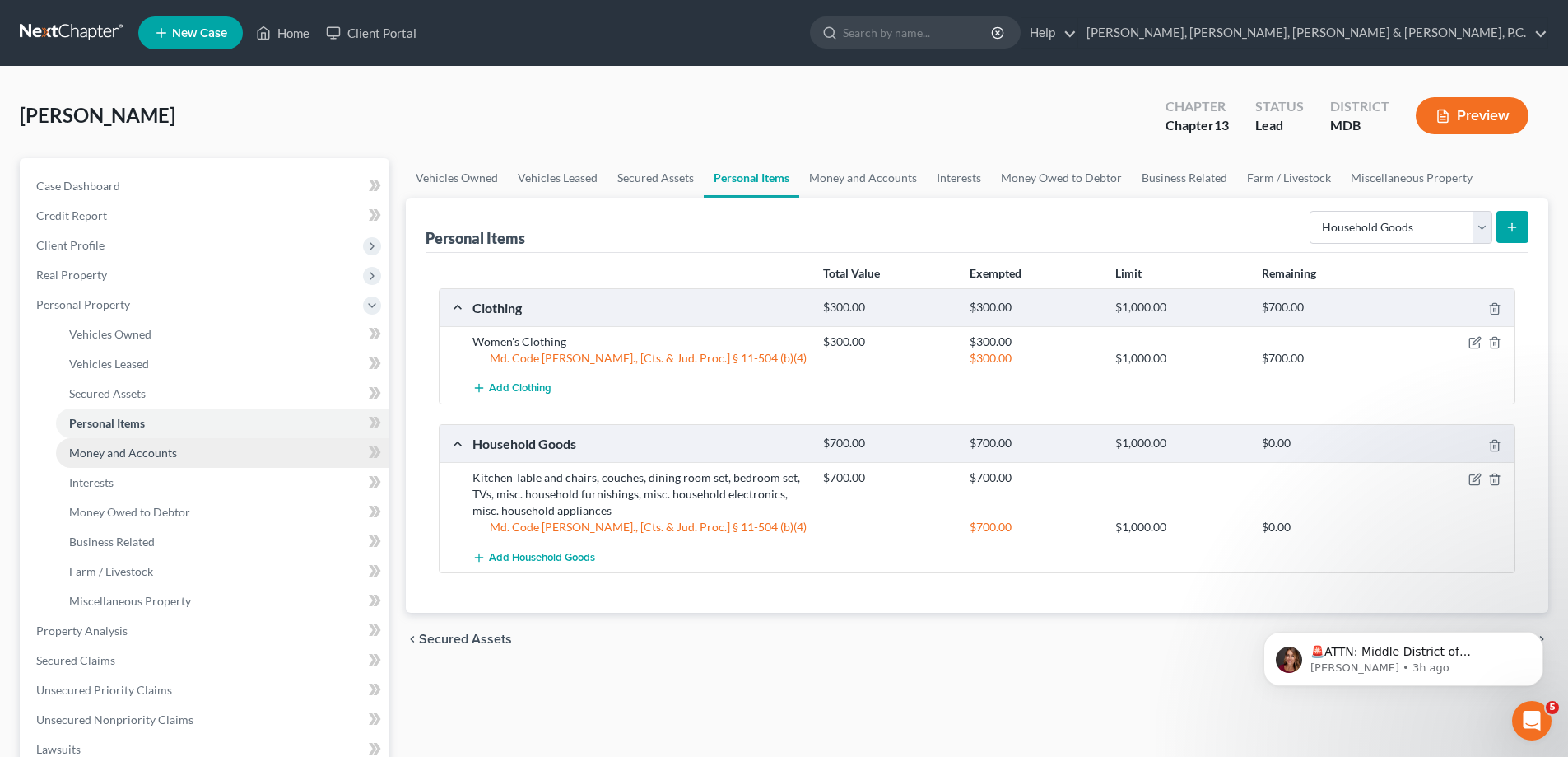
click at [114, 446] on span "Money and Accounts" at bounding box center [123, 452] width 108 height 14
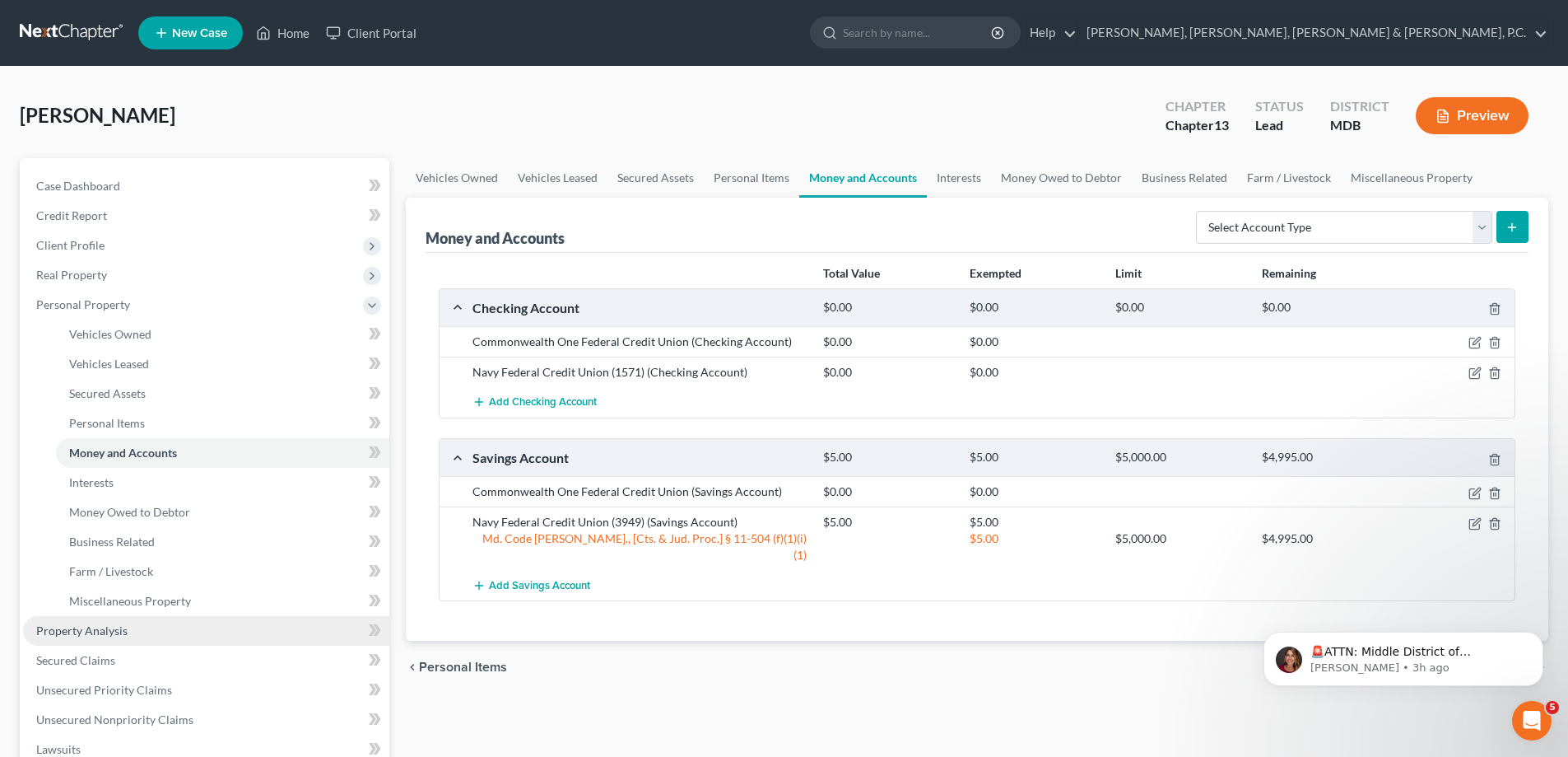
click at [104, 637] on link "Property Analysis" at bounding box center [206, 630] width 366 height 30
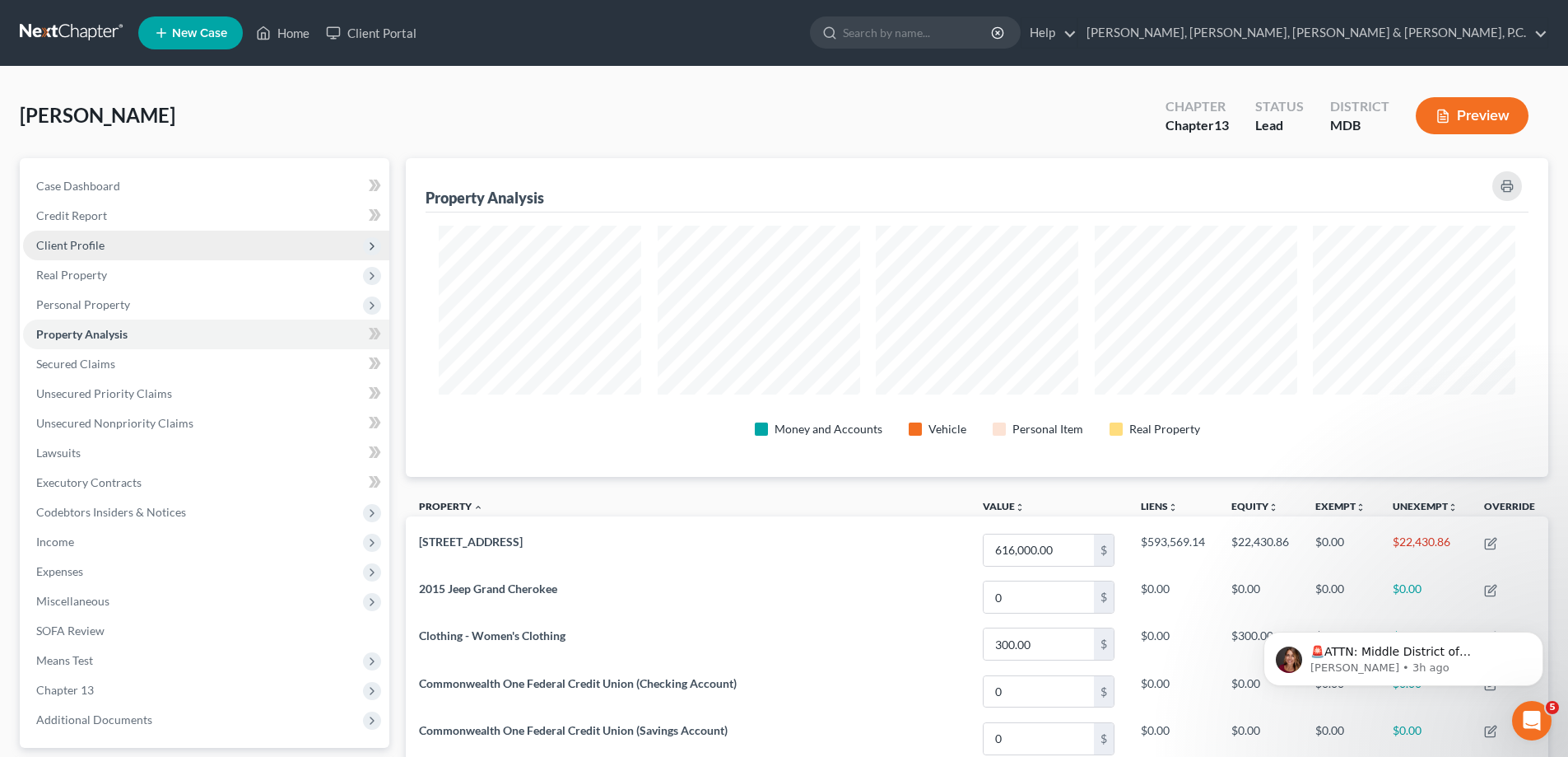
click at [66, 247] on span "Client Profile" at bounding box center [70, 245] width 68 height 14
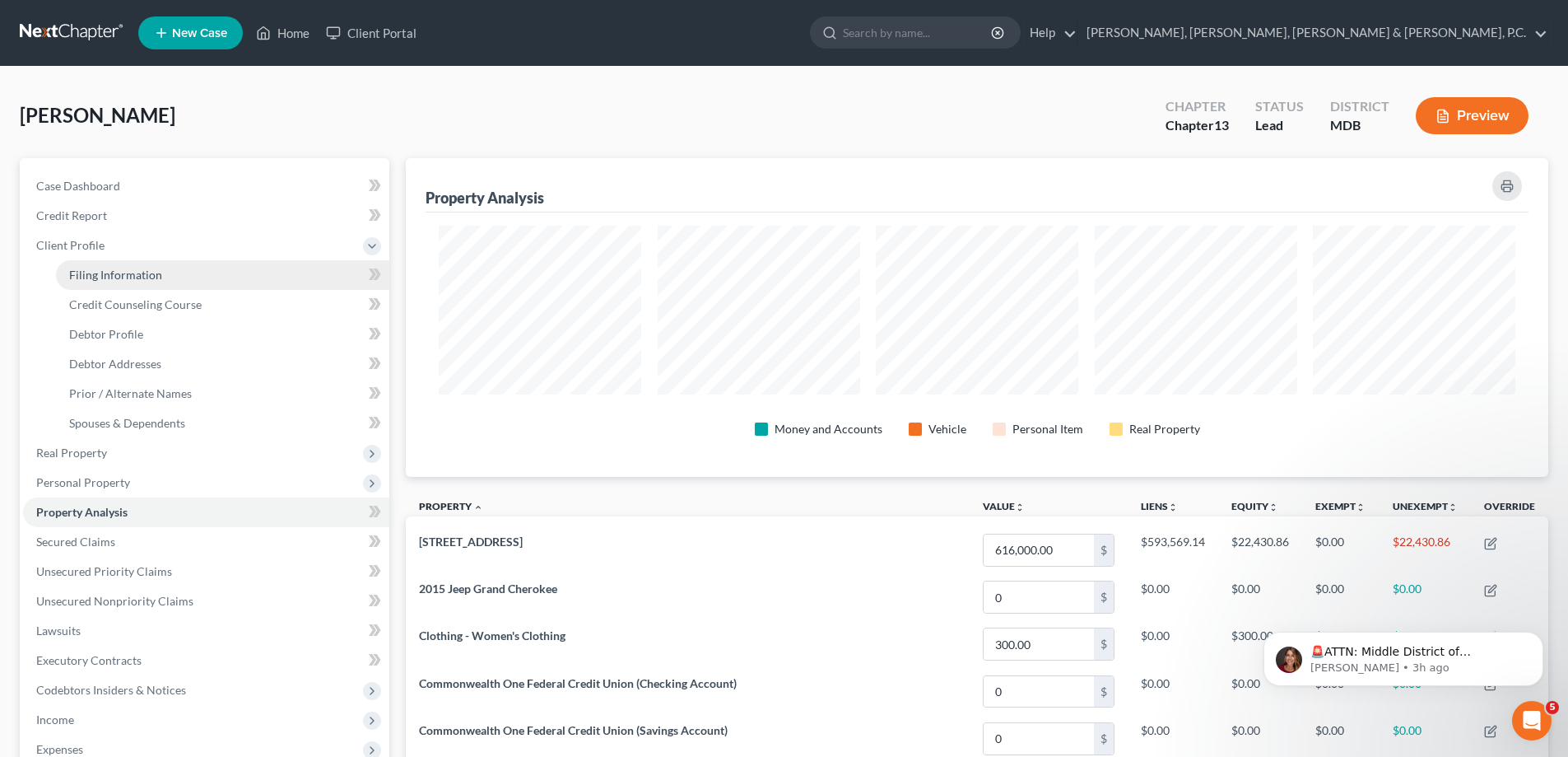
click at [74, 266] on link "Filing Information" at bounding box center [222, 275] width 333 height 30
select select "1"
select select "0"
select select "3"
select select "38"
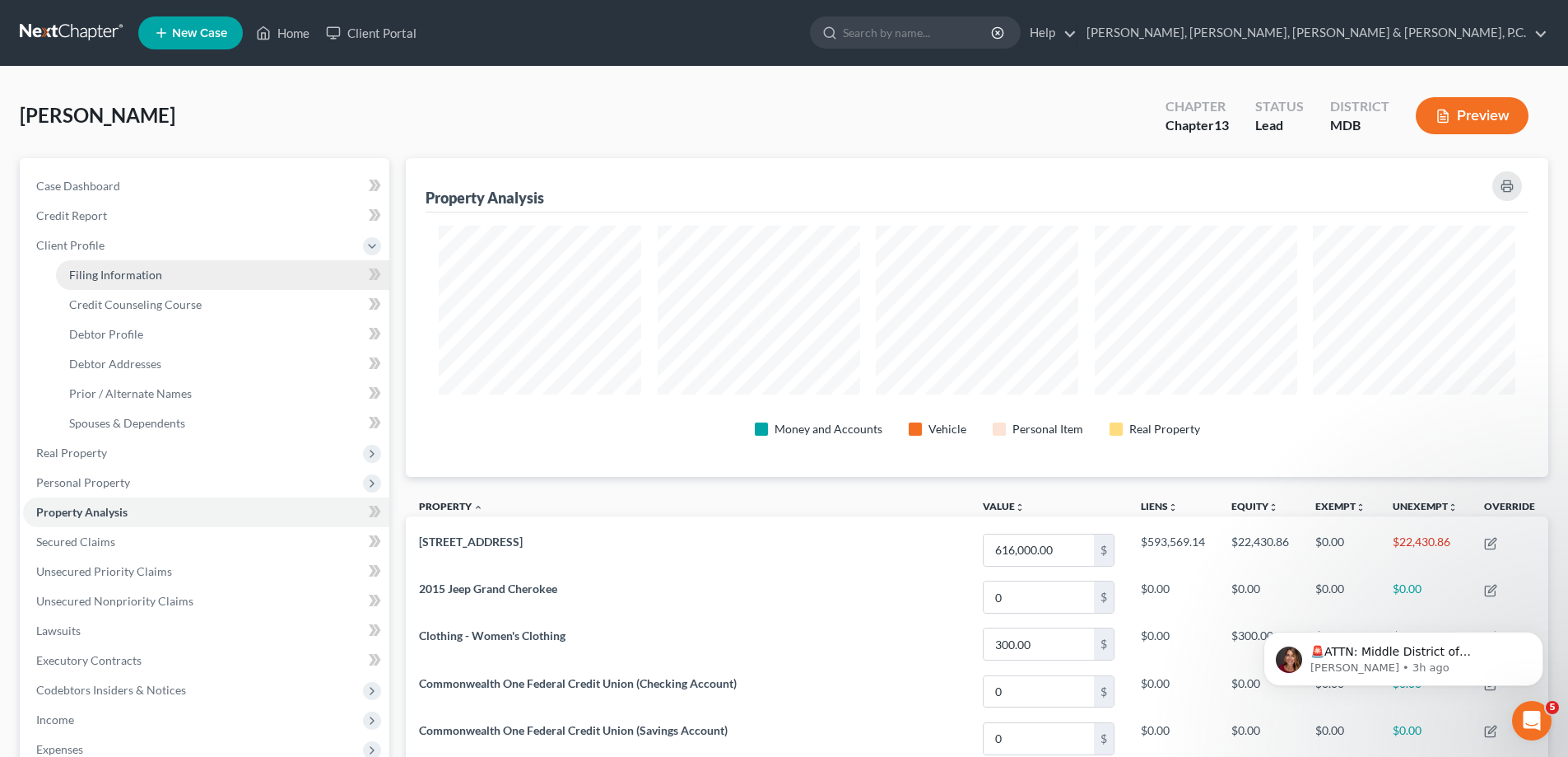
select select "0"
select select "21"
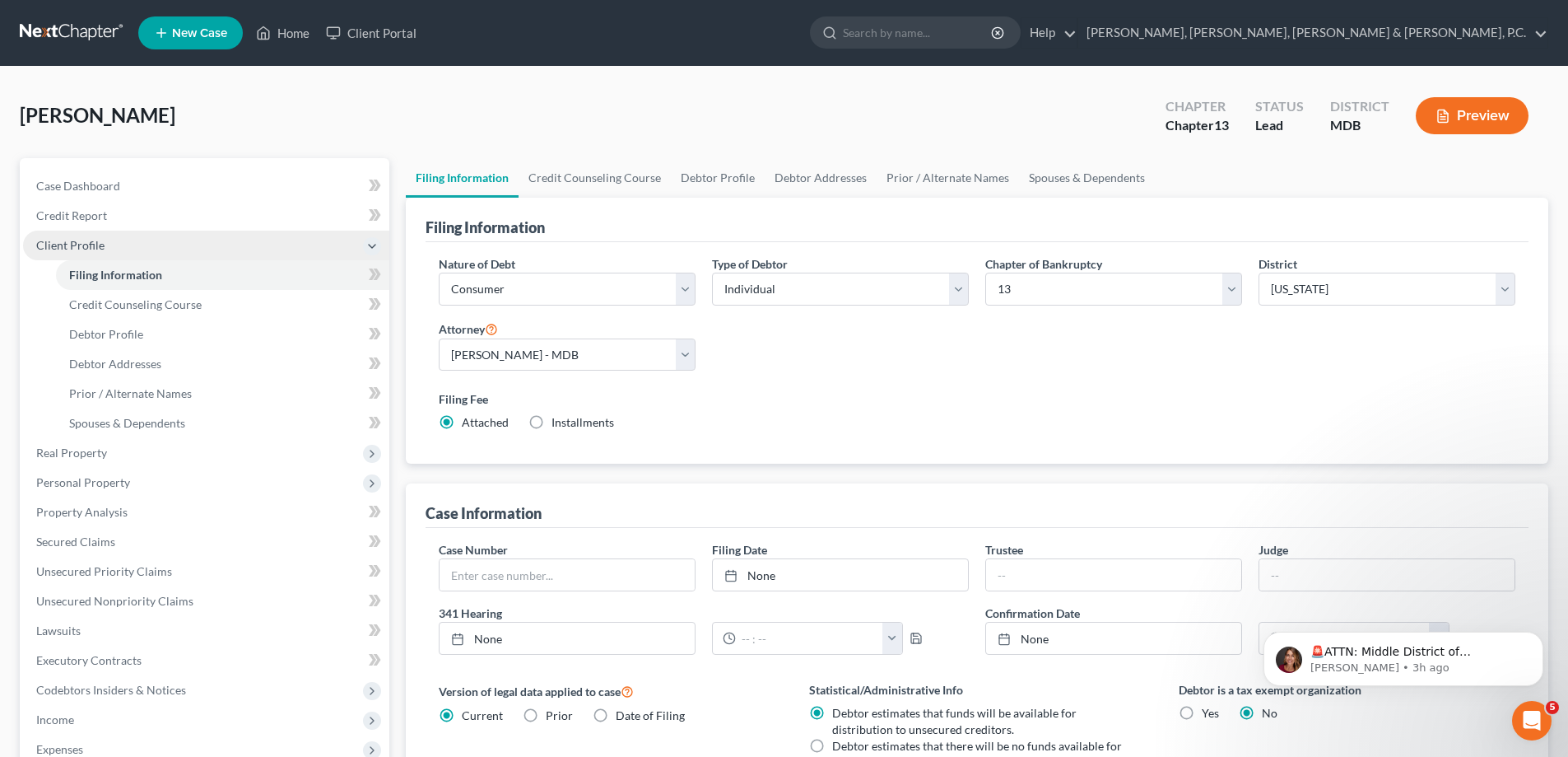
click at [74, 247] on span "Client Profile" at bounding box center [70, 245] width 68 height 14
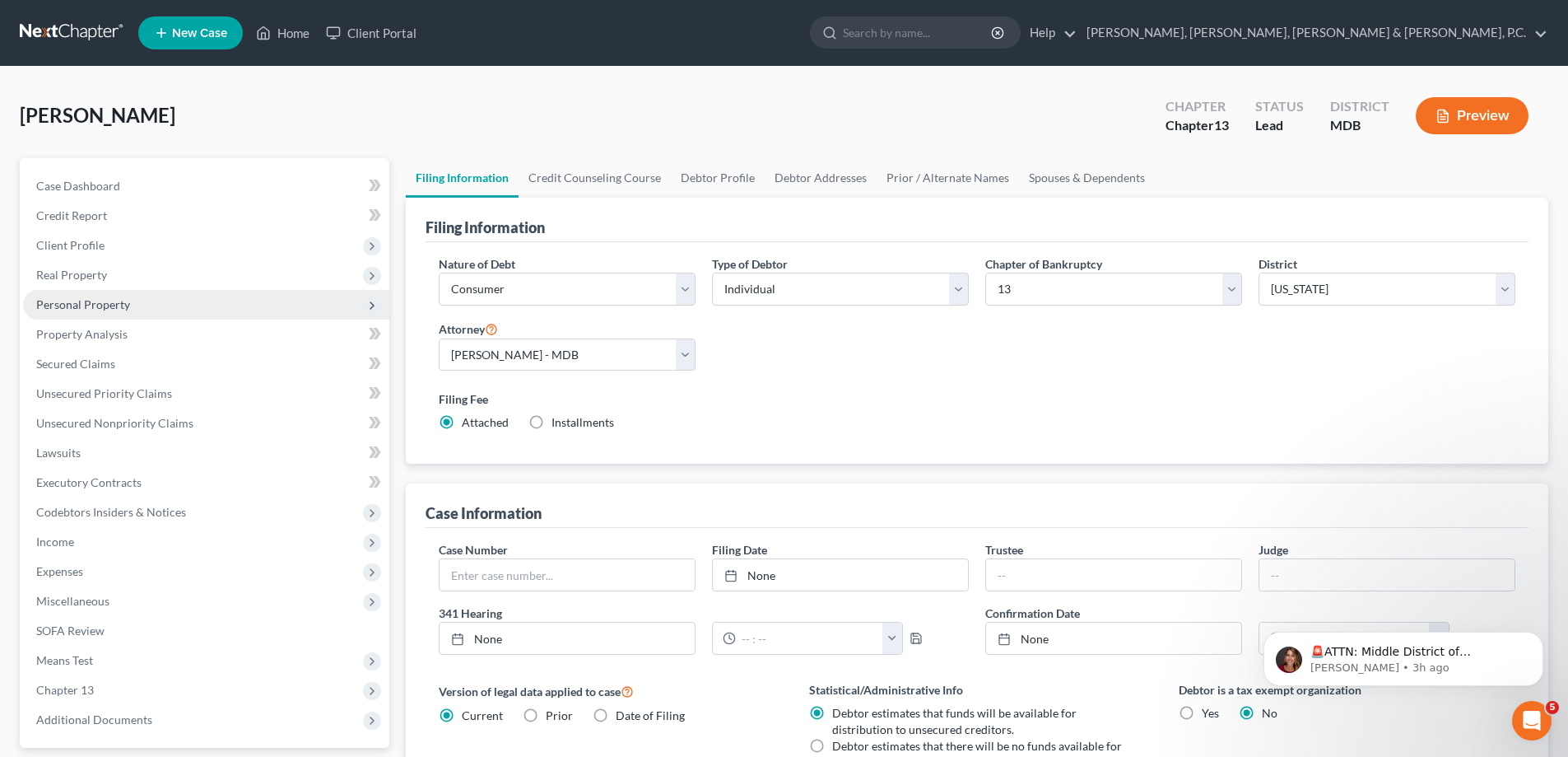
click at [80, 298] on span "Personal Property" at bounding box center [83, 304] width 94 height 14
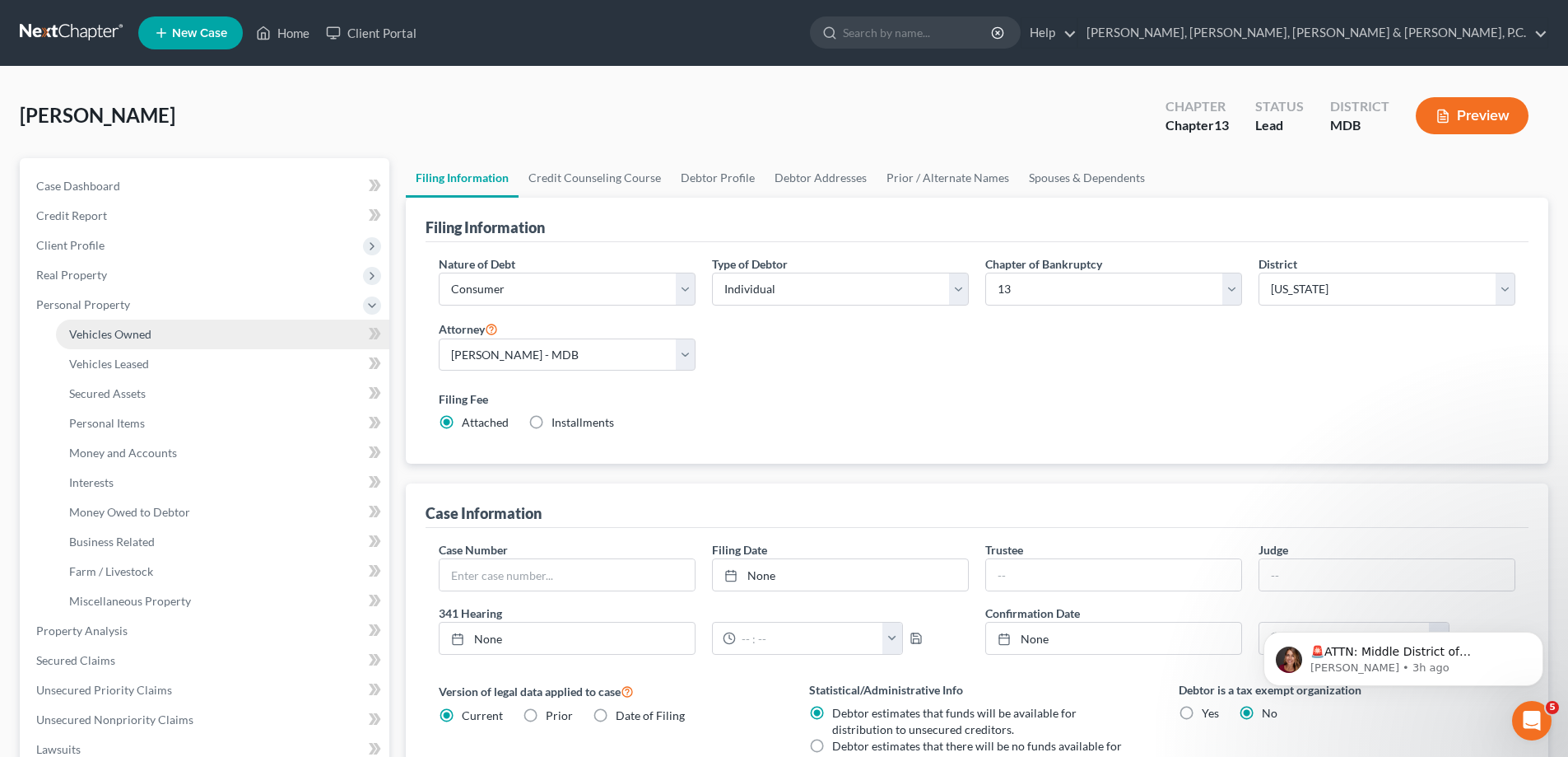
click at [95, 324] on link "Vehicles Owned" at bounding box center [222, 334] width 333 height 30
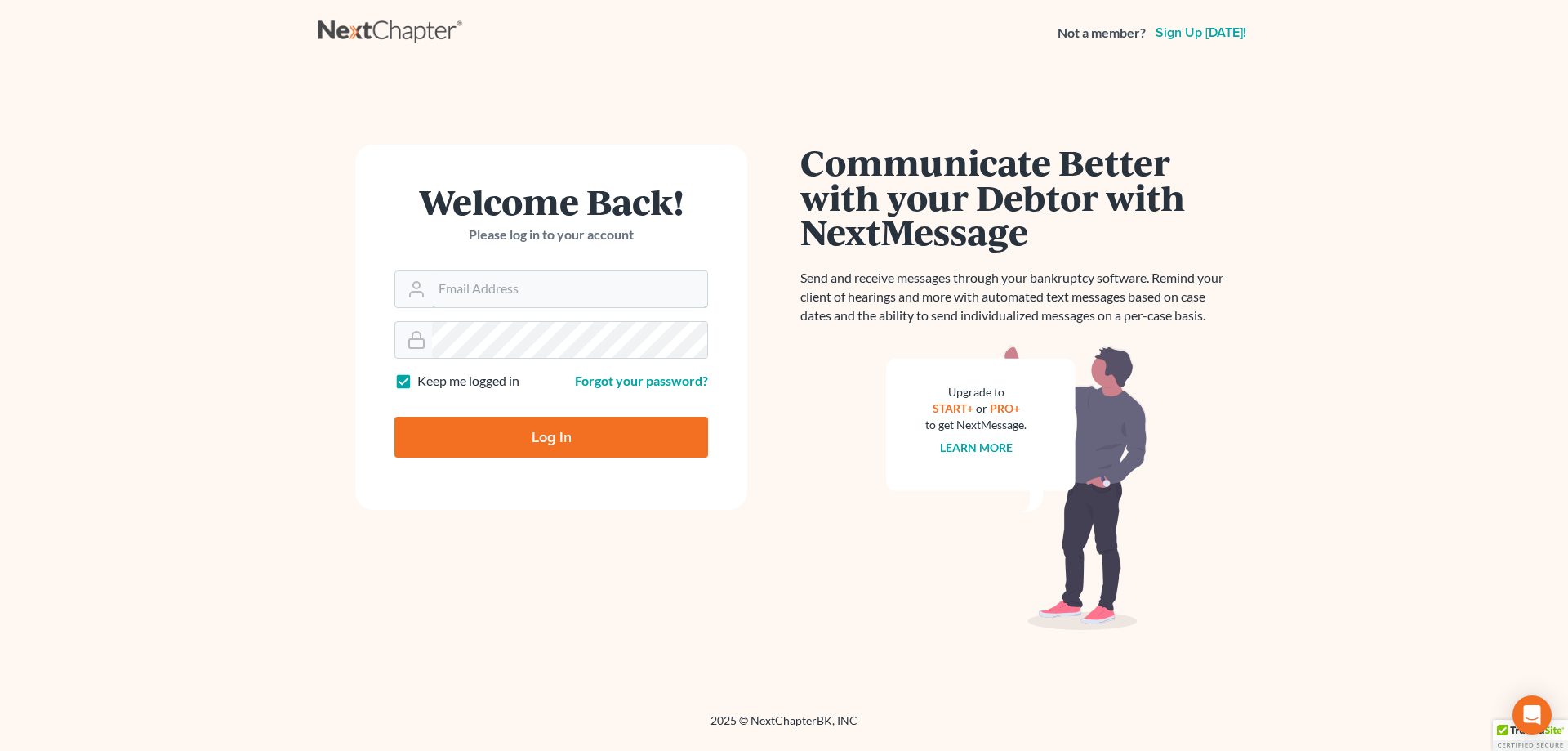
type input "[EMAIL_ADDRESS][DOMAIN_NAME]"
click at [491, 438] on input "Log In" at bounding box center [550, 437] width 313 height 41
type input "Thinking..."
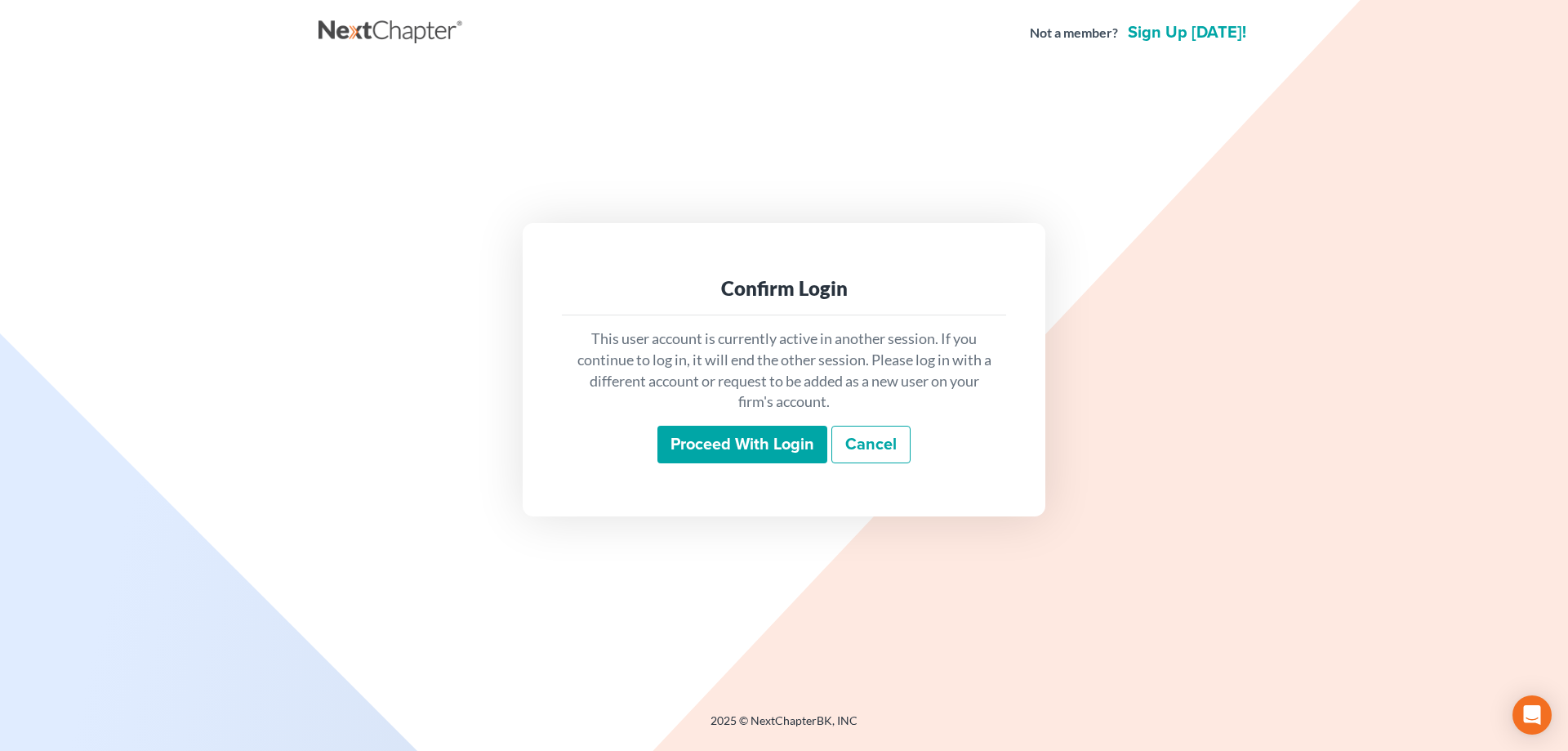
click at [696, 454] on input "Proceed with login" at bounding box center [742, 444] width 170 height 37
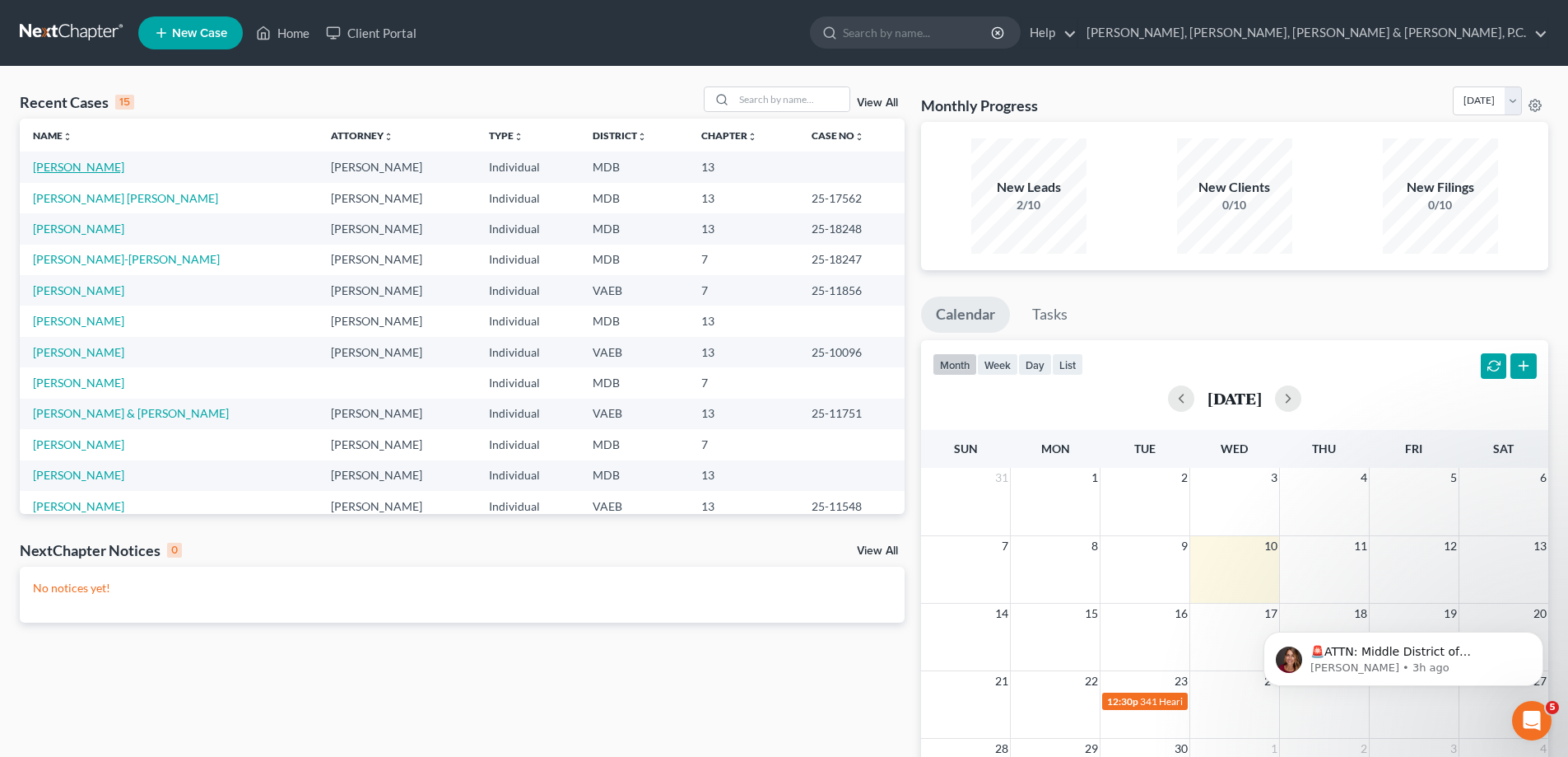
click at [124, 163] on link "[PERSON_NAME]" at bounding box center [78, 167] width 92 height 14
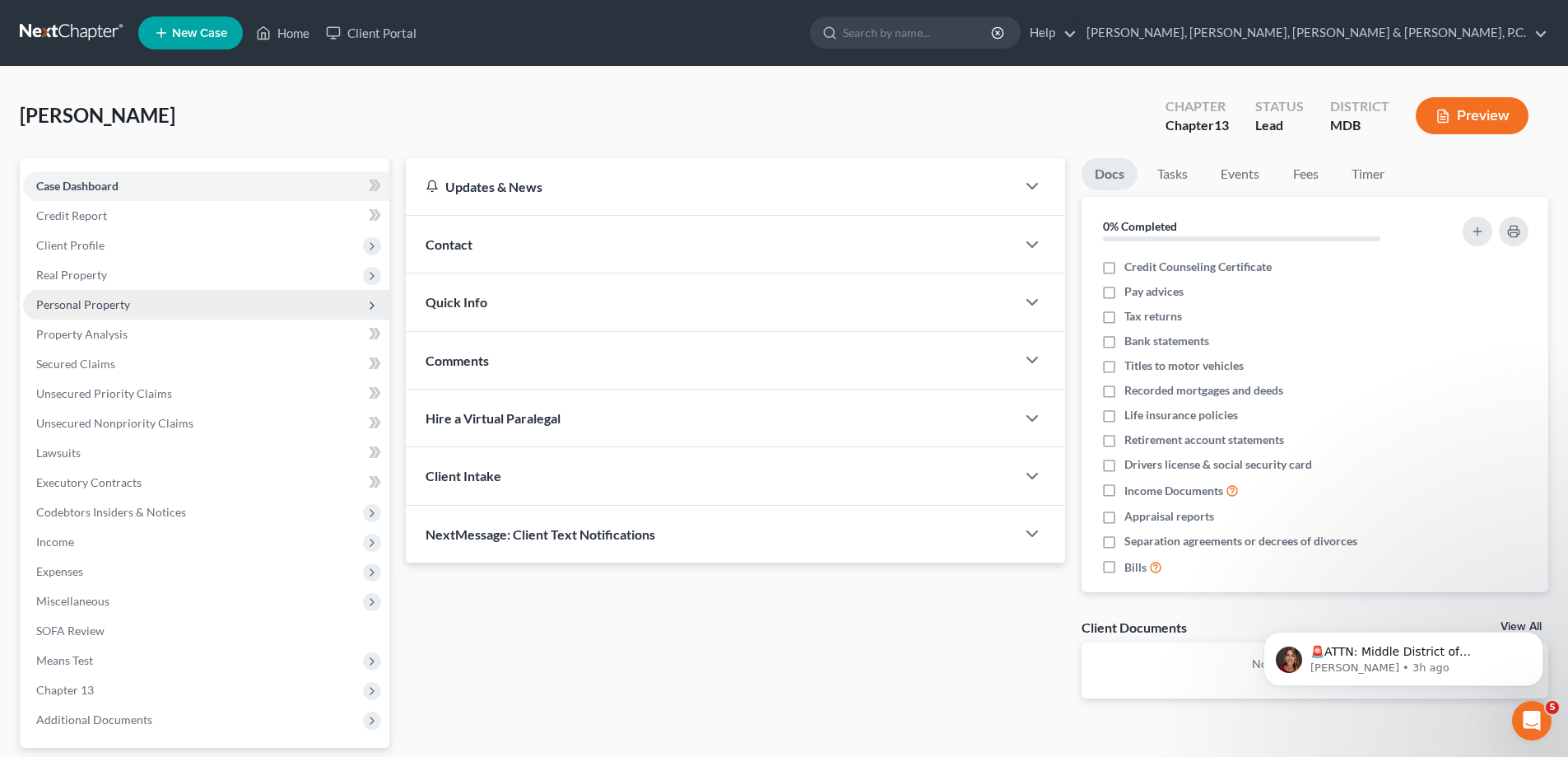
click at [92, 297] on span "Personal Property" at bounding box center [83, 304] width 94 height 14
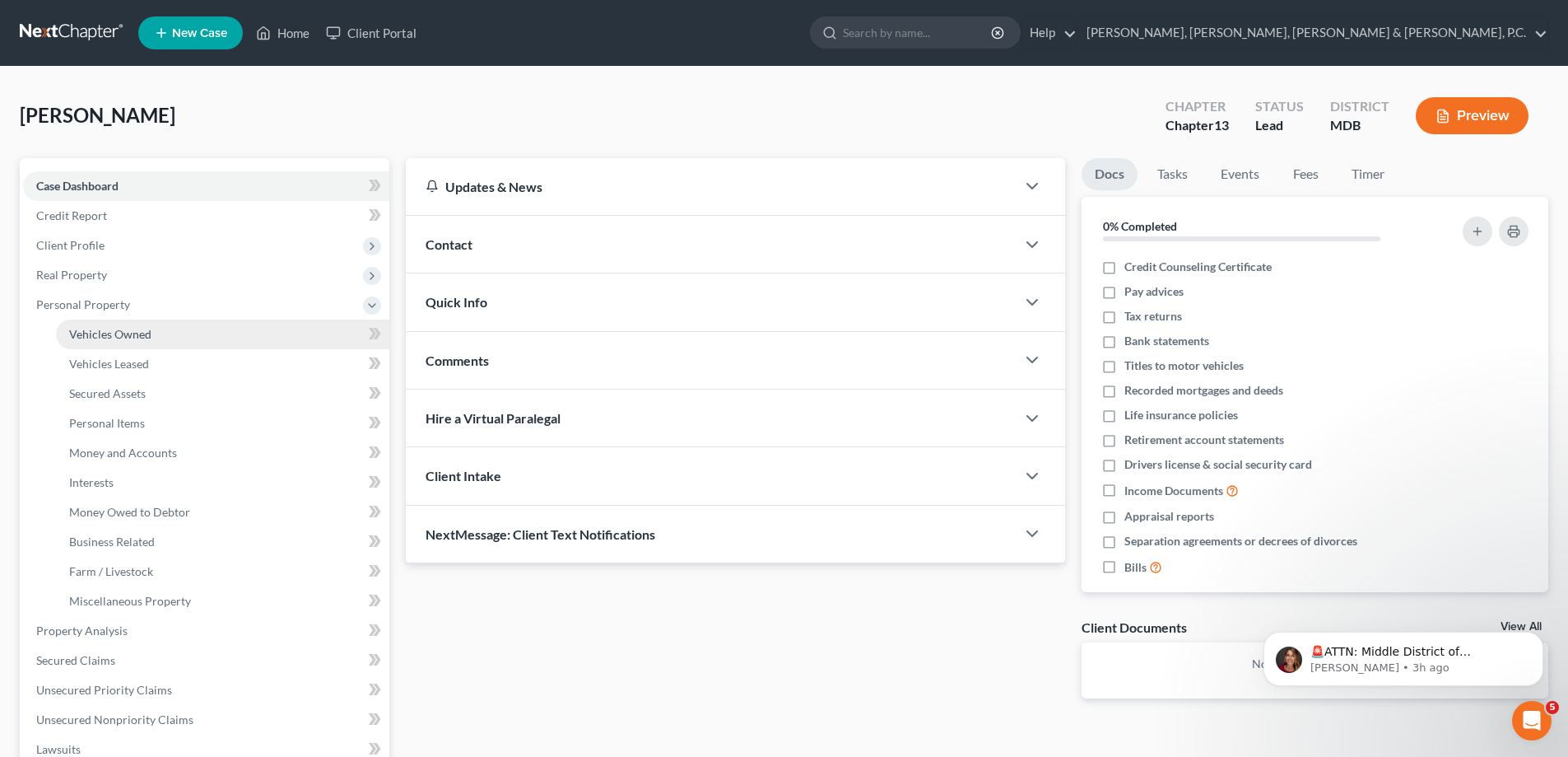
click at [101, 327] on span "Vehicles Owned" at bounding box center [110, 334] width 82 height 14
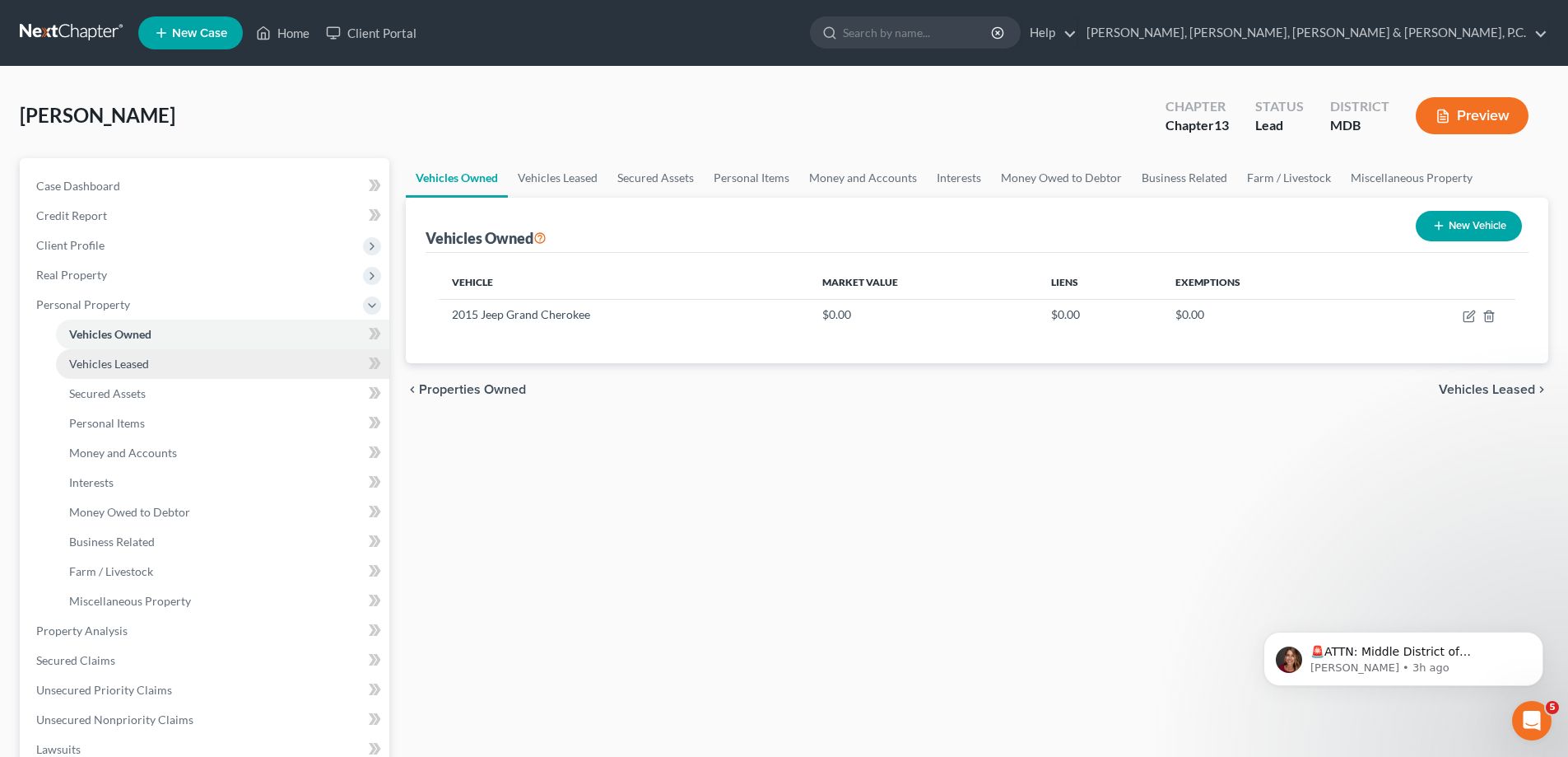
click at [92, 366] on span "Vehicles Leased" at bounding box center [109, 363] width 80 height 14
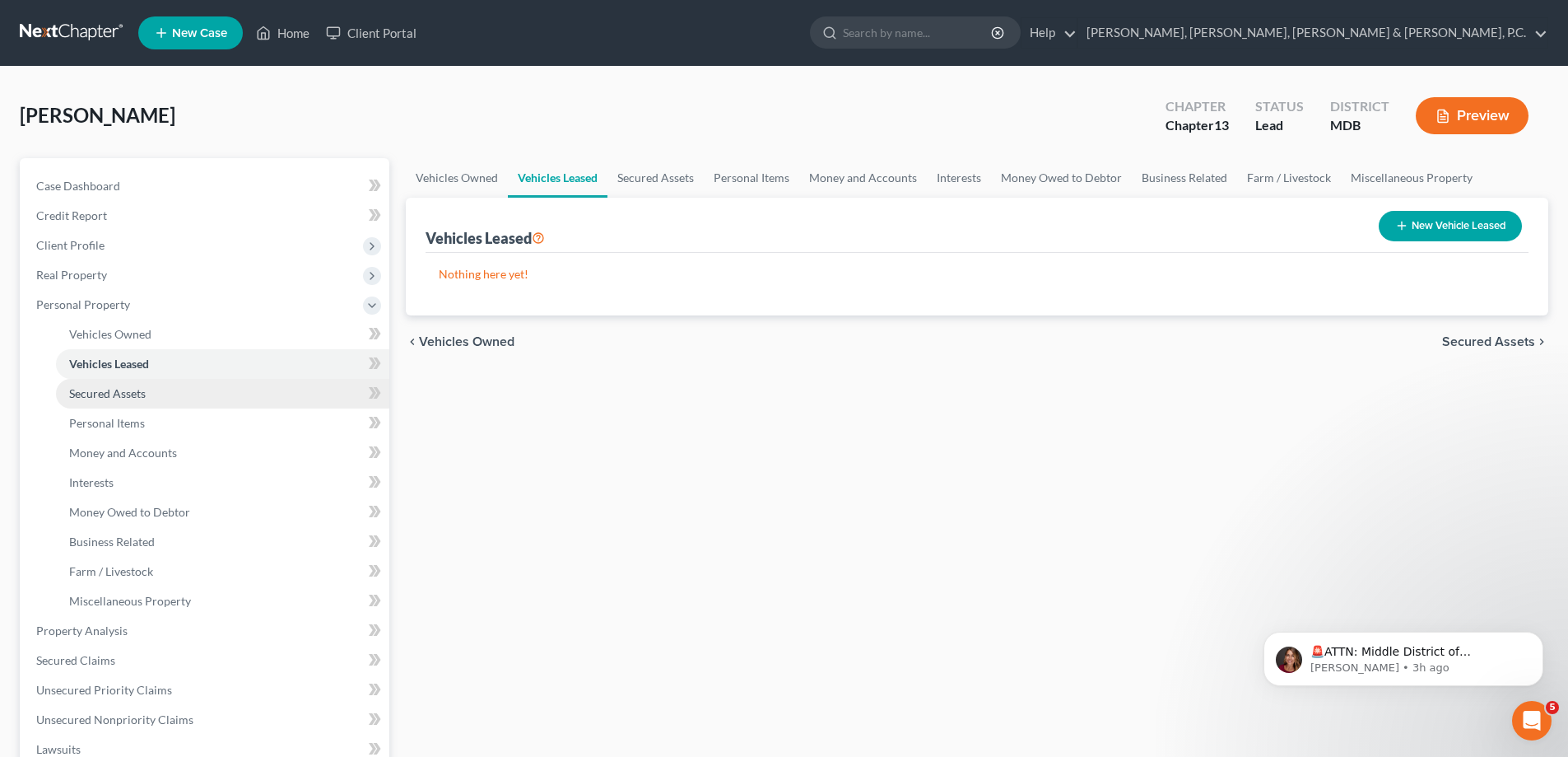
click at [96, 387] on span "Secured Assets" at bounding box center [107, 393] width 76 height 14
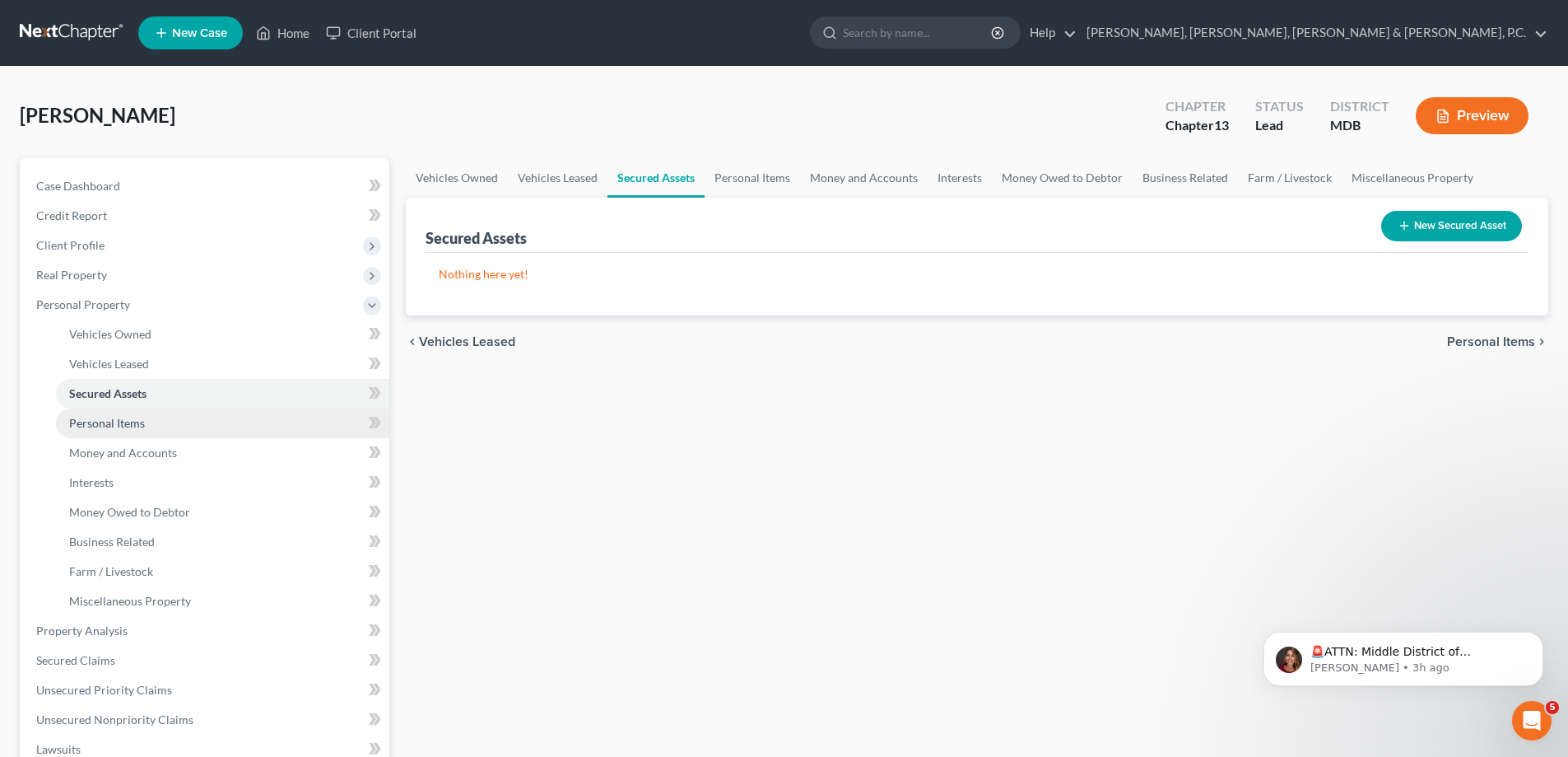
click at [115, 422] on span "Personal Items" at bounding box center [107, 423] width 75 height 14
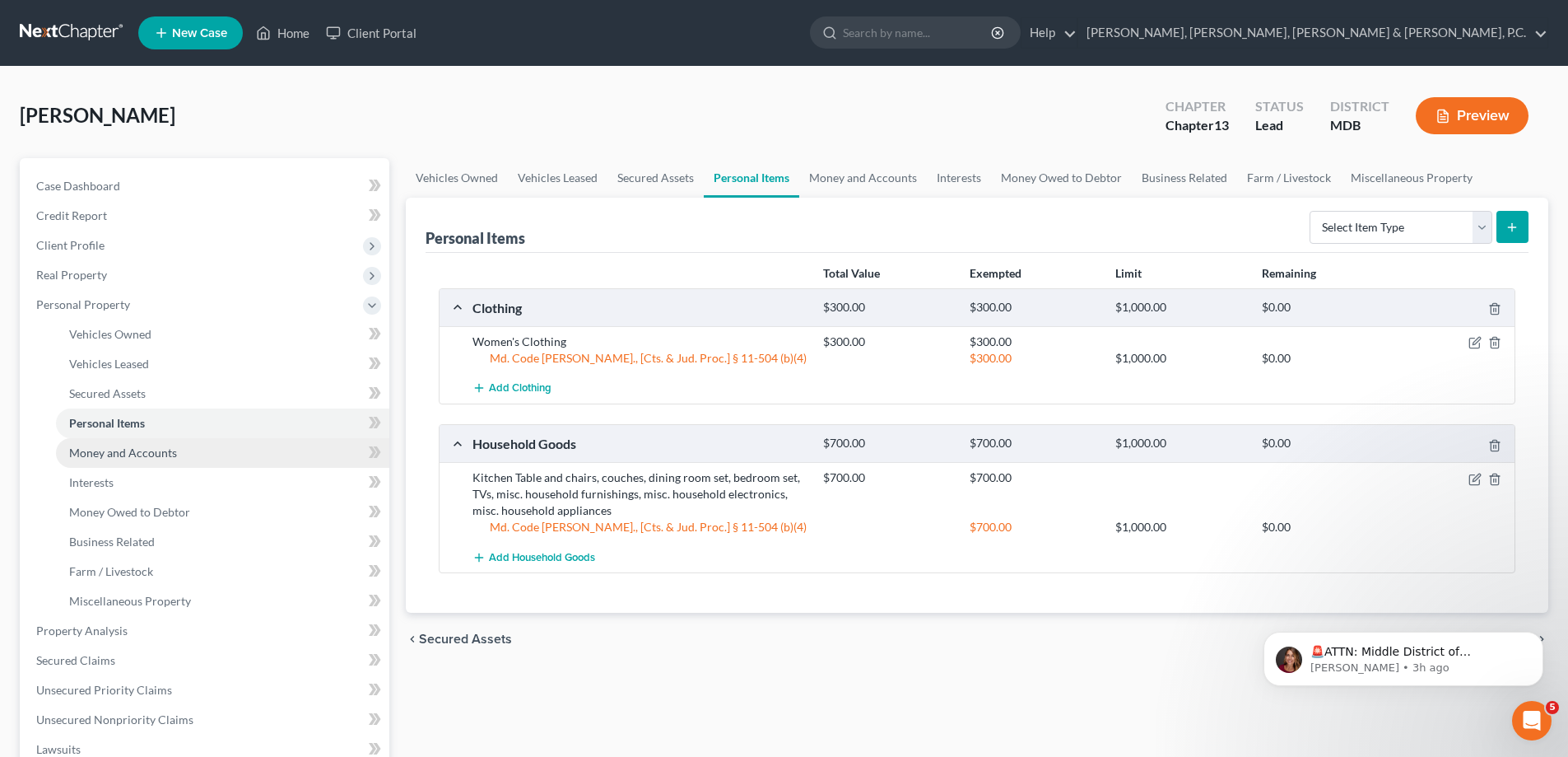
click at [118, 446] on span "Money and Accounts" at bounding box center [123, 452] width 108 height 14
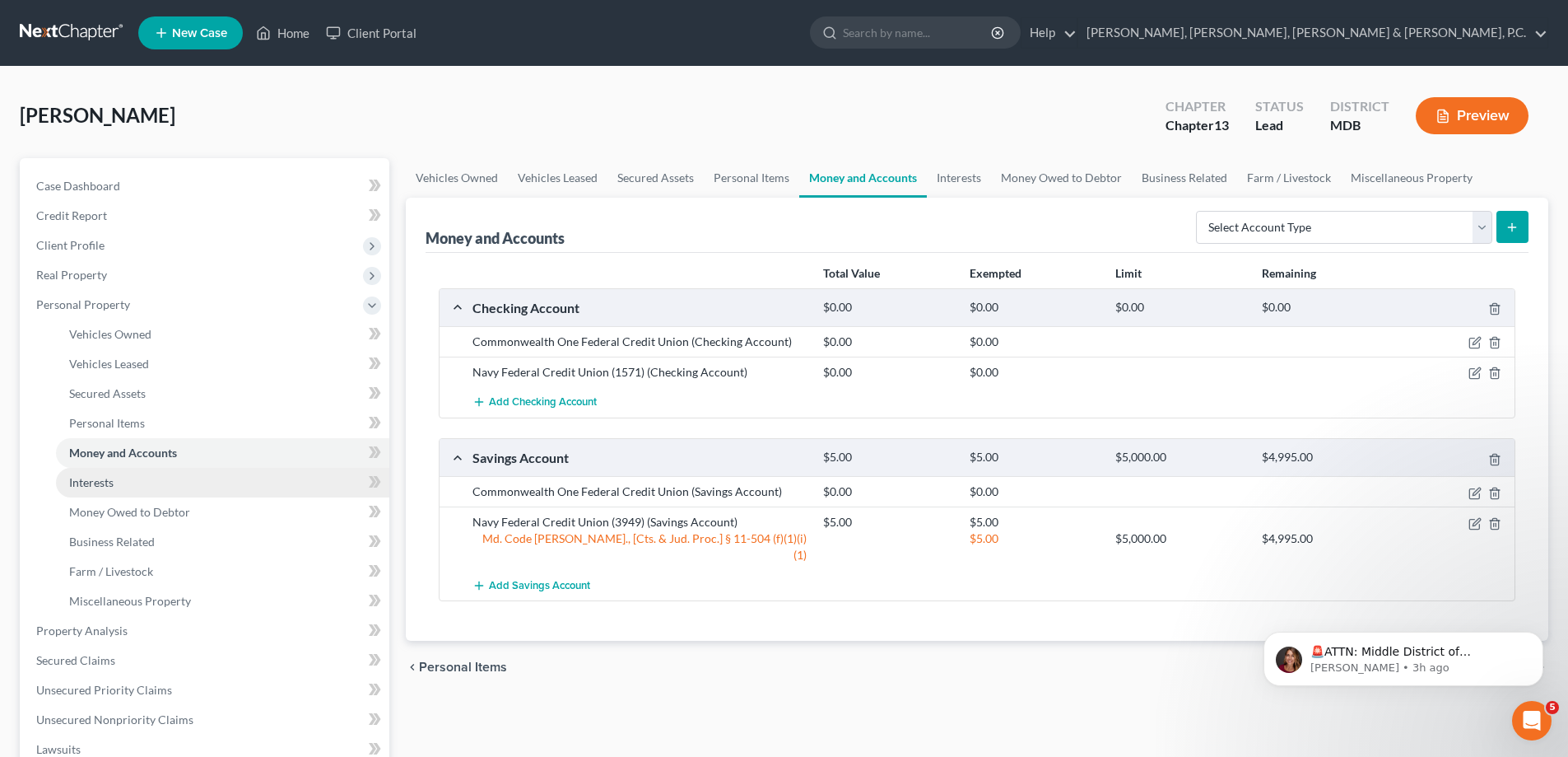
click at [116, 474] on link "Interests" at bounding box center [222, 482] width 333 height 30
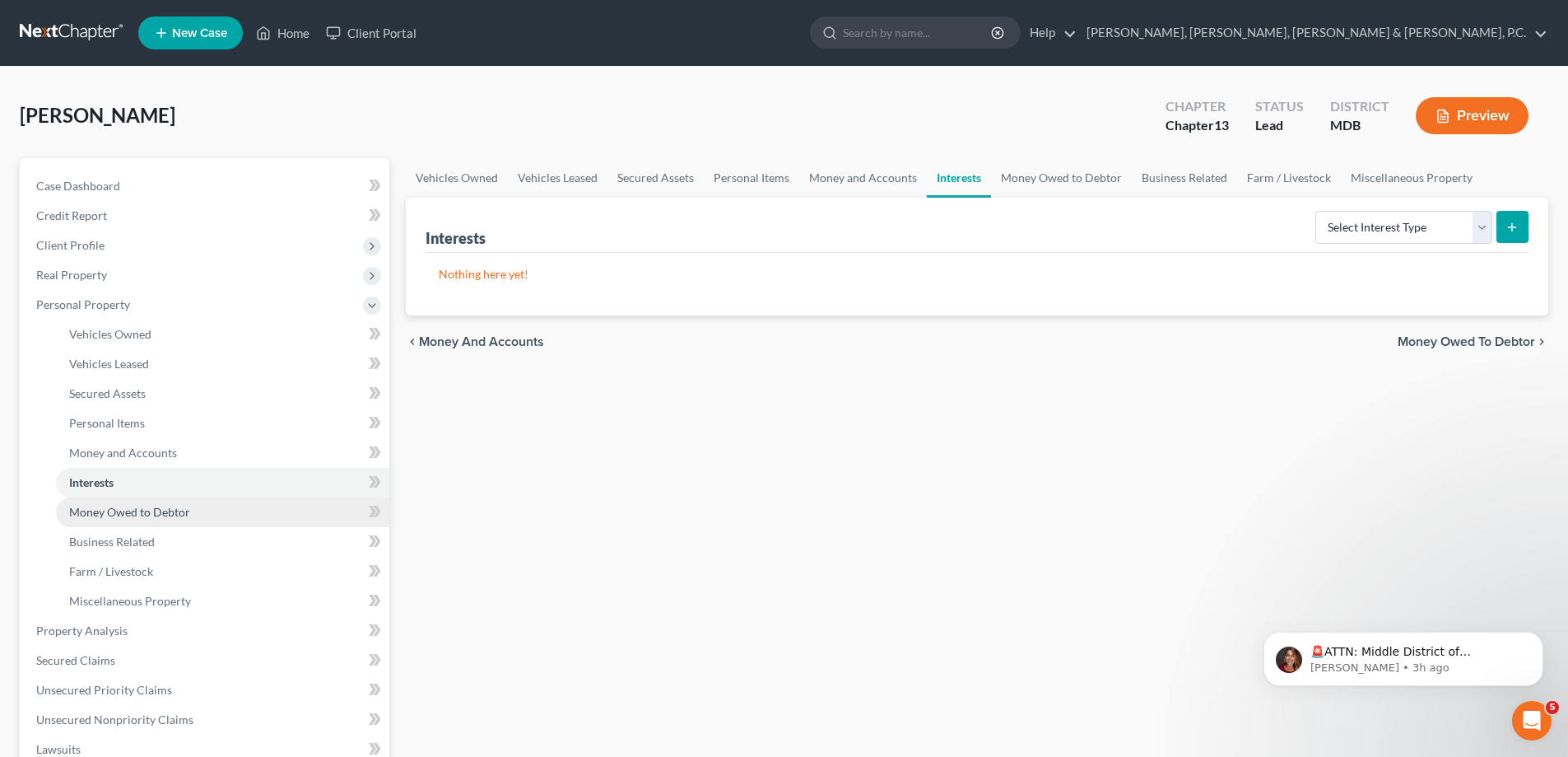
click at [110, 504] on span "Money Owed to Debtor" at bounding box center [129, 511] width 121 height 14
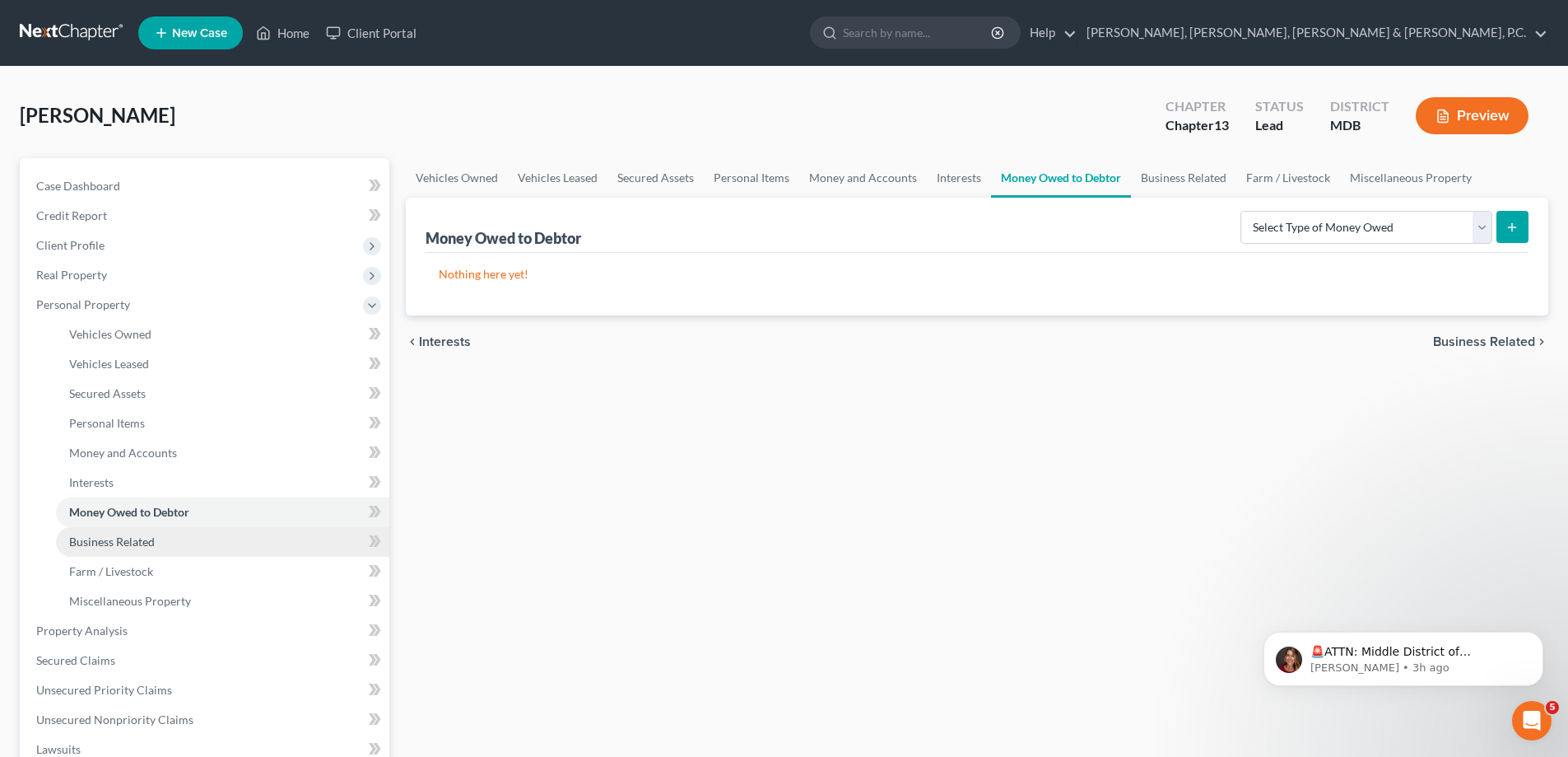
click at [107, 531] on link "Business Related" at bounding box center [222, 541] width 333 height 30
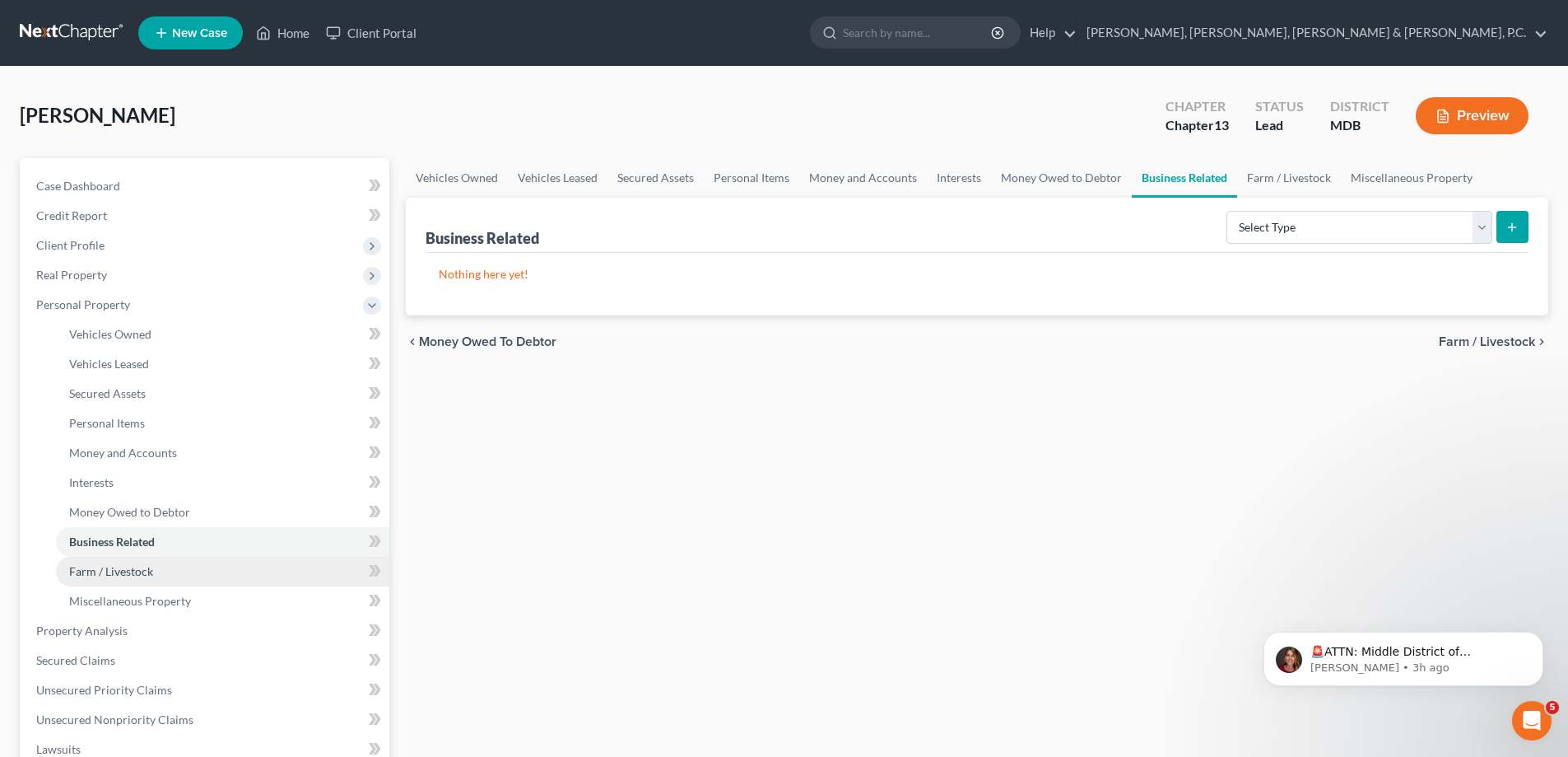
click at [110, 566] on span "Farm / Livestock" at bounding box center [111, 571] width 84 height 14
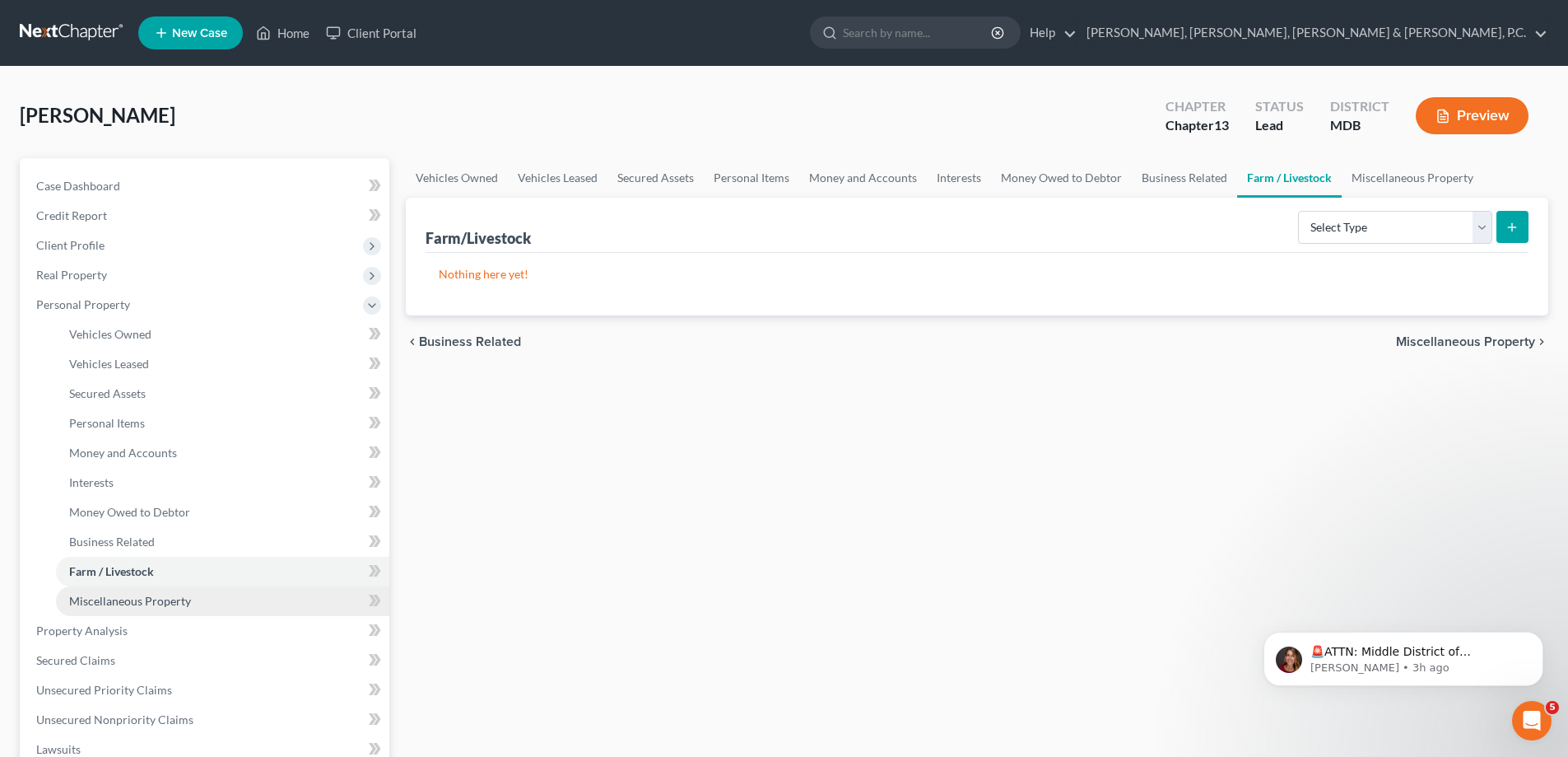
click at [124, 593] on span "Miscellaneous Property" at bounding box center [130, 600] width 122 height 14
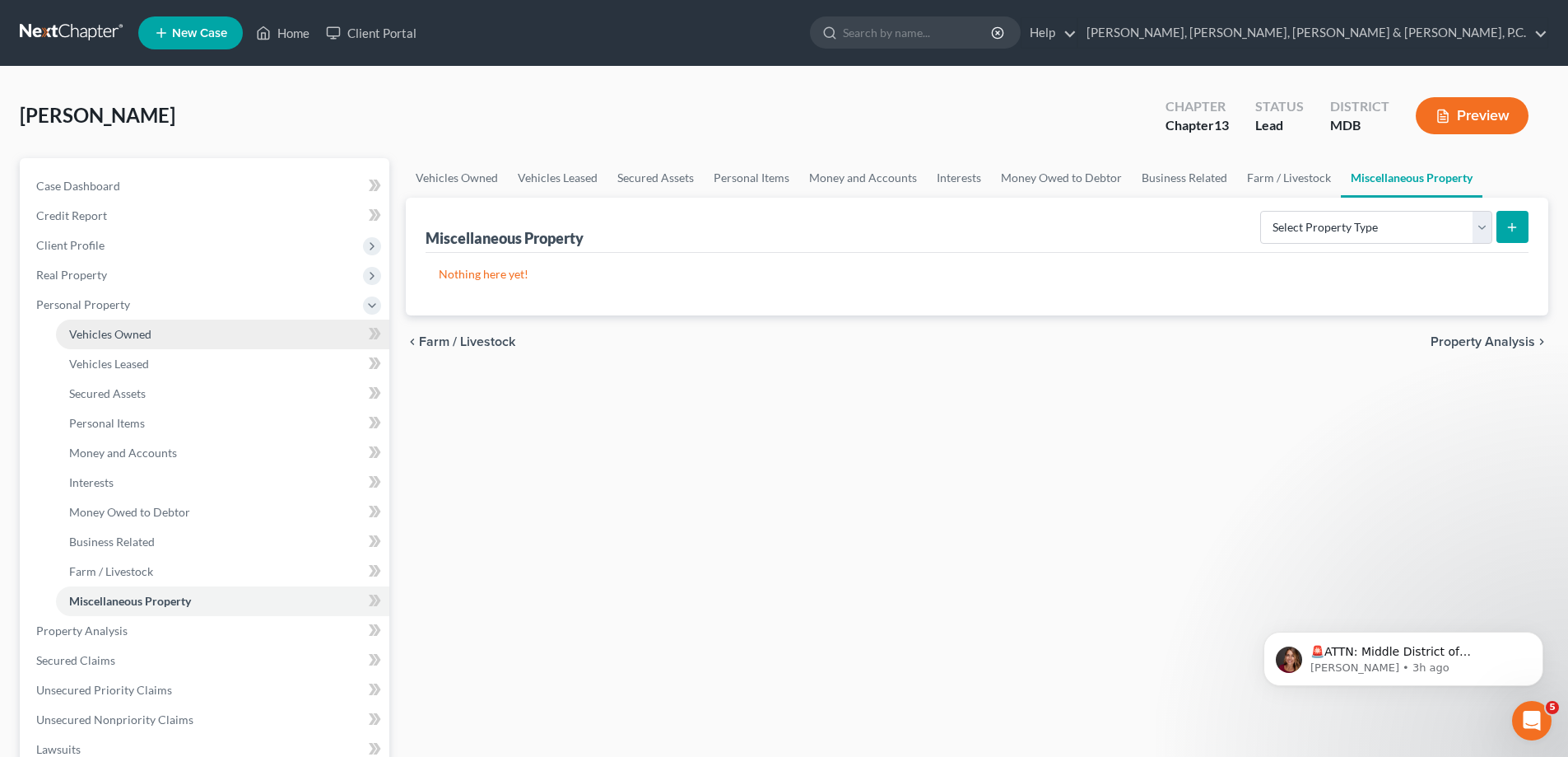
click at [82, 340] on span "Vehicles Owned" at bounding box center [110, 334] width 82 height 14
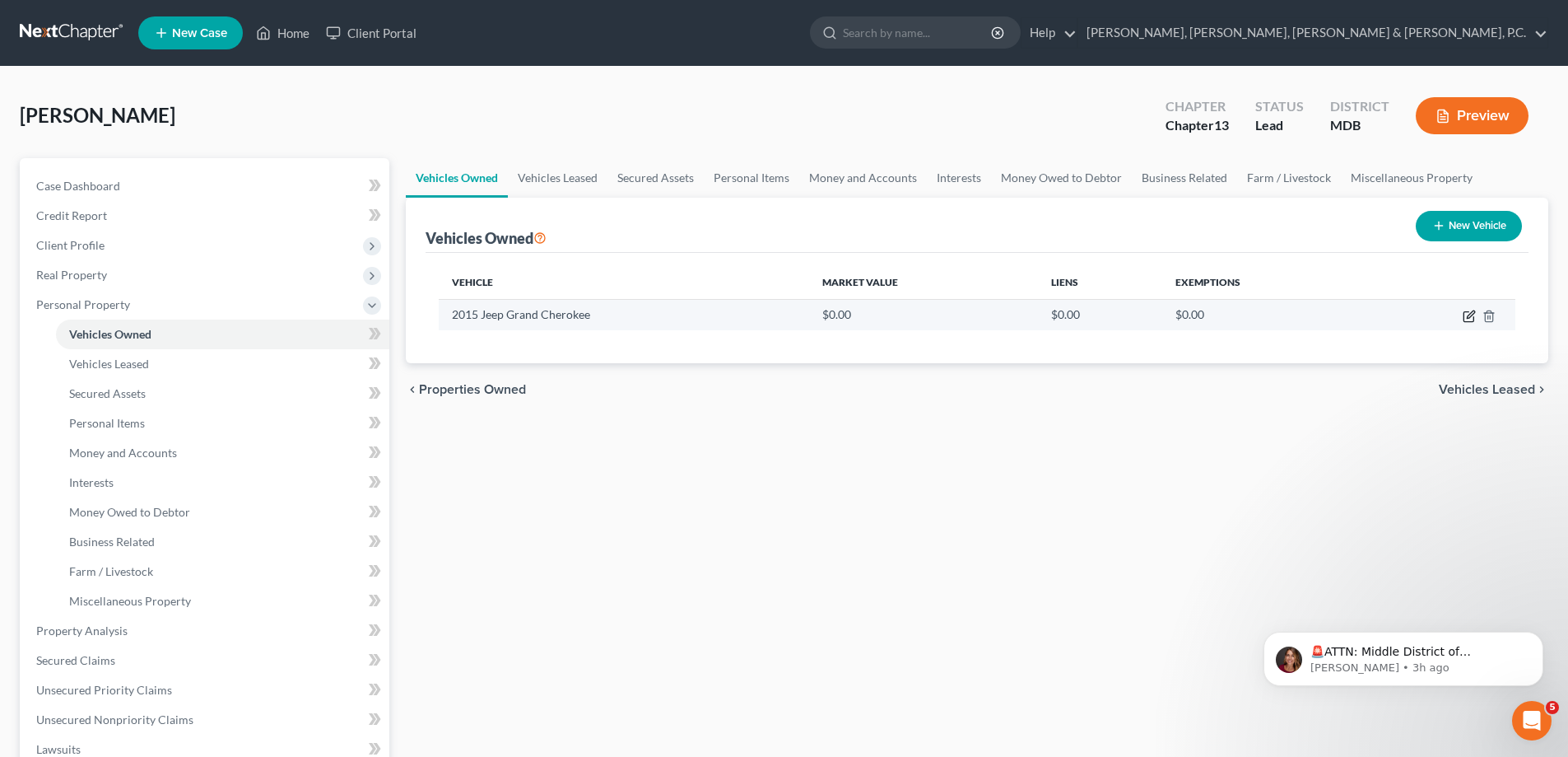
click at [1467, 319] on icon "button" at bounding box center [1469, 316] width 13 height 13
select select "0"
select select "11"
select select "0"
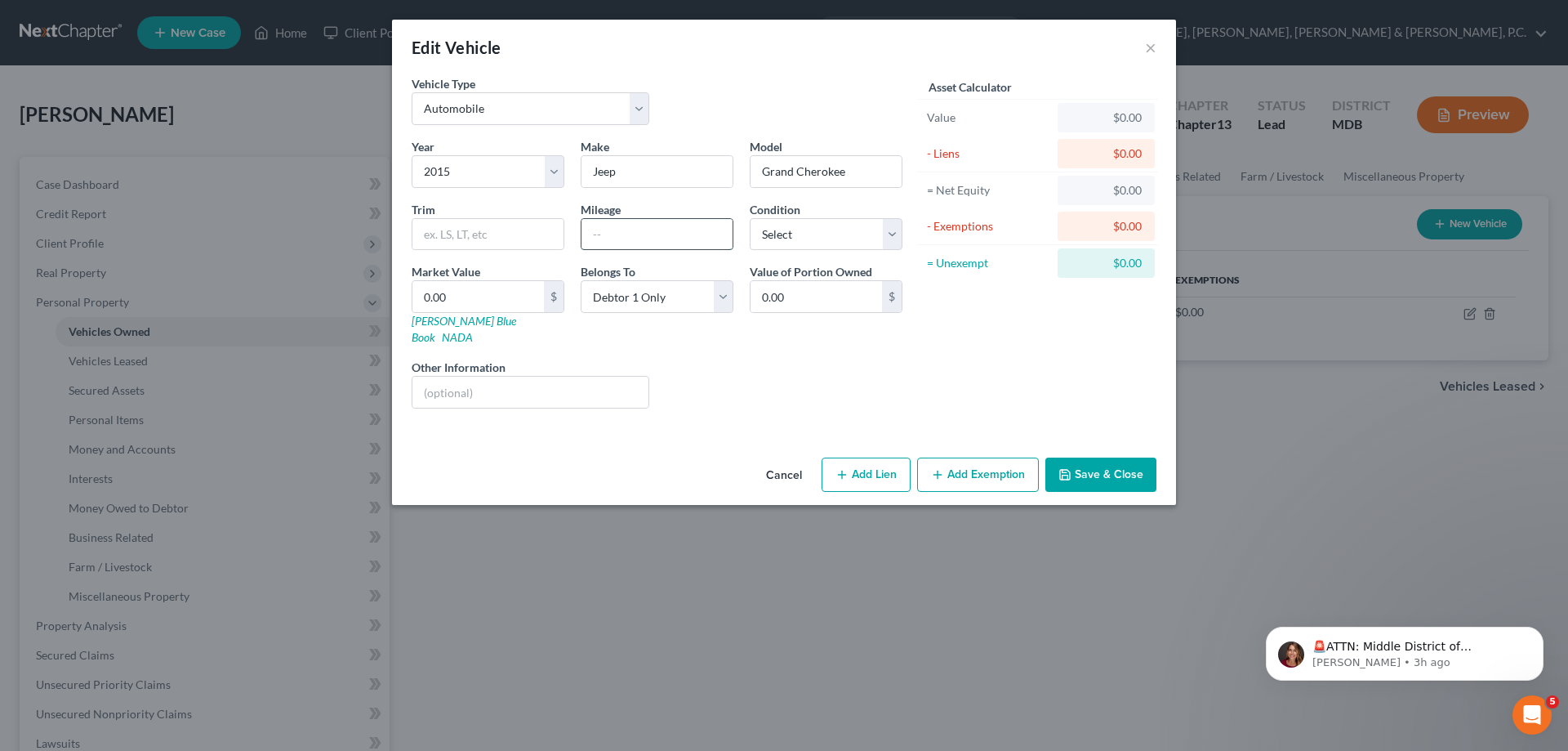
click at [684, 223] on input "text" at bounding box center [657, 234] width 151 height 31
type input "132,899"
click at [468, 291] on input "0.00" at bounding box center [478, 296] width 132 height 31
type input "8"
type input "8.00"
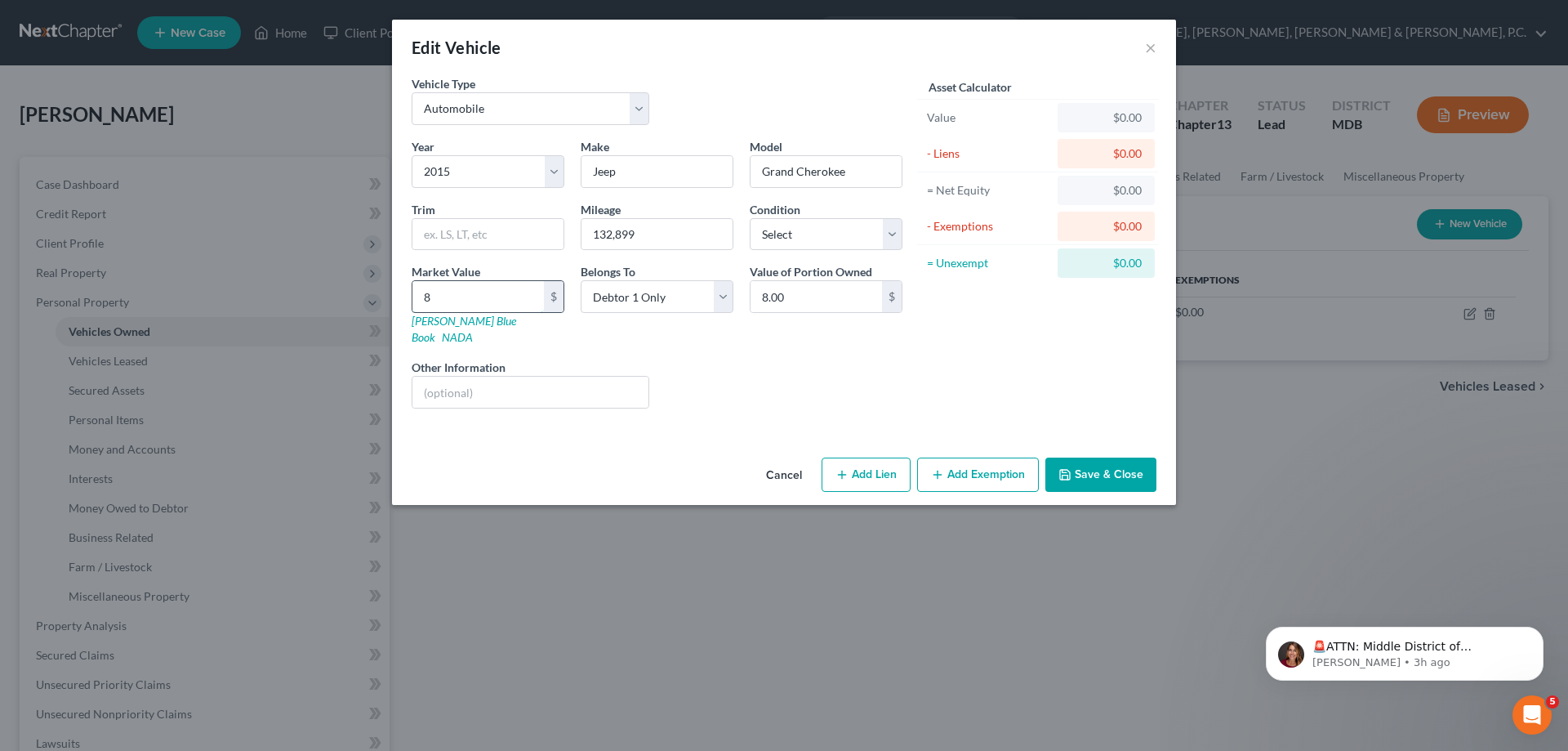
type input "80"
type input "80.00"
type input "800"
type input "800.00"
type input "8000"
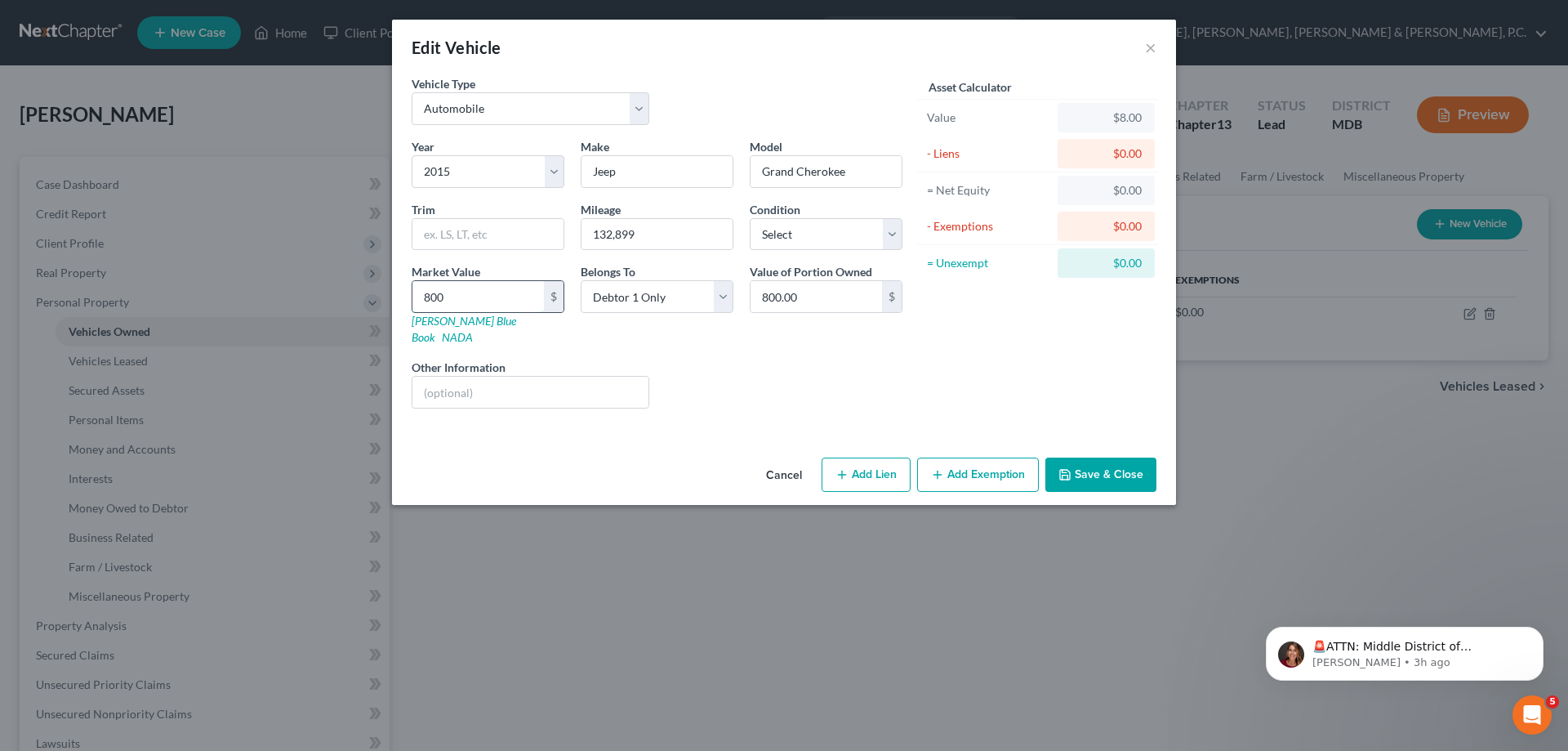
type input "8,000.00"
type input "8,000"
click at [1125, 457] on button "Save & Close" at bounding box center [1101, 474] width 111 height 34
